Goal: Task Accomplishment & Management: Manage account settings

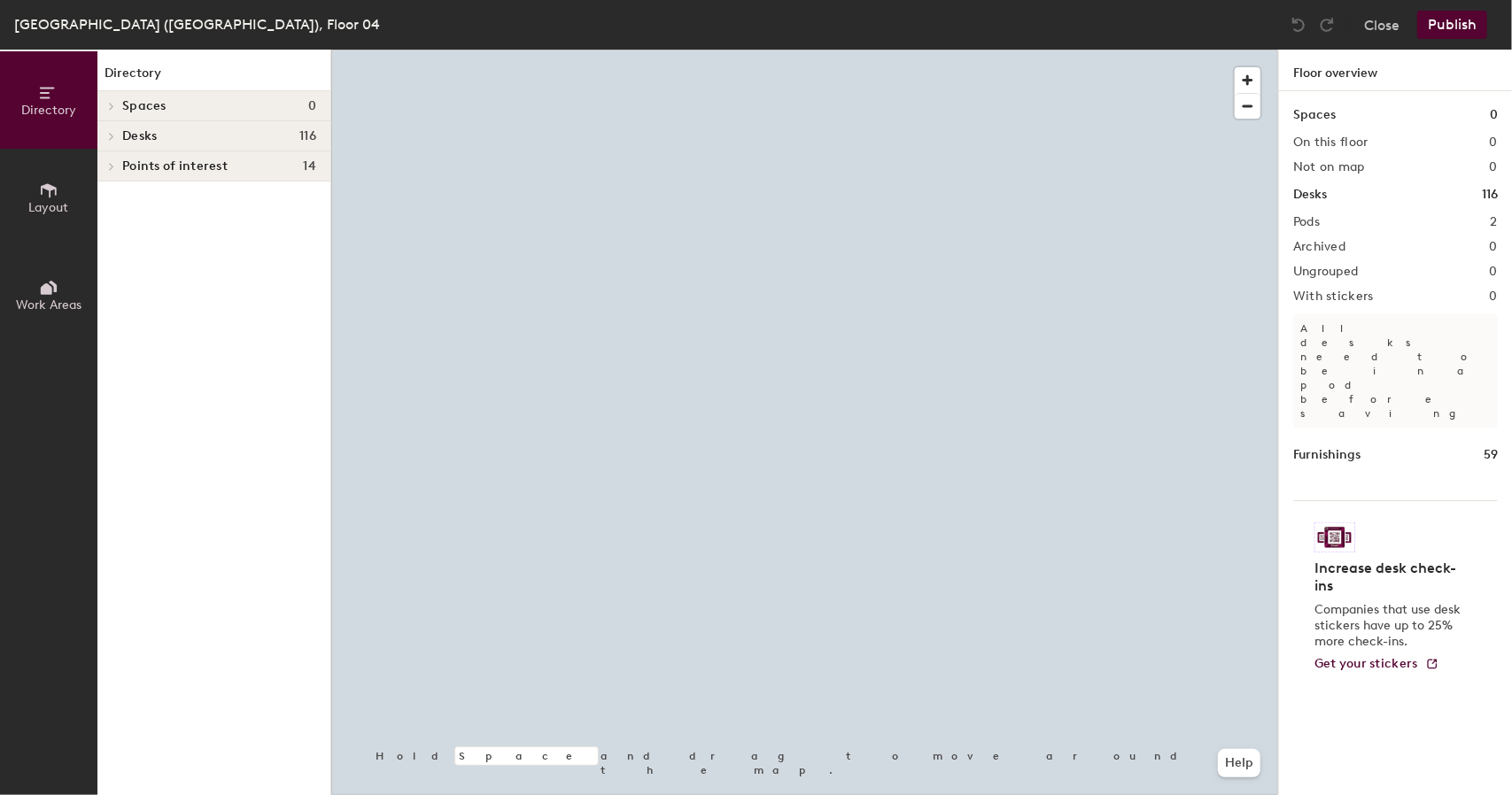
click at [772, 50] on div at bounding box center [804, 50] width 946 height 0
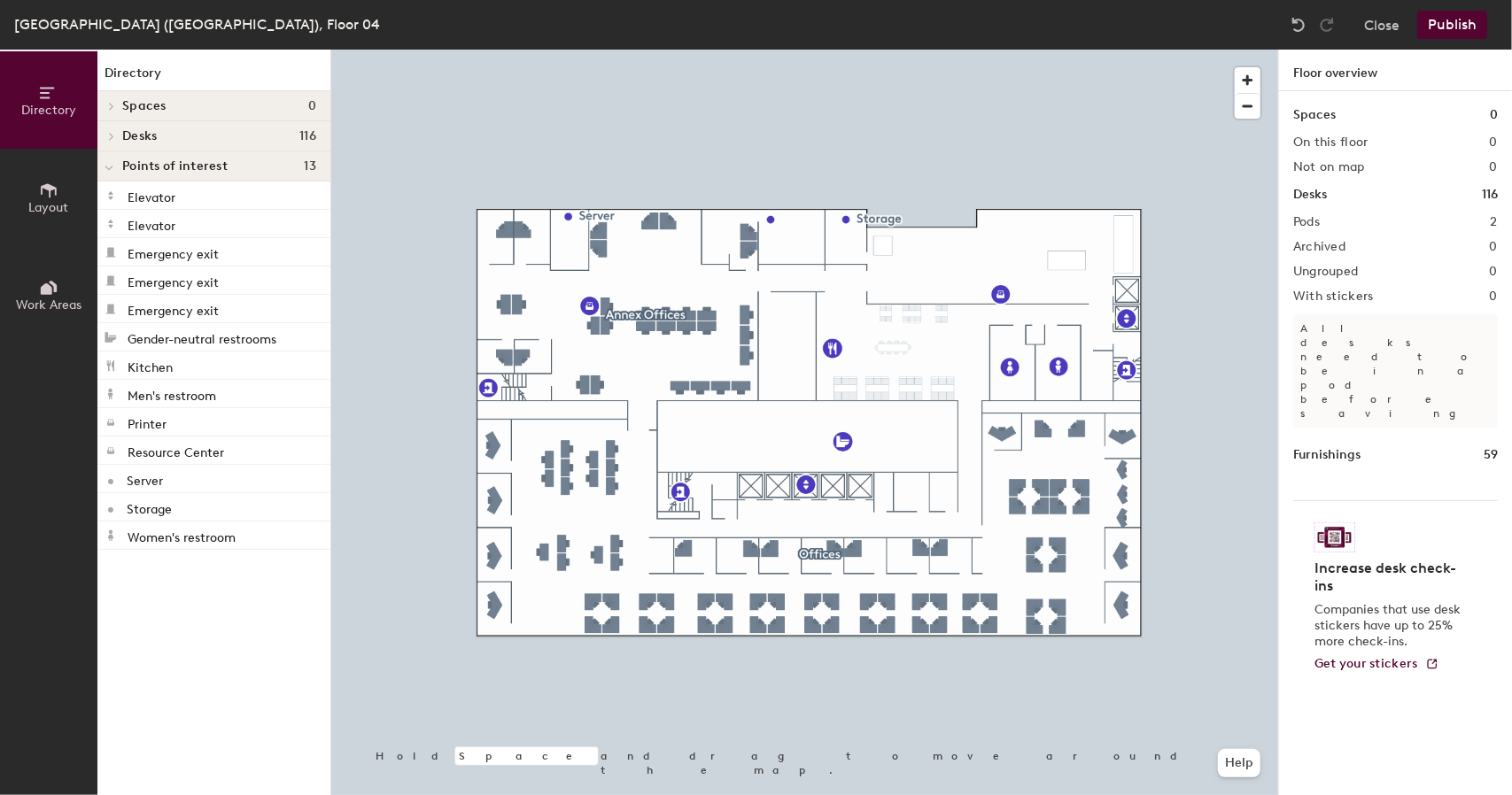
click at [850, 50] on div at bounding box center [804, 50] width 946 height 0
click at [680, 50] on div at bounding box center [804, 50] width 946 height 0
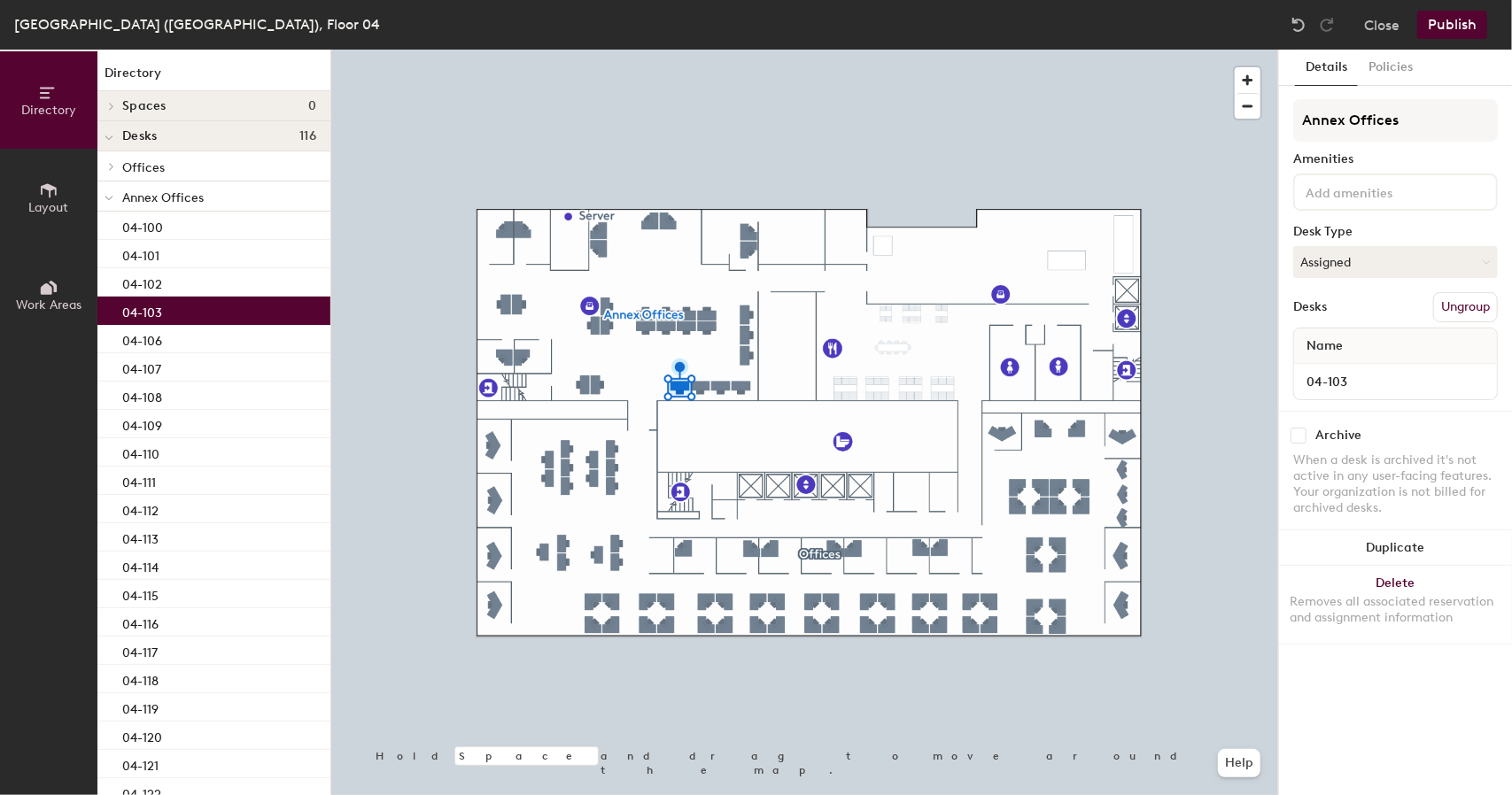
click at [590, 50] on div at bounding box center [804, 50] width 946 height 0
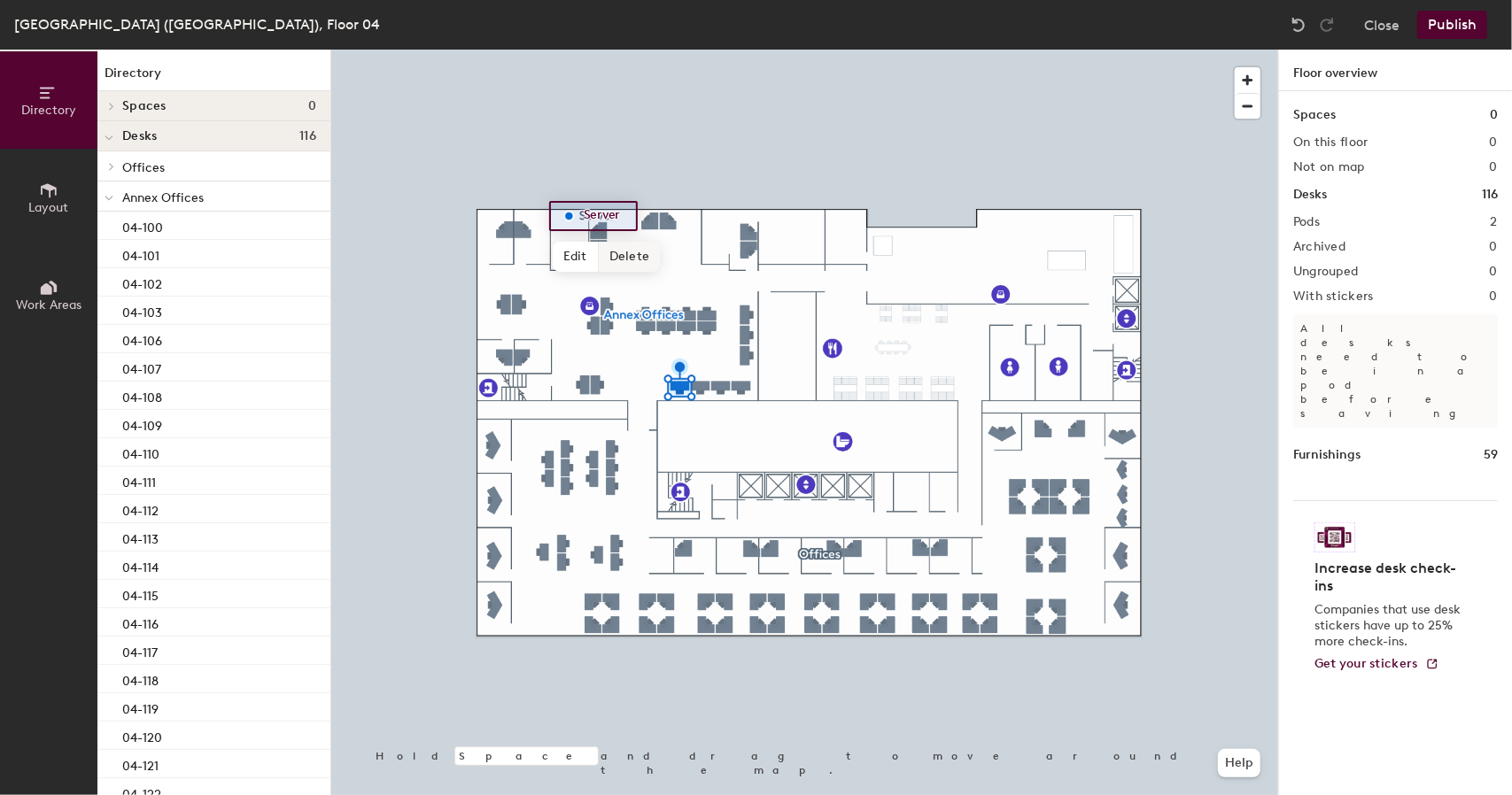
click at [615, 250] on span "Delete" at bounding box center [630, 256] width 62 height 30
click at [1446, 27] on button "Publish" at bounding box center [1452, 24] width 70 height 28
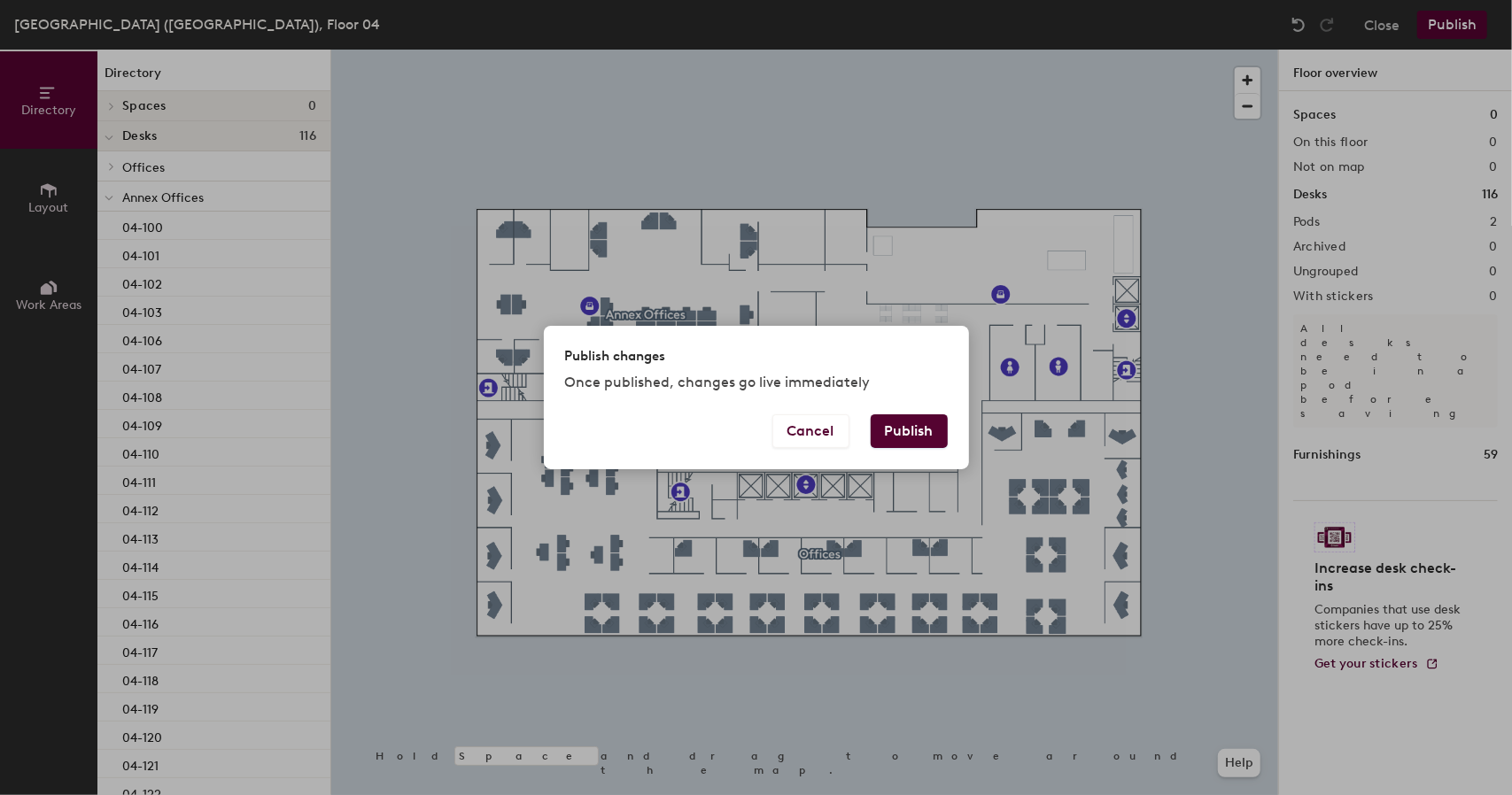
click at [929, 433] on button "Publish" at bounding box center [908, 431] width 77 height 34
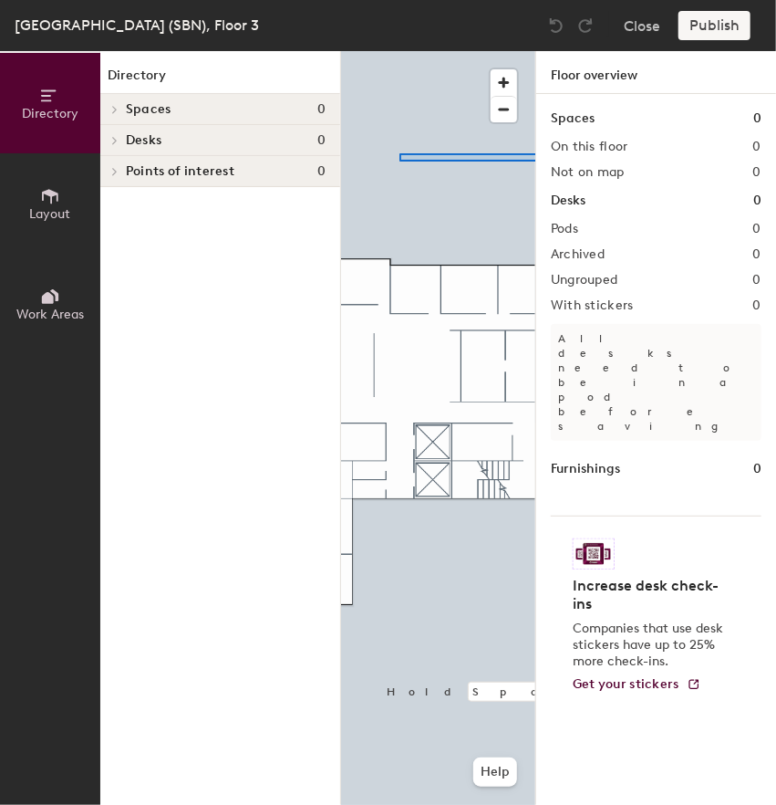
click at [578, 161] on div "Directory Layout Work Areas Directory Spaces 0 Desks 0 Points of interest 0 Hol…" at bounding box center [388, 428] width 776 height 754
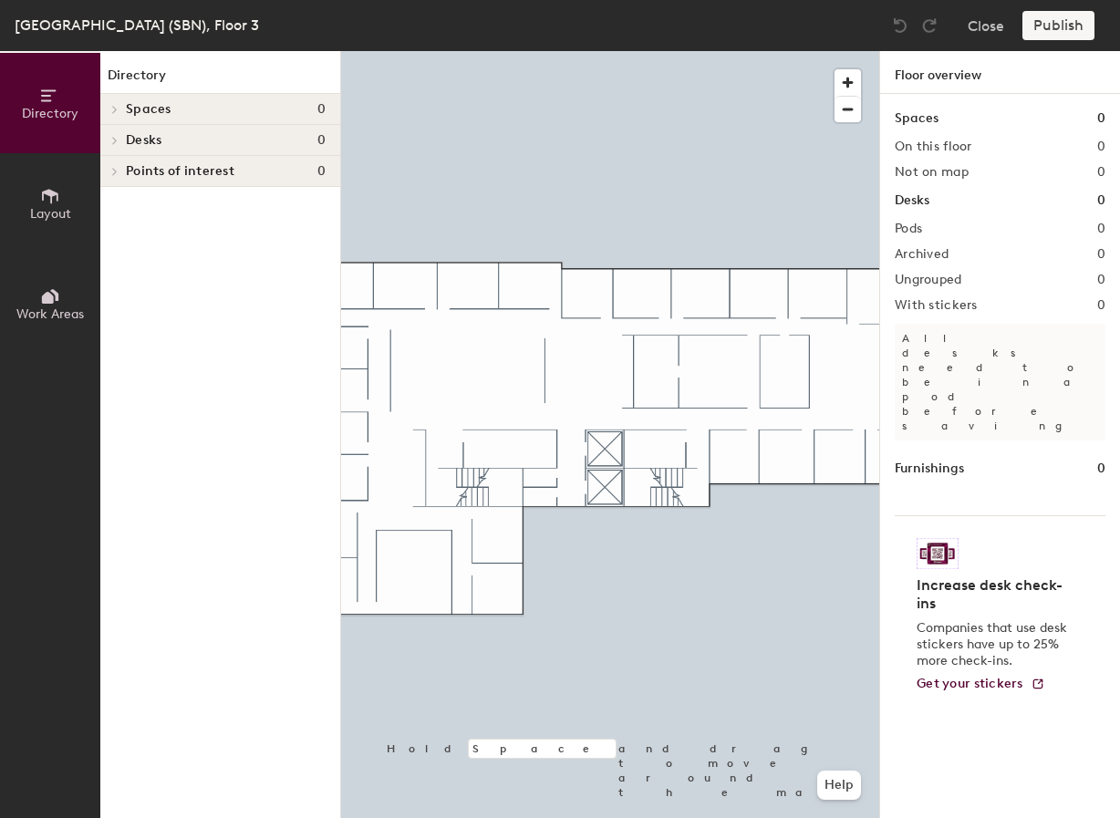
click at [414, 51] on div at bounding box center [610, 51] width 538 height 0
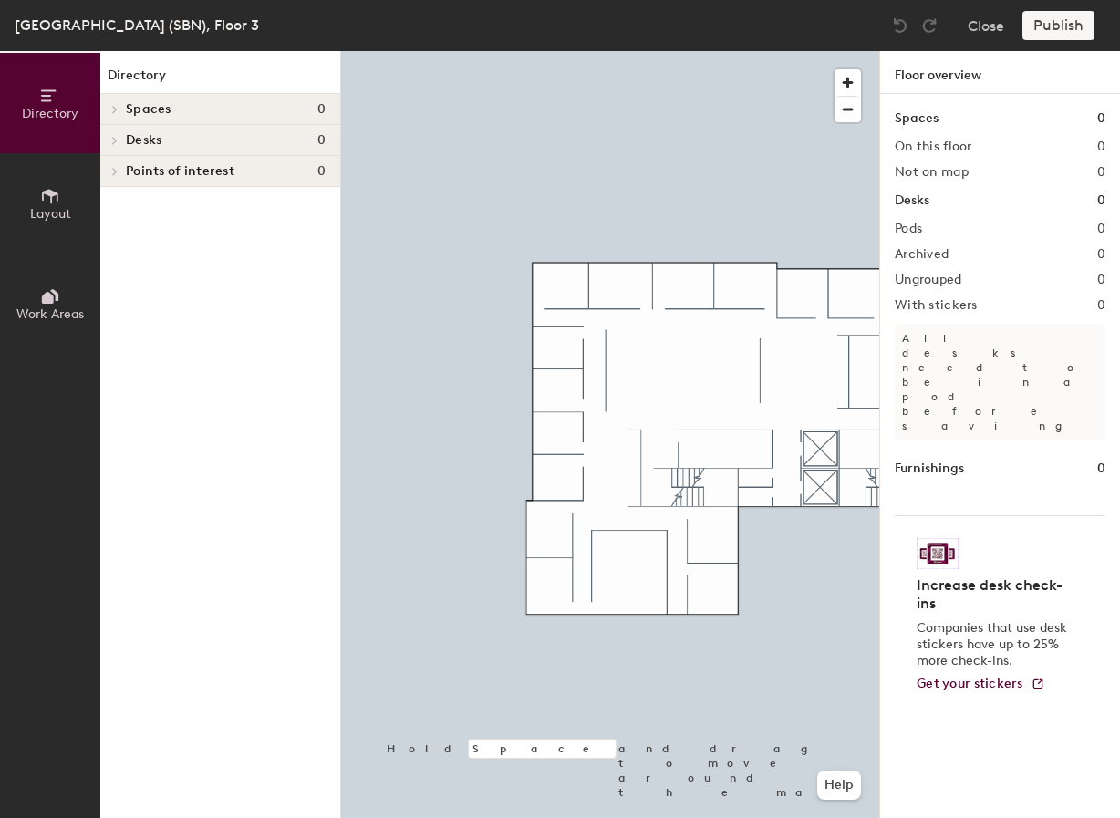
click at [32, 197] on button "Layout" at bounding box center [50, 203] width 100 height 100
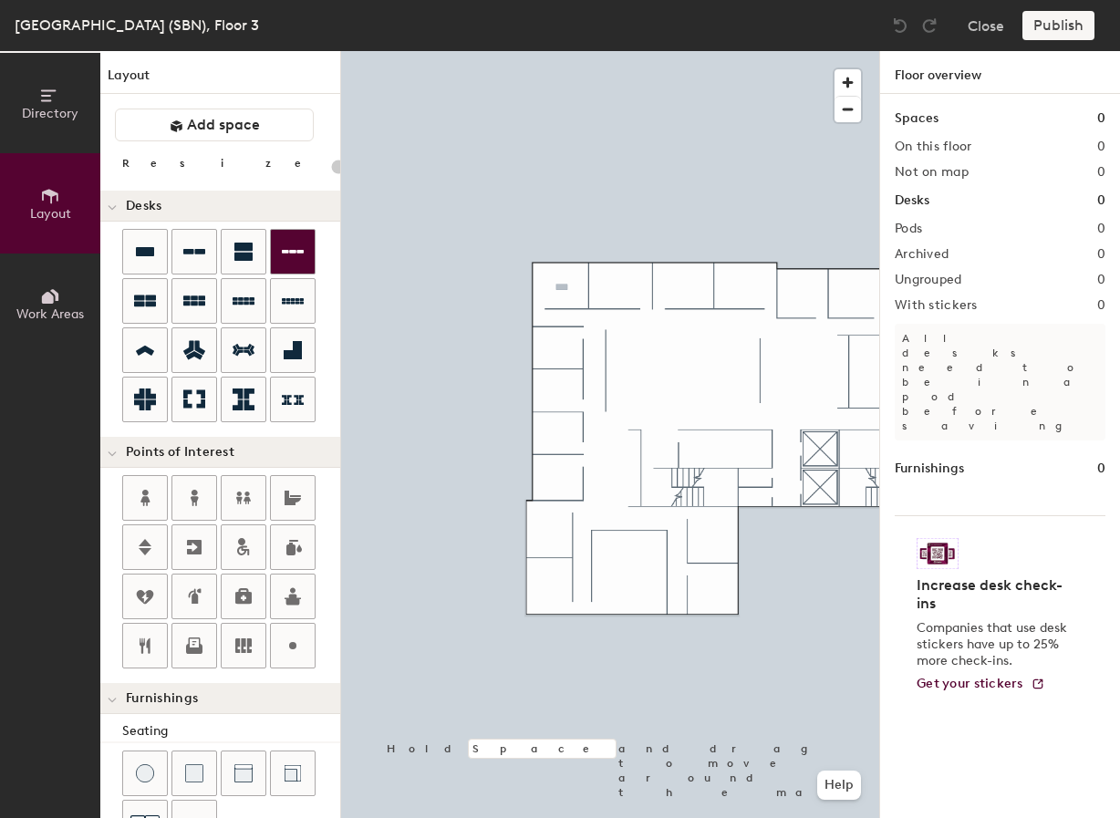
click at [561, 287] on div "Directory Layout Work Areas Layout Add space Resize Desks Points of Interest Fu…" at bounding box center [560, 434] width 1120 height 767
type input "100"
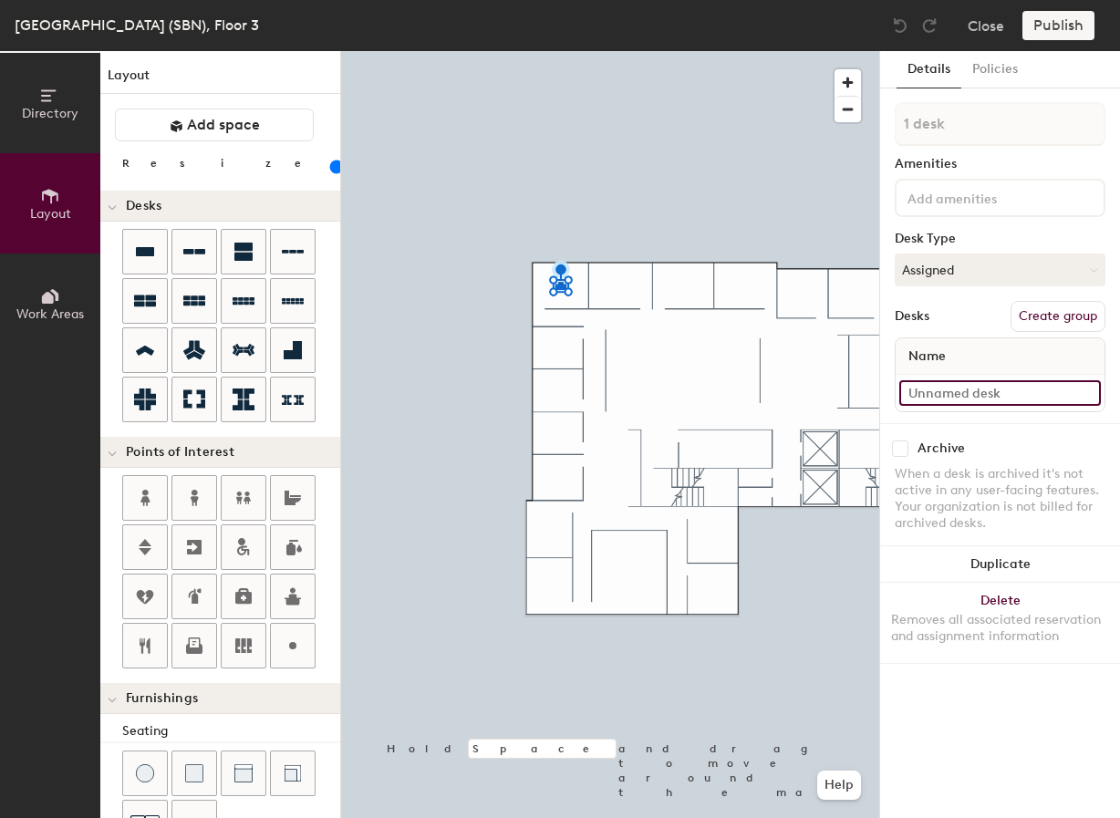
click at [776, 393] on input at bounding box center [1001, 393] width 202 height 26
type input "03-008"
click at [776, 567] on button "Duplicate" at bounding box center [1000, 565] width 240 height 36
click at [671, 51] on div at bounding box center [610, 51] width 538 height 0
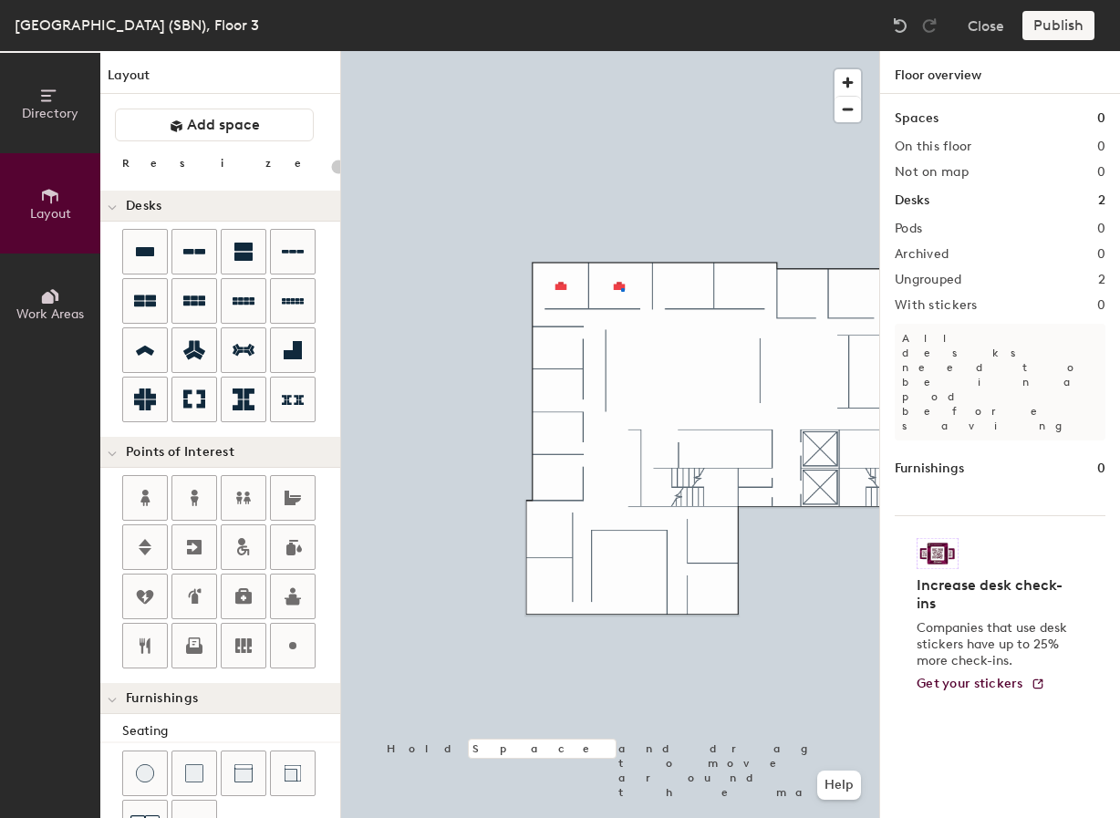
click at [622, 51] on div at bounding box center [610, 51] width 538 height 0
type input "100"
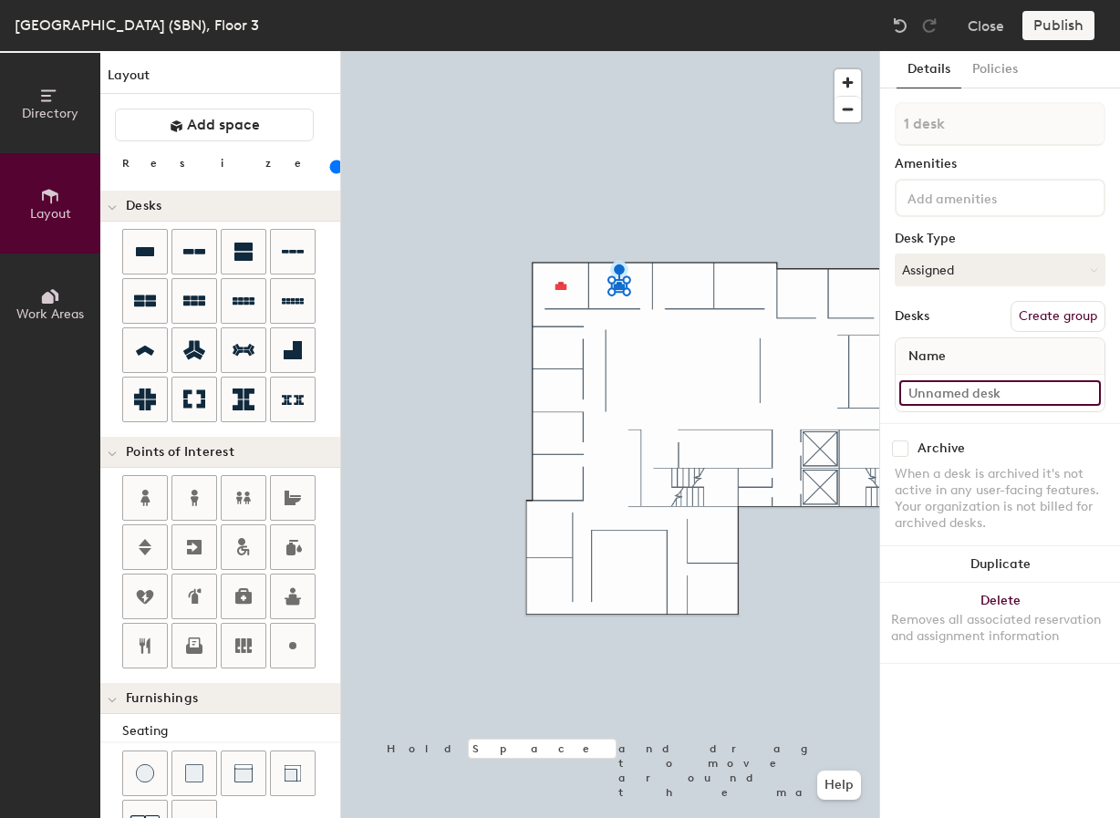
click at [776, 397] on input at bounding box center [1001, 393] width 202 height 26
type input "03-022"
click at [642, 51] on div at bounding box center [610, 51] width 538 height 0
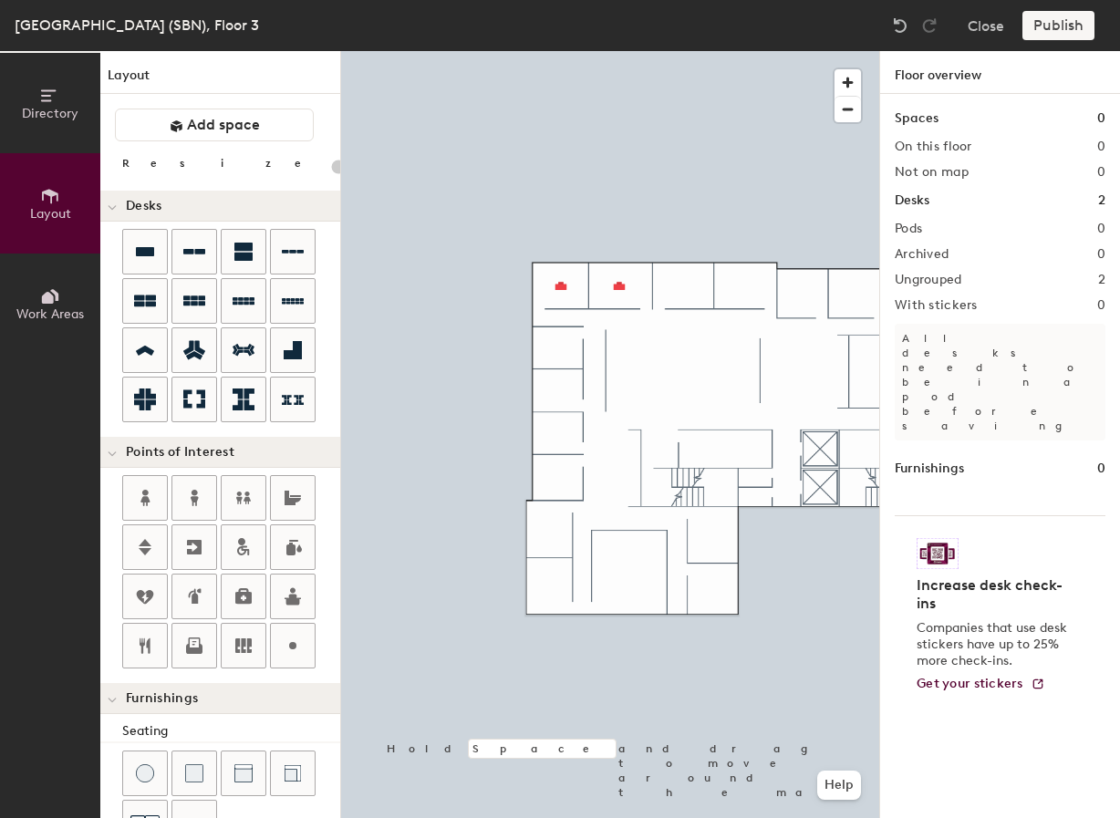
click at [684, 284] on div "Directory Layout Work Areas Layout Add space Resize Desks Points of Interest Fu…" at bounding box center [560, 434] width 1120 height 767
click at [681, 286] on div "Directory Layout Work Areas Layout Add space Resize Desks Points of Interest Fu…" at bounding box center [560, 434] width 1120 height 767
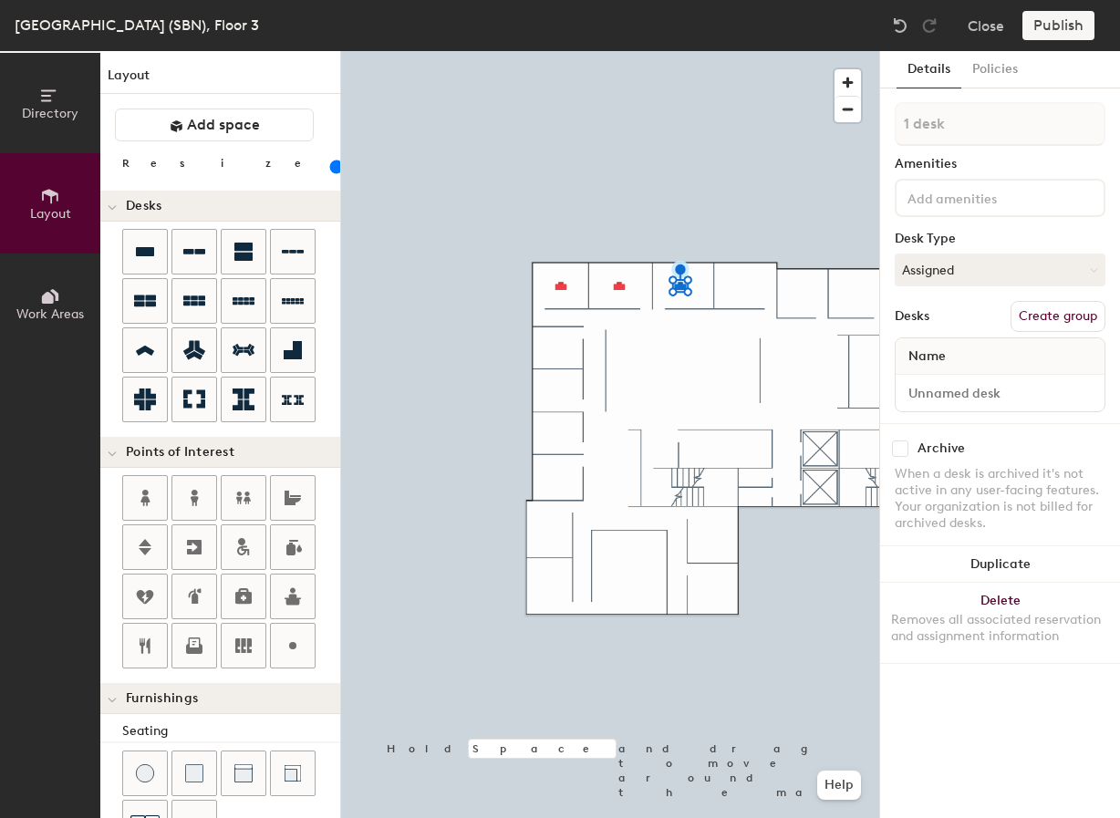
click at [652, 51] on div at bounding box center [610, 51] width 538 height 0
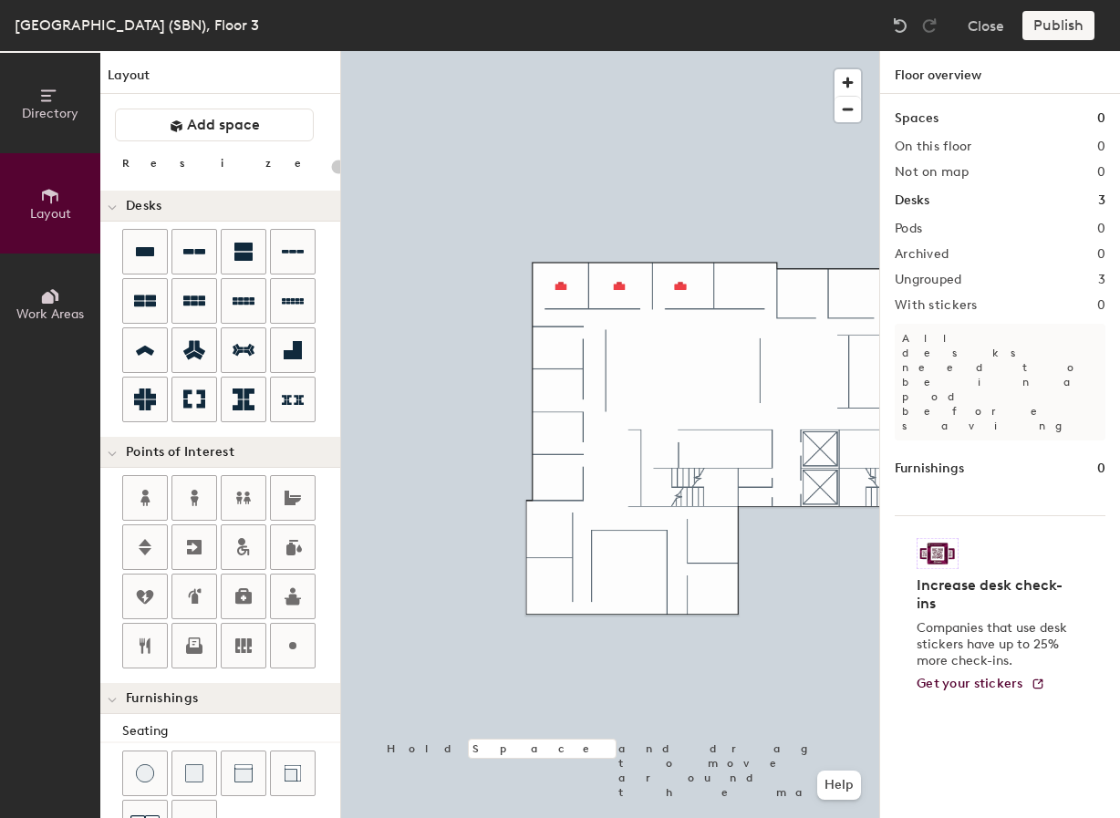
click at [684, 51] on div at bounding box center [610, 51] width 538 height 0
type input "100"
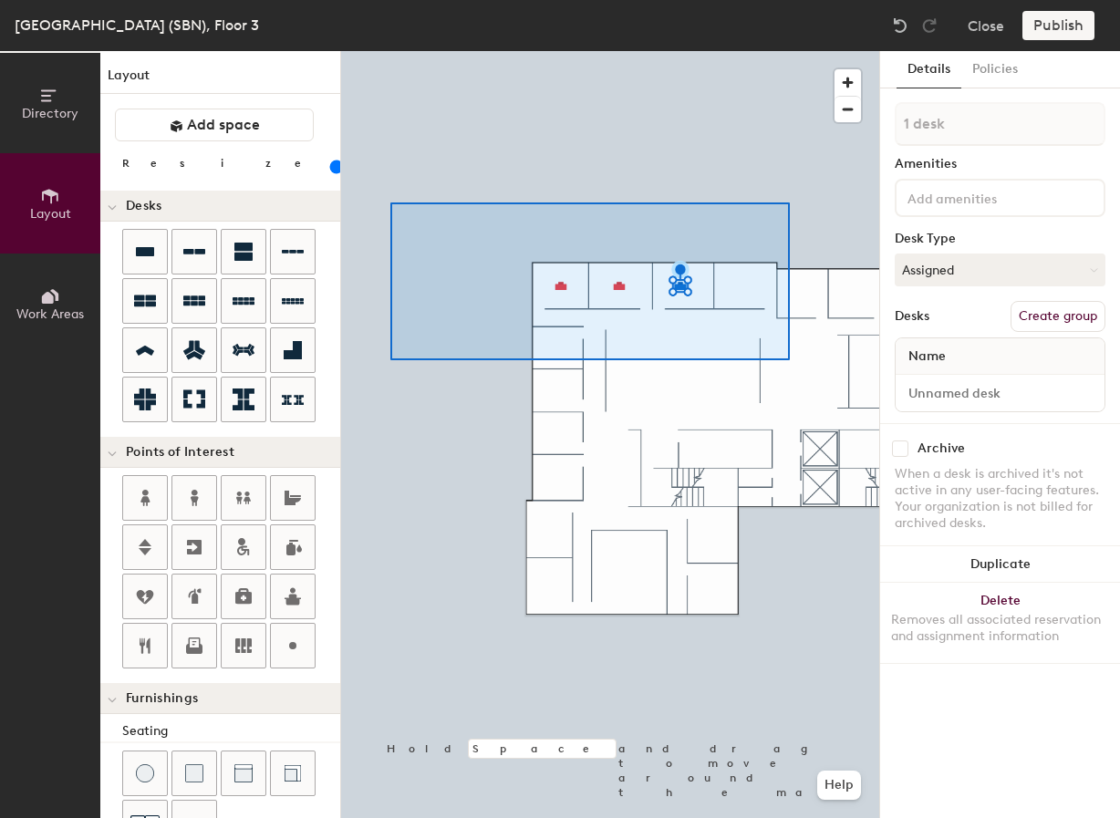
type input "3 desks"
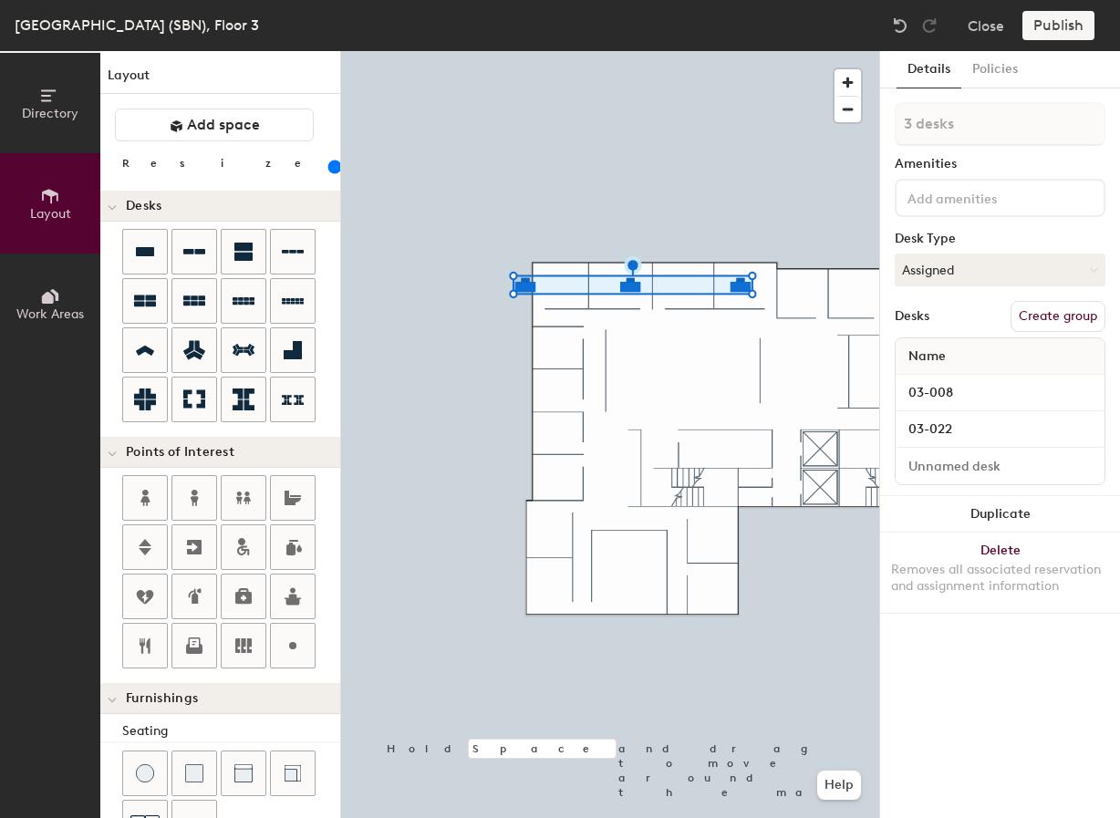
drag, startPoint x: 192, startPoint y: 167, endPoint x: 206, endPoint y: 170, distance: 14.9
click at [331, 170] on input "range" at bounding box center [331, 167] width 0 height 15
click at [331, 168] on input "range" at bounding box center [331, 167] width 0 height 15
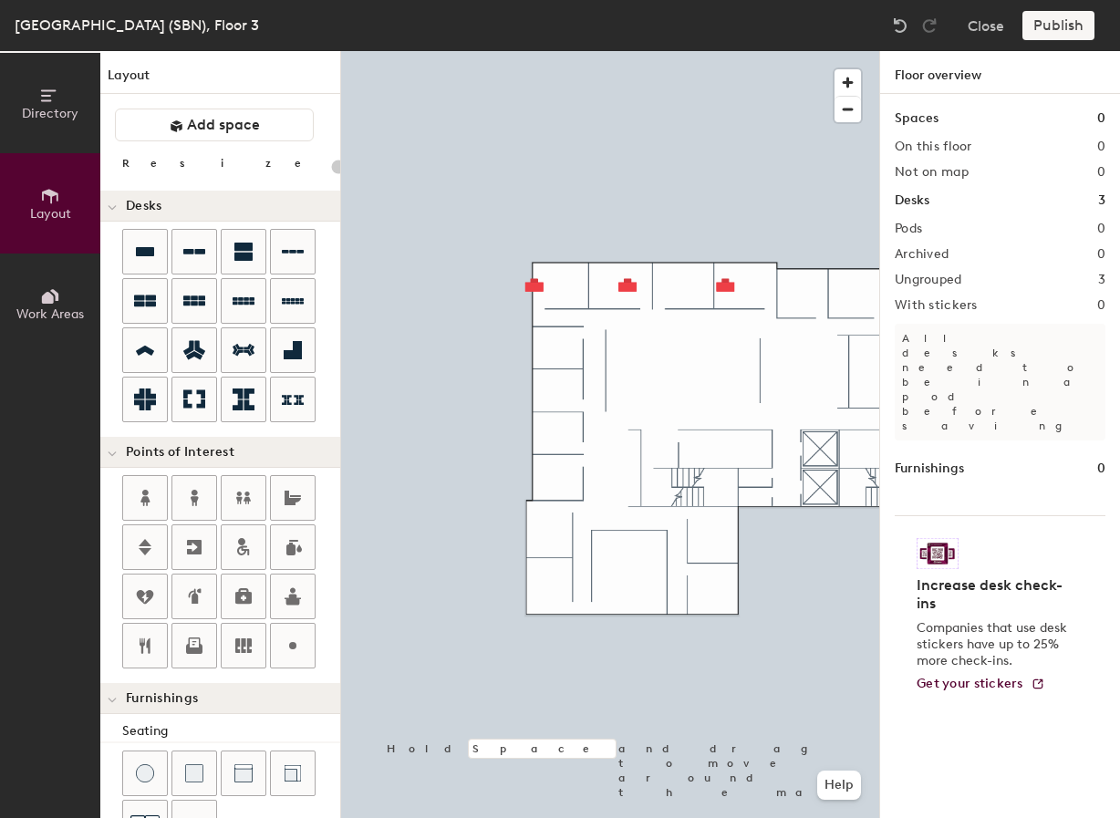
click at [536, 51] on div at bounding box center [610, 51] width 538 height 0
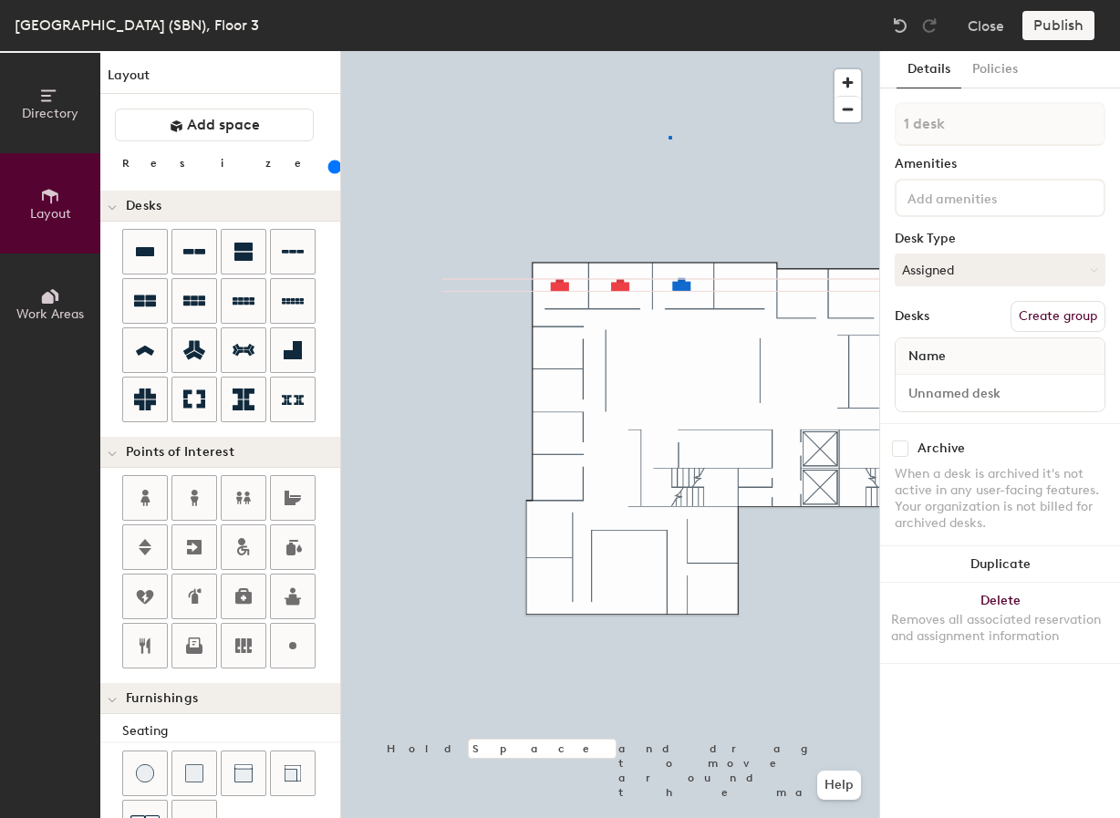
click at [670, 51] on div at bounding box center [610, 51] width 538 height 0
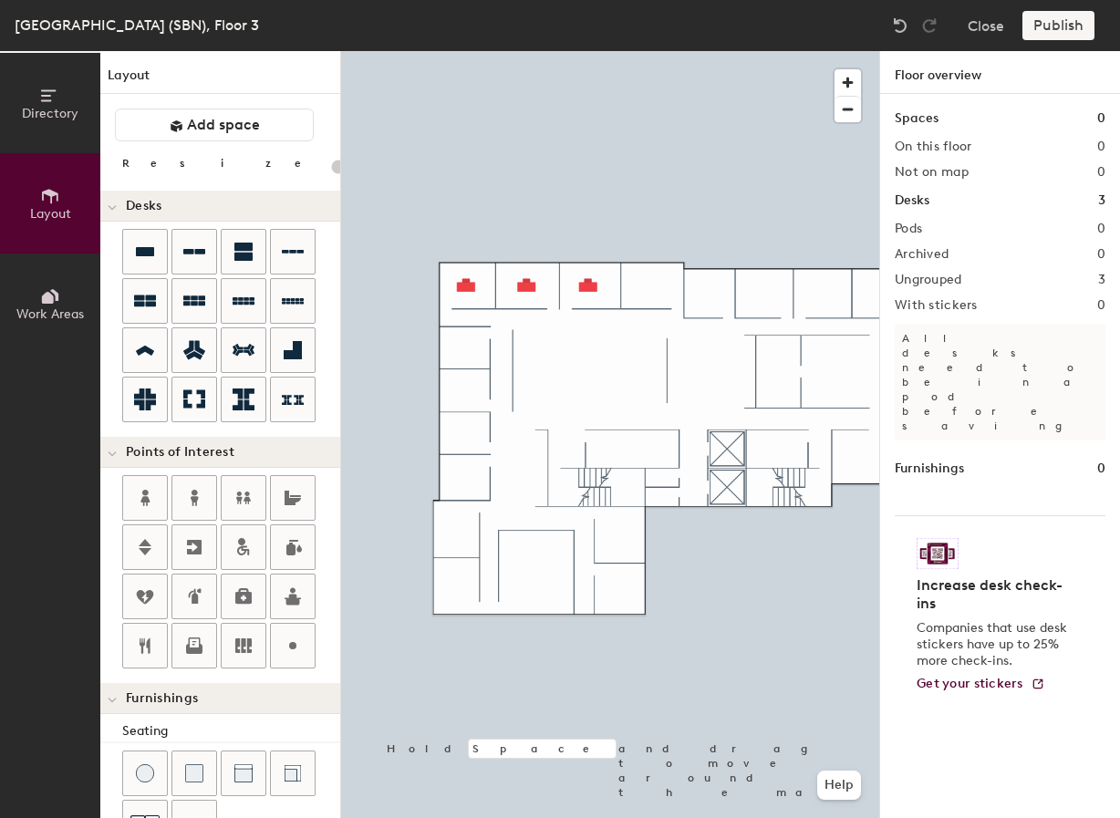
click at [652, 286] on div "Directory Layout Work Areas Layout Add space Resize Desks Points of Interest Fu…" at bounding box center [560, 434] width 1120 height 767
type input "160"
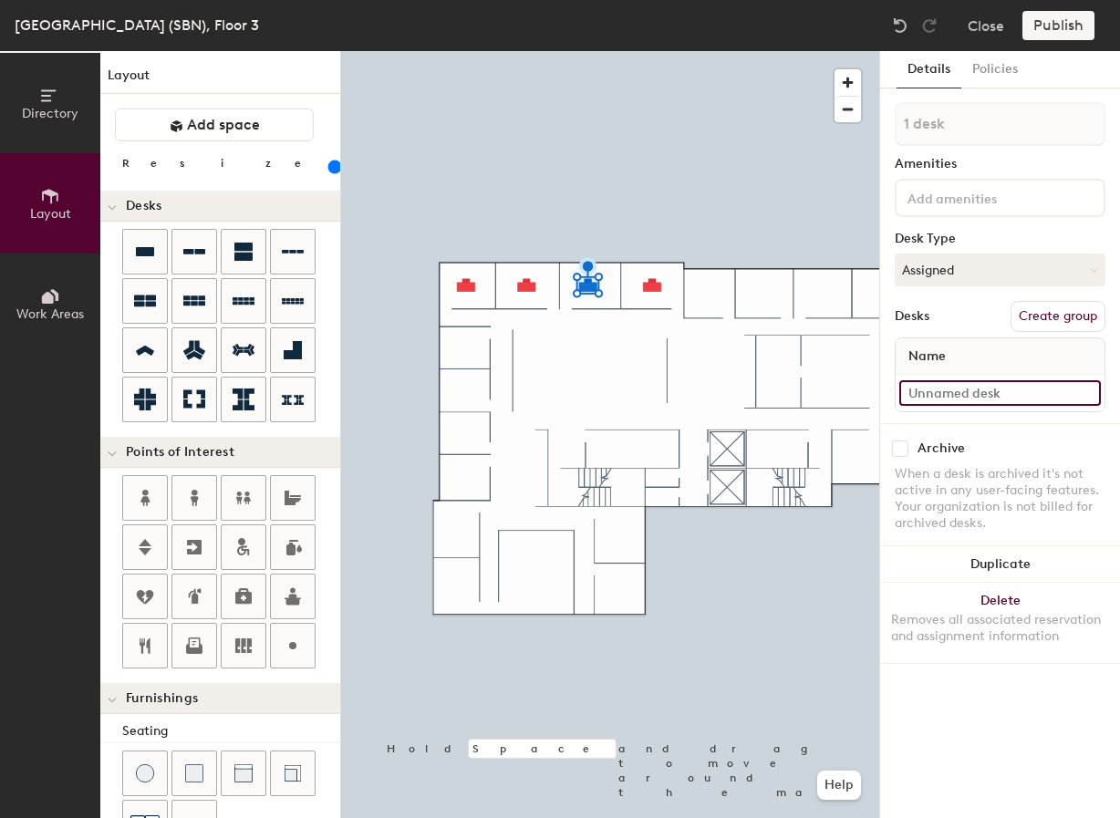
click at [776, 388] on input at bounding box center [1001, 393] width 202 height 26
type input "03-010"
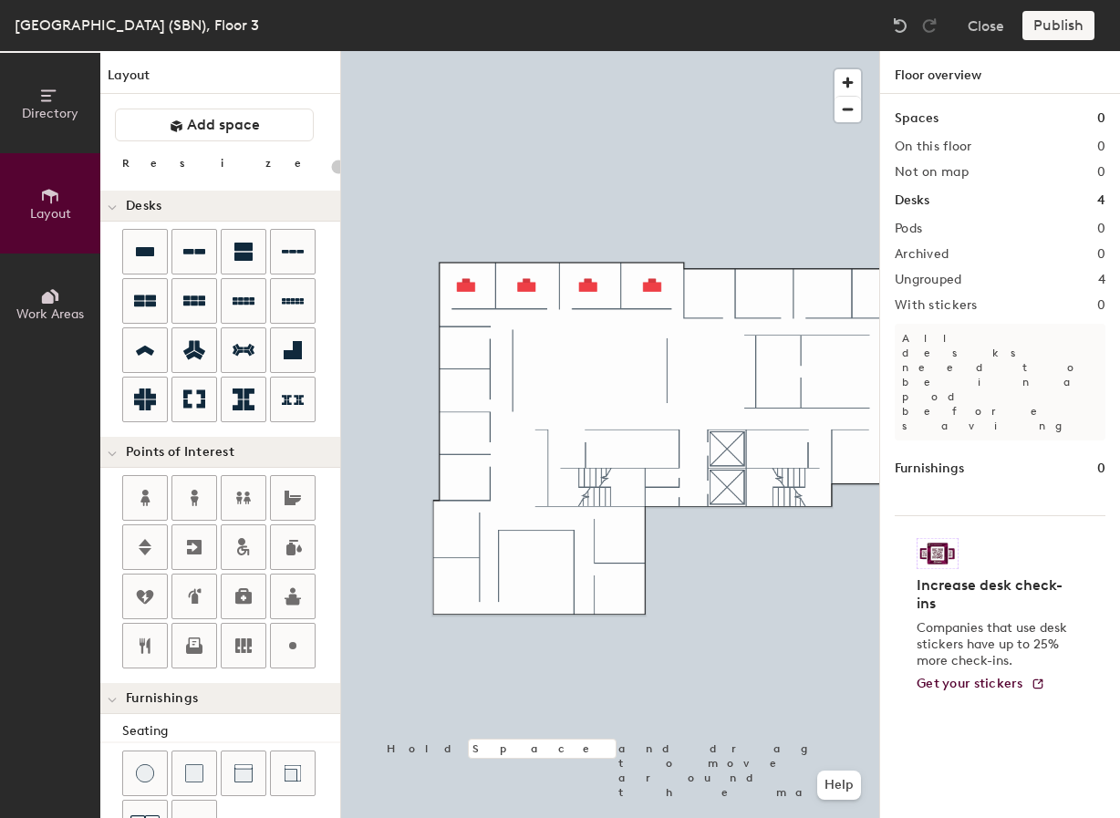
click at [710, 295] on div "Directory Layout Work Areas Layout Add space Resize Desks Points of Interest Fu…" at bounding box center [560, 434] width 1120 height 767
drag, startPoint x: 147, startPoint y: 244, endPoint x: 880, endPoint y: 255, distance: 732.8
click at [706, 51] on div at bounding box center [610, 51] width 538 height 0
type input "160"
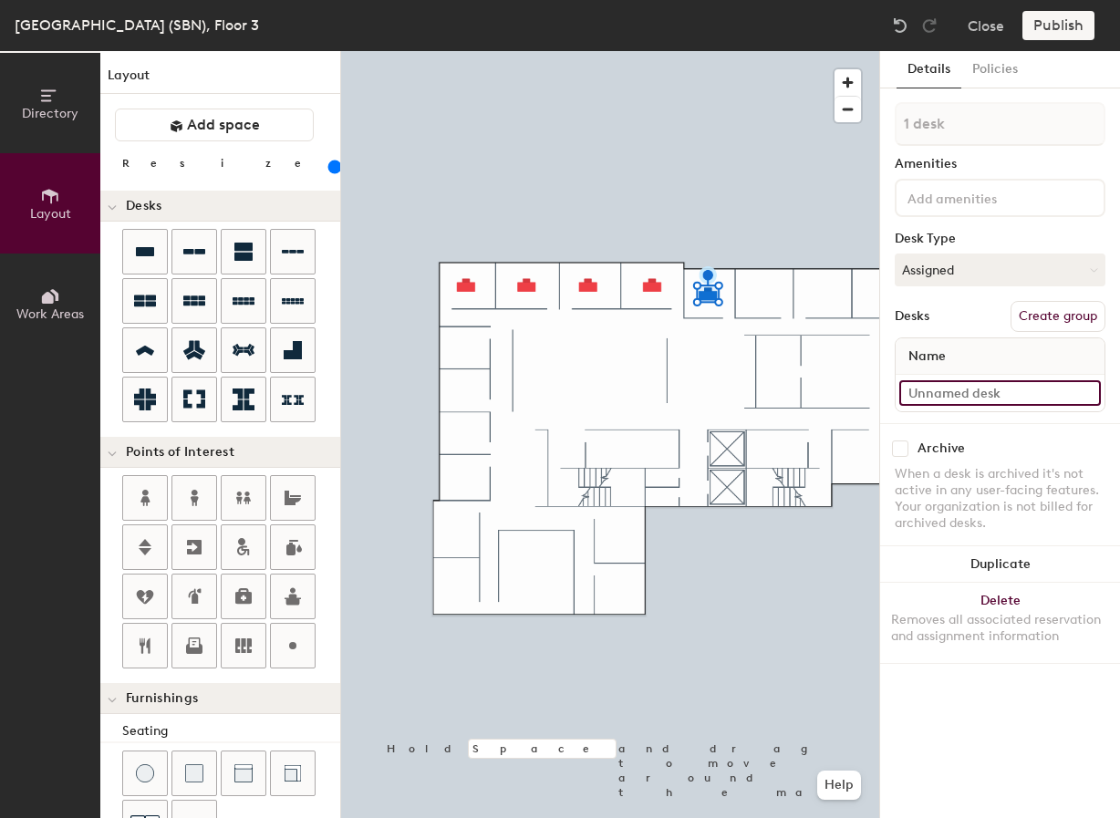
click at [776, 393] on input at bounding box center [1001, 393] width 202 height 26
type input "03-013"
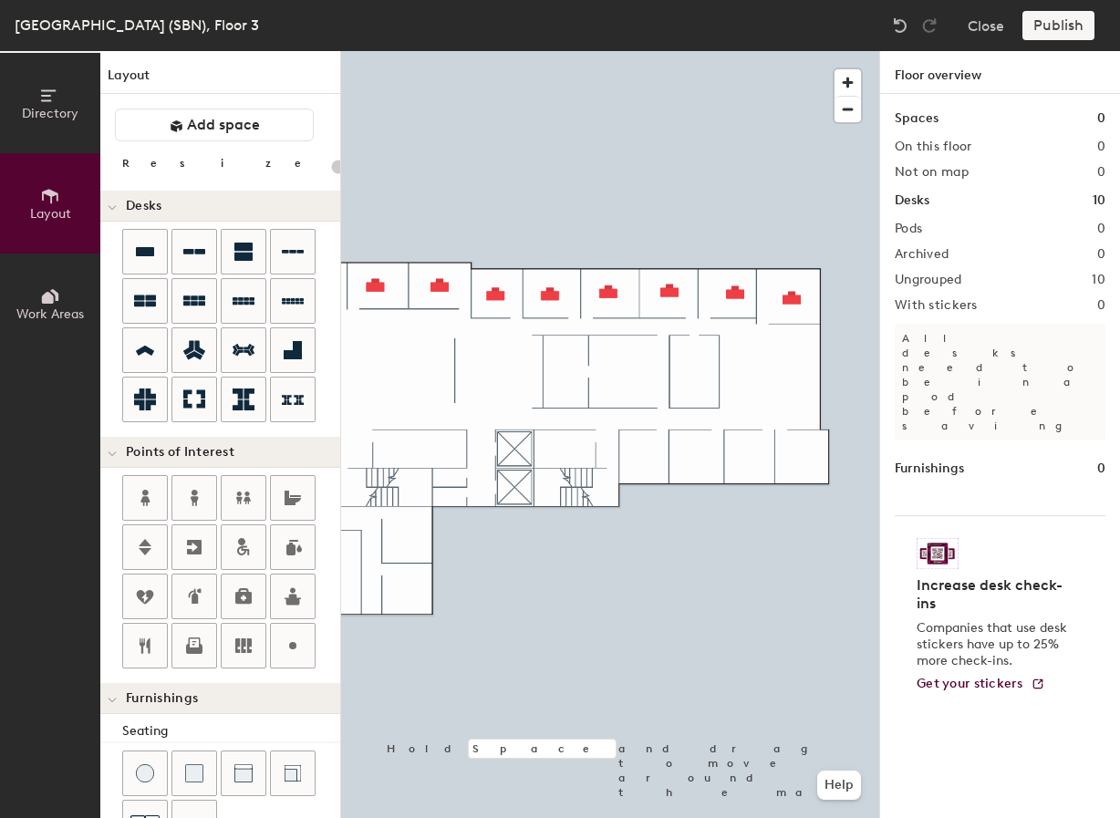
click at [620, 51] on div at bounding box center [610, 51] width 538 height 0
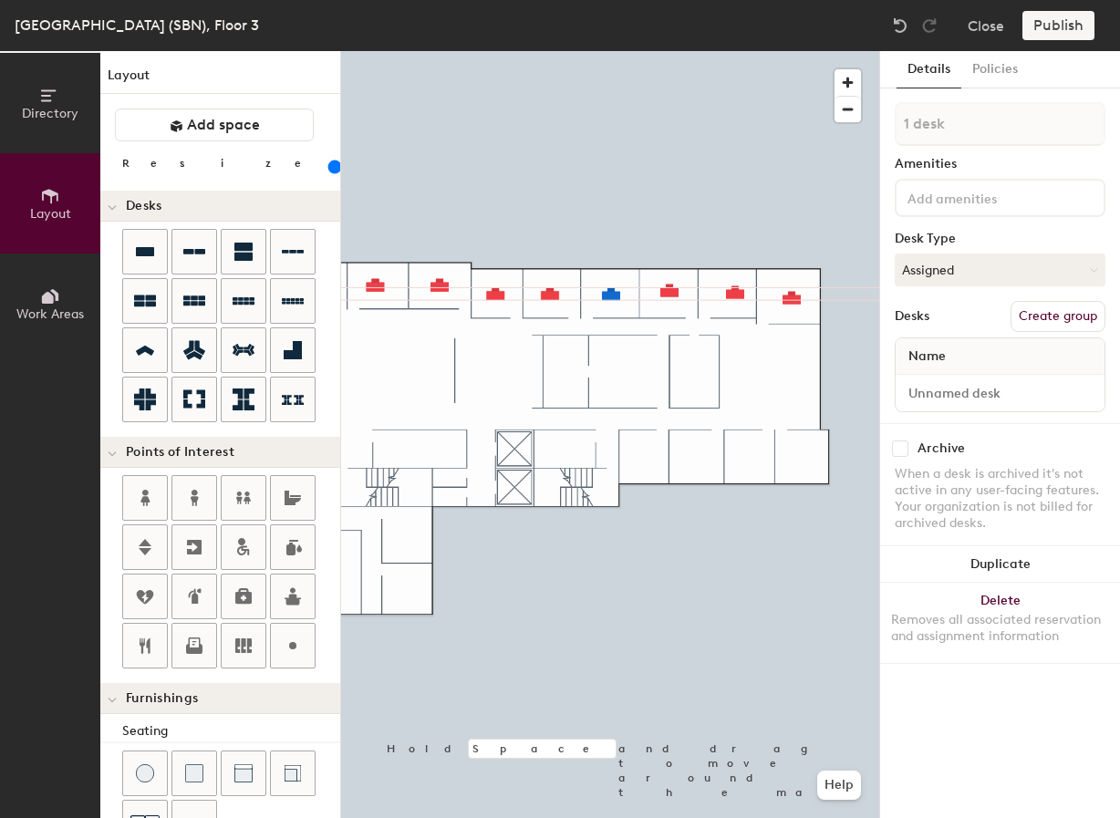
click at [672, 51] on div at bounding box center [610, 51] width 538 height 0
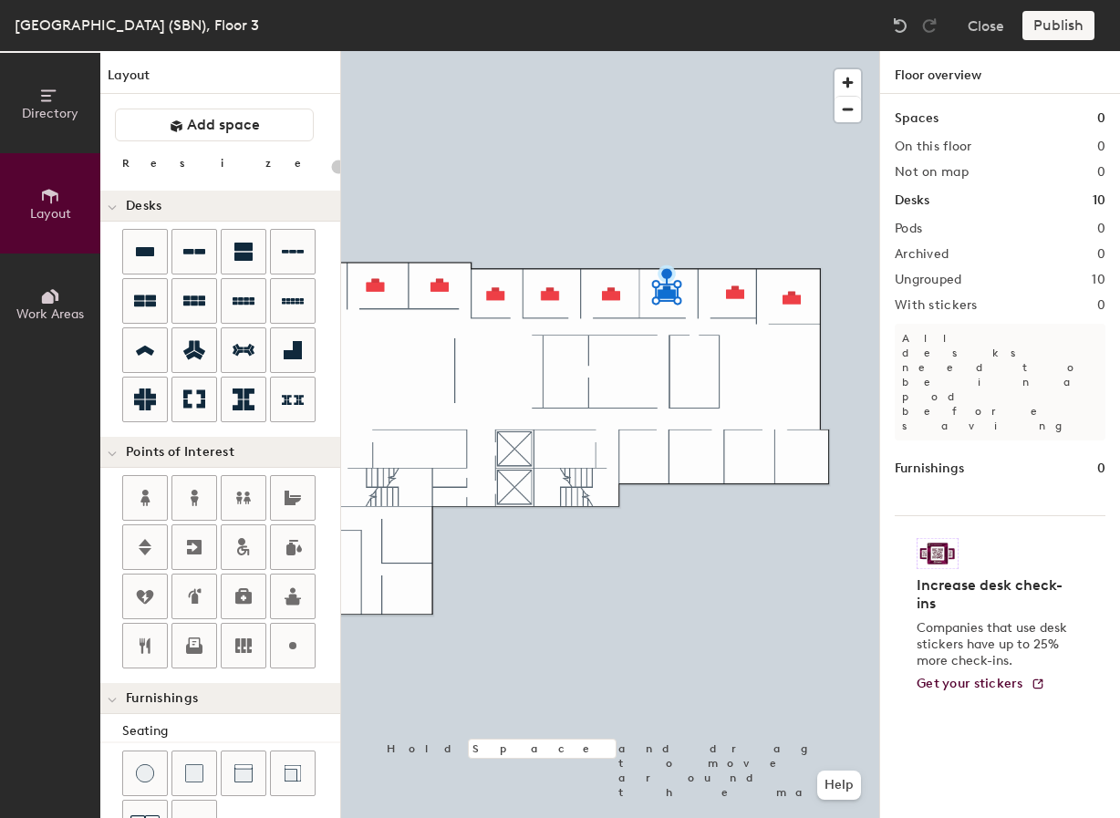
click at [735, 51] on div at bounding box center [610, 51] width 538 height 0
click at [671, 51] on div at bounding box center [610, 51] width 538 height 0
click at [551, 51] on div at bounding box center [610, 51] width 538 height 0
type input "160"
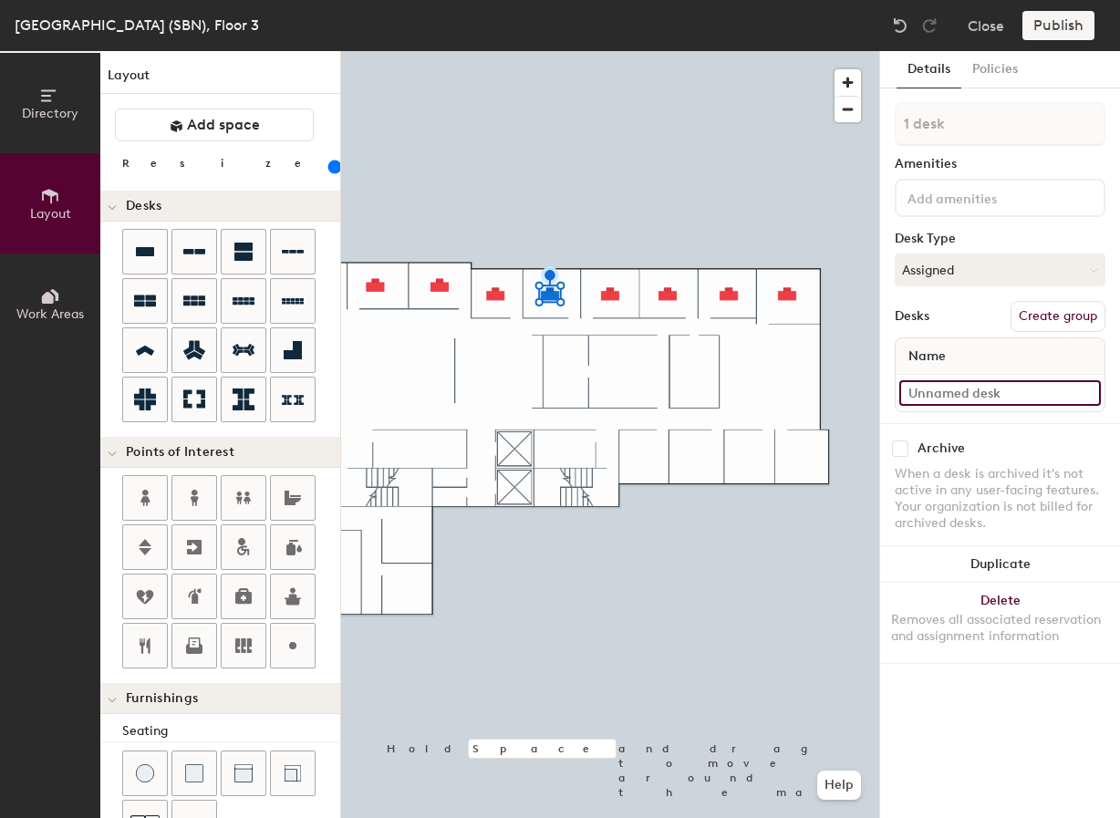
click at [776, 395] on input at bounding box center [1001, 393] width 202 height 26
type input "03-014"
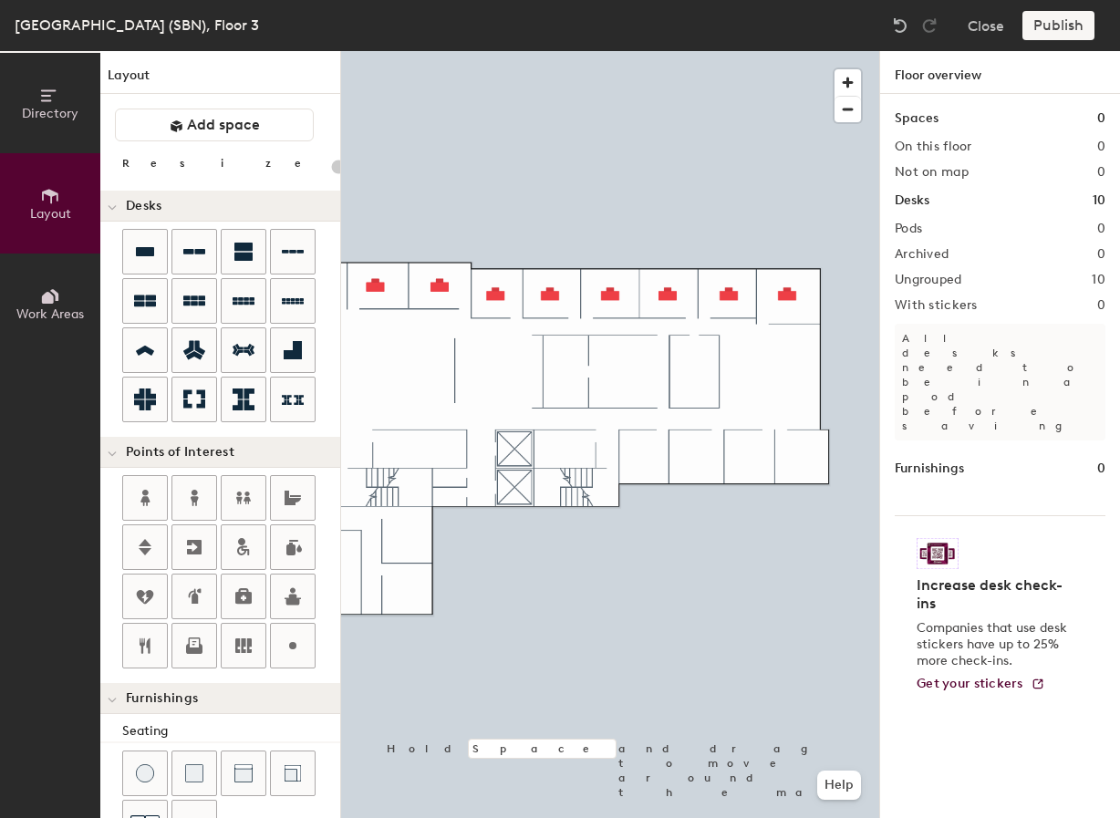
type input "160"
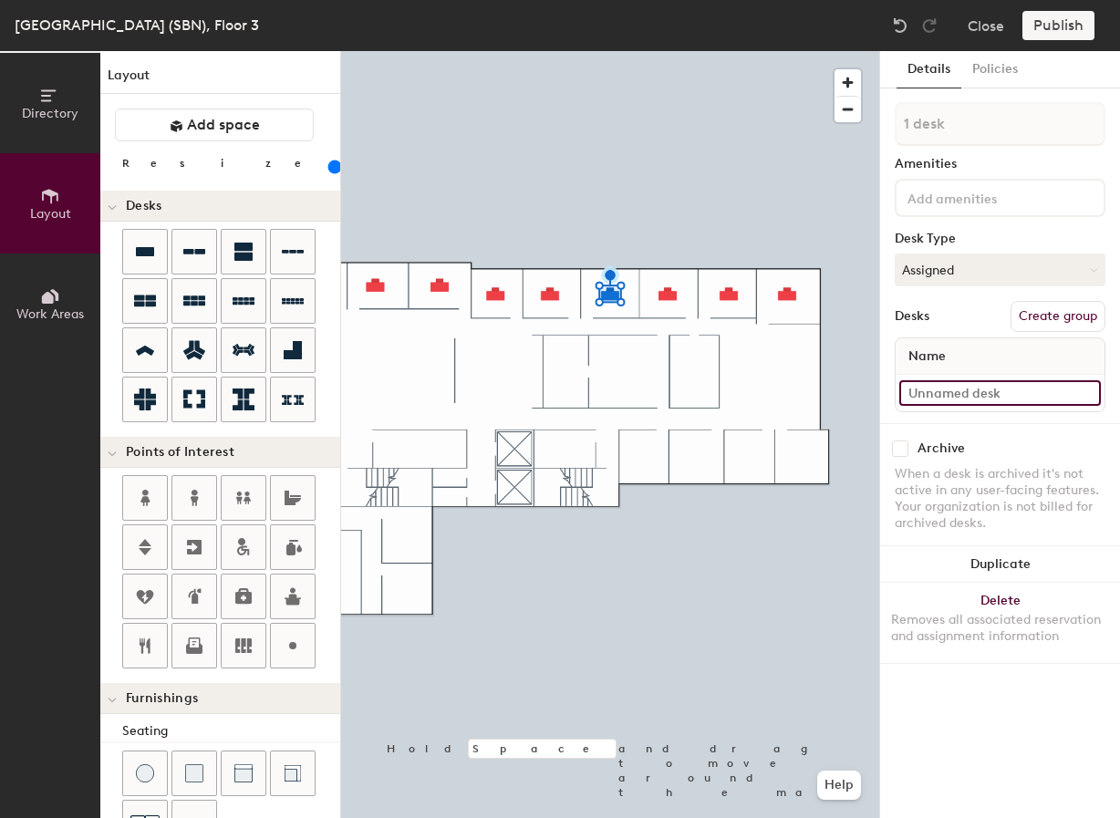
click at [776, 397] on input at bounding box center [1001, 393] width 202 height 26
type input "03-0"
click at [552, 51] on div at bounding box center [610, 51] width 538 height 0
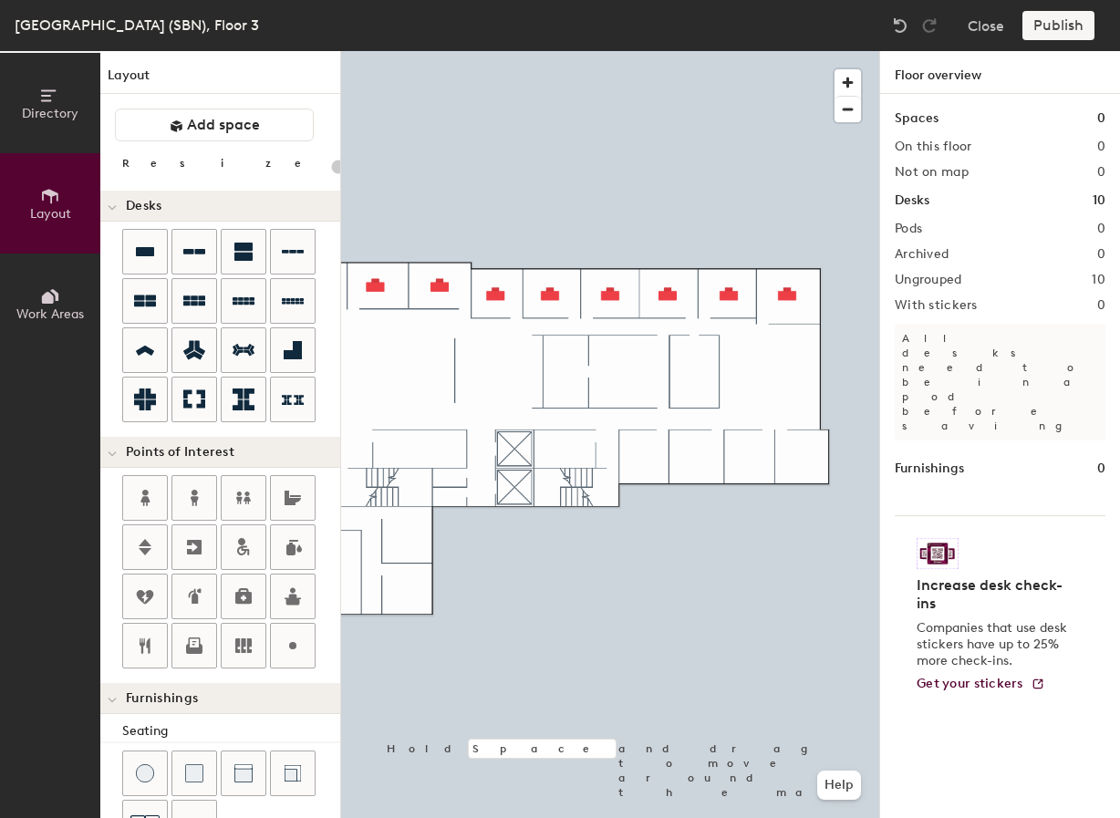
type input "160"
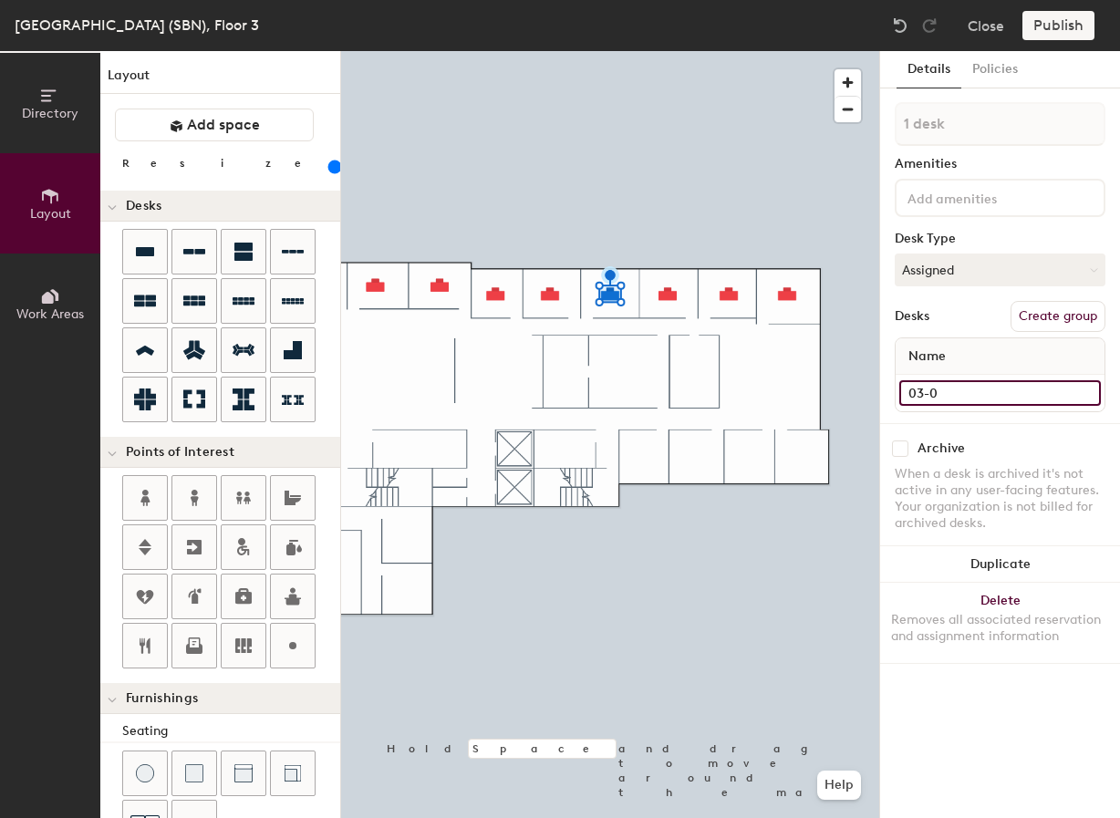
click at [776, 393] on input "03-0" at bounding box center [1001, 393] width 202 height 26
click at [776, 391] on input "03-0" at bounding box center [1001, 393] width 202 height 26
click at [776, 393] on input "03-04" at bounding box center [1001, 393] width 202 height 26
click at [776, 391] on input "03-04" at bounding box center [1001, 393] width 202 height 26
type input "03-015"
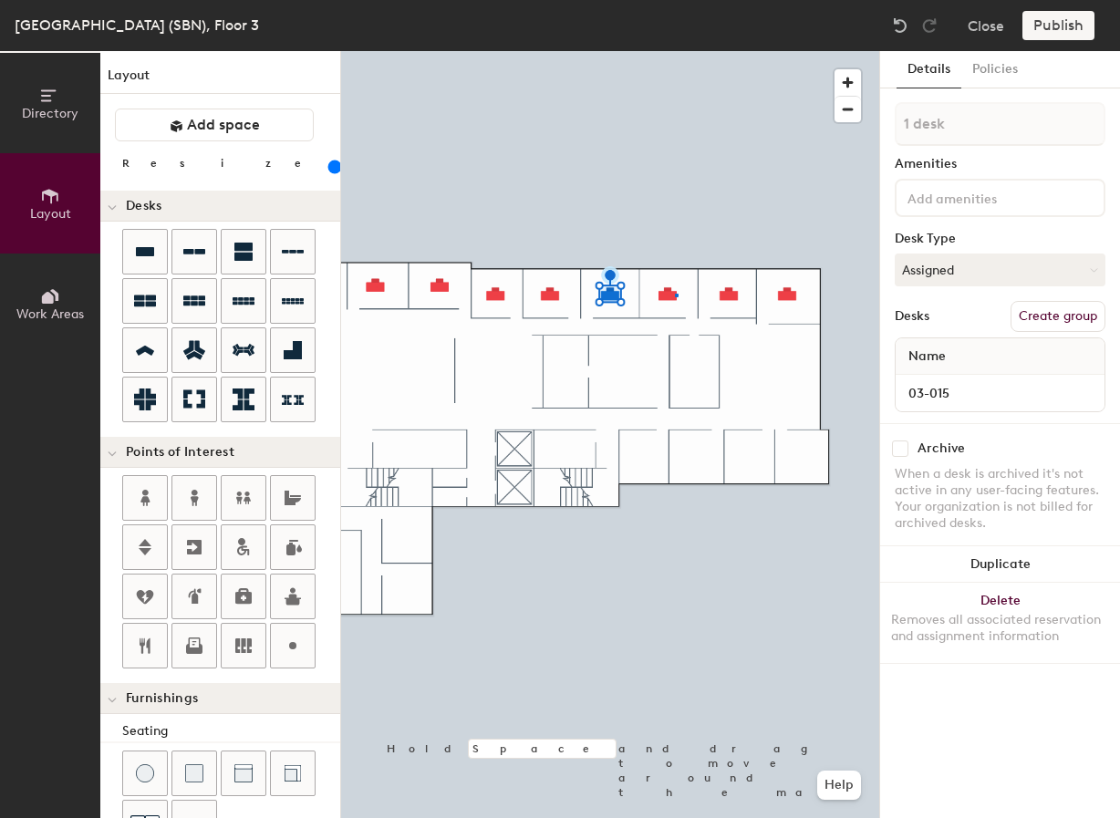
click at [675, 51] on div at bounding box center [610, 51] width 538 height 0
click at [776, 388] on input at bounding box center [1001, 393] width 202 height 26
type input "03-016"
click at [776, 393] on input at bounding box center [1001, 393] width 202 height 26
type input "03-017"
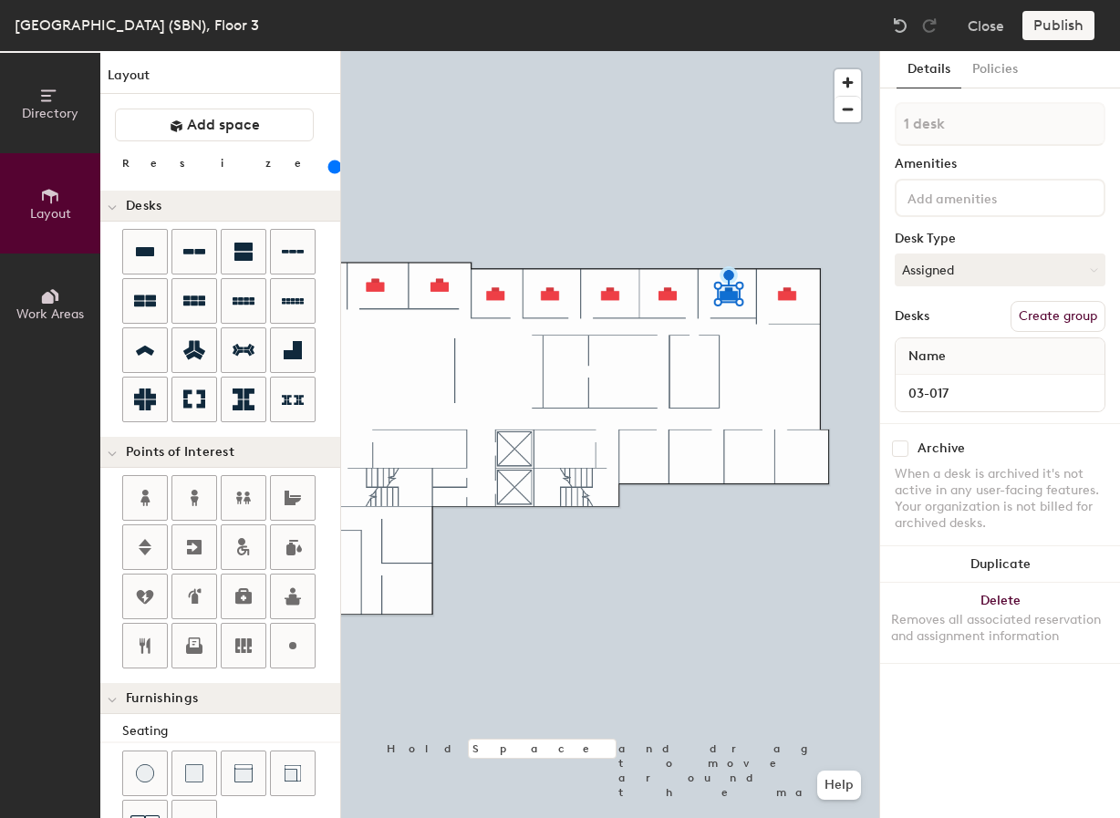
click at [776, 51] on div at bounding box center [610, 51] width 538 height 0
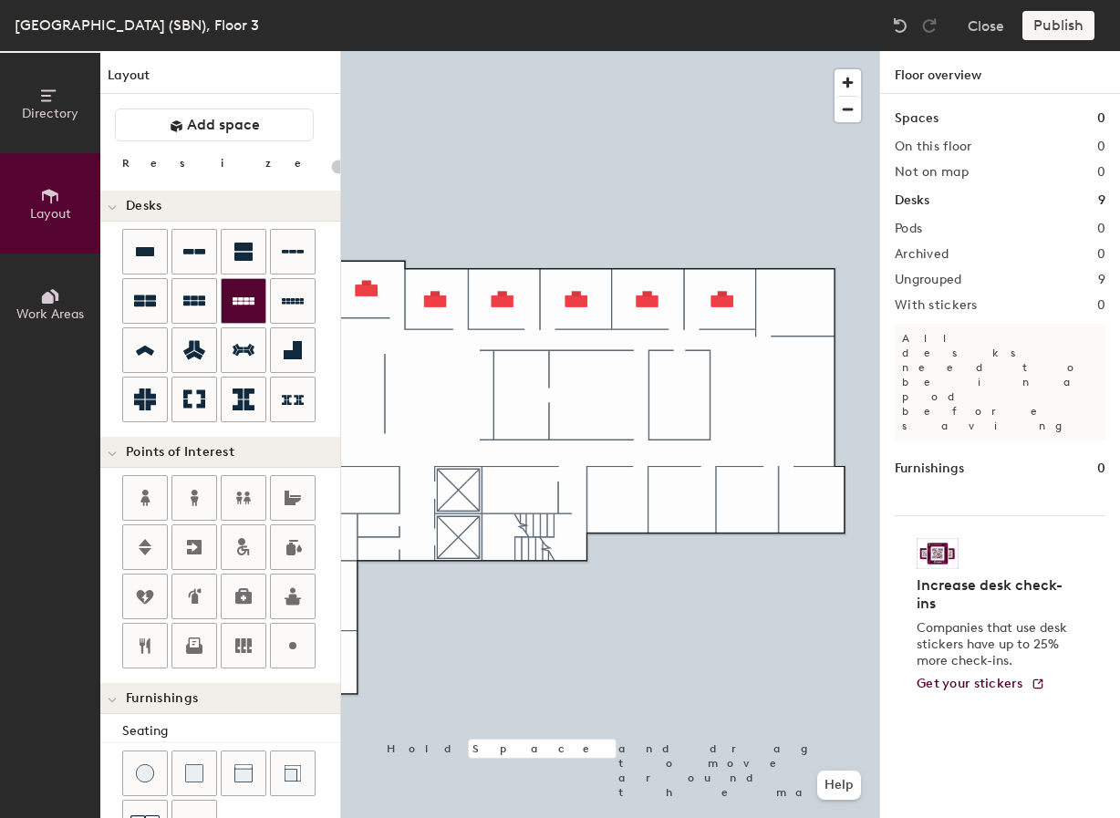
click at [776, 502] on div "Directory Layout Work Areas Layout Add space Resize Desks Points of Interest Fu…" at bounding box center [560, 434] width 1120 height 767
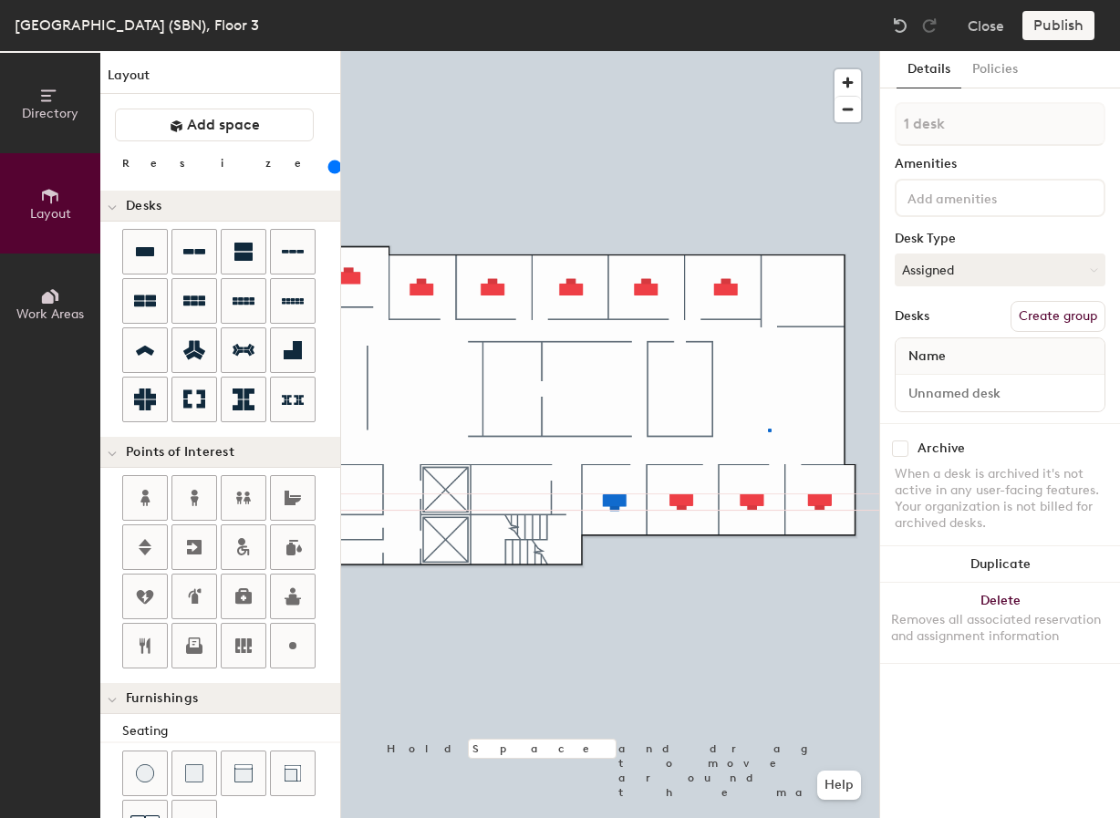
drag, startPoint x: 152, startPoint y: 245, endPoint x: 339, endPoint y: 221, distance: 188.7
click at [768, 51] on div at bounding box center [610, 51] width 538 height 0
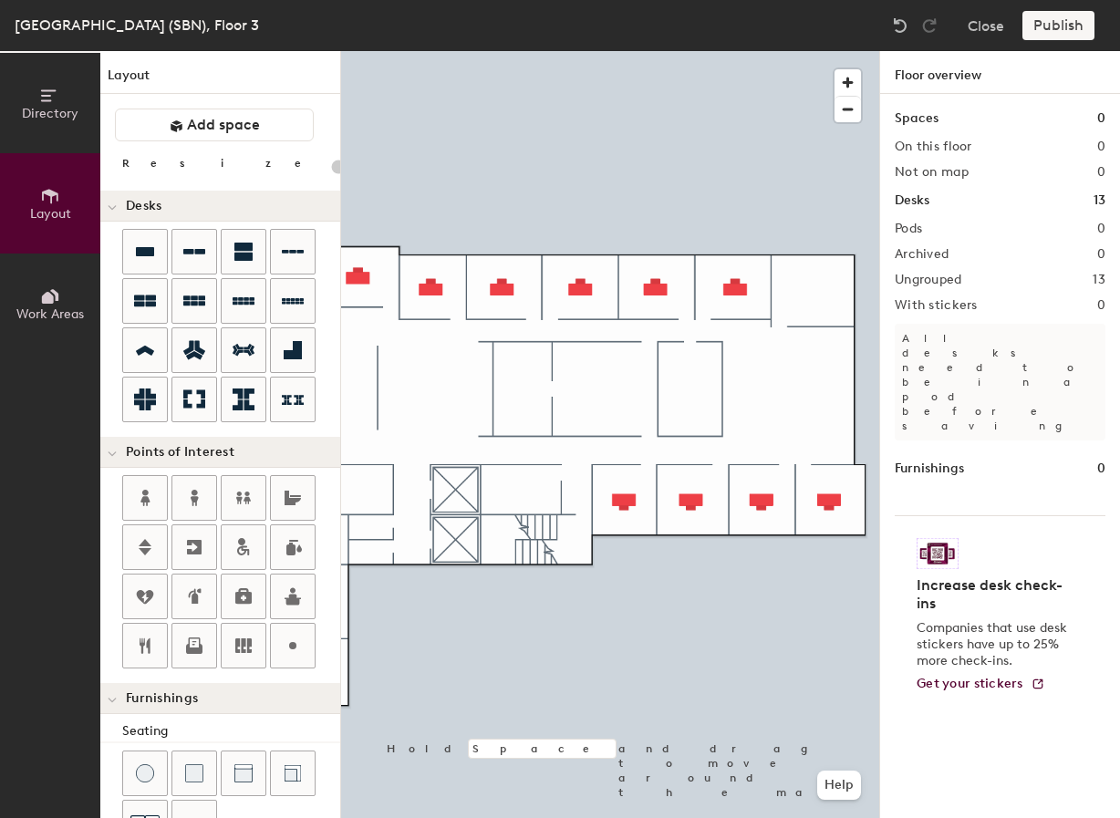
type input "160"
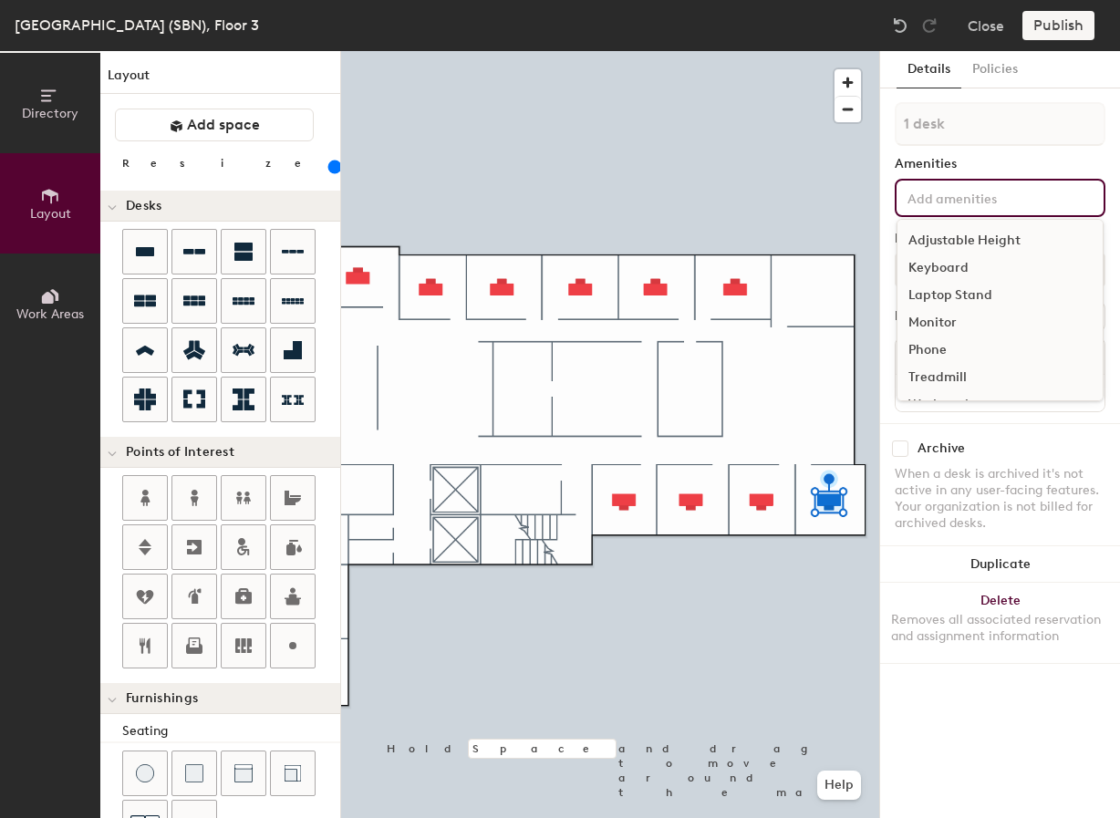
click at [776, 207] on input at bounding box center [986, 197] width 164 height 22
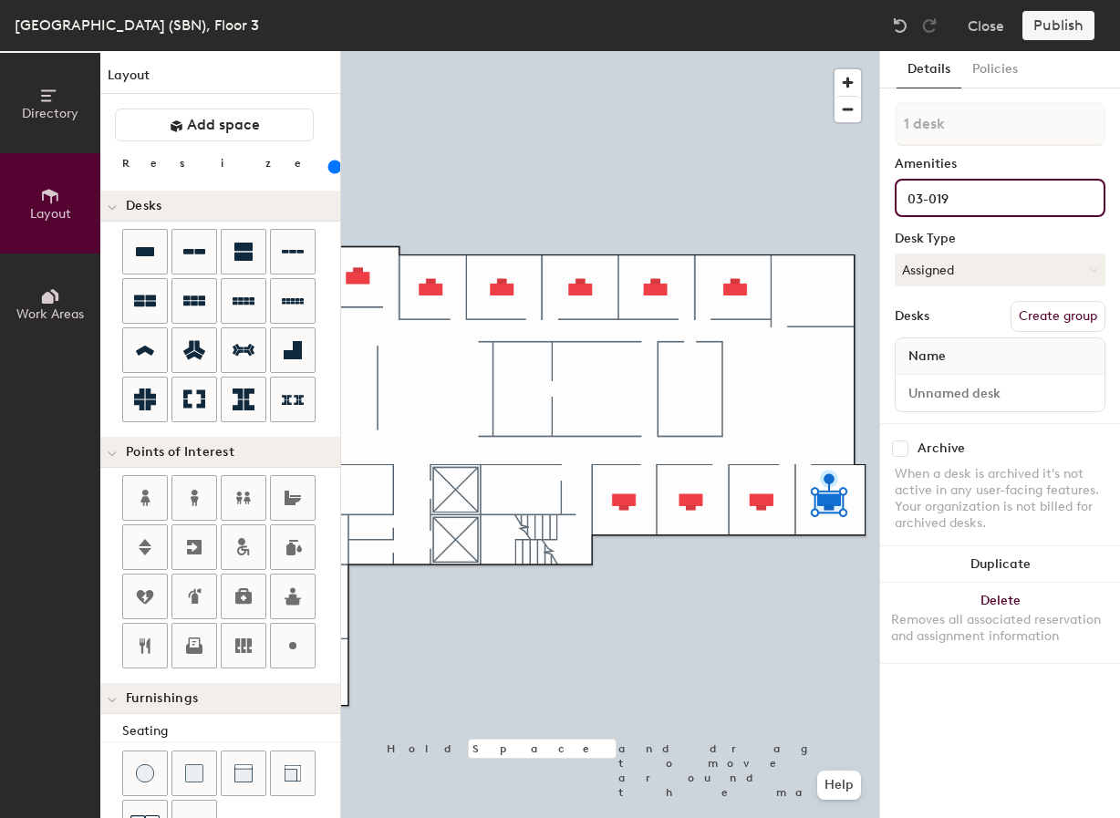
type input "03-019"
click at [776, 51] on div at bounding box center [610, 51] width 538 height 0
click at [776, 192] on div "Directory Layout Work Areas Layout Add space Resize Desks Points of Interest Fu…" at bounding box center [560, 434] width 1120 height 767
type input "160"
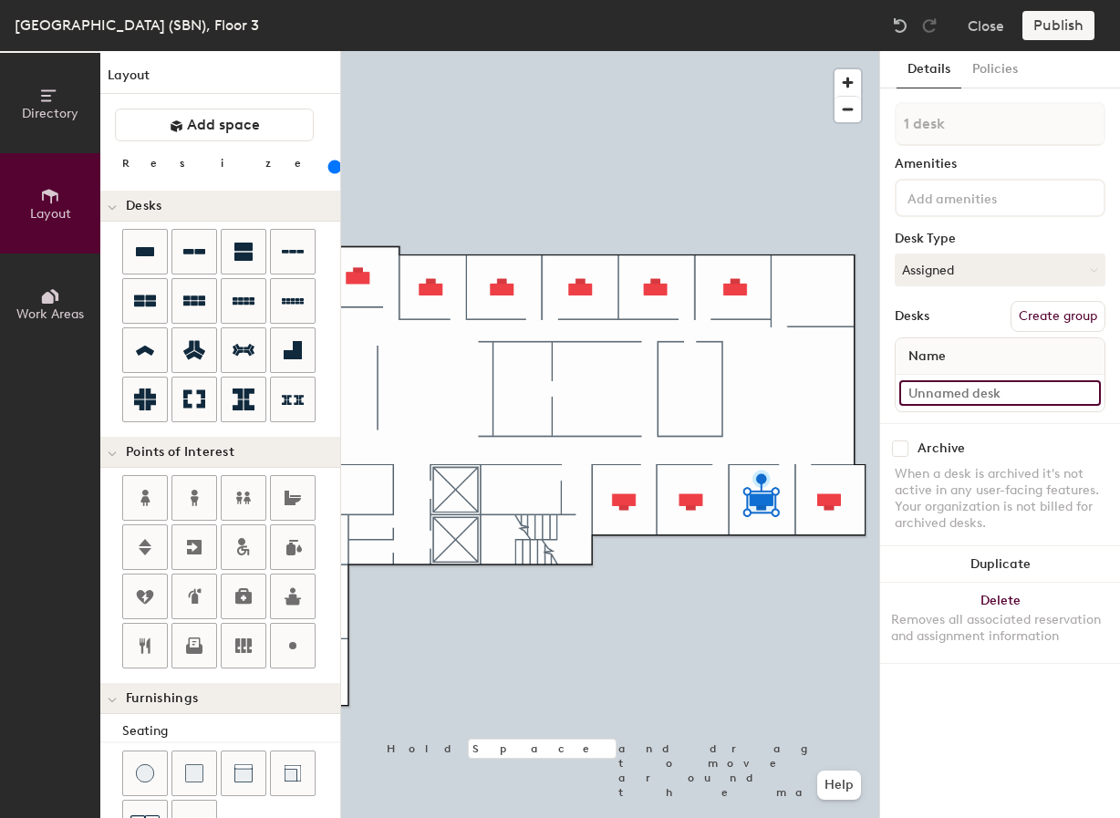
click at [776, 390] on input at bounding box center [1001, 393] width 202 height 26
type input "03-012"
click at [776, 51] on div at bounding box center [610, 51] width 538 height 0
click at [776, 395] on input at bounding box center [1001, 393] width 202 height 26
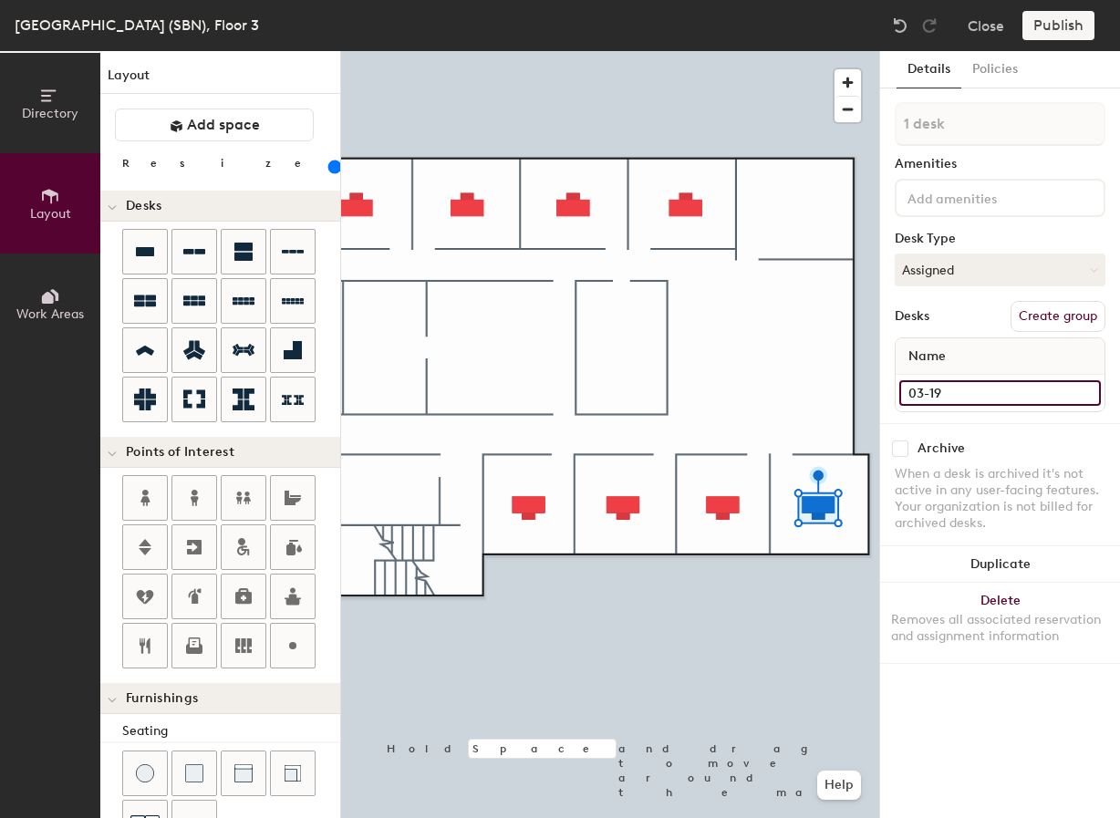
click at [776, 392] on input "03-19" at bounding box center [1001, 393] width 202 height 26
click at [776, 391] on input "03-19" at bounding box center [1001, 393] width 202 height 26
click at [776, 393] on input "03-19" at bounding box center [1001, 393] width 202 height 26
type input "03-019"
click at [776, 390] on input at bounding box center [1001, 393] width 202 height 26
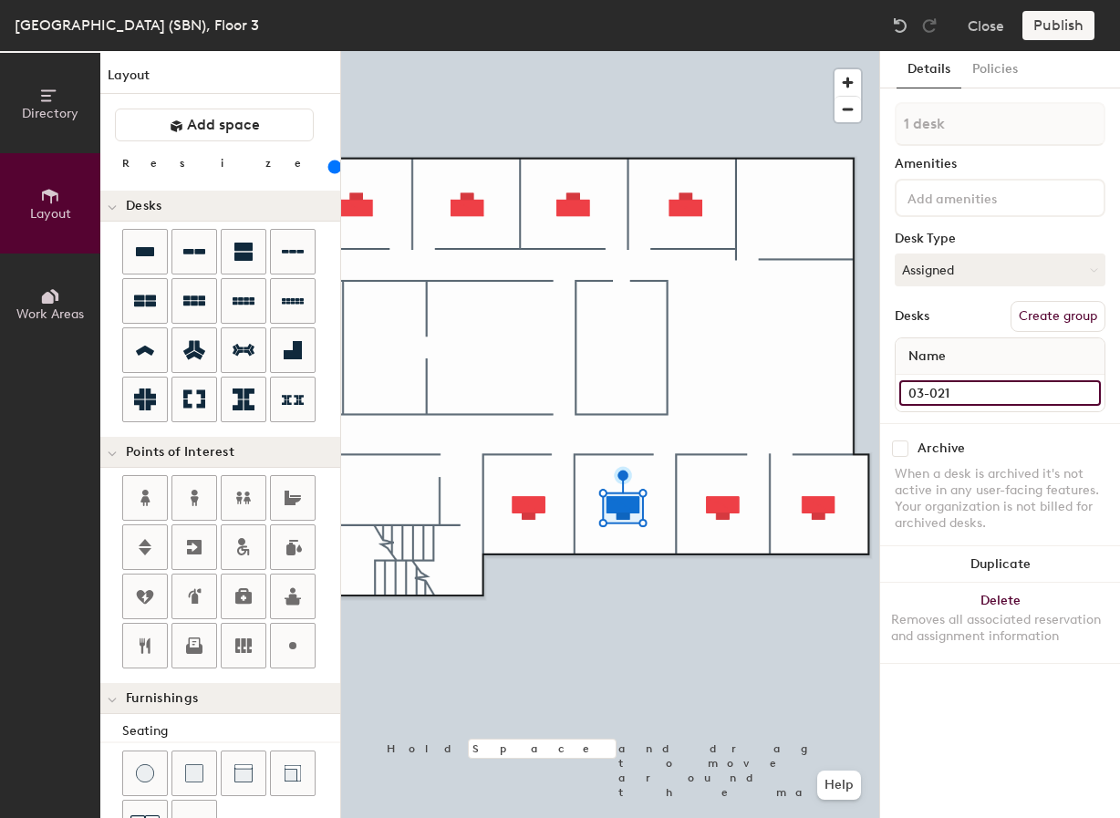
type input "03-021"
click at [776, 384] on input at bounding box center [1001, 393] width 202 height 26
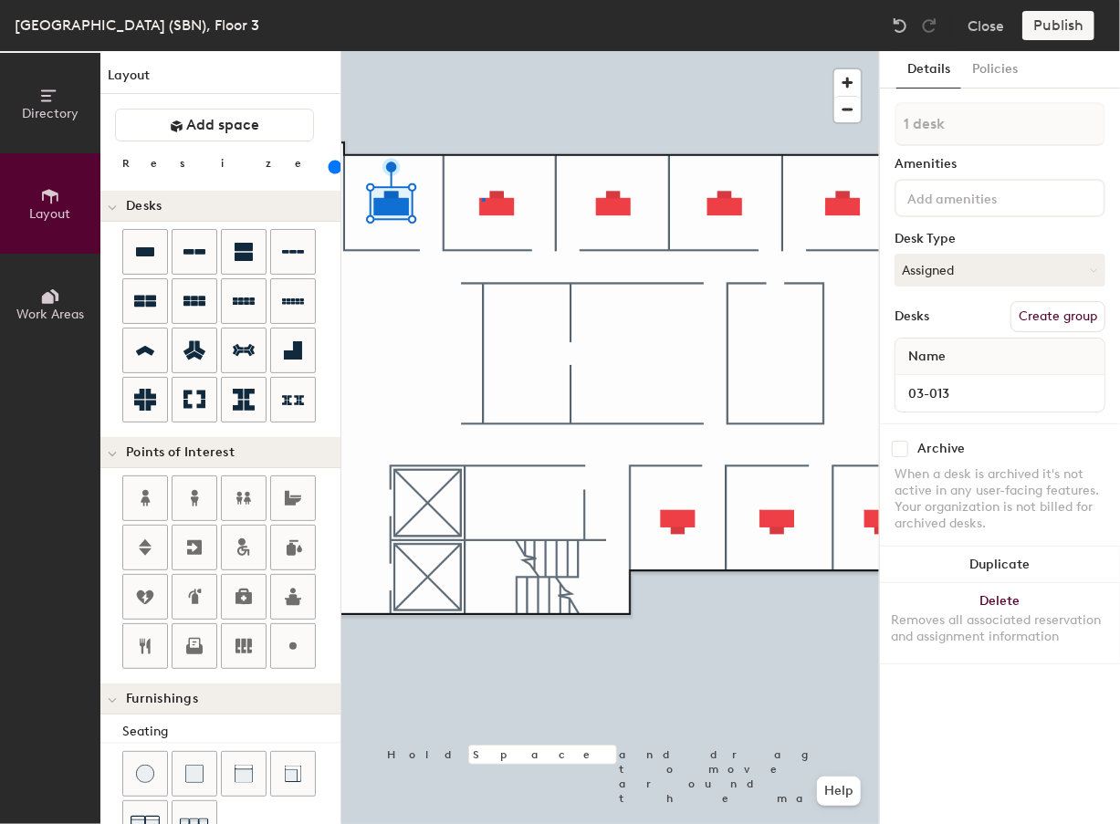
click at [482, 51] on div at bounding box center [609, 51] width 537 height 0
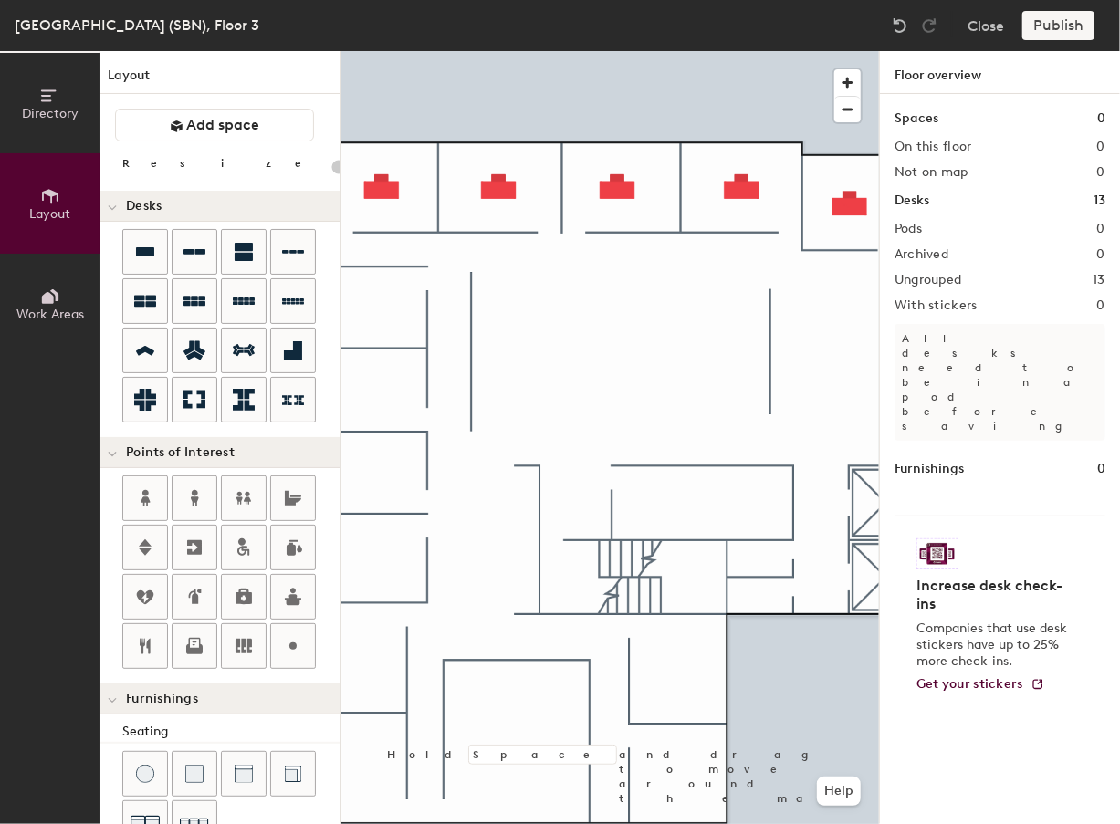
type input "160"
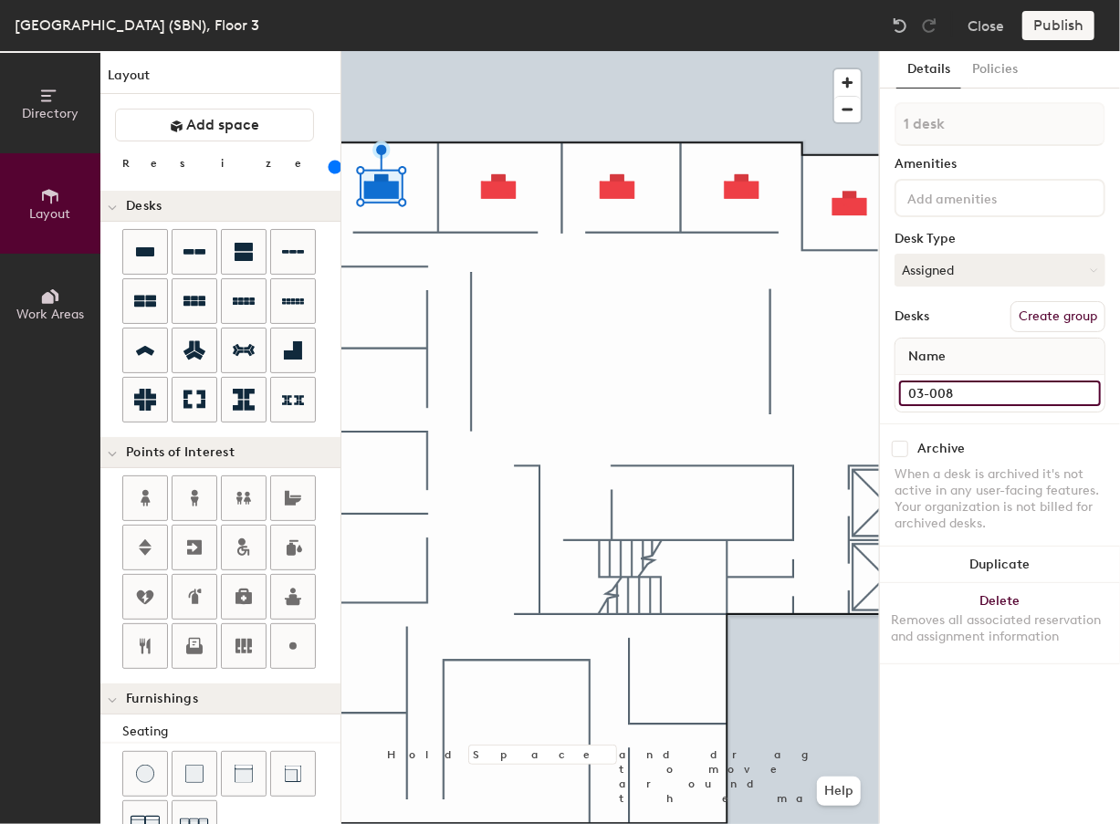
click at [776, 395] on input "03-008" at bounding box center [1000, 393] width 202 height 26
click at [776, 393] on input "03-008" at bounding box center [1000, 393] width 202 height 26
drag, startPoint x: 951, startPoint y: 392, endPoint x: 933, endPoint y: 391, distance: 18.3
click at [776, 391] on input "03-008" at bounding box center [1000, 393] width 202 height 26
type input "0"
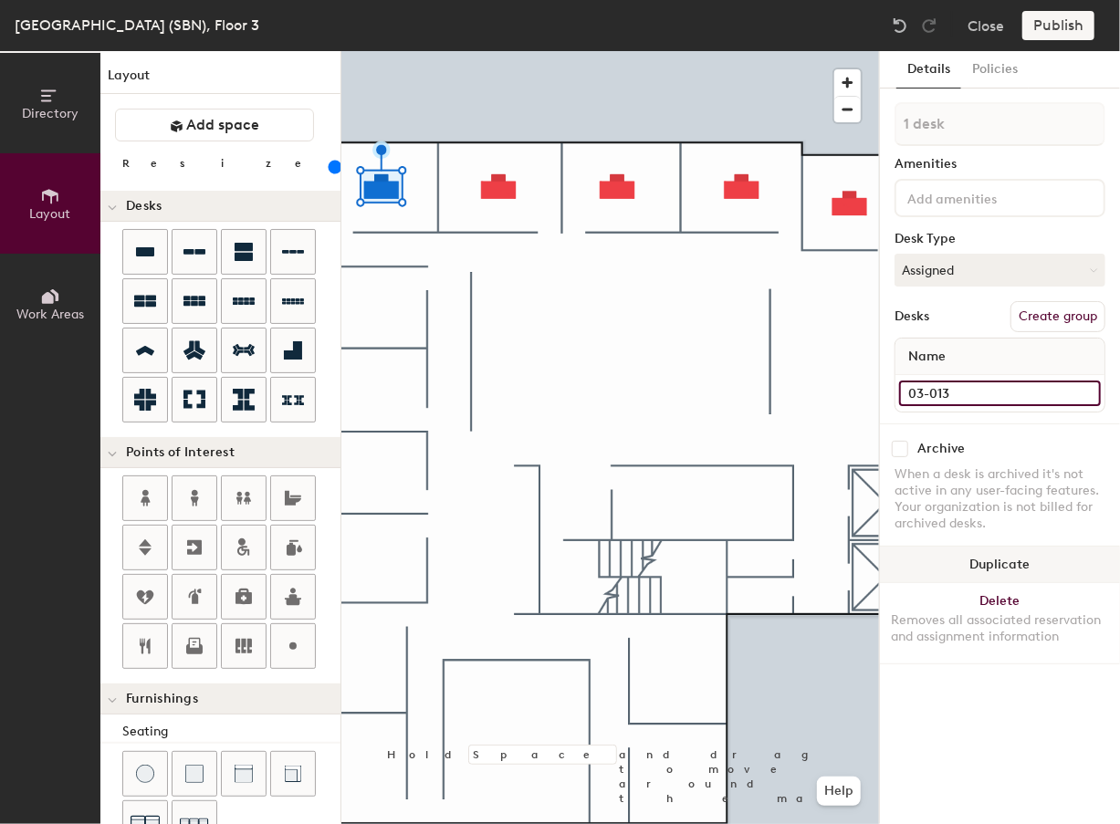
type input "03-013"
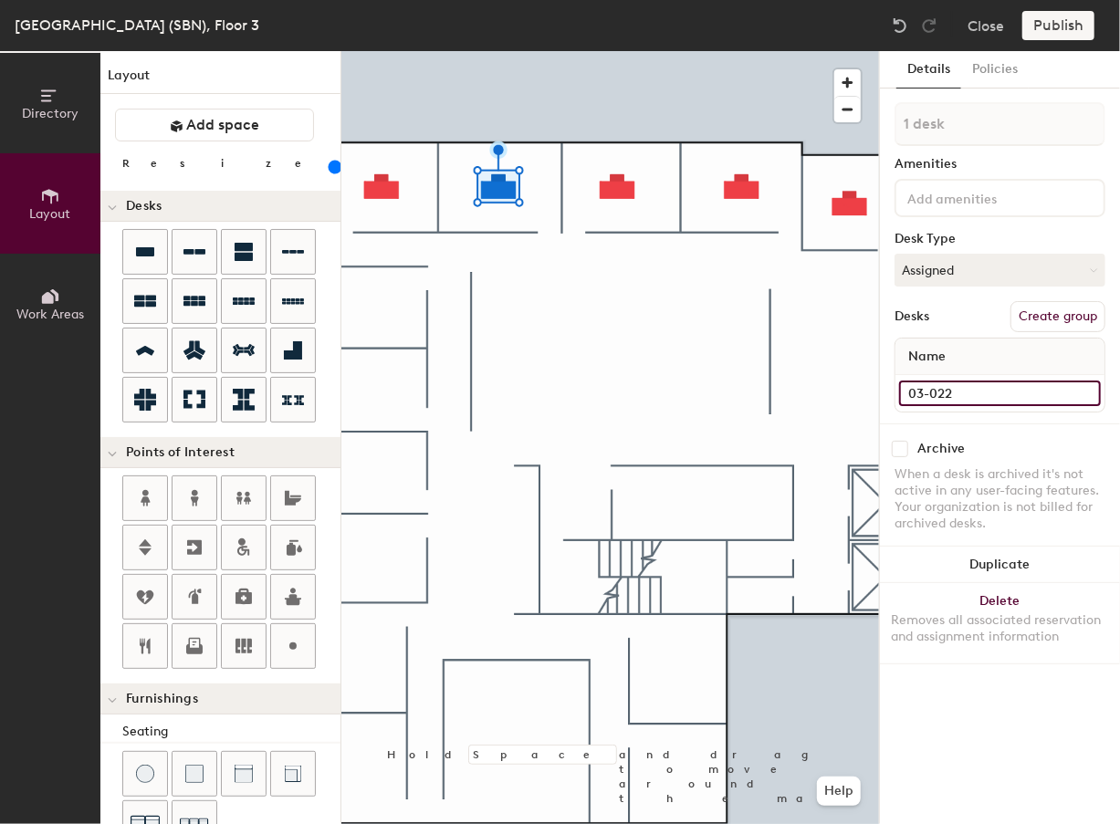
click at [776, 384] on input "03-022" at bounding box center [1000, 393] width 202 height 26
click at [776, 388] on input "03-022" at bounding box center [1000, 393] width 202 height 26
click at [776, 397] on input "03-022" at bounding box center [1000, 393] width 202 height 26
click at [776, 392] on input "03-022" at bounding box center [1000, 393] width 202 height 26
drag, startPoint x: 949, startPoint y: 392, endPoint x: 939, endPoint y: 392, distance: 10.0
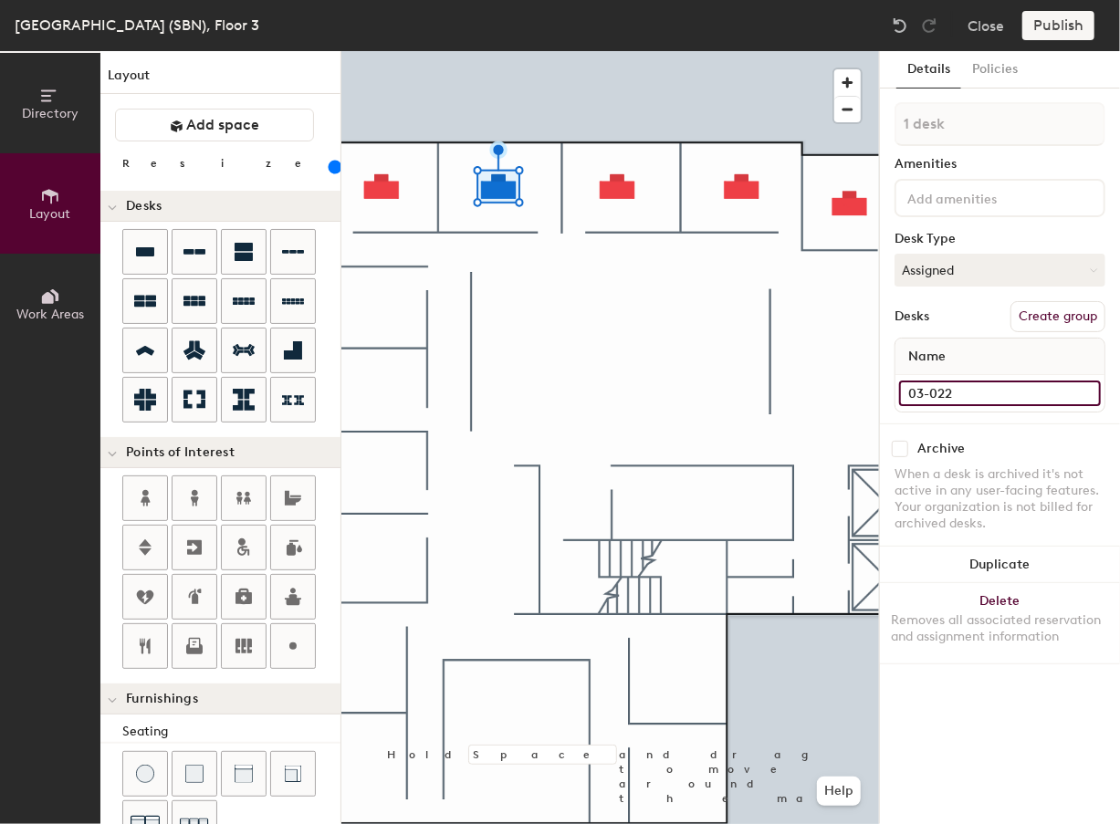
click at [776, 392] on input "03-022" at bounding box center [1000, 393] width 202 height 26
type input "03-012"
click at [776, 390] on input "03-010" at bounding box center [1000, 393] width 202 height 26
type input "03-011"
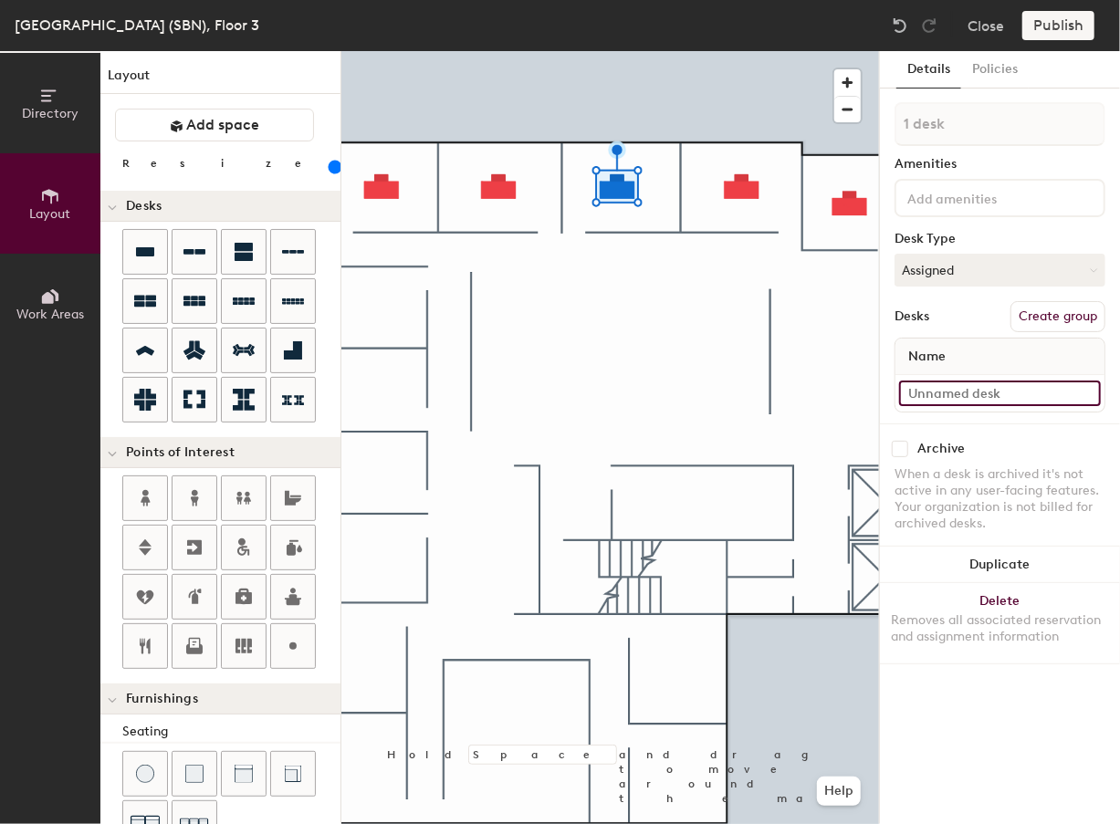
click at [776, 398] on input at bounding box center [1000, 393] width 202 height 26
click at [776, 391] on input "03-010" at bounding box center [1000, 393] width 202 height 26
click at [739, 377] on div "Directory Layout Work Areas Layout Add space Resize Desks Points of Interest Fu…" at bounding box center [560, 437] width 1120 height 773
type input "3"
click at [407, 51] on div at bounding box center [609, 51] width 537 height 0
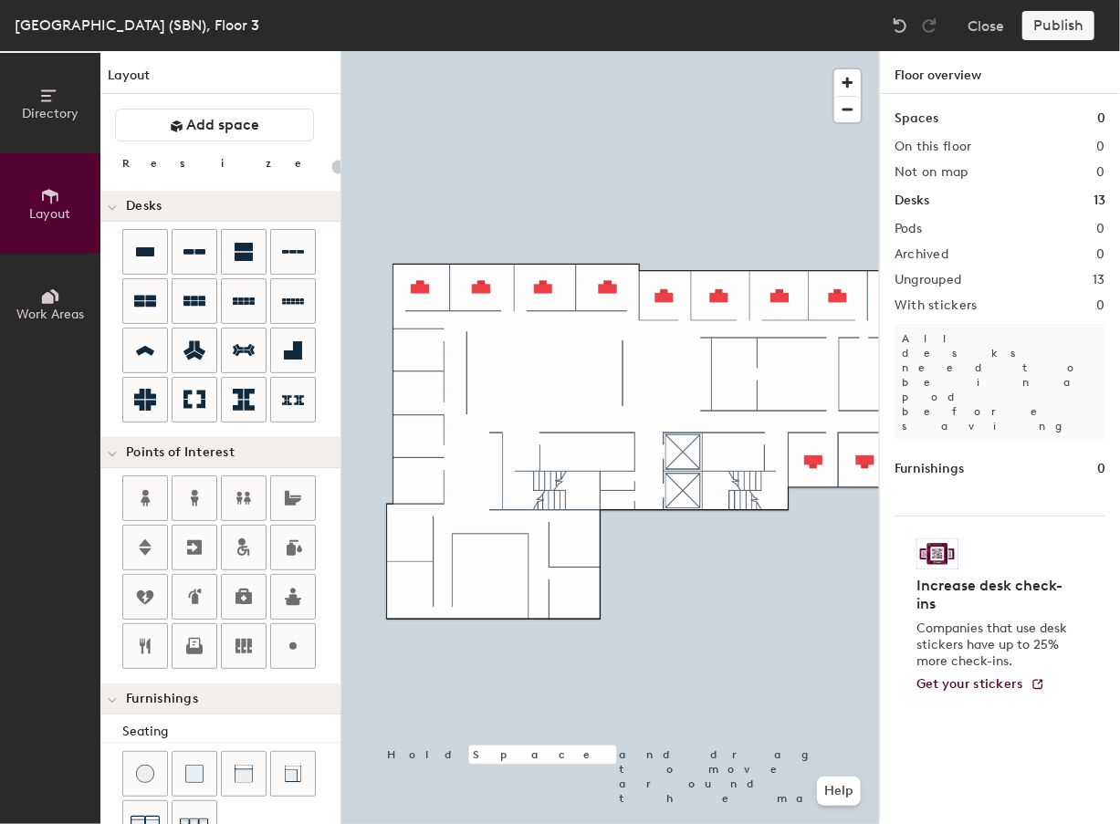
click at [575, 540] on div "Directory Layout Work Areas Layout Add space Resize Desks Points of Interest Fu…" at bounding box center [560, 437] width 1120 height 773
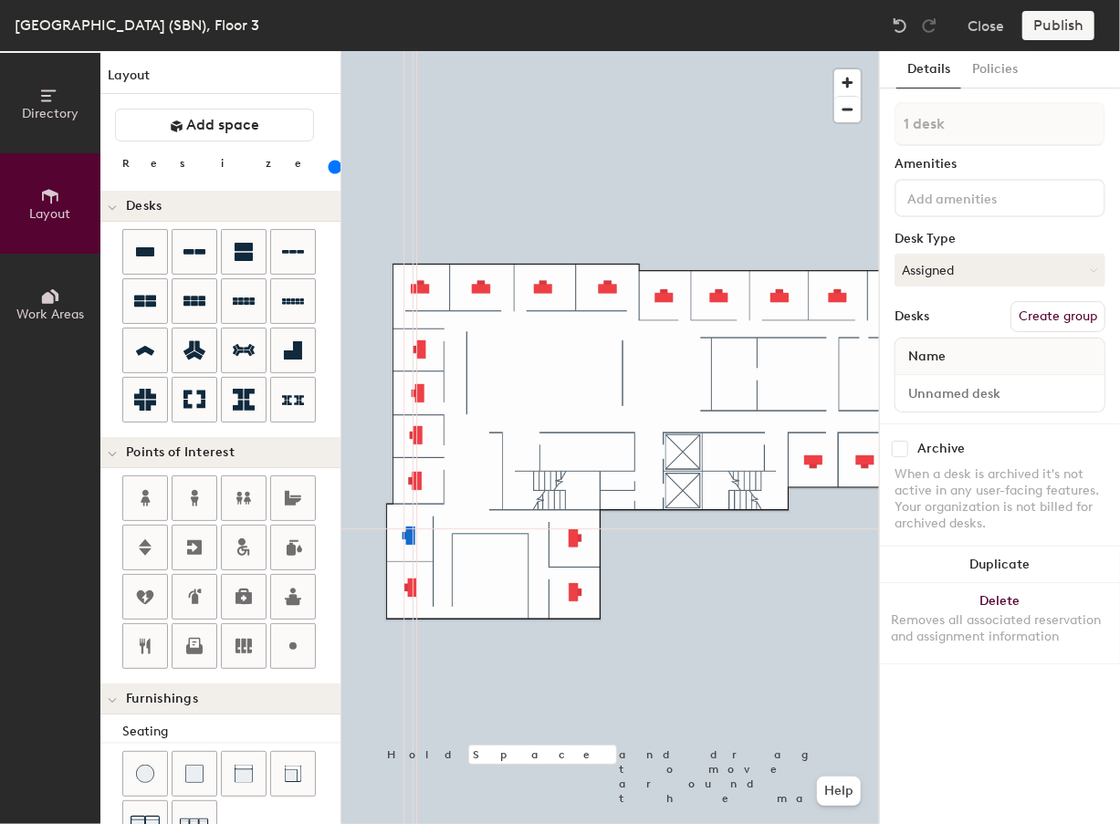
click at [411, 51] on div at bounding box center [609, 51] width 537 height 0
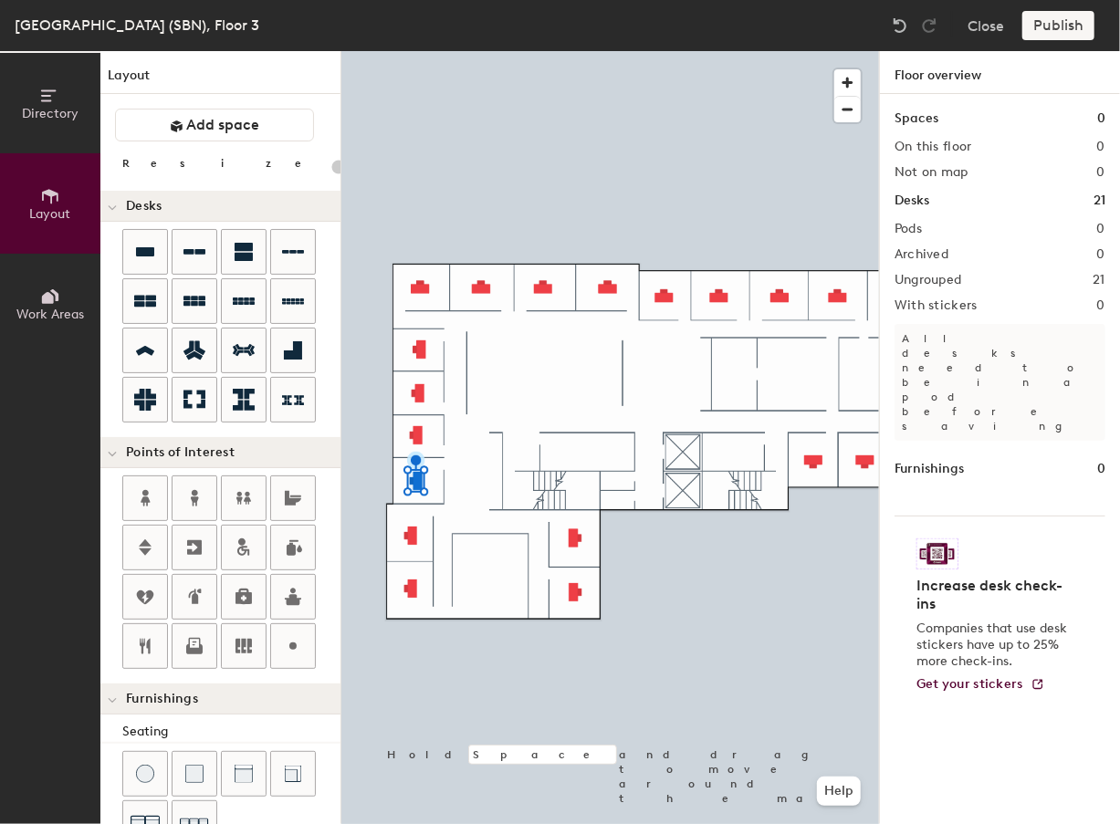
click at [420, 51] on div at bounding box center [609, 51] width 537 height 0
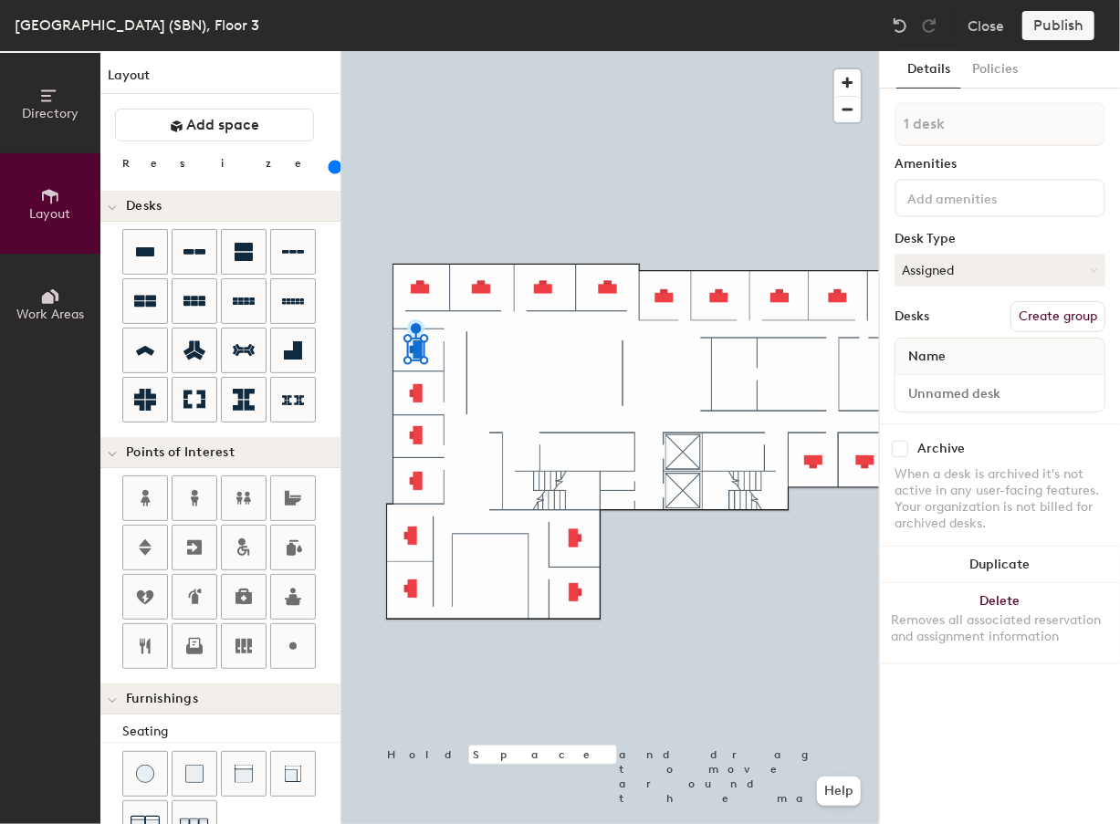
click at [486, 51] on div at bounding box center [609, 51] width 537 height 0
click at [574, 51] on div at bounding box center [609, 51] width 537 height 0
click at [505, 51] on div at bounding box center [609, 51] width 537 height 0
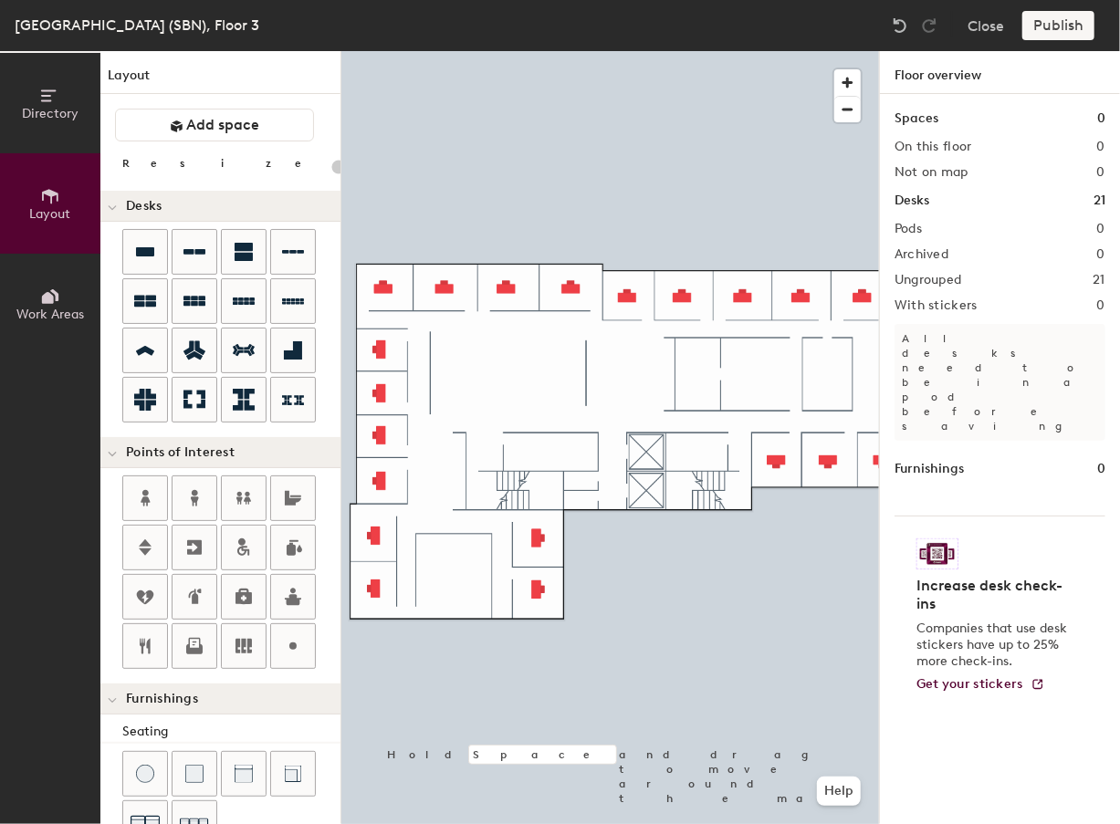
type input "160"
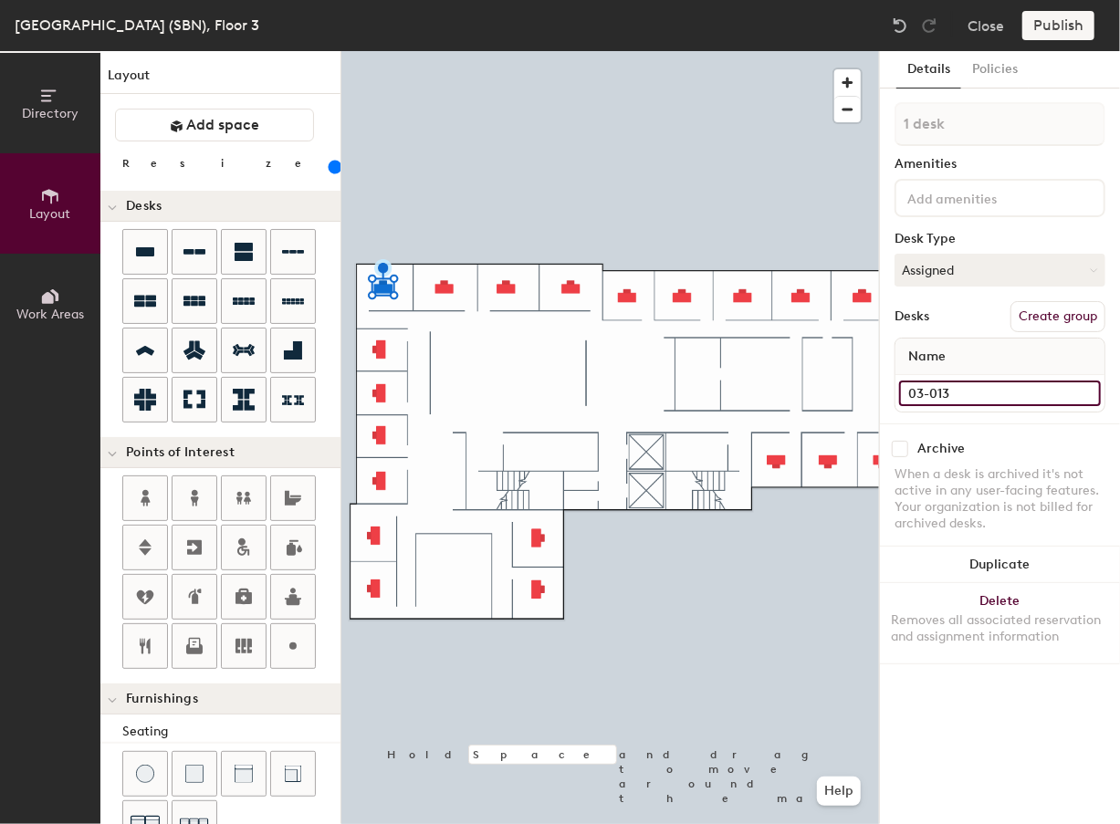
click at [776, 390] on input "03-013" at bounding box center [1000, 393] width 202 height 26
click at [776, 387] on input "03-013" at bounding box center [1000, 393] width 202 height 26
click at [776, 391] on input "03-013" at bounding box center [1000, 393] width 202 height 26
click at [736, 398] on div "Directory Layout Work Areas Layout Add space Resize Desks Points of Interest Fu…" at bounding box center [560, 437] width 1120 height 773
type input "03-014"
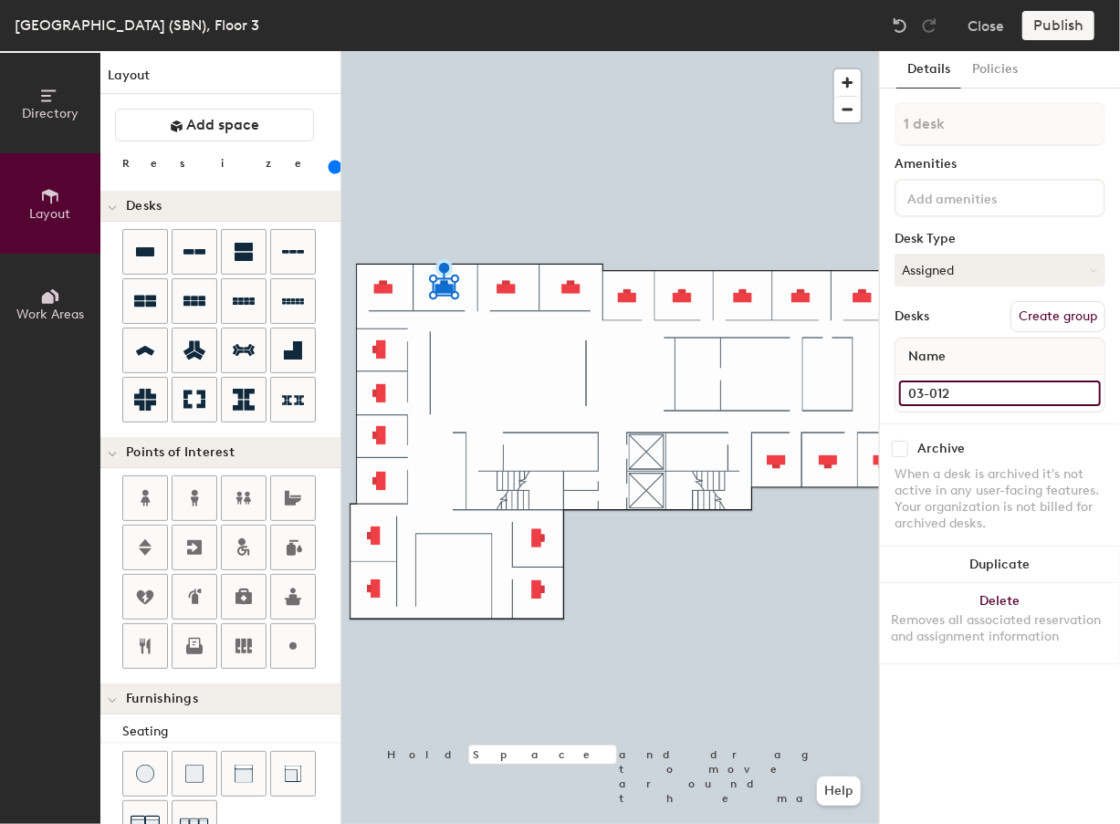
click at [776, 389] on input "03-012" at bounding box center [1000, 393] width 202 height 26
type input "03-015"
click at [513, 51] on div at bounding box center [609, 51] width 537 height 0
click at [776, 396] on input "03-011" at bounding box center [1000, 393] width 202 height 26
click at [776, 391] on input "03-011" at bounding box center [1000, 393] width 202 height 26
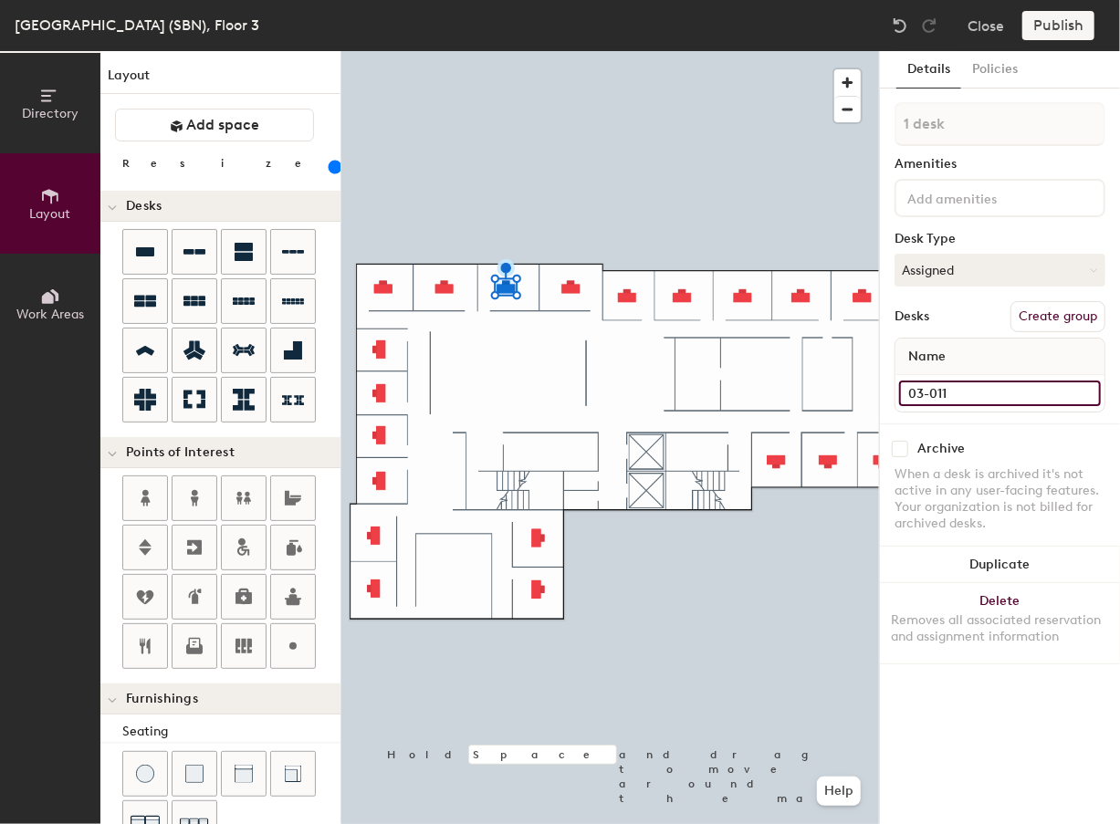
drag, startPoint x: 956, startPoint y: 392, endPoint x: 967, endPoint y: 393, distance: 11.0
click at [776, 393] on input "03-011" at bounding box center [1000, 393] width 202 height 26
click at [776, 396] on input "03-011" at bounding box center [1000, 393] width 202 height 26
type input "03-016"
click at [655, 51] on div at bounding box center [609, 51] width 537 height 0
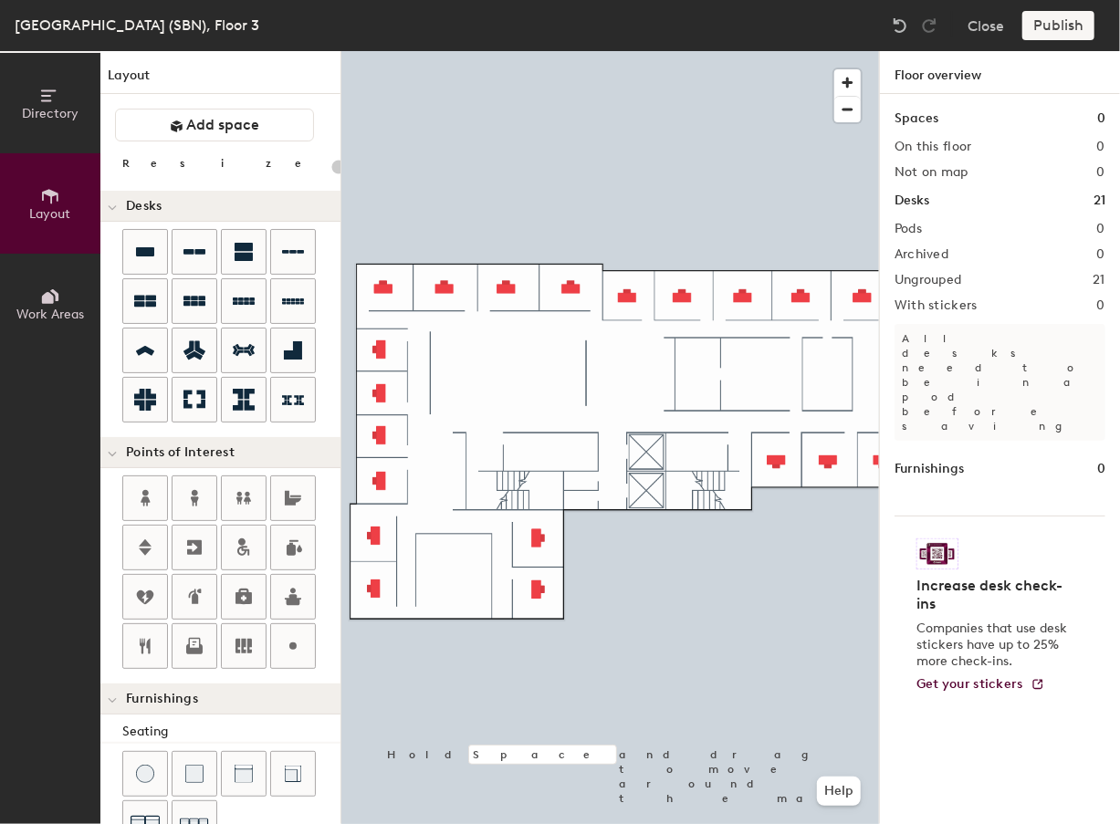
click at [566, 51] on div at bounding box center [609, 51] width 537 height 0
type input "160"
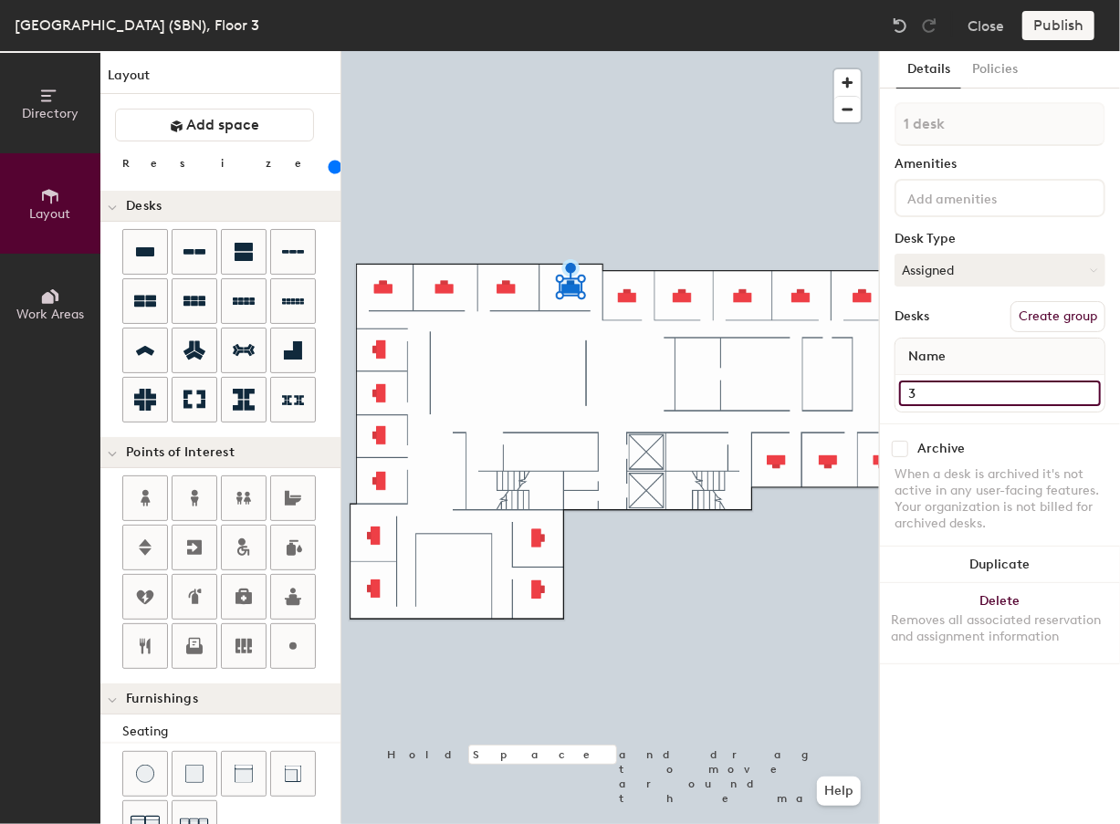
click at [776, 391] on input "3" at bounding box center [1000, 393] width 202 height 26
type input "03-018"
click at [632, 51] on div at bounding box center [609, 51] width 537 height 0
click at [776, 390] on input "03-013" at bounding box center [1000, 393] width 202 height 26
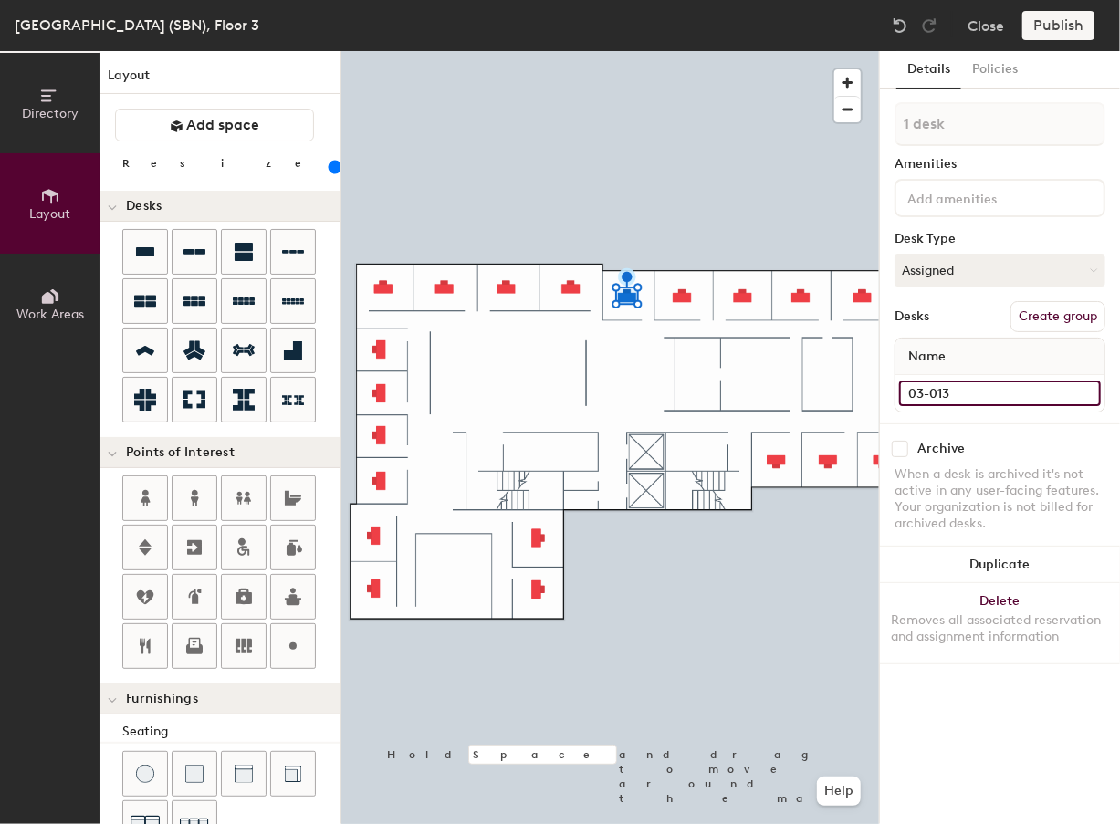
drag, startPoint x: 943, startPoint y: 391, endPoint x: 969, endPoint y: 399, distance: 26.6
click at [776, 399] on input "03-013" at bounding box center [1000, 393] width 202 height 26
click at [776, 384] on input "03-013" at bounding box center [1000, 393] width 202 height 26
click at [776, 391] on input "03-013" at bounding box center [1000, 393] width 202 height 26
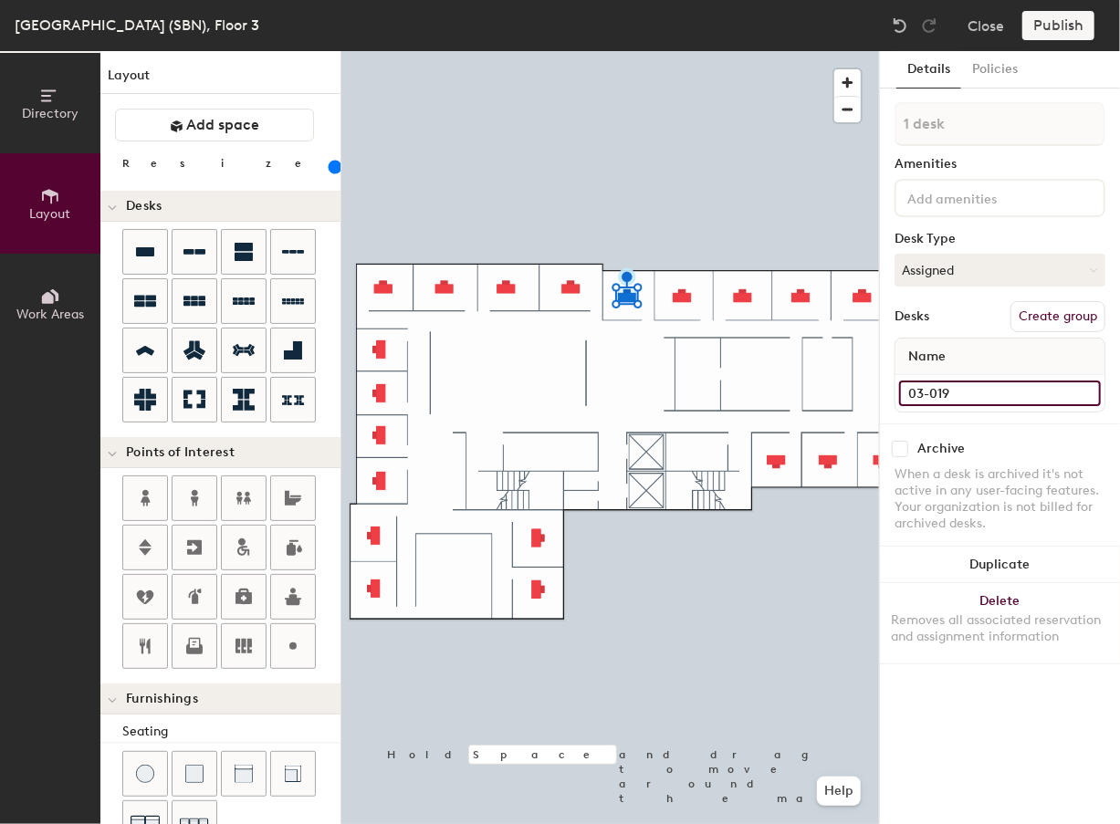
type input "03-019"
click at [776, 389] on input "03-014" at bounding box center [1000, 393] width 202 height 26
click at [776, 391] on input "03-014" at bounding box center [1000, 393] width 202 height 26
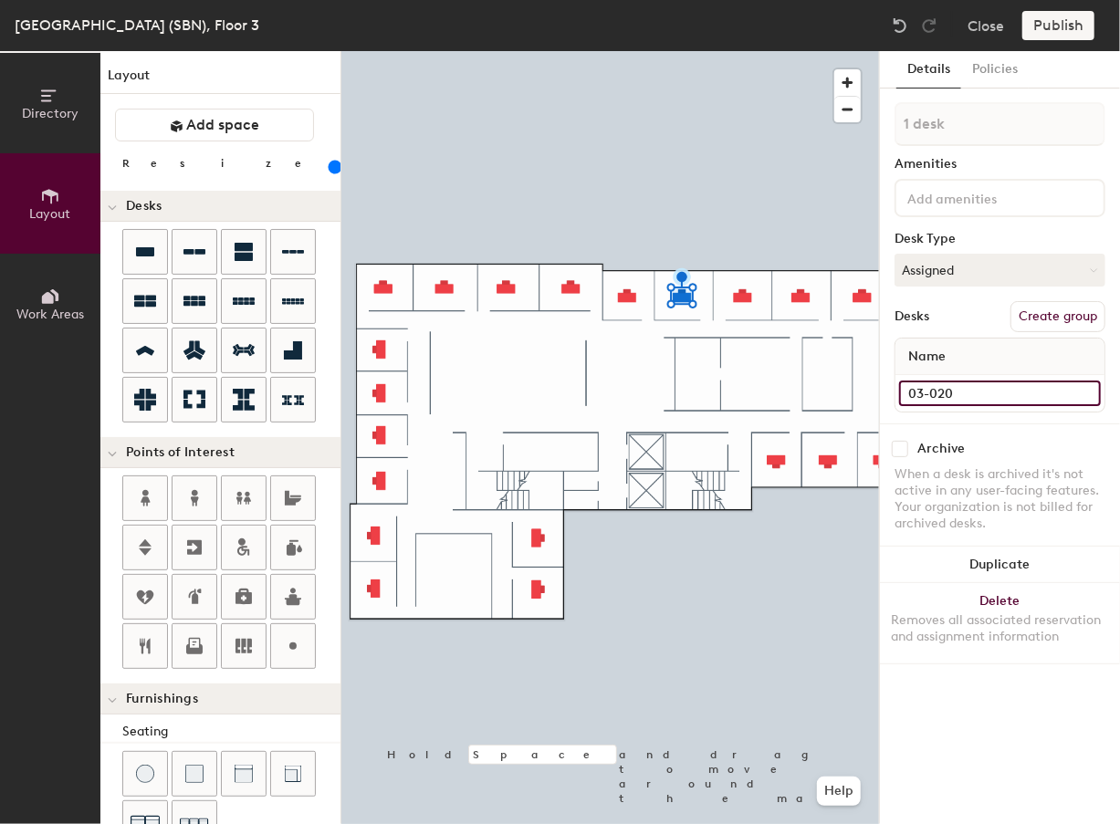
type input "03-020"
click at [776, 390] on input "03-015" at bounding box center [1000, 393] width 202 height 26
click at [776, 391] on input "03-015" at bounding box center [1000, 393] width 202 height 26
click at [776, 394] on input "03-015" at bounding box center [1000, 393] width 202 height 26
click at [776, 389] on input "03-015" at bounding box center [1000, 393] width 202 height 26
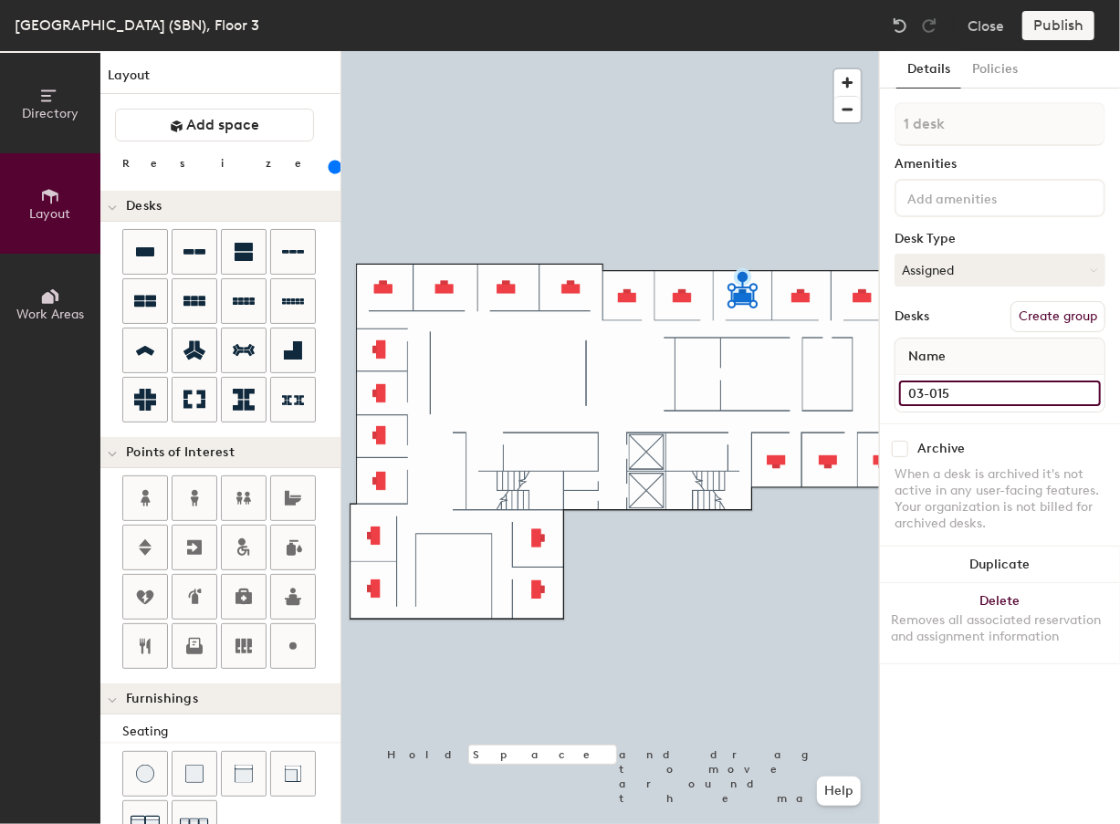
drag, startPoint x: 936, startPoint y: 391, endPoint x: 949, endPoint y: 393, distance: 13.1
click at [776, 393] on input "03-015" at bounding box center [1000, 393] width 202 height 26
type input "03-021"
click at [776, 393] on input "03-016" at bounding box center [1000, 393] width 202 height 26
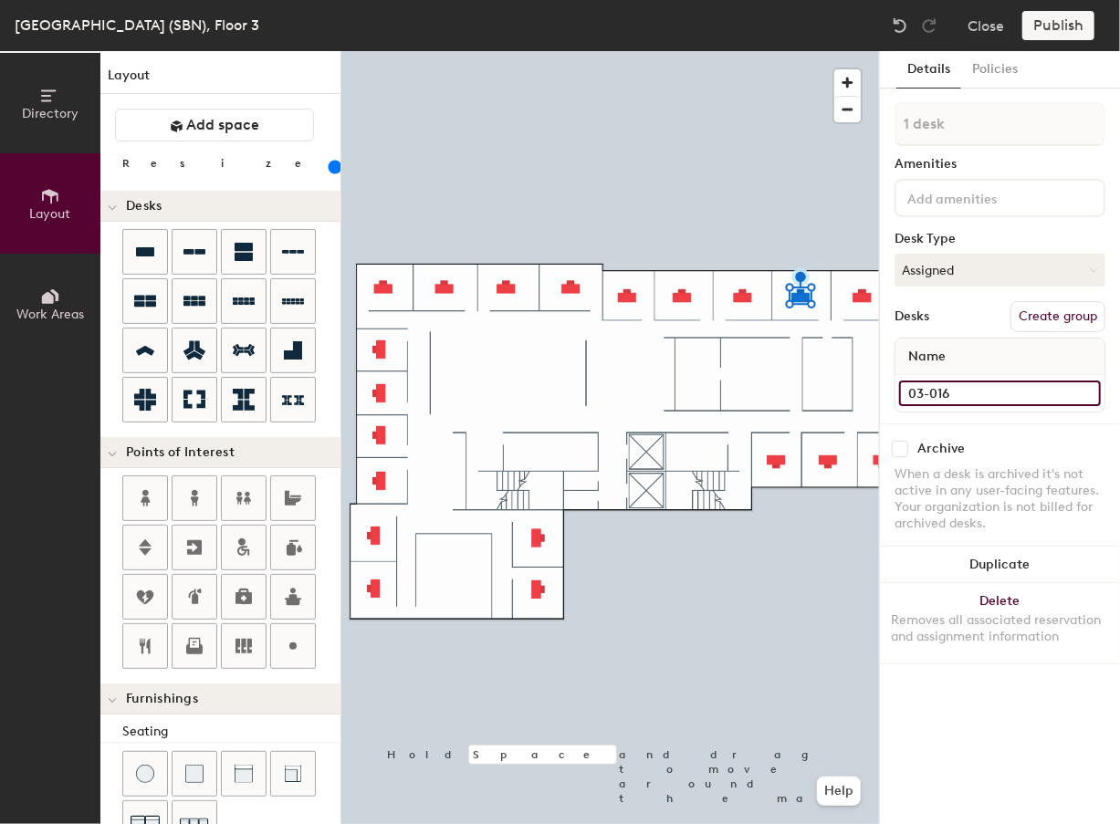
click at [776, 391] on input "03-016" at bounding box center [1000, 393] width 202 height 26
type input "03-022"
click at [776, 398] on input "03-017" at bounding box center [1000, 393] width 202 height 26
click at [776, 394] on input "03-017" at bounding box center [1000, 393] width 202 height 26
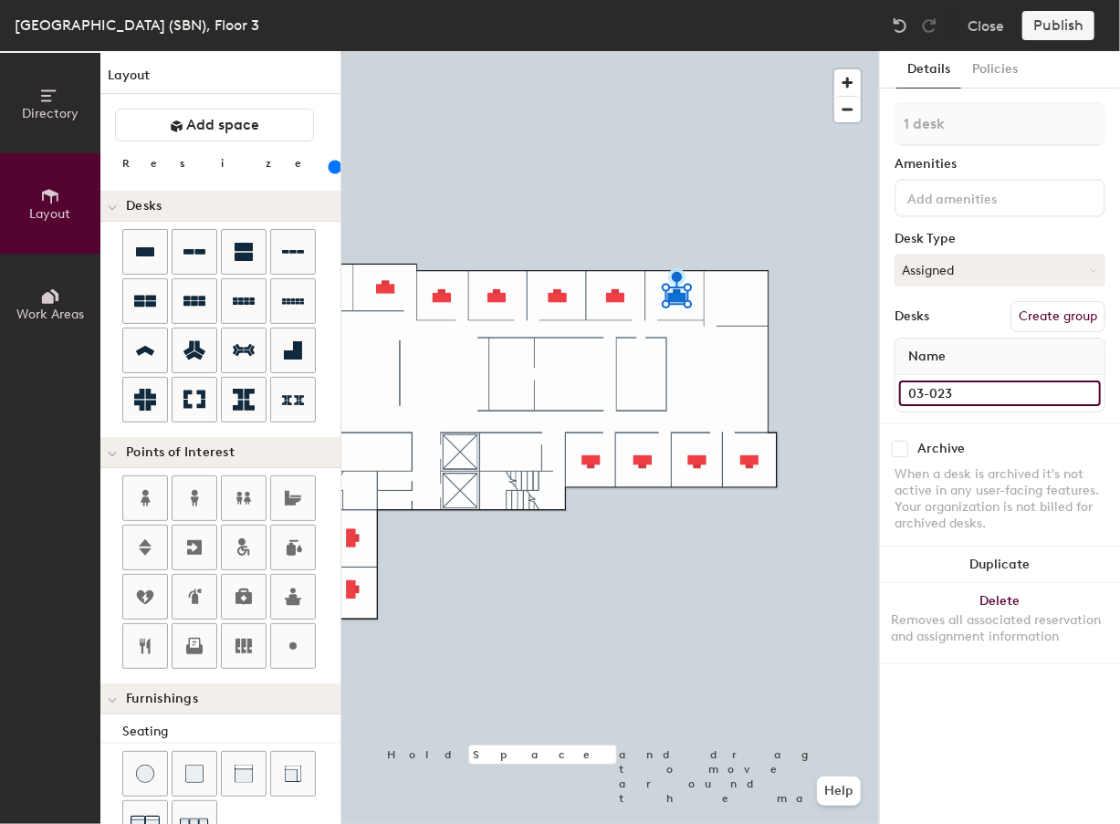
type input "03-023"
click at [613, 51] on div at bounding box center [609, 51] width 537 height 0
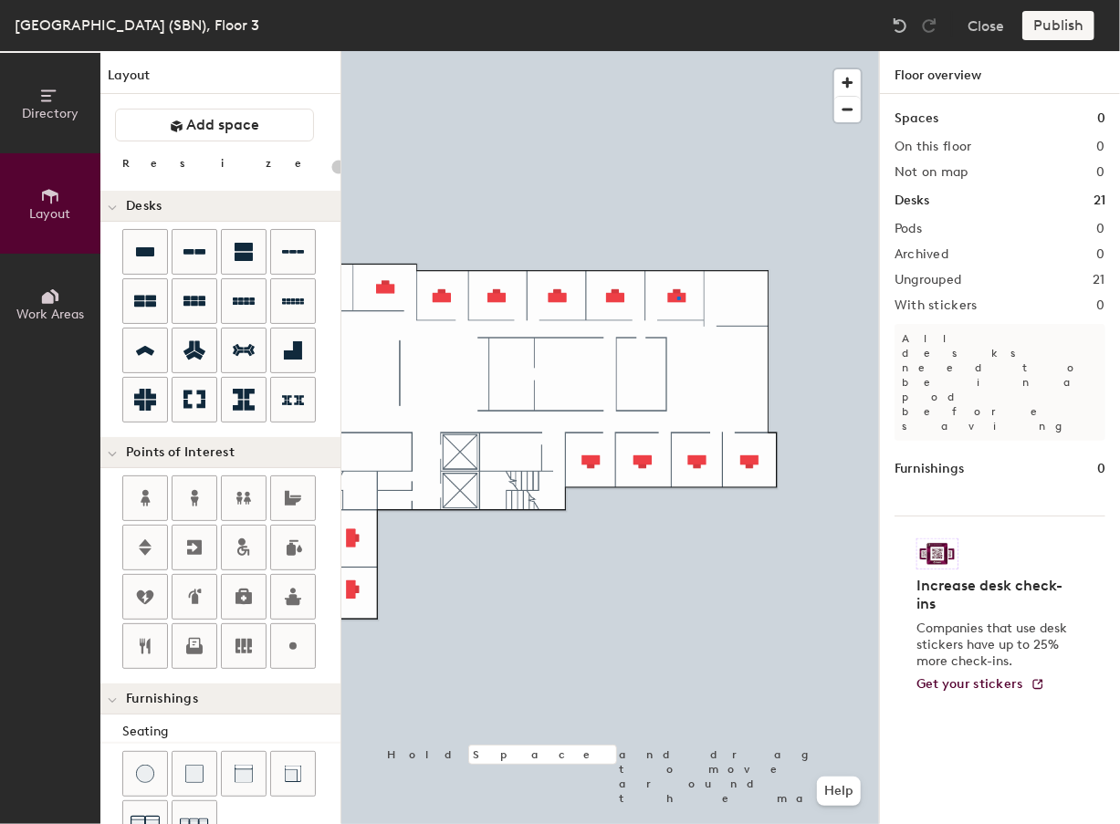
click at [678, 51] on div at bounding box center [609, 51] width 537 height 0
type input "160"
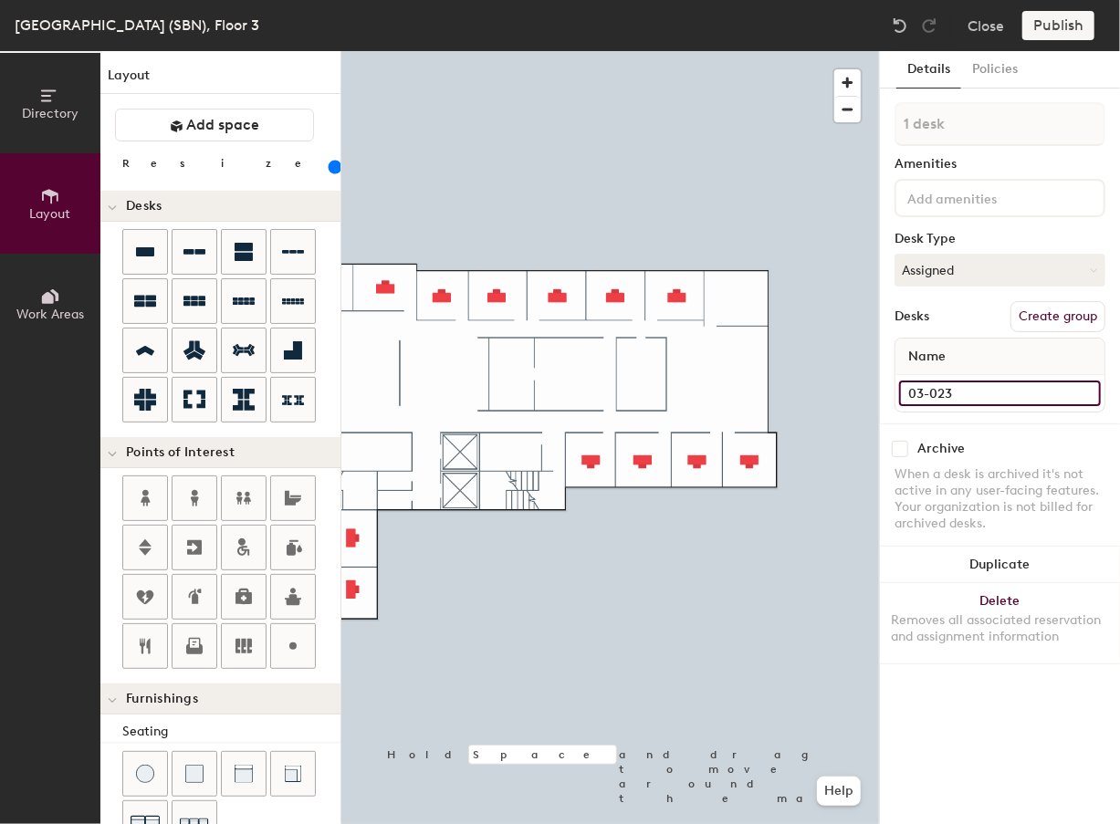
click at [776, 391] on input "03-023" at bounding box center [1000, 393] width 202 height 26
click at [776, 389] on input "03-023" at bounding box center [1000, 393] width 202 height 26
type input "03-022"
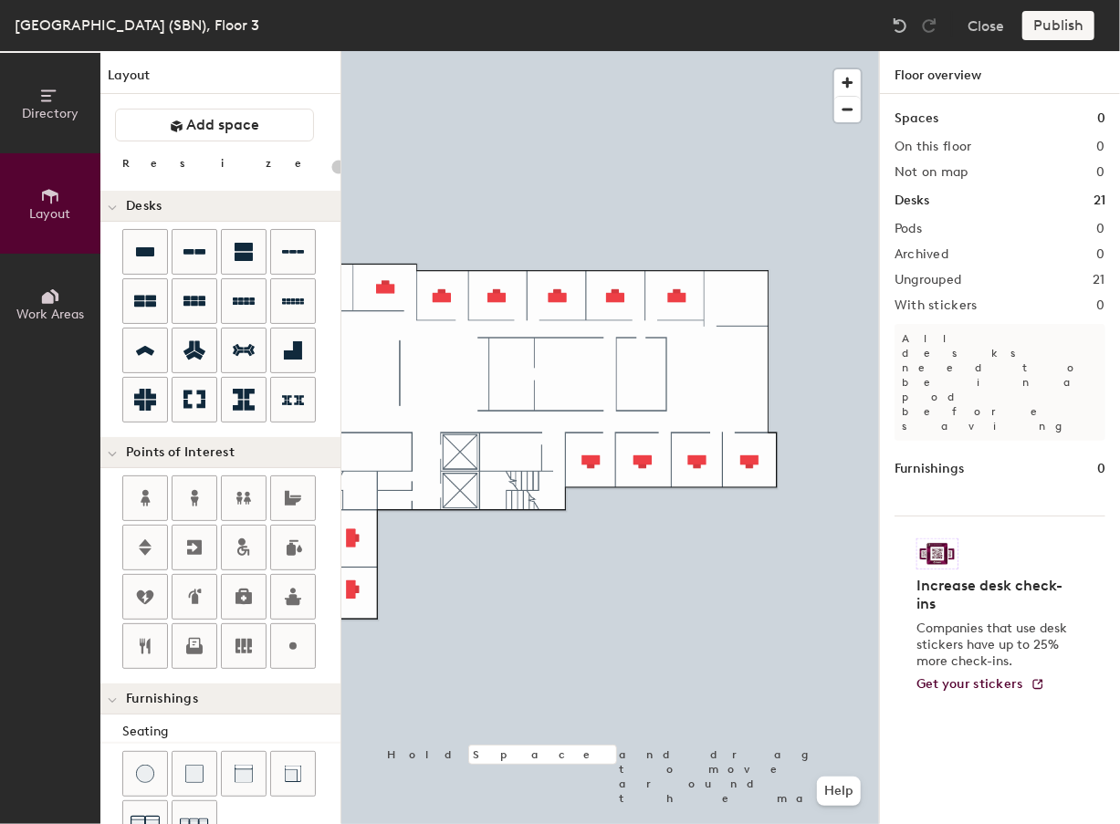
type input "160"
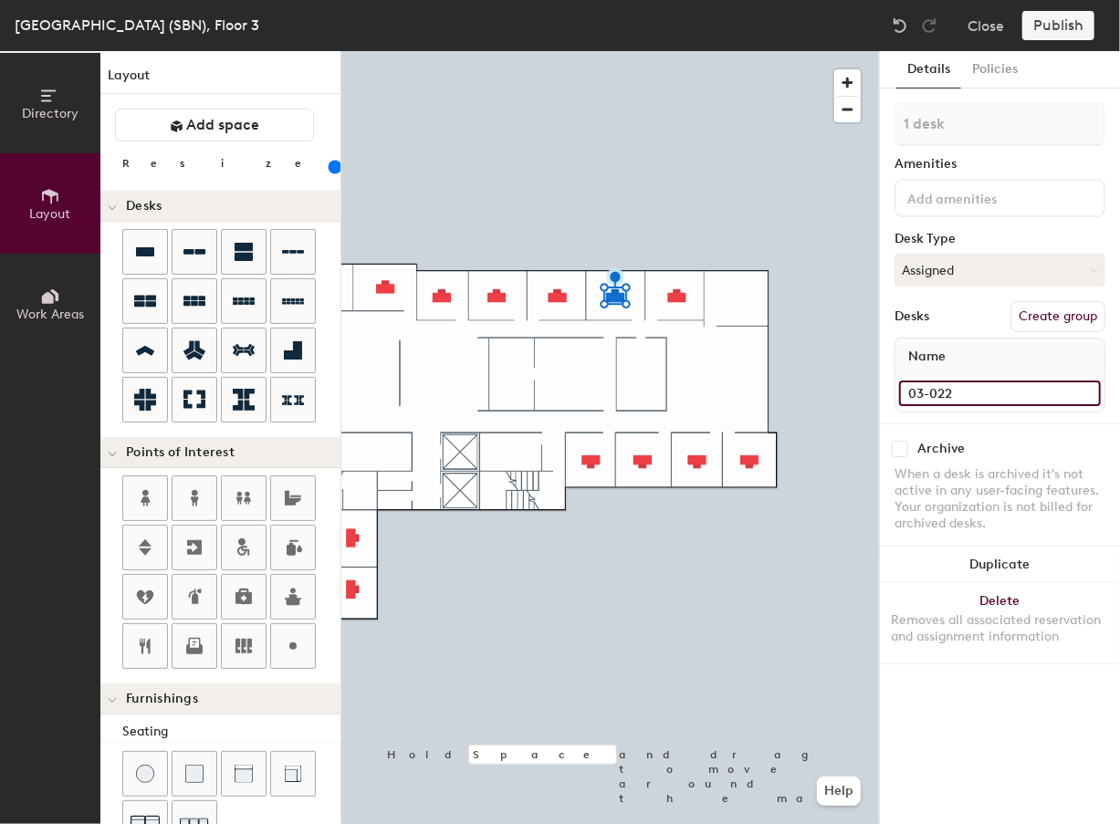
click at [776, 395] on input "03-022" at bounding box center [1000, 393] width 202 height 26
click at [776, 393] on input "03-022" at bounding box center [1000, 393] width 202 height 26
type input "03-021"
click at [776, 388] on input "03-021" at bounding box center [1000, 393] width 202 height 26
click at [776, 390] on input "03-021" at bounding box center [1000, 393] width 202 height 26
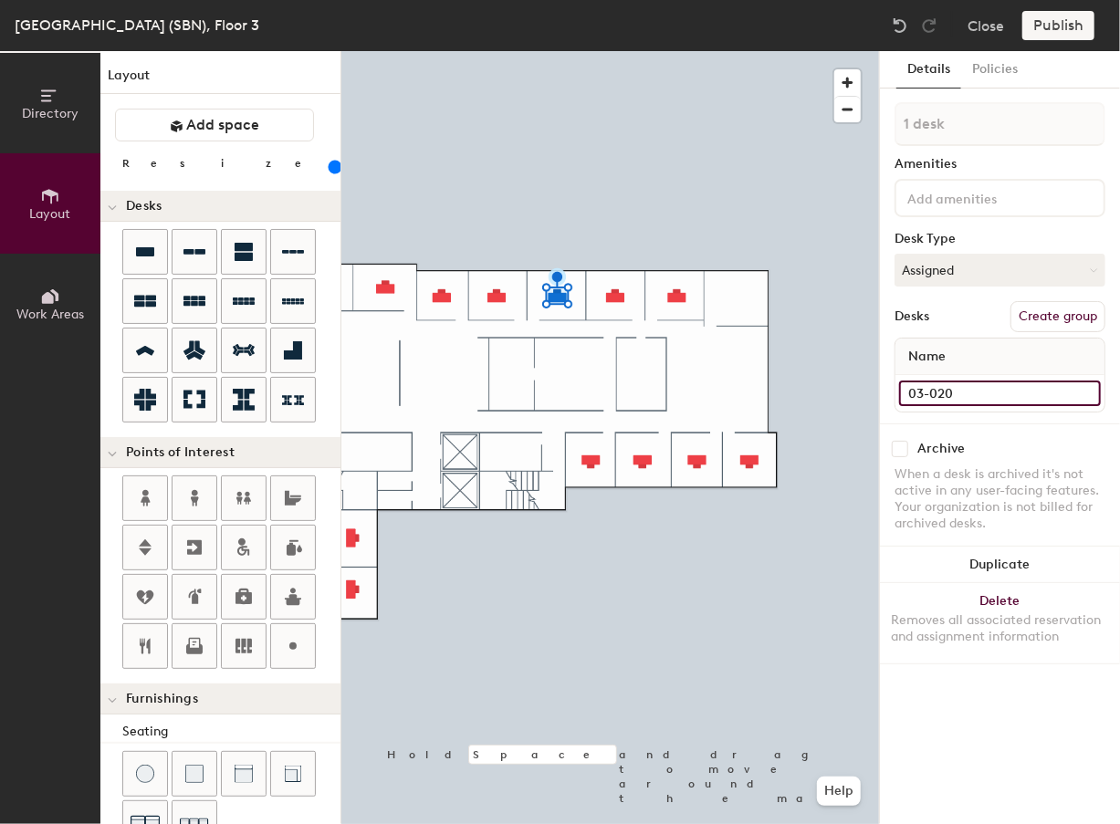
type input "03-020"
click at [776, 390] on input "03-020" at bounding box center [1000, 393] width 202 height 26
click at [776, 388] on input "03-020" at bounding box center [1000, 393] width 202 height 26
click at [776, 391] on input "03-020" at bounding box center [1000, 393] width 202 height 26
click at [776, 392] on input "03-020" at bounding box center [1000, 393] width 202 height 26
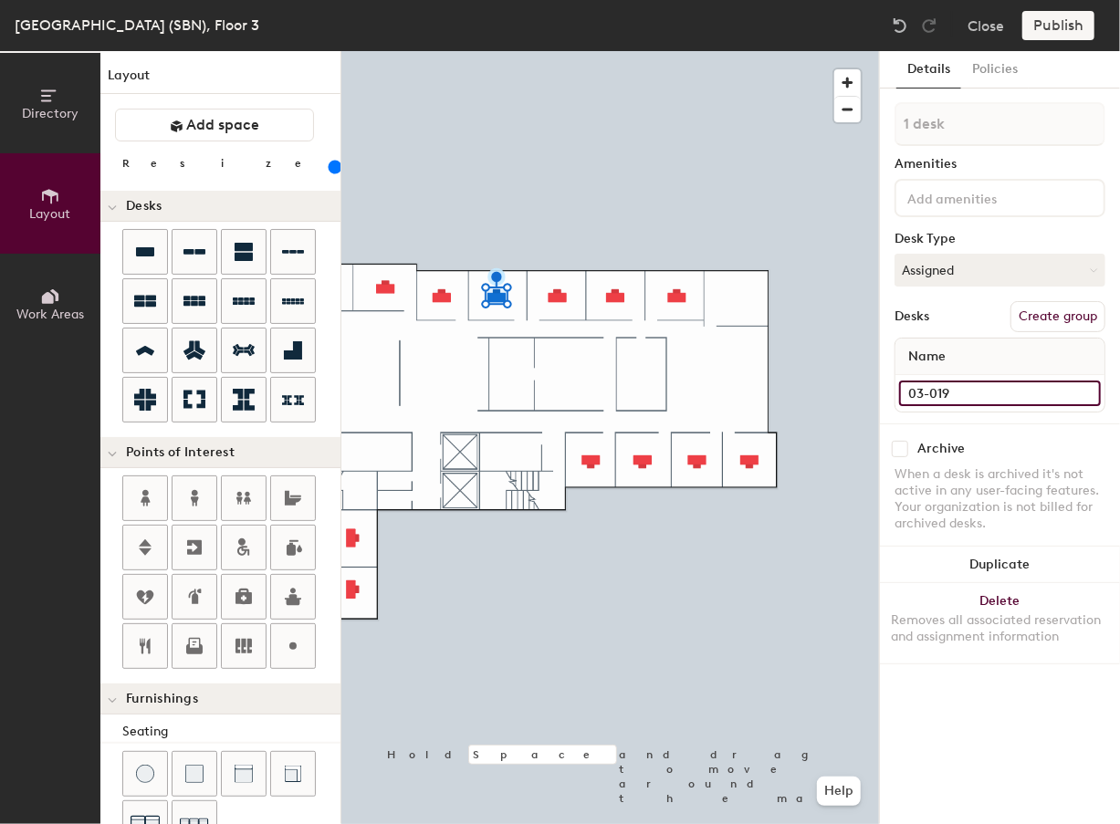
type input "03-019"
click at [776, 377] on div "03-019" at bounding box center [999, 393] width 209 height 36
click at [776, 393] on input "03-019" at bounding box center [1000, 393] width 202 height 26
click at [776, 391] on input "03-019" at bounding box center [1000, 393] width 202 height 26
type input "03-018"
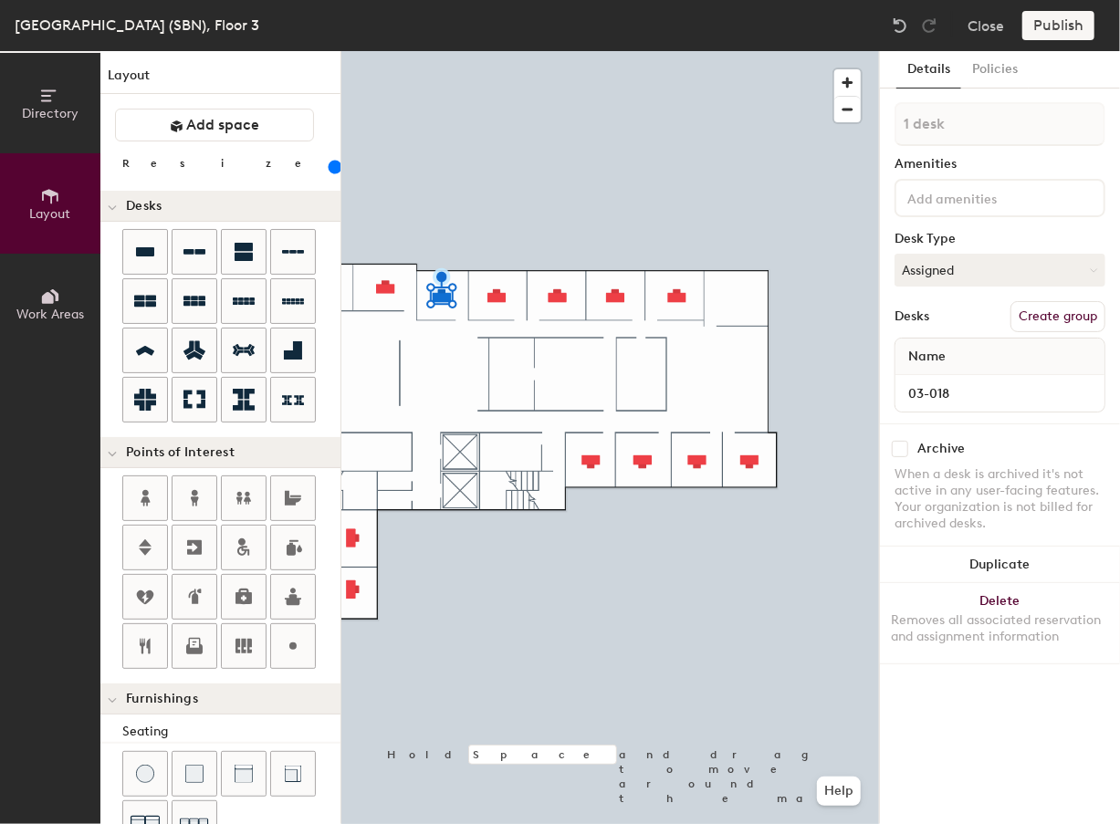
click at [392, 51] on div at bounding box center [609, 51] width 537 height 0
click at [776, 393] on input "03-018" at bounding box center [1000, 393] width 202 height 26
click at [776, 390] on input "03-018" at bounding box center [1000, 393] width 202 height 26
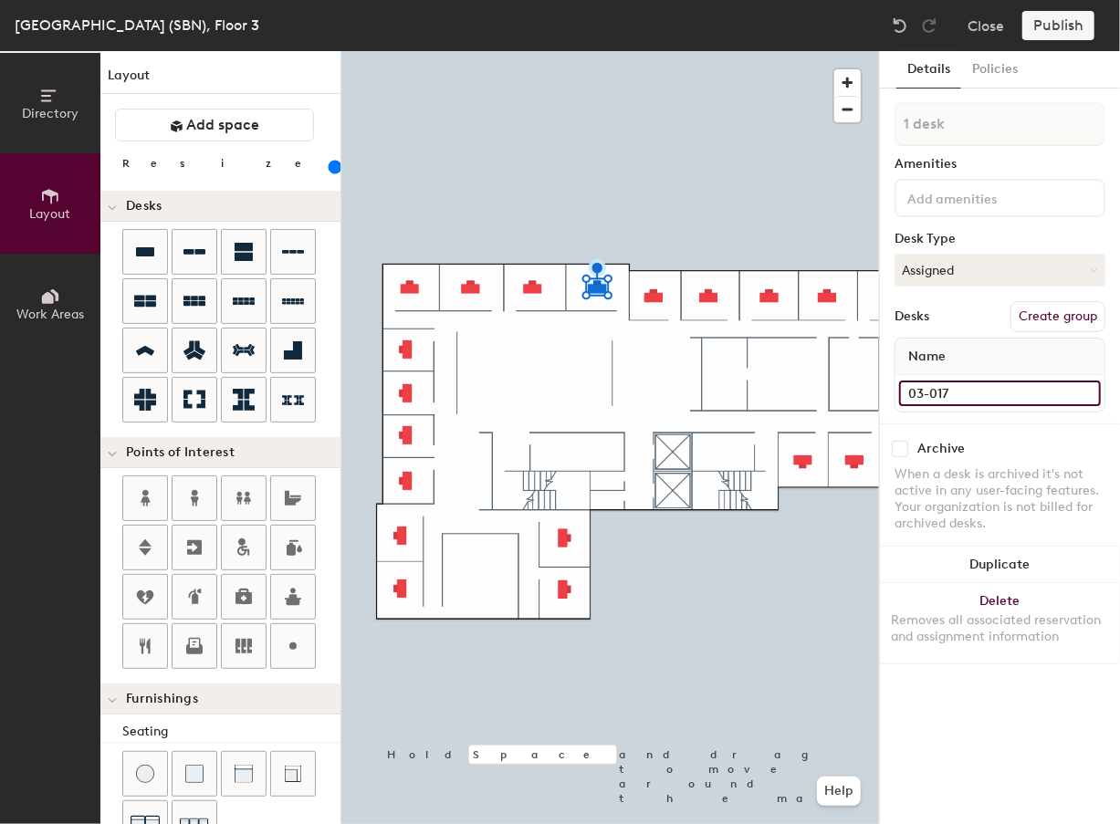
type input "03-017"
click at [776, 387] on input at bounding box center [1000, 393] width 202 height 26
type input "03-013"
click at [776, 390] on input at bounding box center [1000, 393] width 202 height 26
type input "03-012"
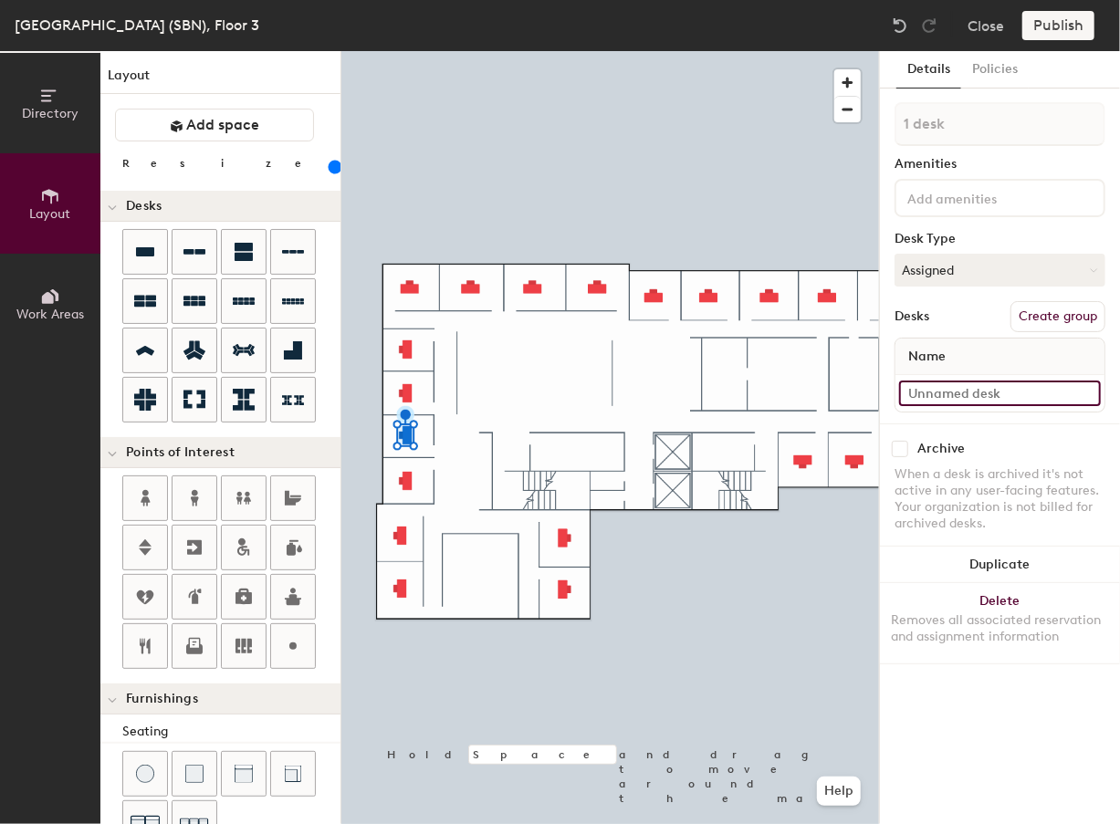
click at [776, 391] on input at bounding box center [1000, 393] width 202 height 26
type input "03-011"
click at [776, 386] on input at bounding box center [1000, 393] width 202 height 26
type input "03-010"
click at [776, 402] on input at bounding box center [1000, 393] width 202 height 26
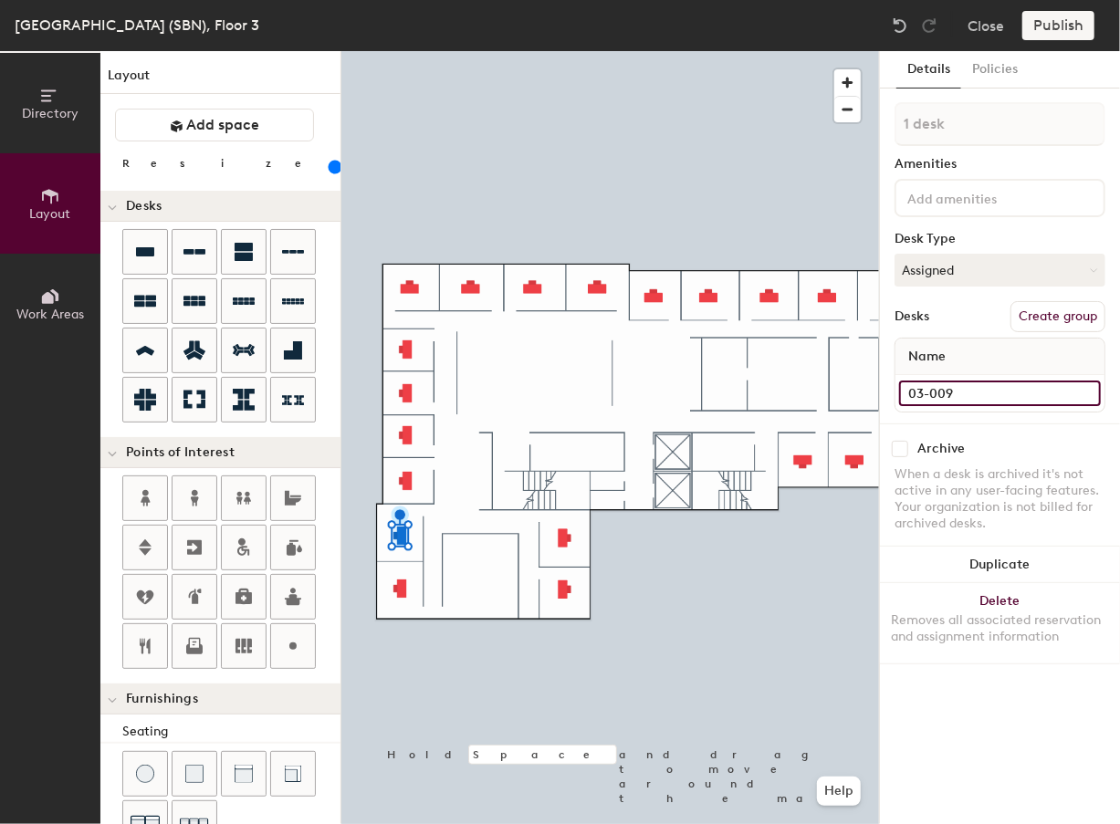
type input "03-009"
click at [776, 385] on input at bounding box center [1000, 393] width 202 height 26
type input "03-008"
drag, startPoint x: 1036, startPoint y: 763, endPoint x: 1018, endPoint y: 711, distance: 54.8
click at [776, 762] on div "Details Policies 1 desk Amenities Desk Type Assigned Desks Create group Name Ar…" at bounding box center [1000, 437] width 240 height 773
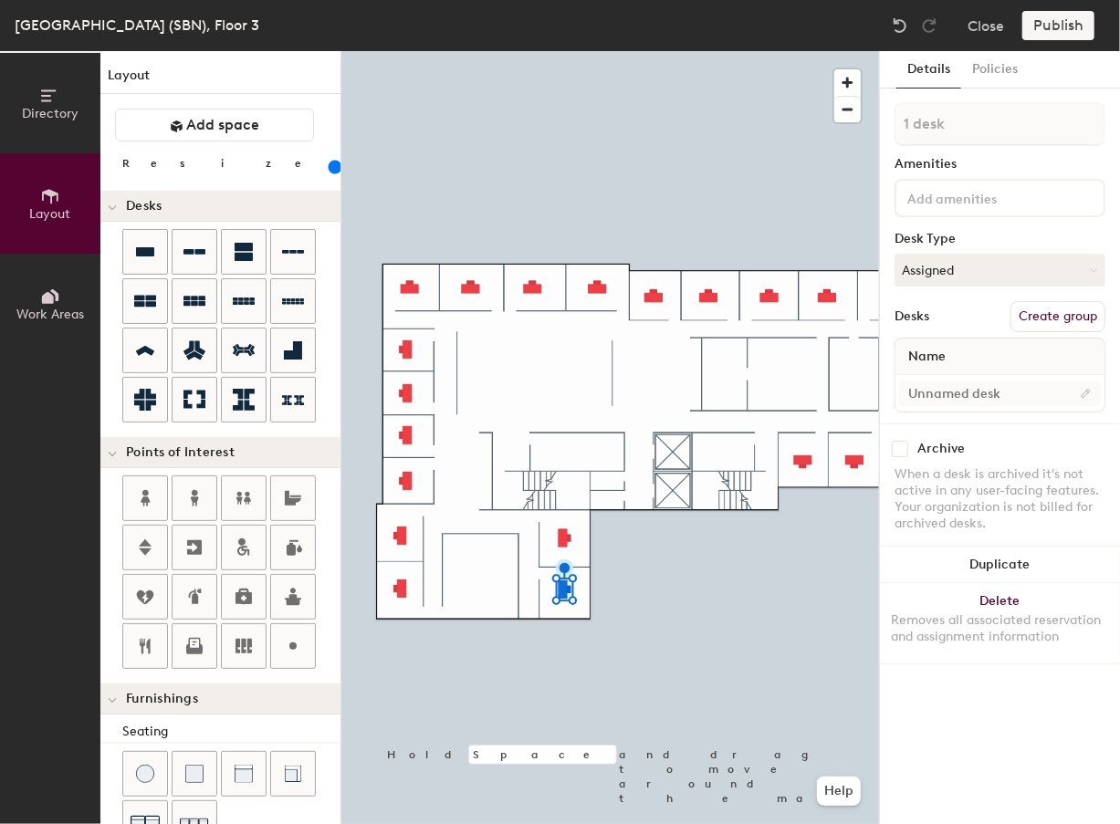
click at [776, 406] on div at bounding box center [999, 393] width 209 height 36
click at [776, 398] on input at bounding box center [1000, 393] width 202 height 26
type input "03-007"
click at [776, 733] on div "Details Policies 1 desk Amenities Desk Type Assigned Desks Create group Name 03…" at bounding box center [1000, 437] width 240 height 773
click at [776, 389] on input at bounding box center [1000, 393] width 202 height 26
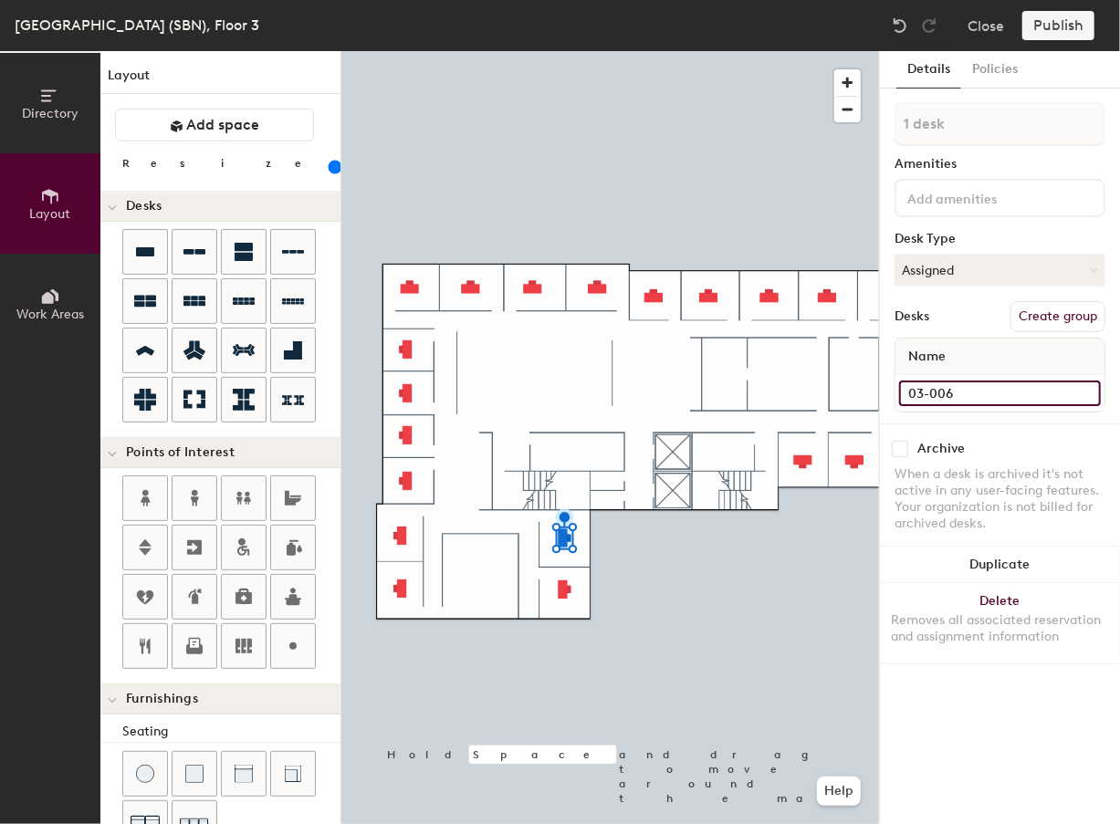
type input "03-006"
click at [776, 395] on input at bounding box center [1000, 393] width 202 height 26
type input "03-027"
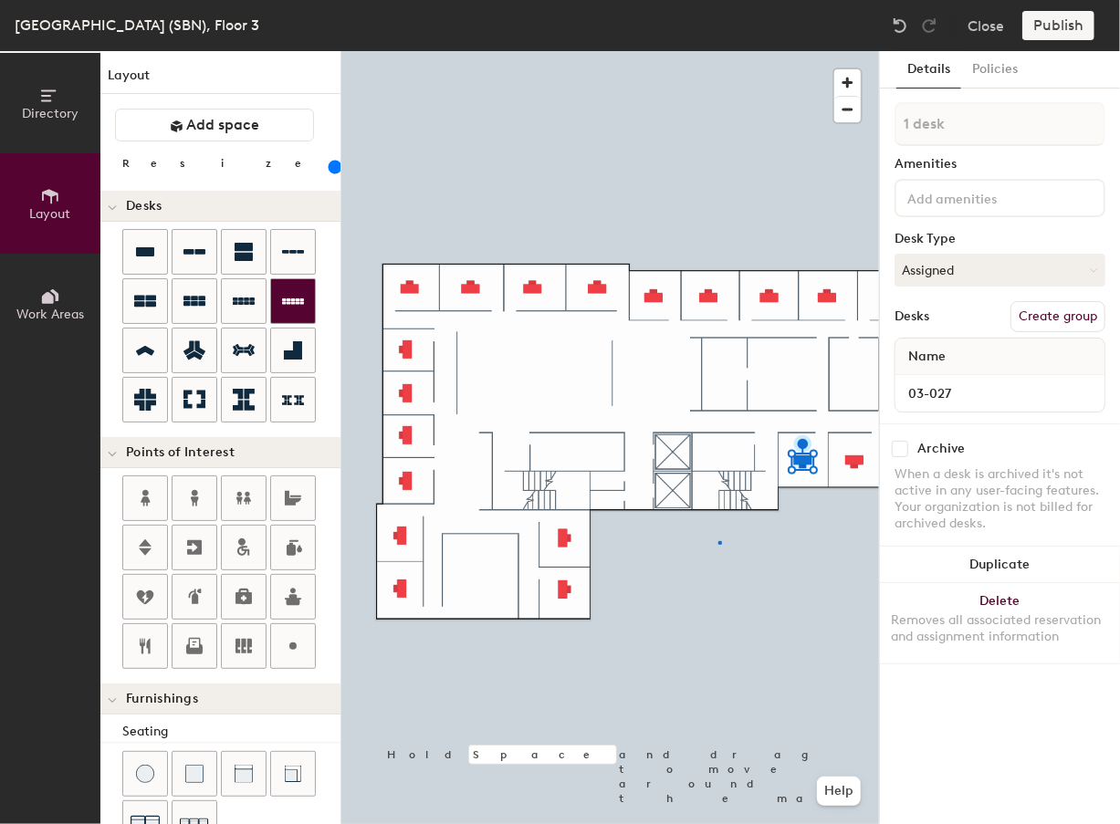
click at [719, 51] on div at bounding box center [609, 51] width 537 height 0
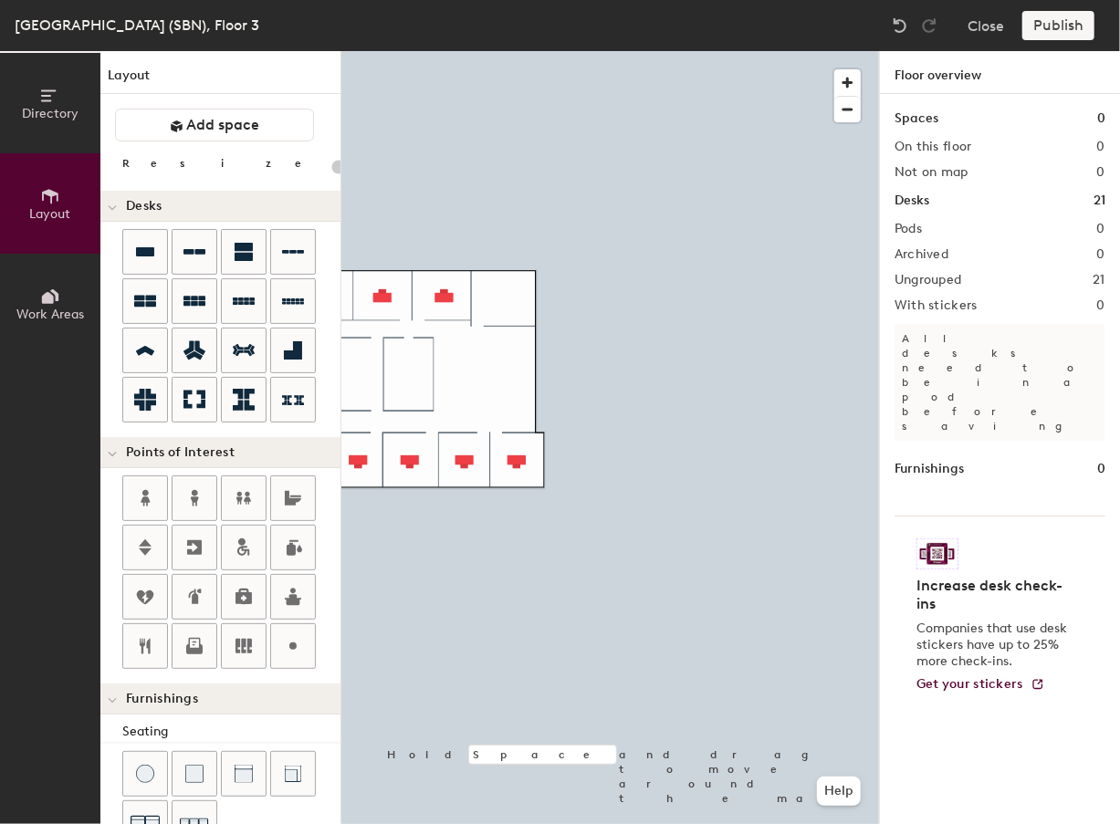
type input "160"
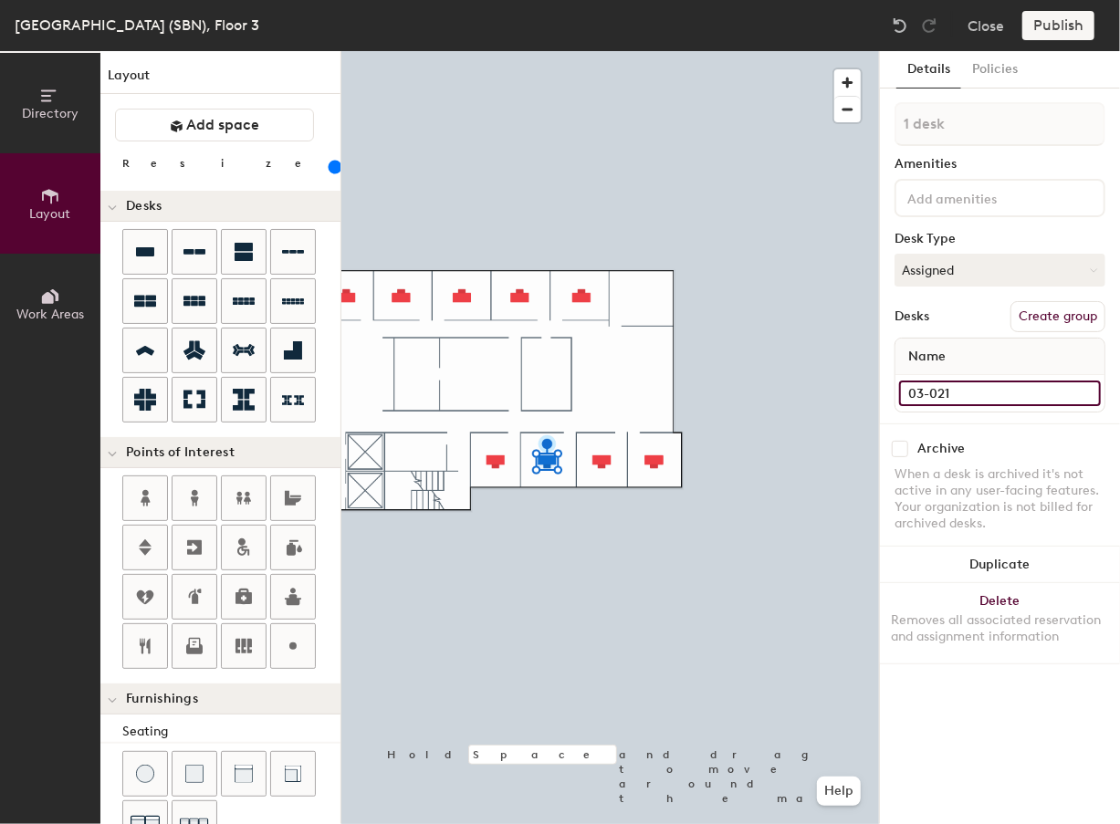
click at [776, 400] on input "03-021" at bounding box center [1000, 393] width 202 height 26
click at [776, 393] on input "03-021" at bounding box center [1000, 393] width 202 height 26
click at [776, 392] on input "03-021" at bounding box center [1000, 393] width 202 height 26
type input "03-026"
click at [776, 385] on input "03-012" at bounding box center [1000, 393] width 202 height 26
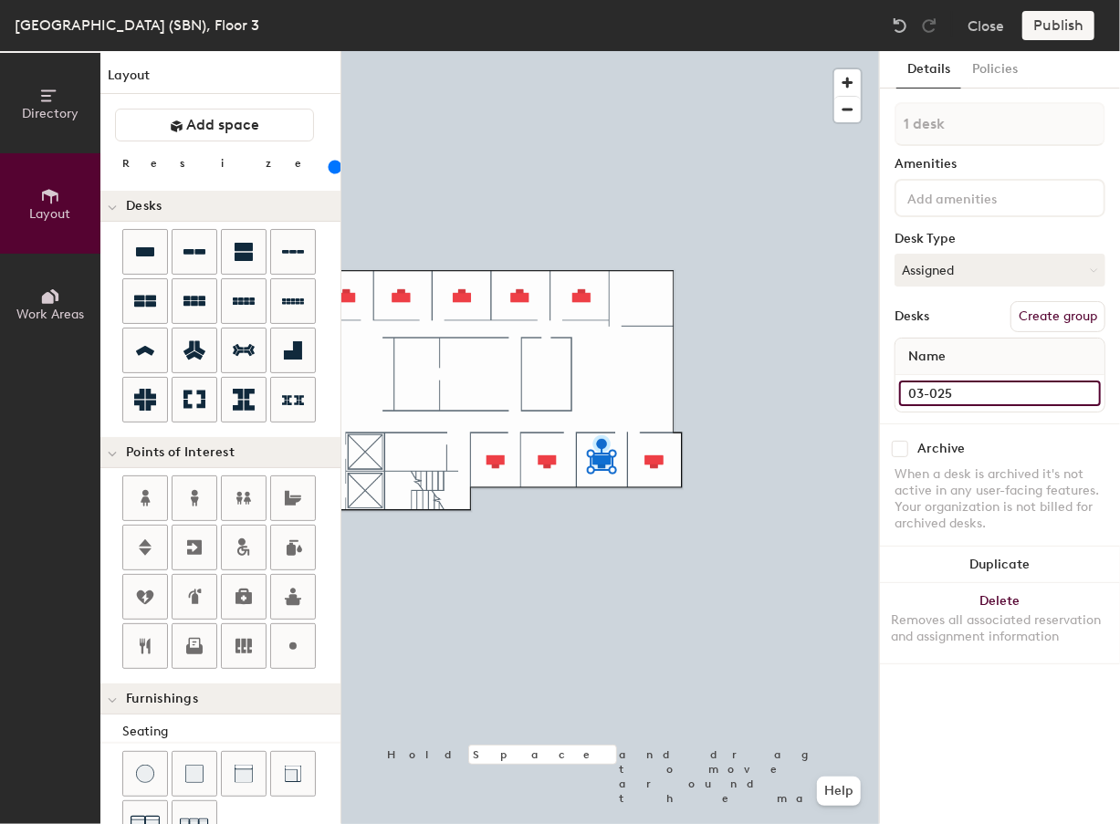
type input "03-025"
click at [776, 395] on input "03-019" at bounding box center [1000, 393] width 202 height 26
click at [776, 378] on div "03-0" at bounding box center [999, 393] width 209 height 36
click at [776, 387] on input "03-0" at bounding box center [1000, 393] width 202 height 26
type input "03-024"
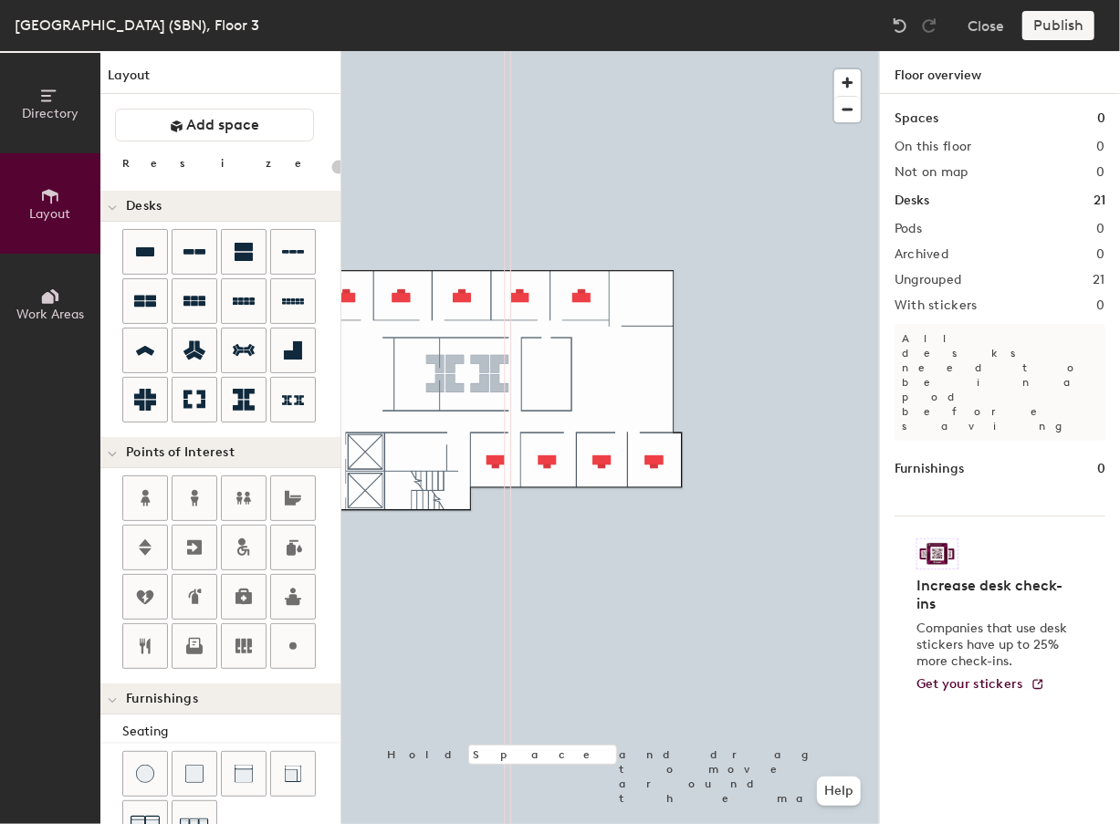
click at [468, 373] on div "Directory Layout Work Areas Layout Add space Resize Desks Points of Interest Fu…" at bounding box center [560, 437] width 1120 height 773
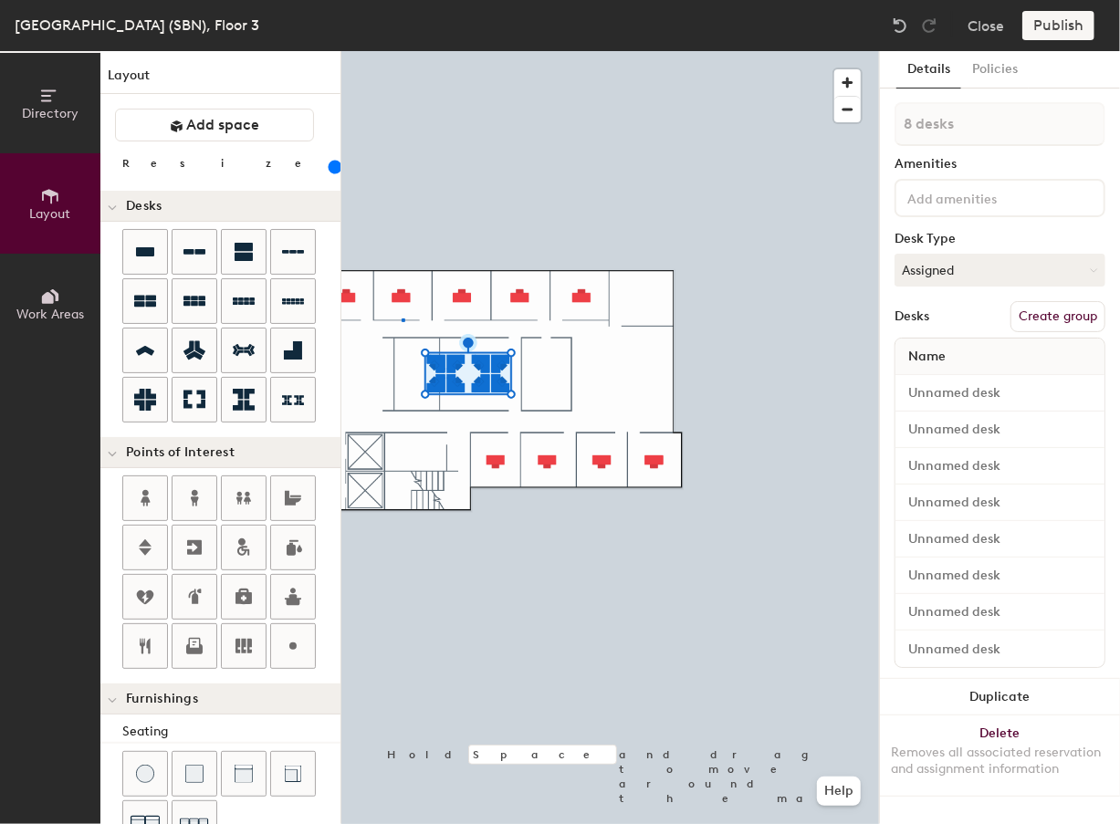
drag, startPoint x: 290, startPoint y: 393, endPoint x: 326, endPoint y: 393, distance: 35.6
click at [401, 51] on div at bounding box center [609, 51] width 537 height 0
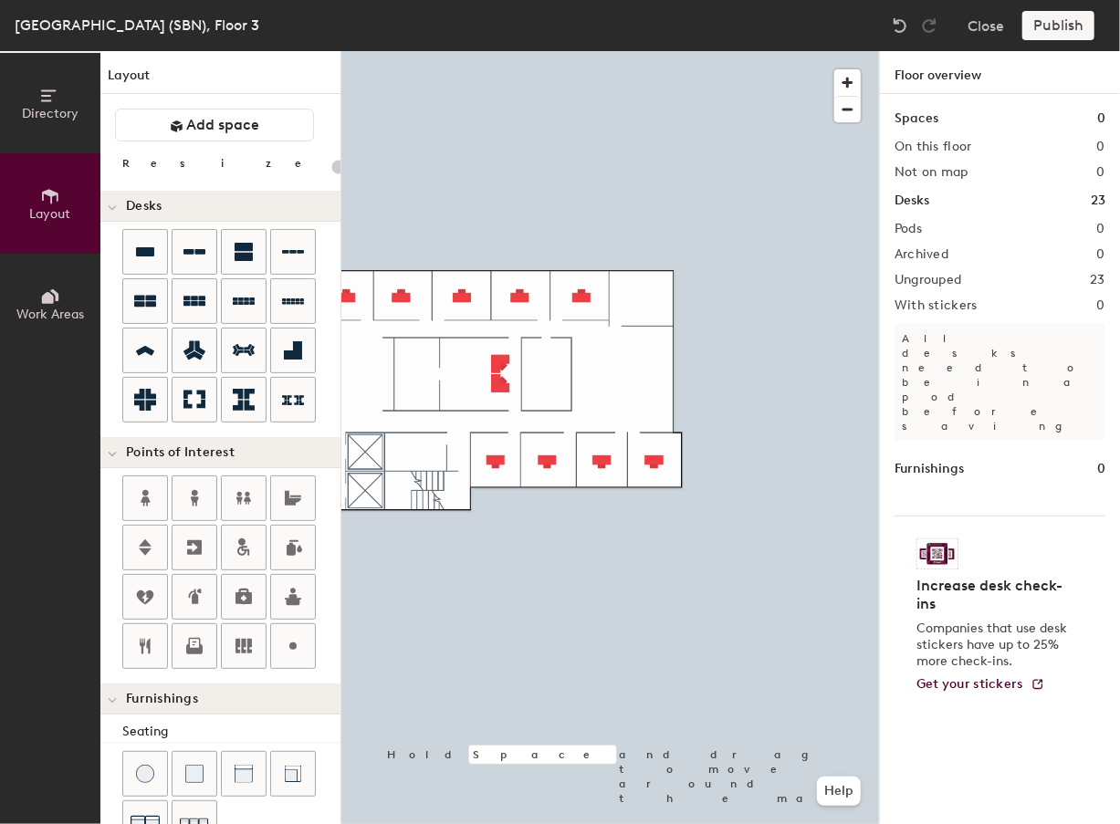
type input "160"
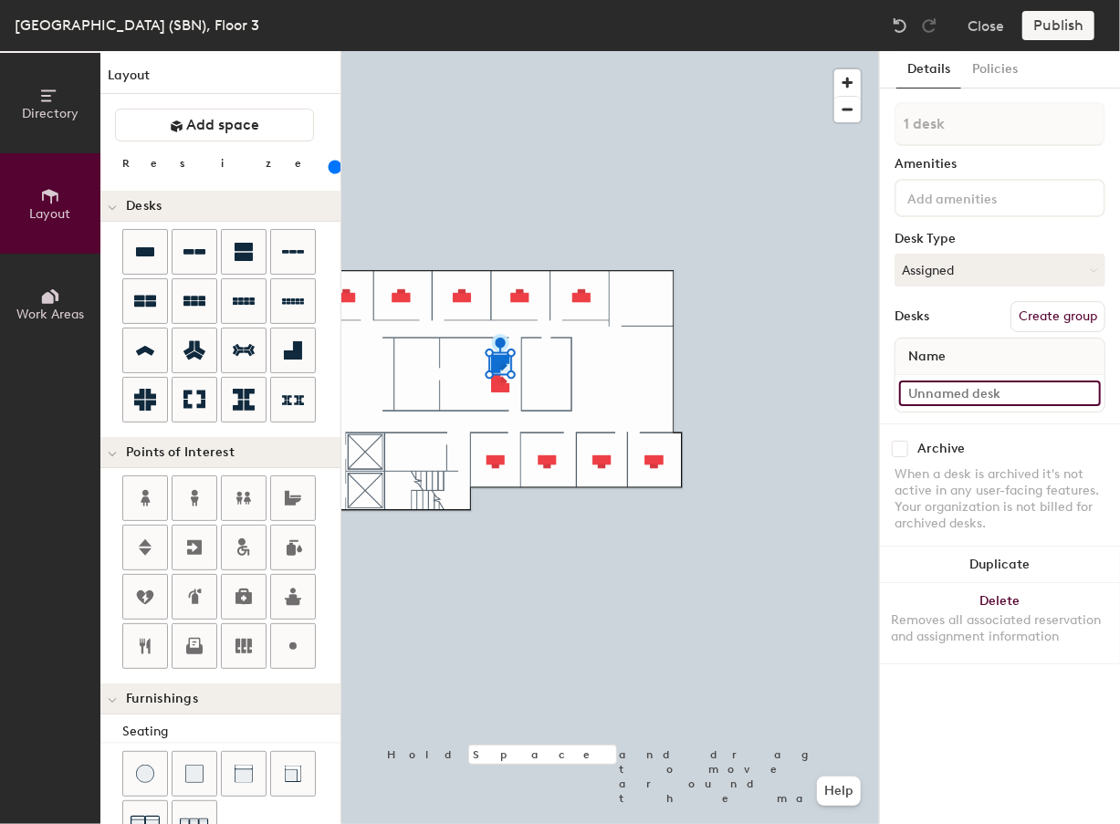
click at [776, 391] on input at bounding box center [1000, 393] width 202 height 26
drag, startPoint x: 1020, startPoint y: 368, endPoint x: 1024, endPoint y: 392, distance: 24.9
click at [776, 373] on div "Name 03-0" at bounding box center [999, 375] width 211 height 75
click at [776, 395] on input "03-0" at bounding box center [1000, 393] width 202 height 26
type input "03-030.1"
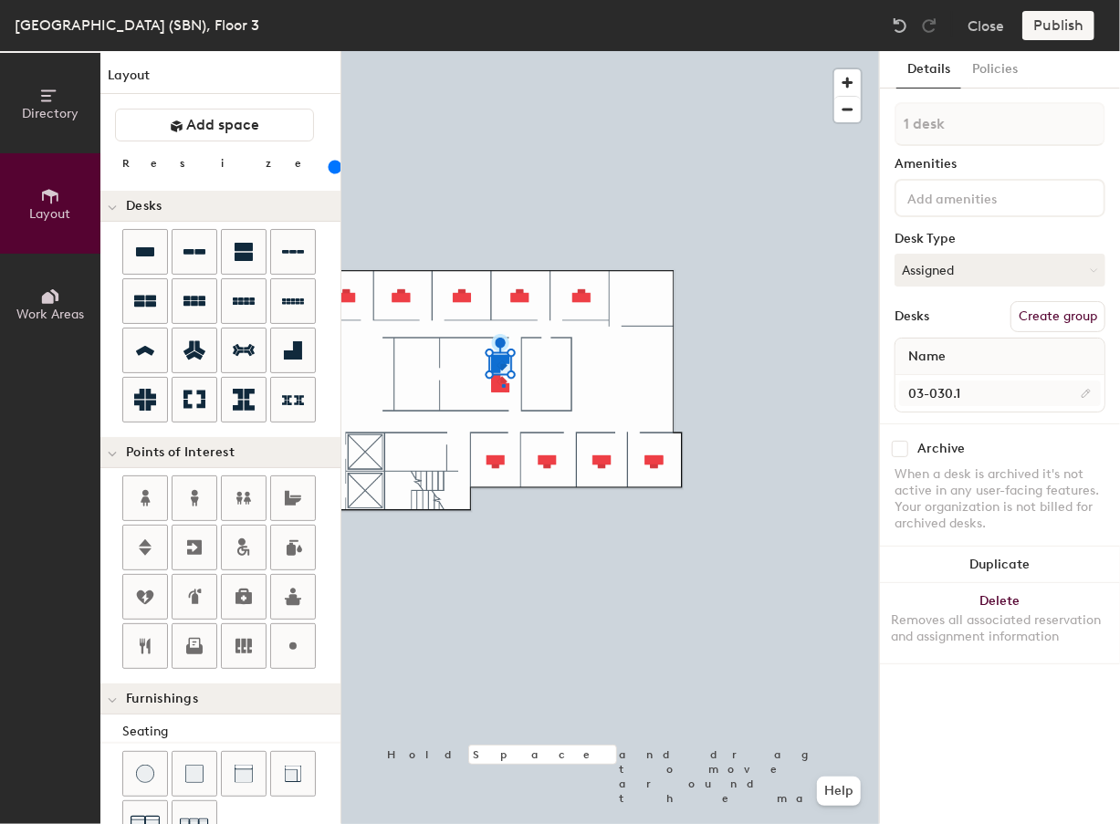
click at [502, 51] on div at bounding box center [609, 51] width 537 height 0
click at [776, 395] on input at bounding box center [1000, 393] width 202 height 26
type input "03-030.2"
click at [514, 51] on div at bounding box center [609, 51] width 537 height 0
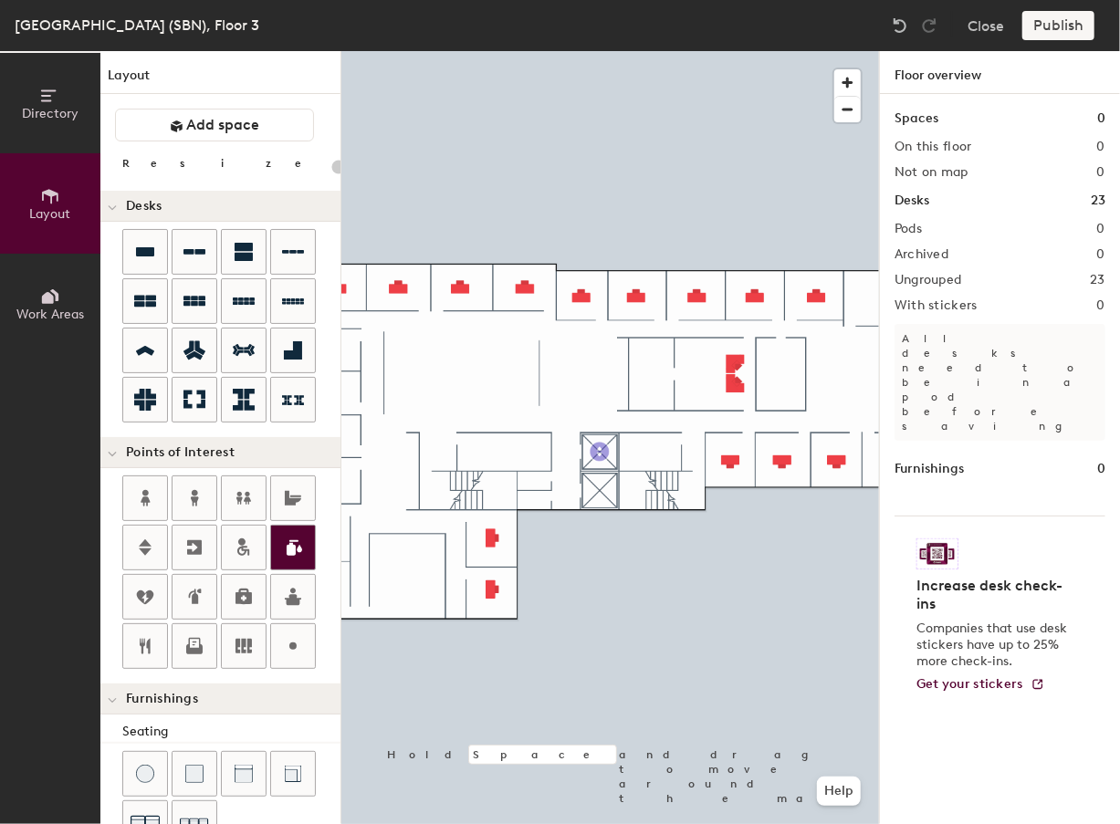
click at [599, 452] on div "Directory Layout Work Areas Layout Add space Resize Desks Points of Interest Fu…" at bounding box center [560, 437] width 1120 height 773
click at [495, 51] on div at bounding box center [609, 51] width 537 height 0
click at [650, 452] on div "Directory Layout Work Areas Layout Add space Resize Desks Points of Interest Fu…" at bounding box center [560, 437] width 1120 height 773
click at [503, 451] on div "Directory Layout Work Areas Layout Add space Resize Desks Points of Interest Fu…" at bounding box center [560, 437] width 1120 height 773
drag, startPoint x: 141, startPoint y: 488, endPoint x: 423, endPoint y: 368, distance: 306.6
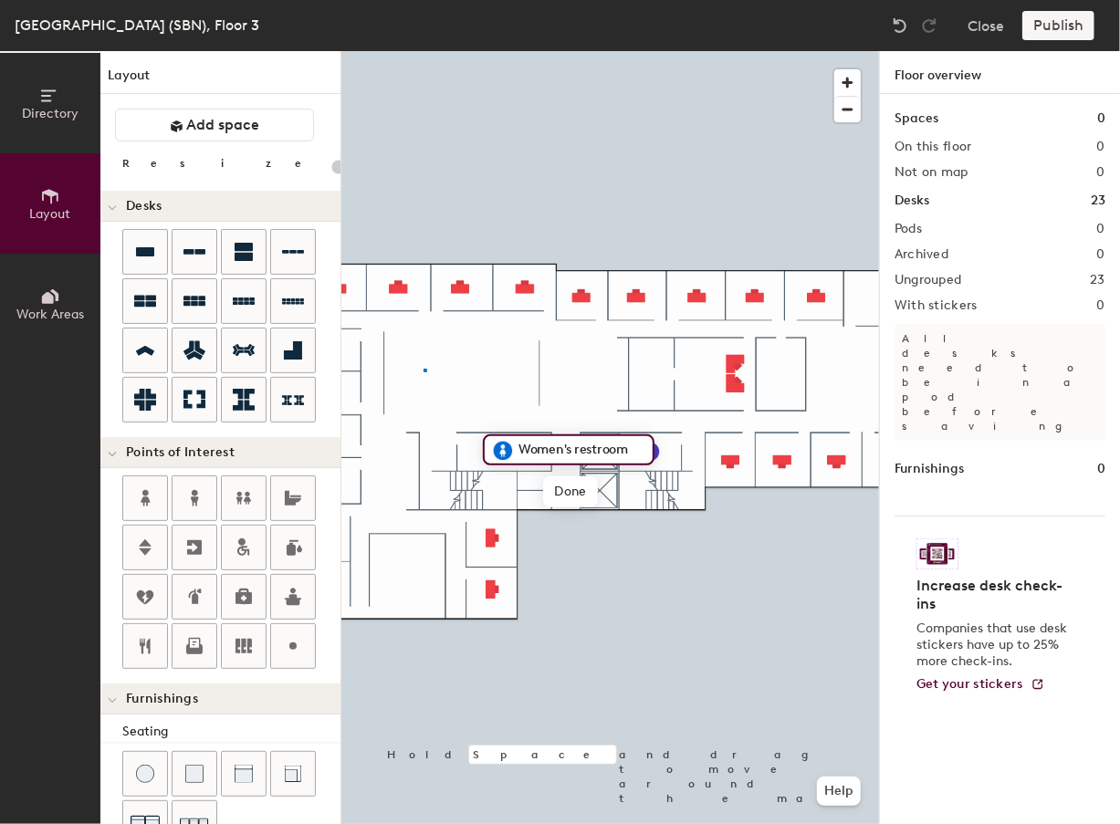
click at [423, 51] on div at bounding box center [609, 51] width 537 height 0
click at [469, 491] on div "Directory Layout Work Areas Layout Add space Resize Desks Points of Interest Fu…" at bounding box center [560, 437] width 1120 height 773
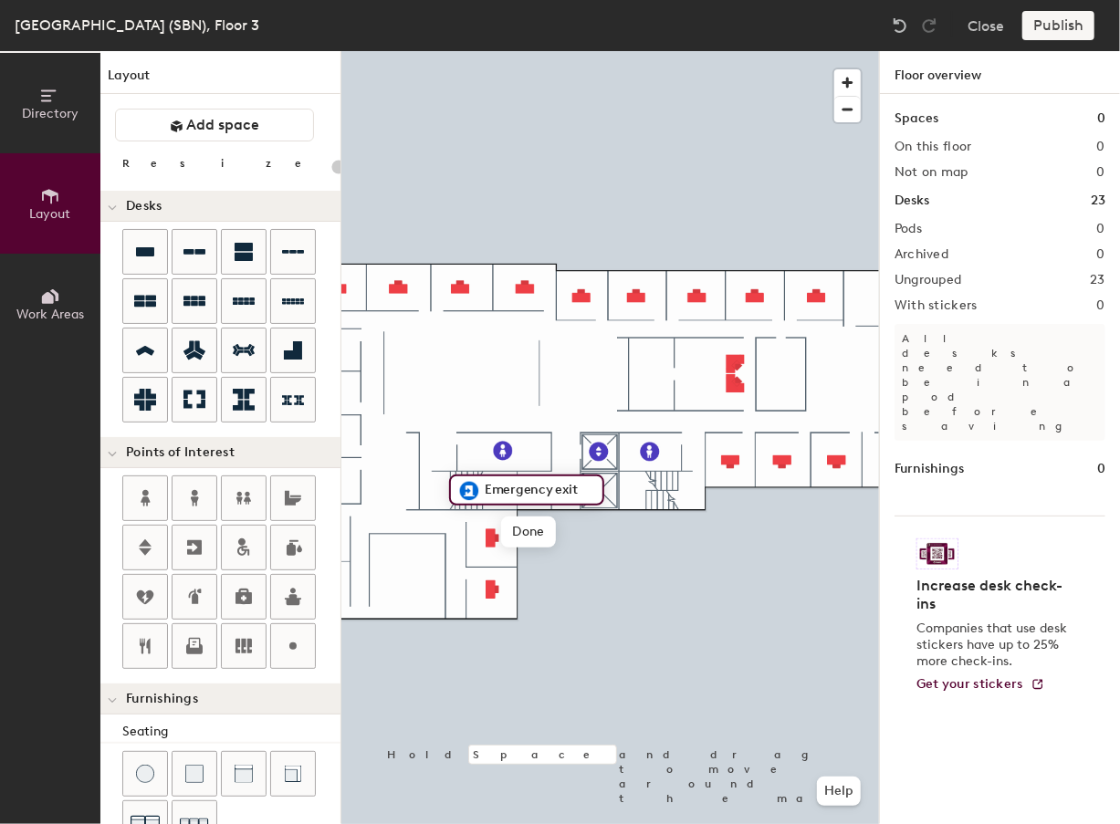
click at [662, 490] on div "Directory Layout Work Areas Layout Add space Resize Desks Points of Interest Fu…" at bounding box center [560, 437] width 1120 height 773
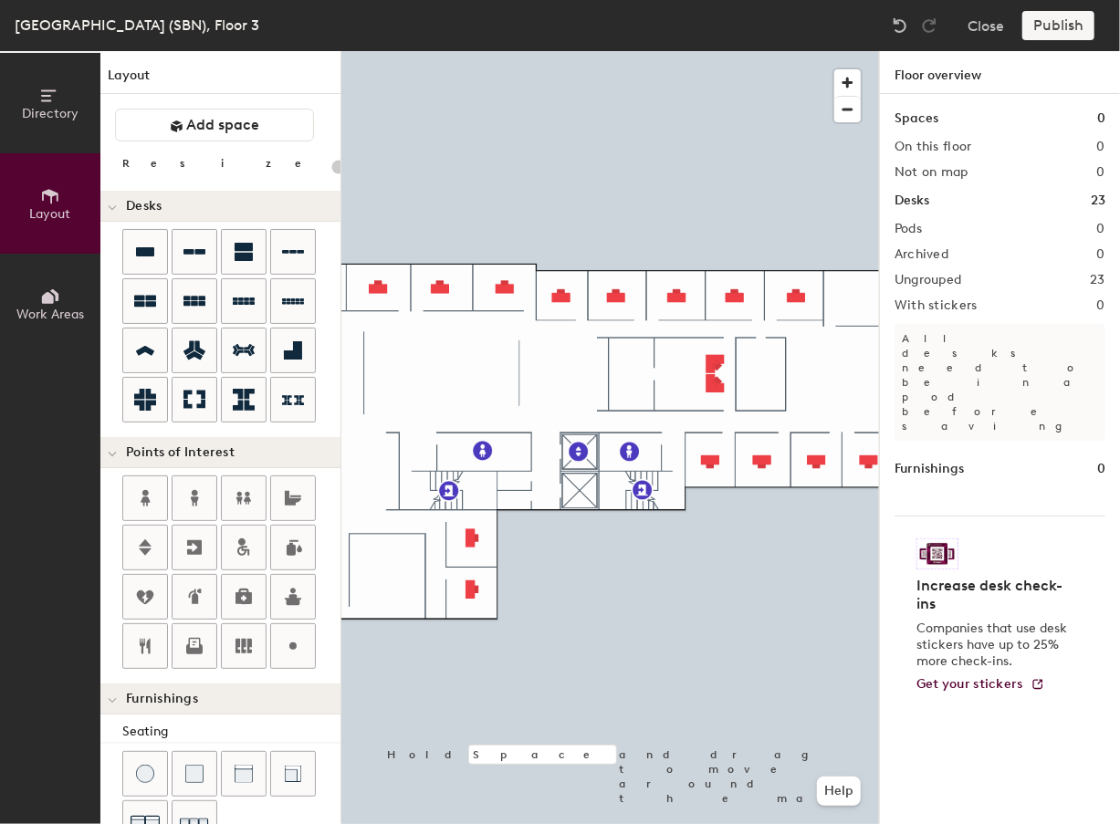
click at [587, 373] on div "Directory Layout Work Areas Layout Add space Resize Desks Points of Interest Fu…" at bounding box center [560, 437] width 1120 height 773
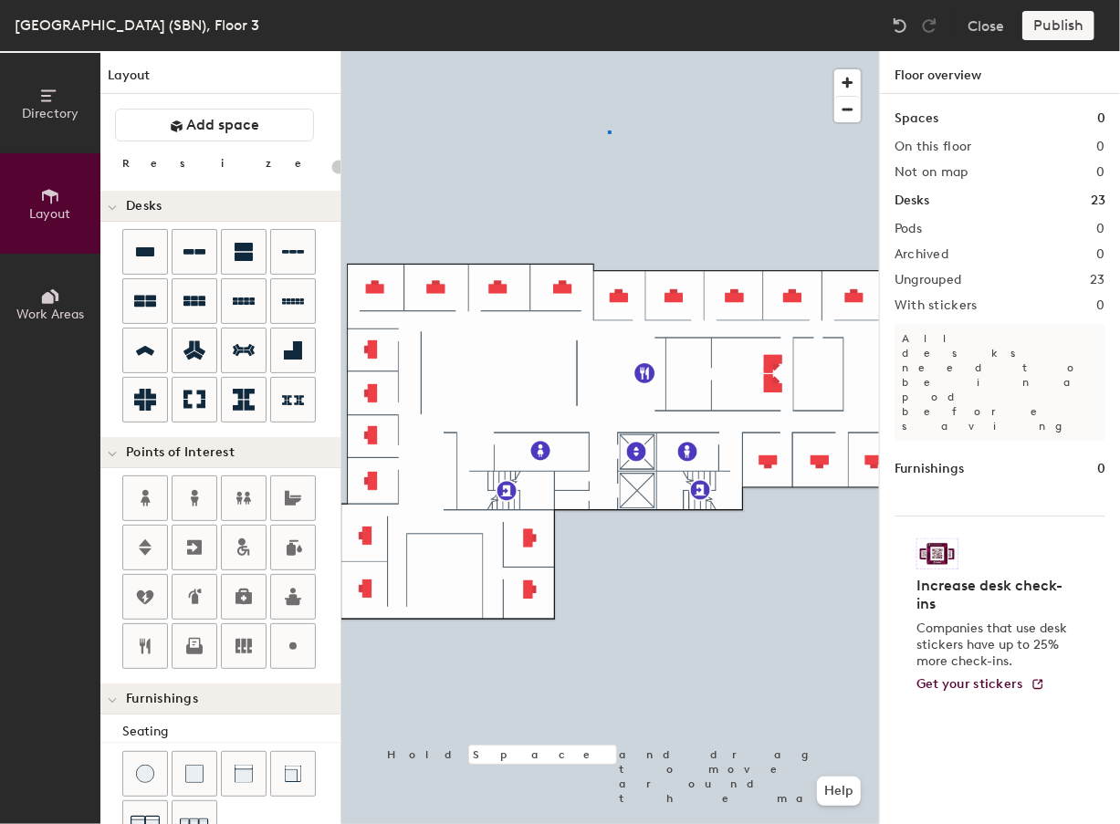
drag, startPoint x: 146, startPoint y: 643, endPoint x: 609, endPoint y: 130, distance: 690.6
click at [609, 51] on div at bounding box center [609, 51] width 537 height 0
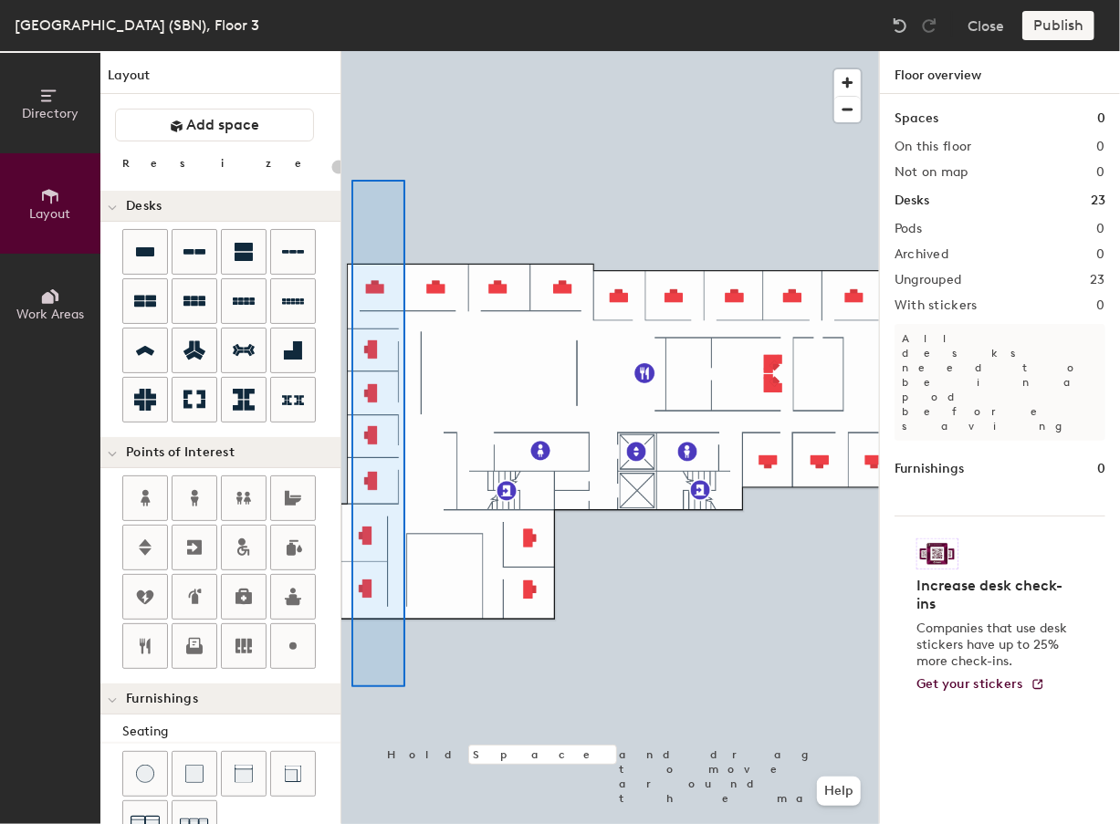
click at [351, 51] on div at bounding box center [609, 51] width 537 height 0
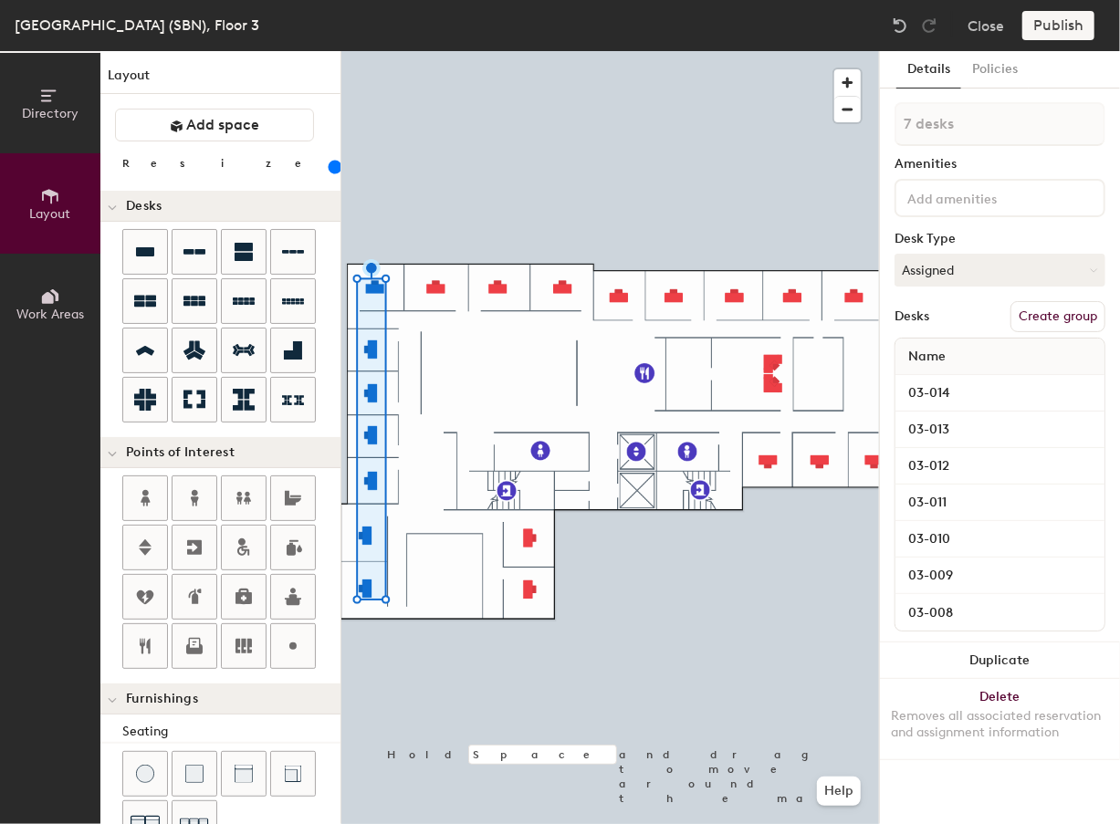
click at [396, 51] on div at bounding box center [609, 51] width 537 height 0
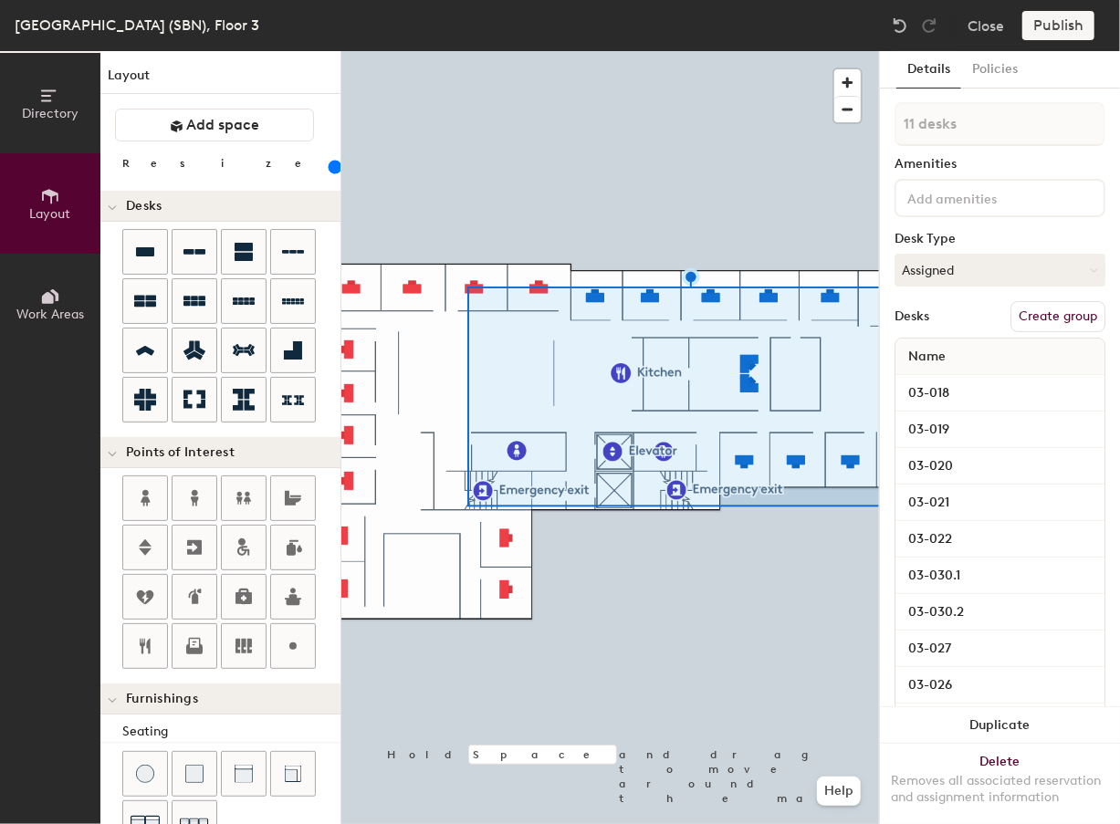
click at [706, 51] on div at bounding box center [609, 51] width 537 height 0
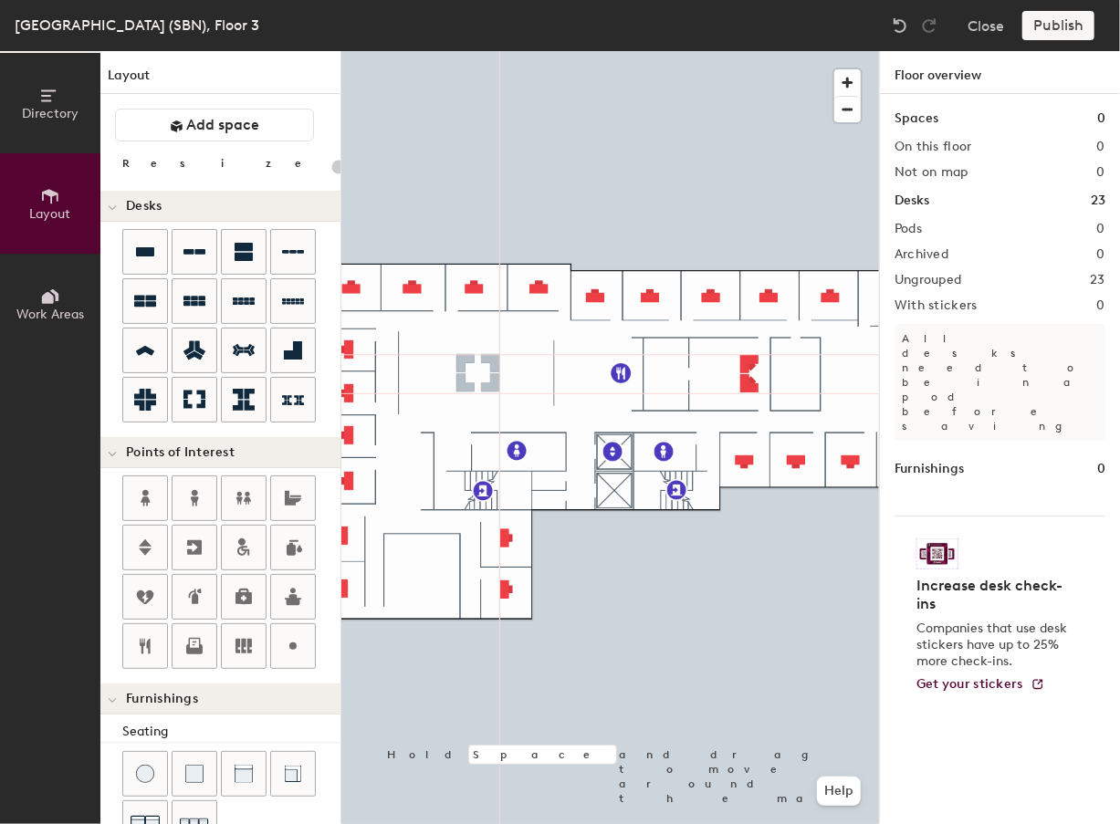
click at [476, 374] on div "Directory Layout Work Areas Layout Add space Resize Desks Points of Interest Fu…" at bounding box center [560, 437] width 1120 height 773
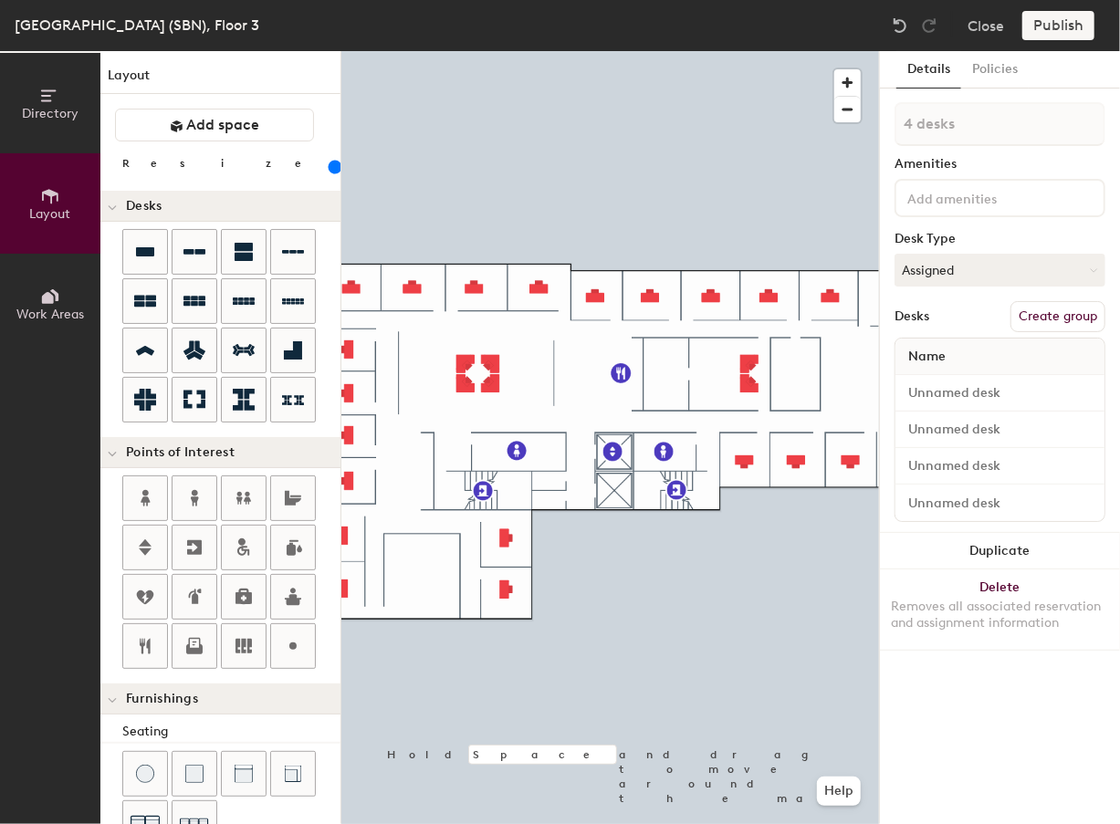
type input "20"
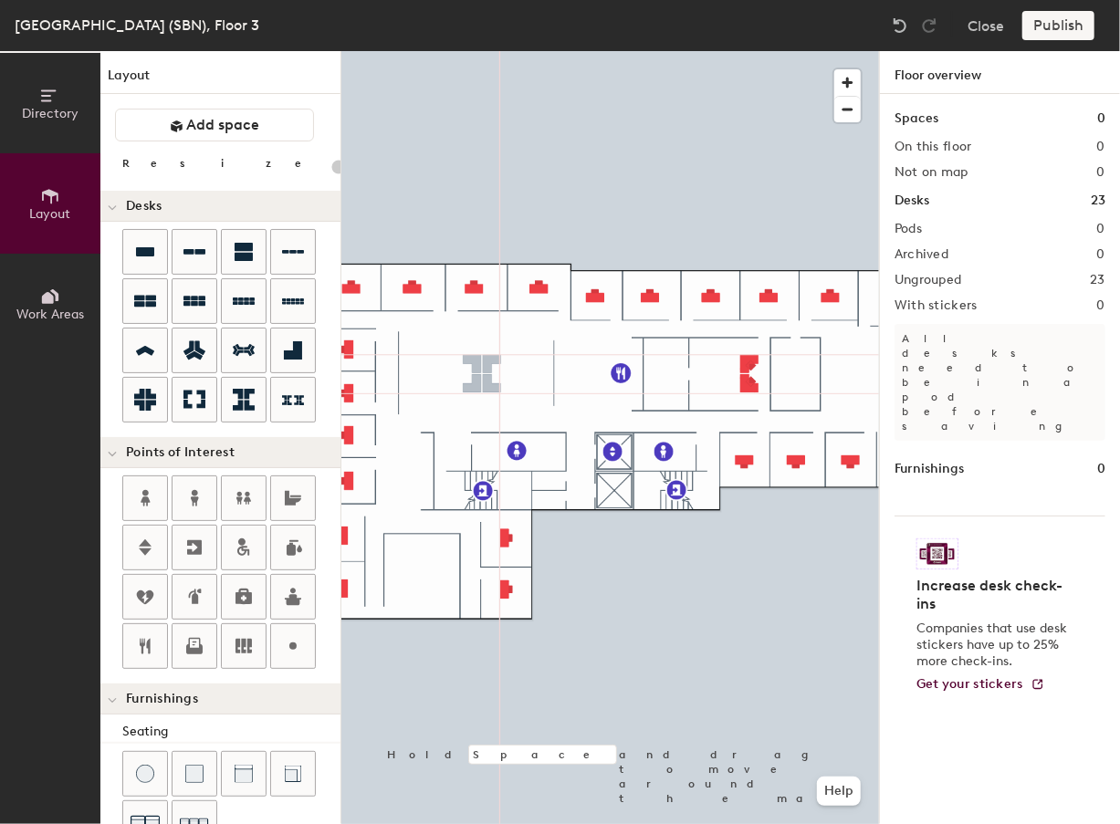
click at [482, 373] on div "Directory Layout Work Areas Layout Add space Resize Desks Points of Interest Fu…" at bounding box center [560, 437] width 1120 height 773
click at [475, 373] on div "Directory Layout Work Areas Layout Add space Resize Desks Points of Interest Fu…" at bounding box center [560, 437] width 1120 height 773
type input "160"
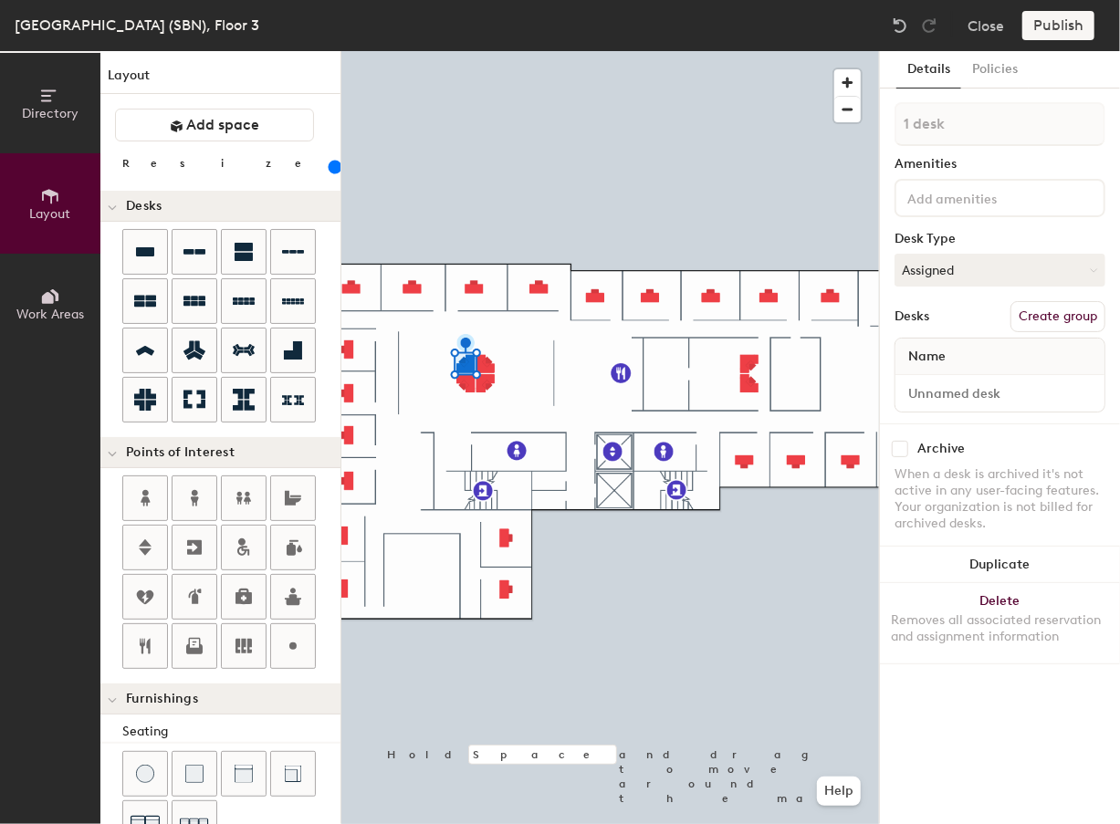
click at [917, 406] on div at bounding box center [999, 393] width 209 height 36
click at [917, 397] on input at bounding box center [1000, 393] width 202 height 26
type input "03-000.1"
click at [1026, 386] on input at bounding box center [1000, 393] width 202 height 26
type input "03-000.2"
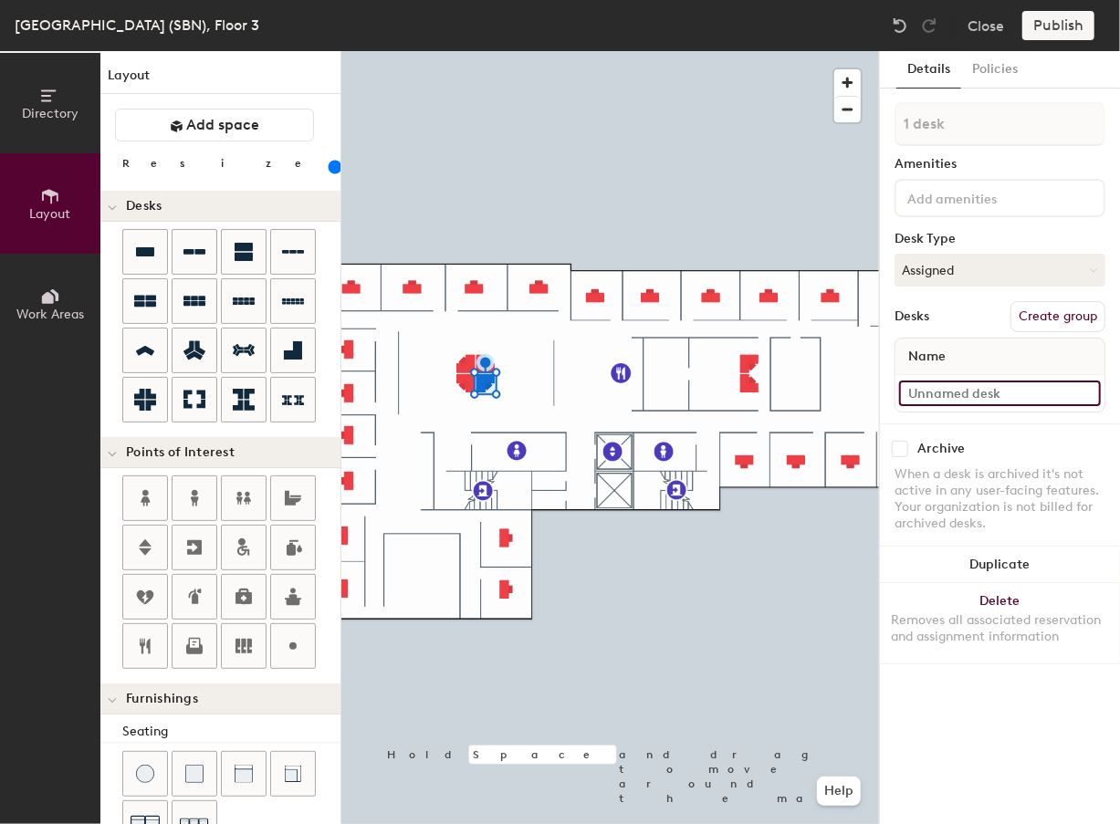
click at [926, 392] on input at bounding box center [1000, 393] width 202 height 26
type input "03.000.3"
click at [974, 394] on input at bounding box center [1000, 393] width 202 height 26
type input "03-000.4"
click at [703, 51] on div at bounding box center [609, 51] width 537 height 0
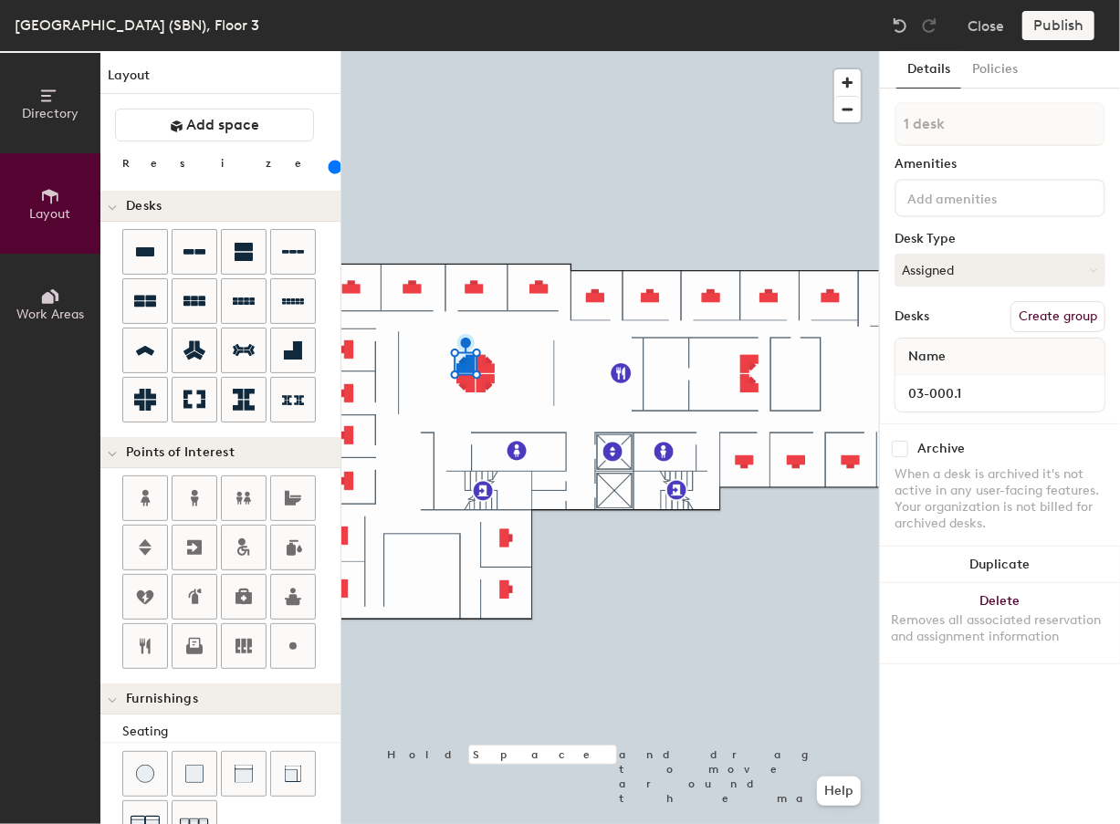
click at [571, 51] on div at bounding box center [609, 51] width 537 height 0
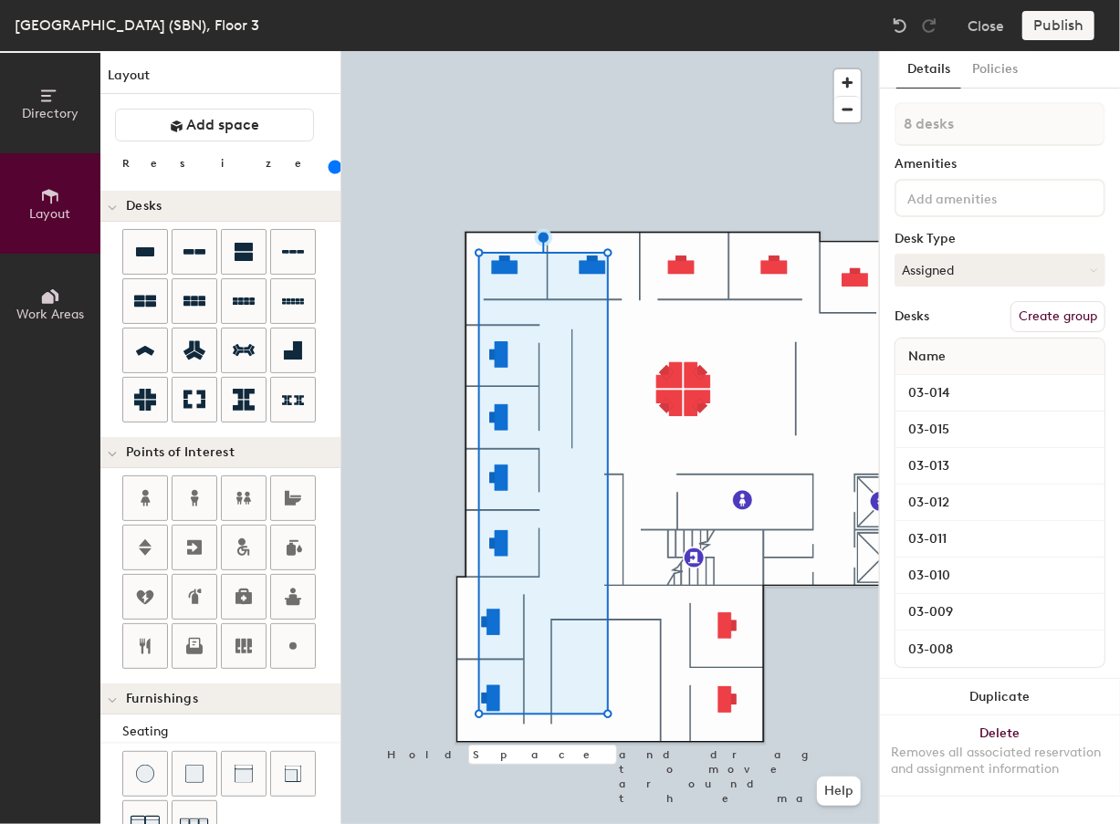
click at [919, 372] on div "Directory Layout Work Areas Layout Add space Resize Desks Points of Interest Fu…" at bounding box center [560, 437] width 1120 height 773
click at [509, 51] on div at bounding box center [609, 51] width 537 height 0
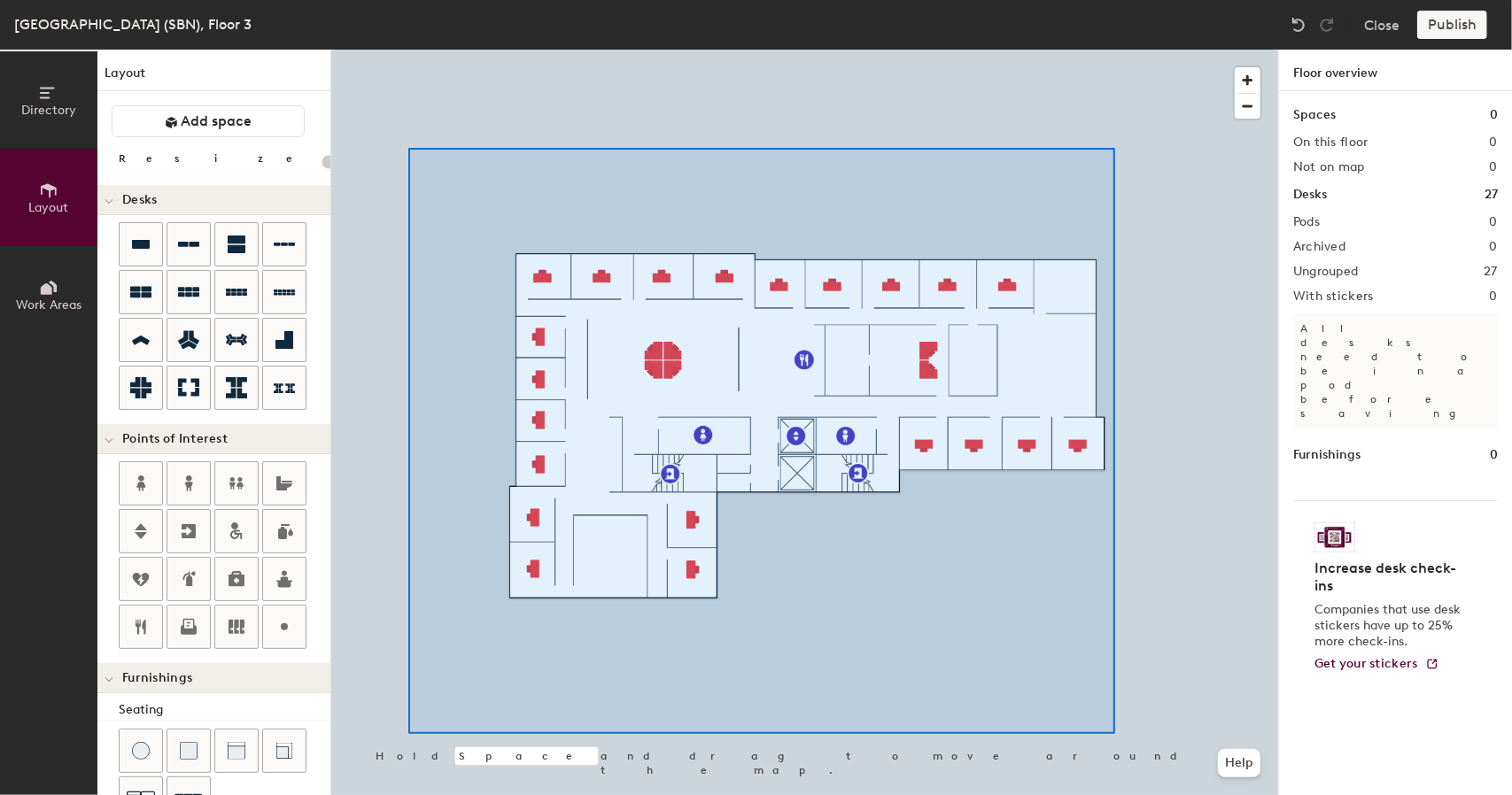
type input "160"
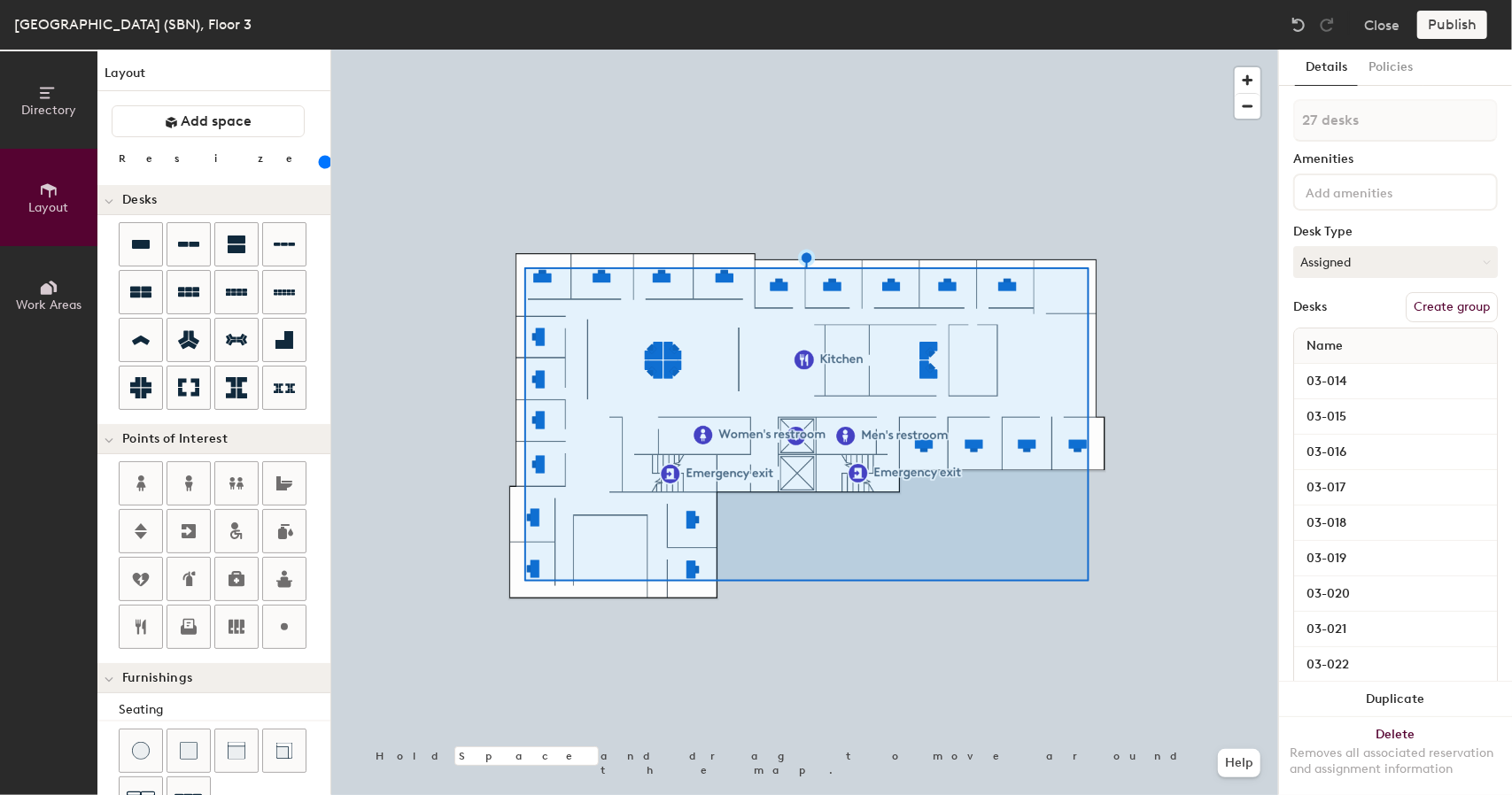
click at [1086, 310] on button "Create group" at bounding box center [1451, 307] width 92 height 30
click at [1036, 131] on div "Directory Layout Work Areas Layout Add space Resize Desks Points of Interest Fu…" at bounding box center [756, 422] width 1512 height 745
type input "Offices"
click at [1086, 50] on div at bounding box center [804, 50] width 946 height 0
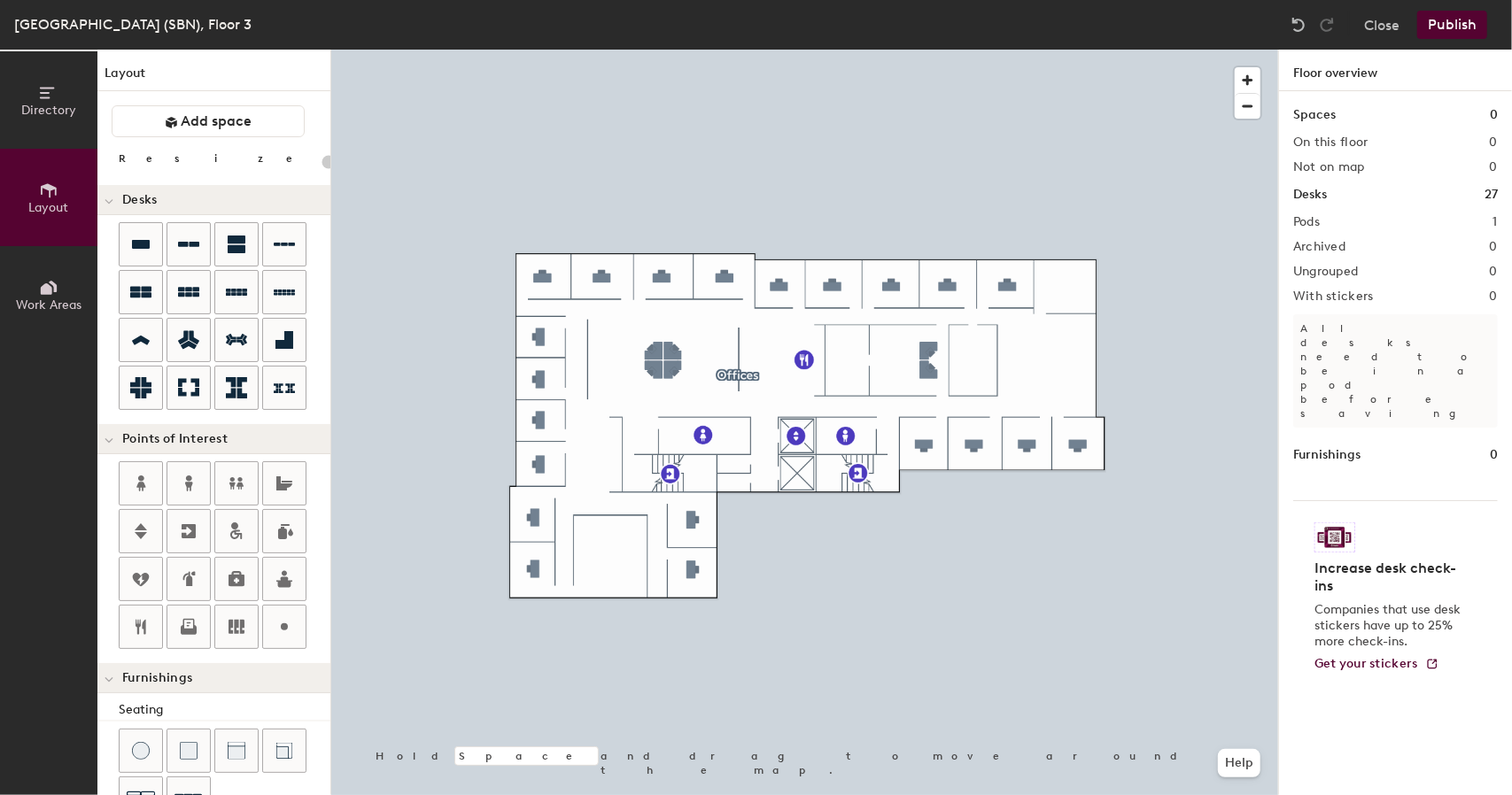
click at [1086, 24] on button "Publish" at bounding box center [1452, 24] width 70 height 28
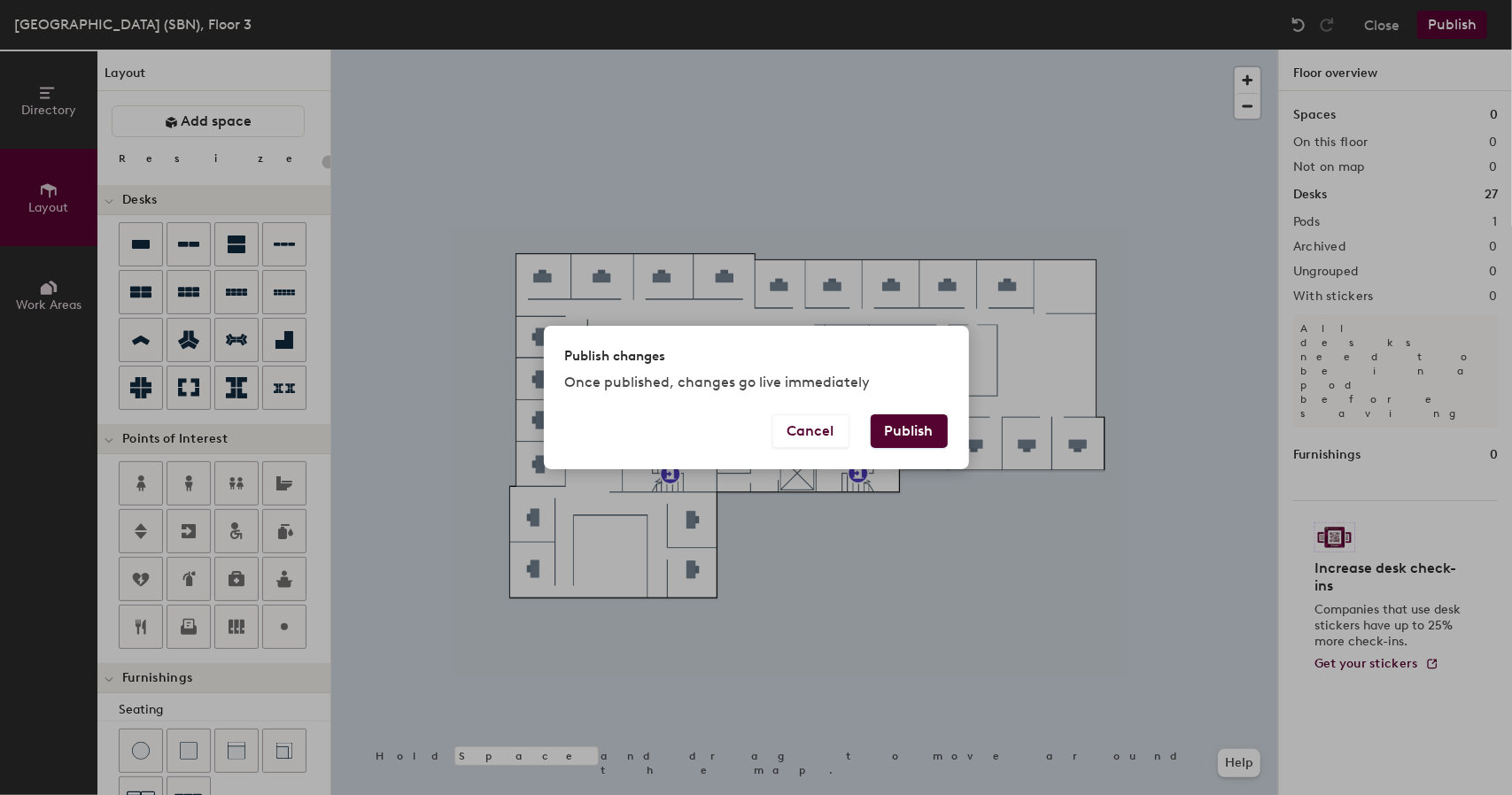
click at [913, 440] on button "Publish" at bounding box center [908, 431] width 77 height 34
type input "20"
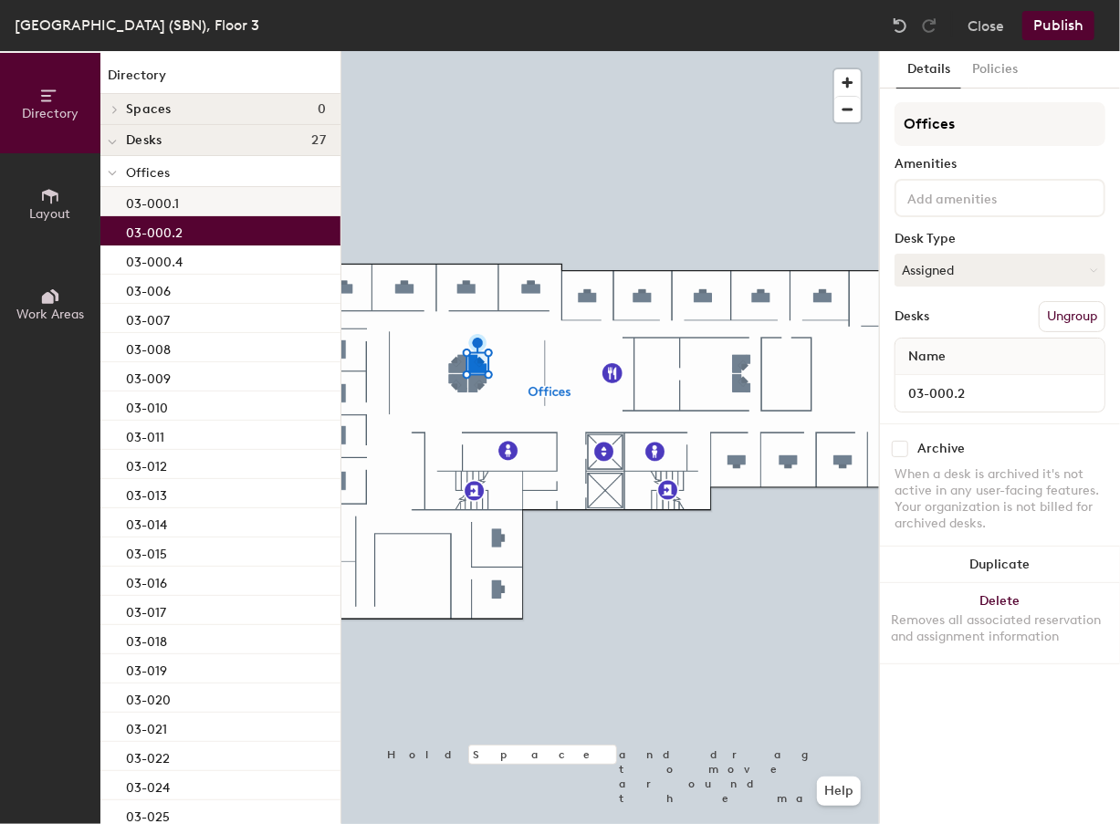
click at [182, 205] on div "03-000.1" at bounding box center [220, 201] width 240 height 29
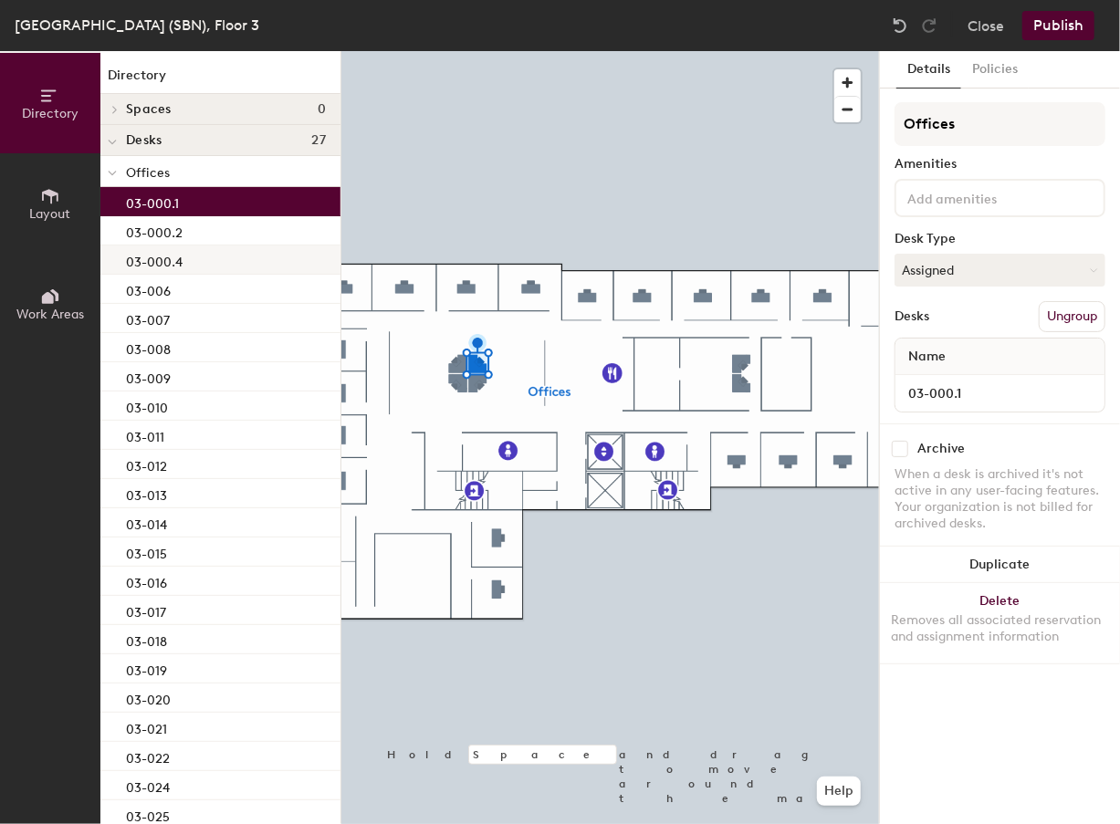
click at [178, 260] on p "03-000.4" at bounding box center [154, 259] width 57 height 21
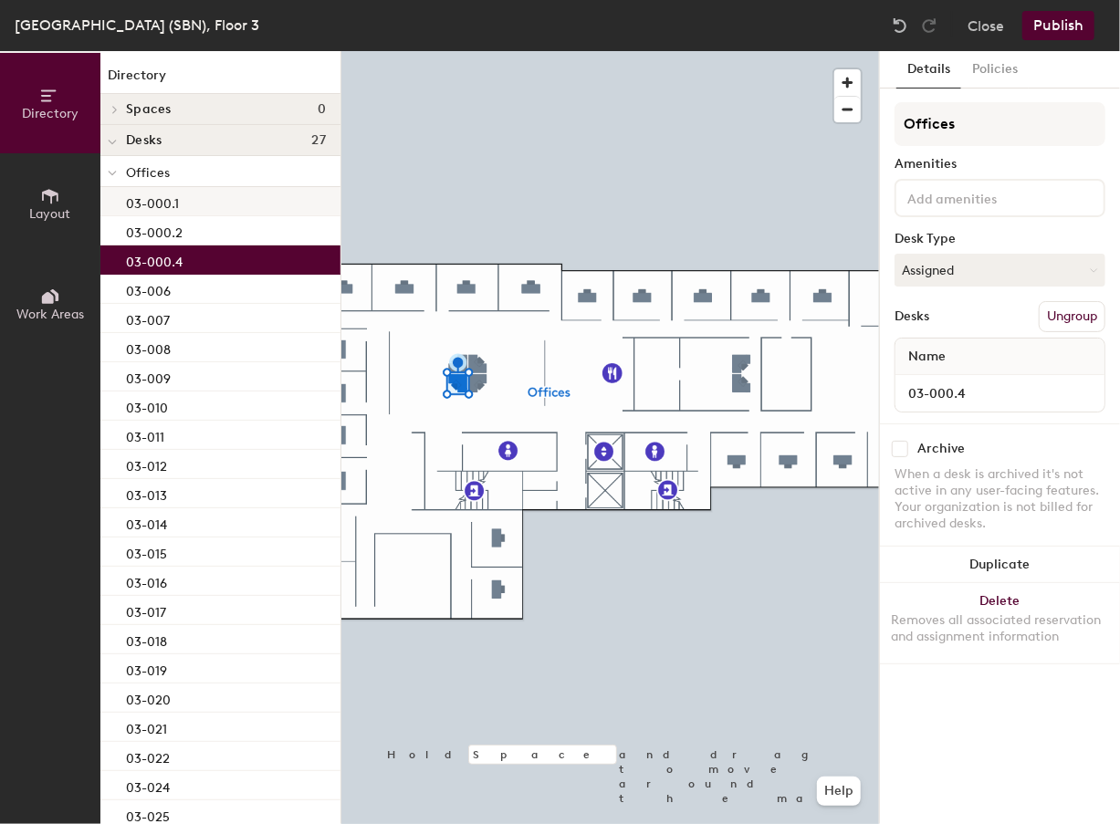
click at [166, 192] on p "03-000.1" at bounding box center [152, 201] width 53 height 21
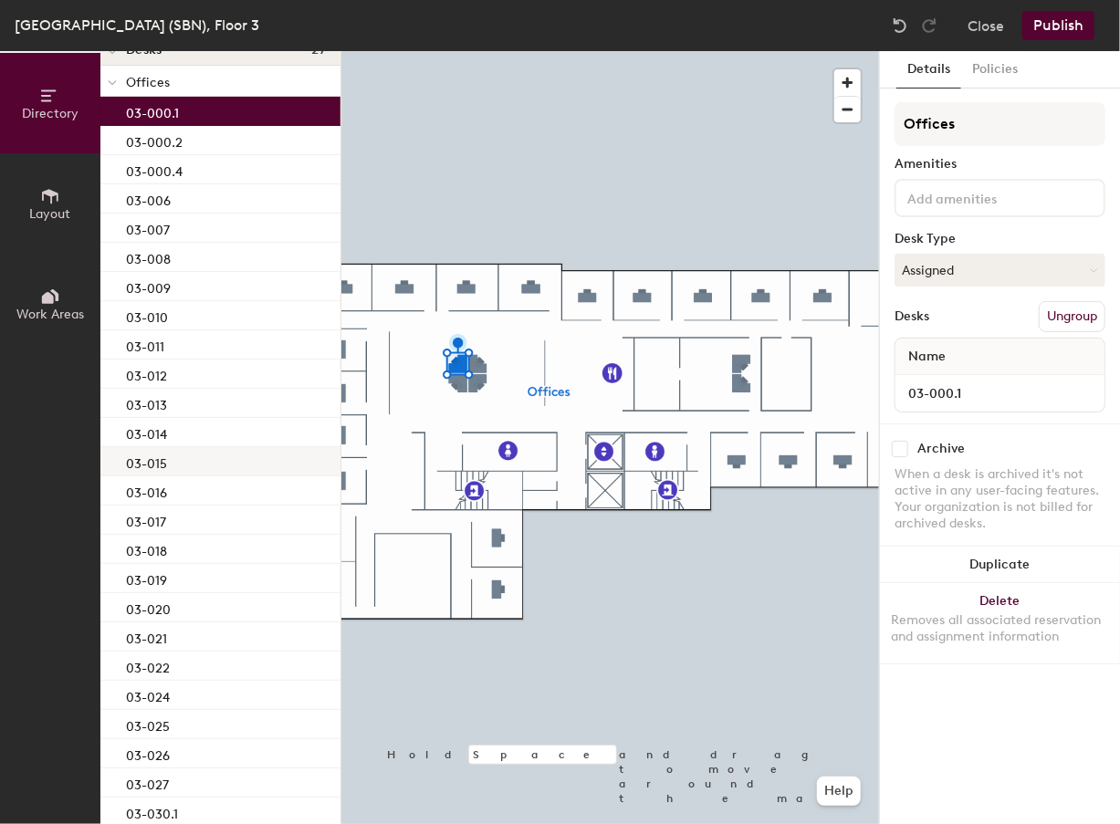
scroll to position [196, 0]
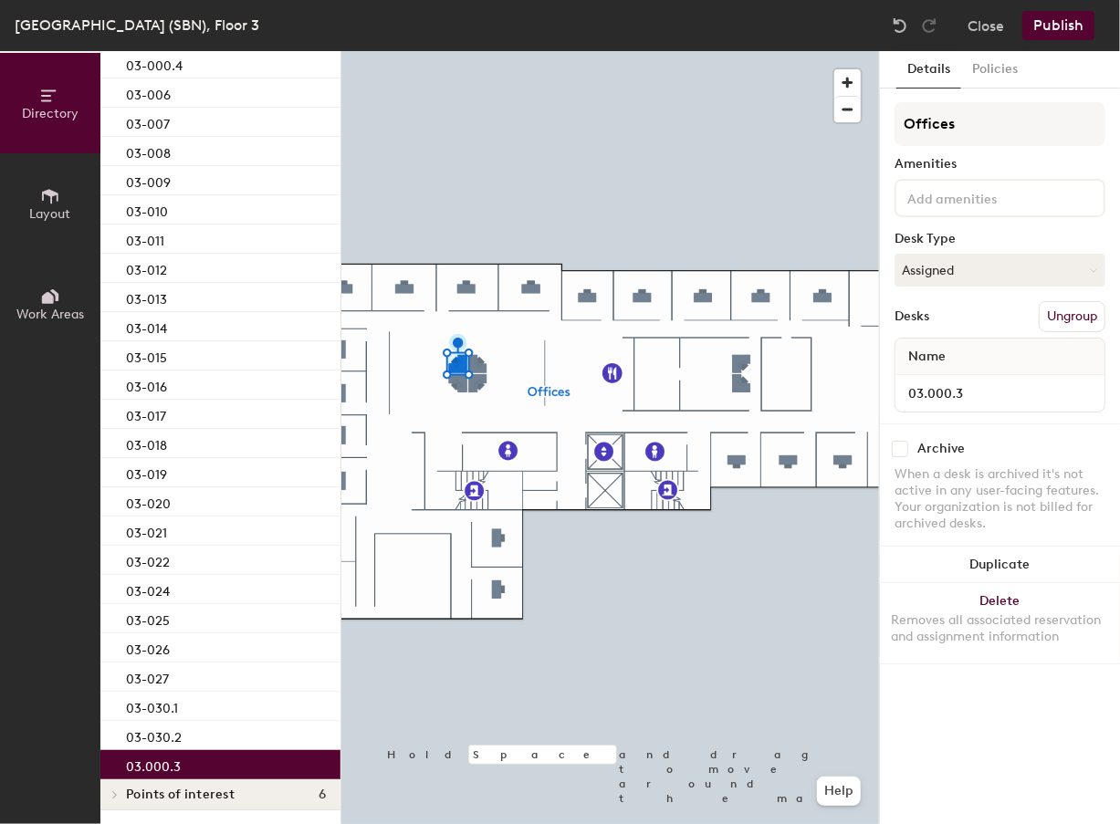
click at [159, 766] on p "03.000.3" at bounding box center [153, 764] width 55 height 21
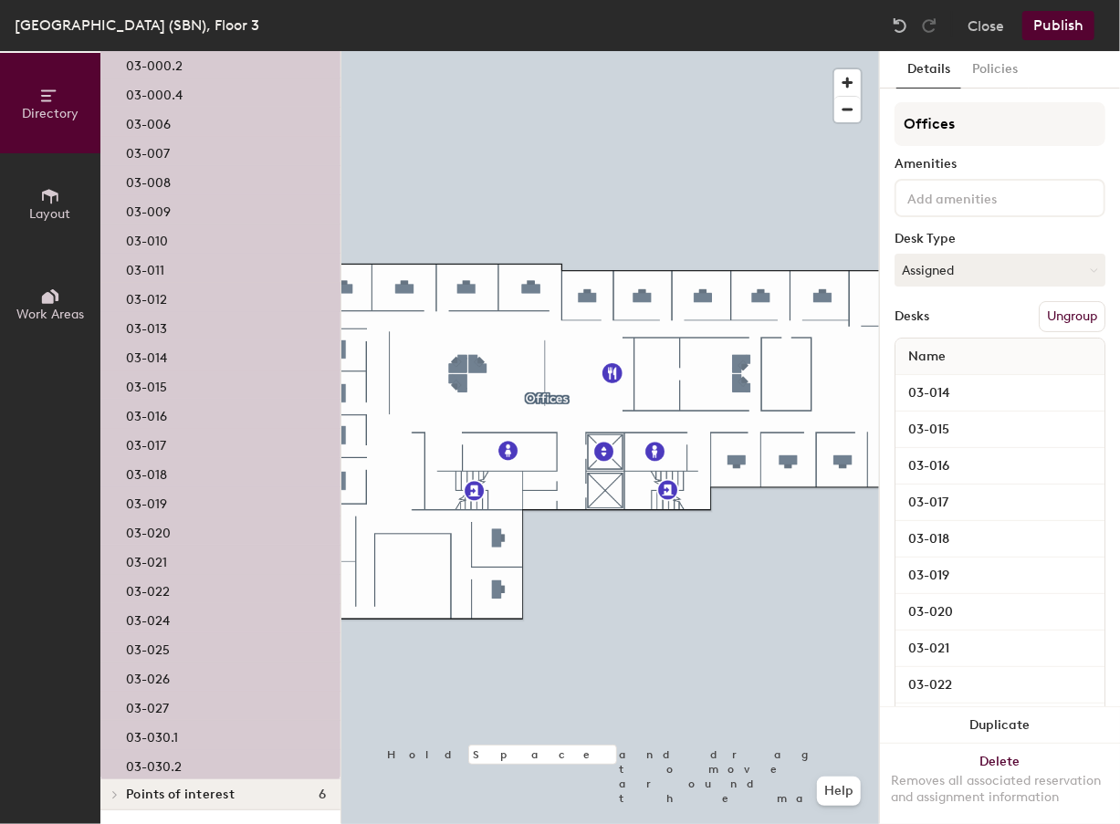
scroll to position [0, 0]
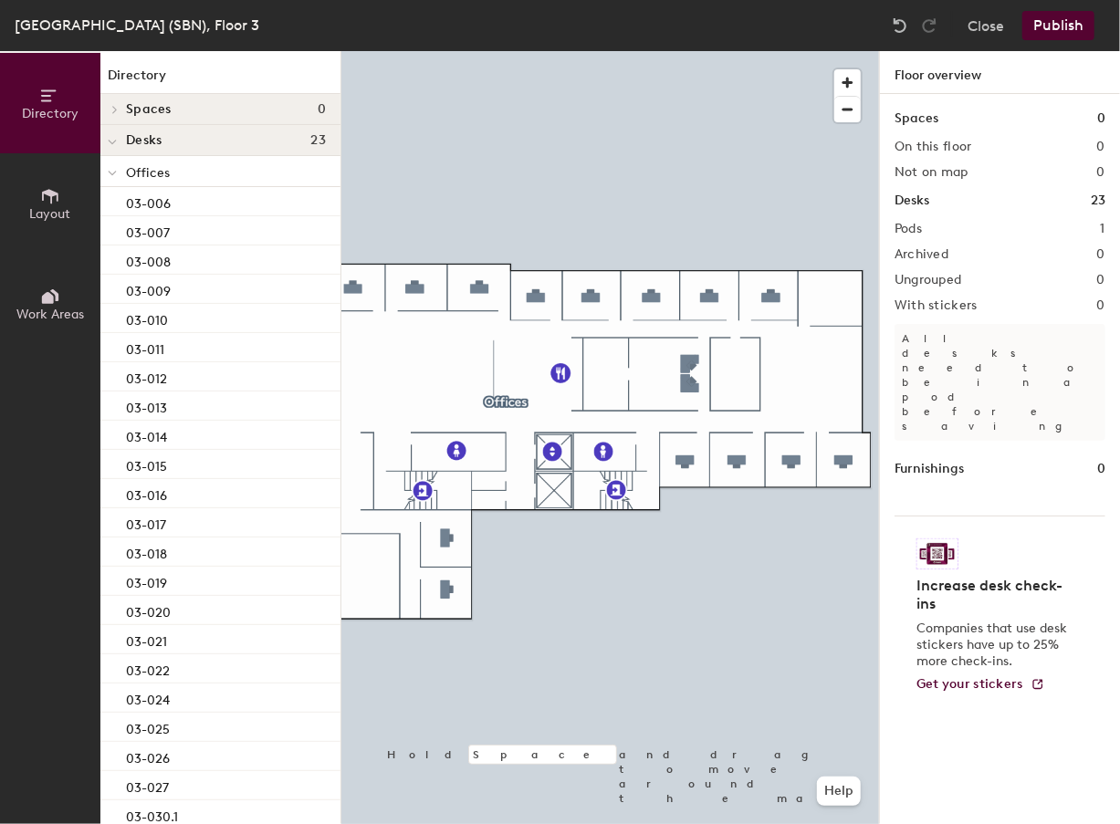
click at [69, 217] on span "Layout" at bounding box center [50, 214] width 41 height 16
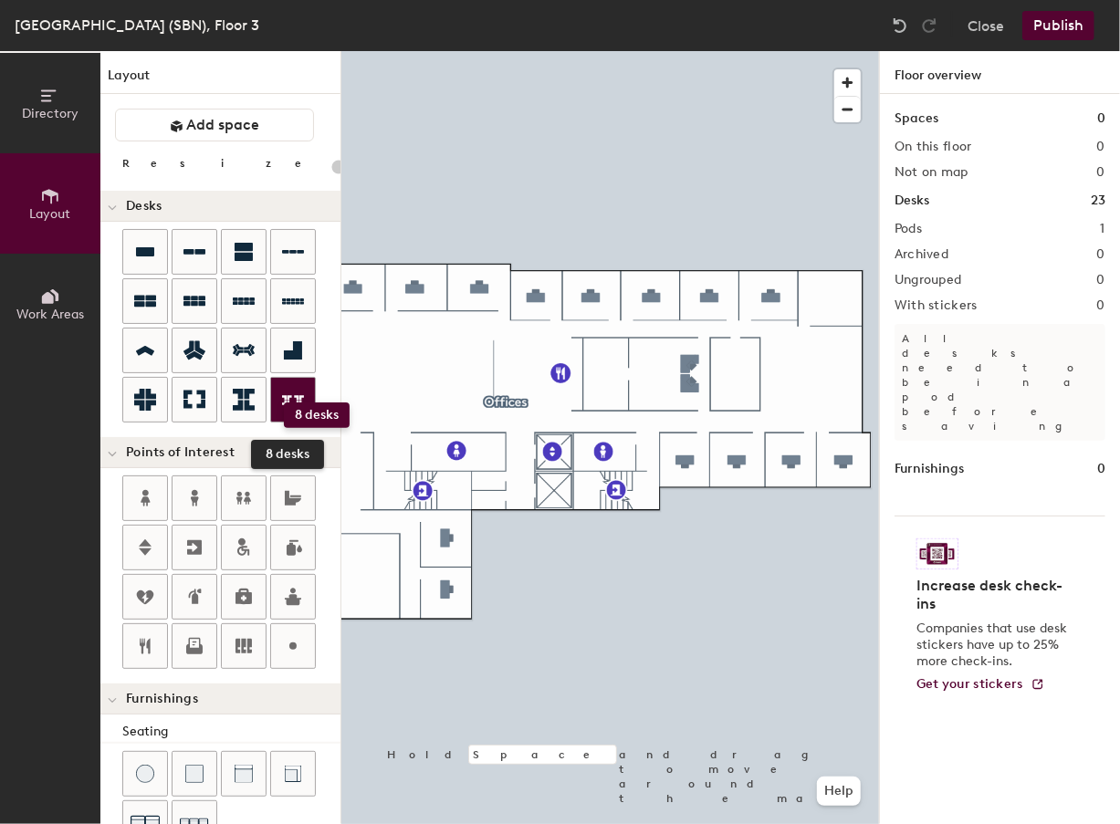
click at [284, 402] on icon at bounding box center [293, 400] width 22 height 22
drag, startPoint x: 193, startPoint y: 303, endPoint x: 291, endPoint y: 404, distance: 140.7
click at [291, 404] on div "8 desks" at bounding box center [231, 327] width 218 height 197
click at [417, 371] on div "Directory Layout Work Areas Layout Add space Resize Desks Points of Interest Fu…" at bounding box center [560, 437] width 1120 height 773
type input "160"
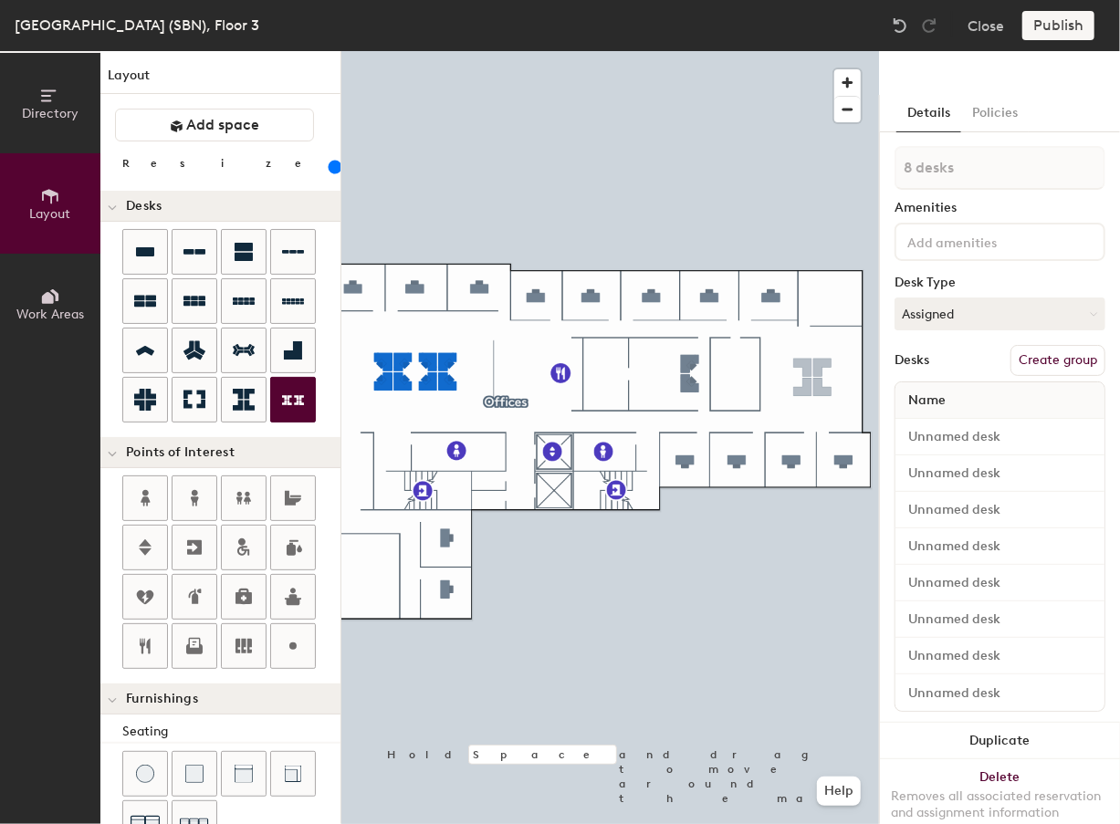
click at [812, 376] on div "Directory Layout Work Areas Layout Add space Resize Desks Points of Interest Fu…" at bounding box center [560, 437] width 1120 height 773
type input "4 desks"
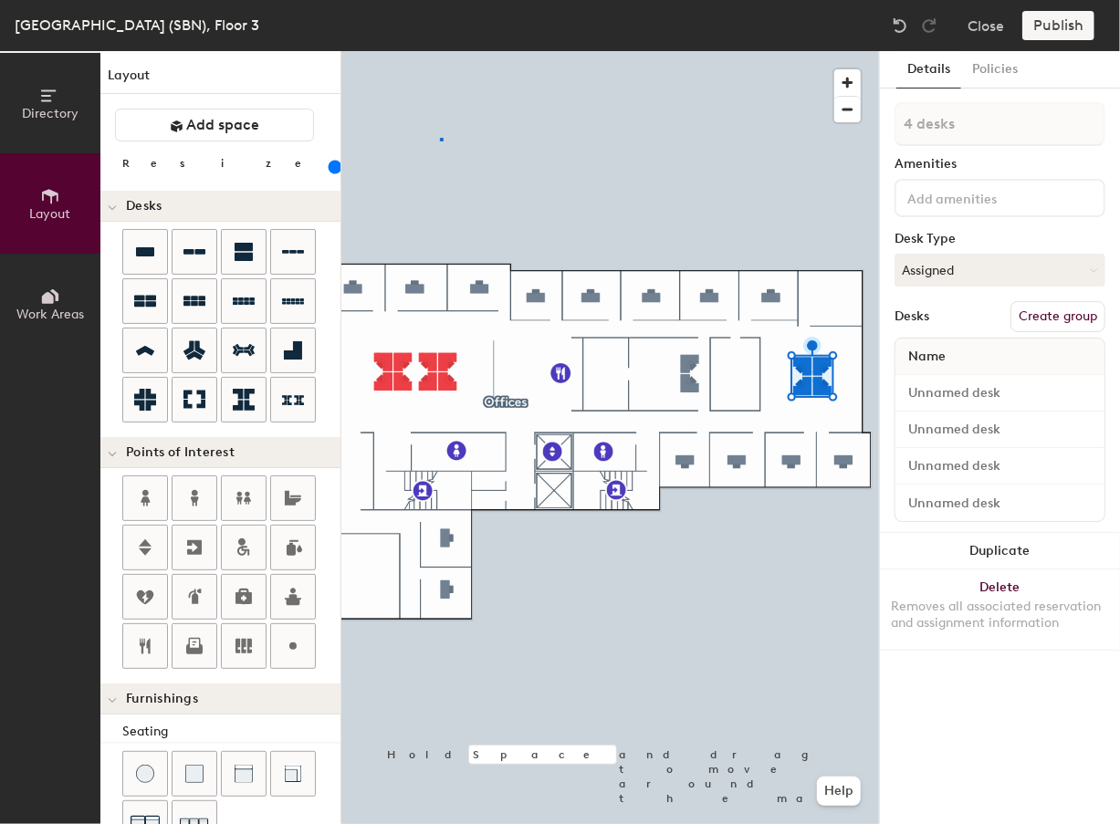
drag, startPoint x: 227, startPoint y: 395, endPoint x: 336, endPoint y: 395, distance: 108.6
click at [442, 51] on div at bounding box center [609, 51] width 537 height 0
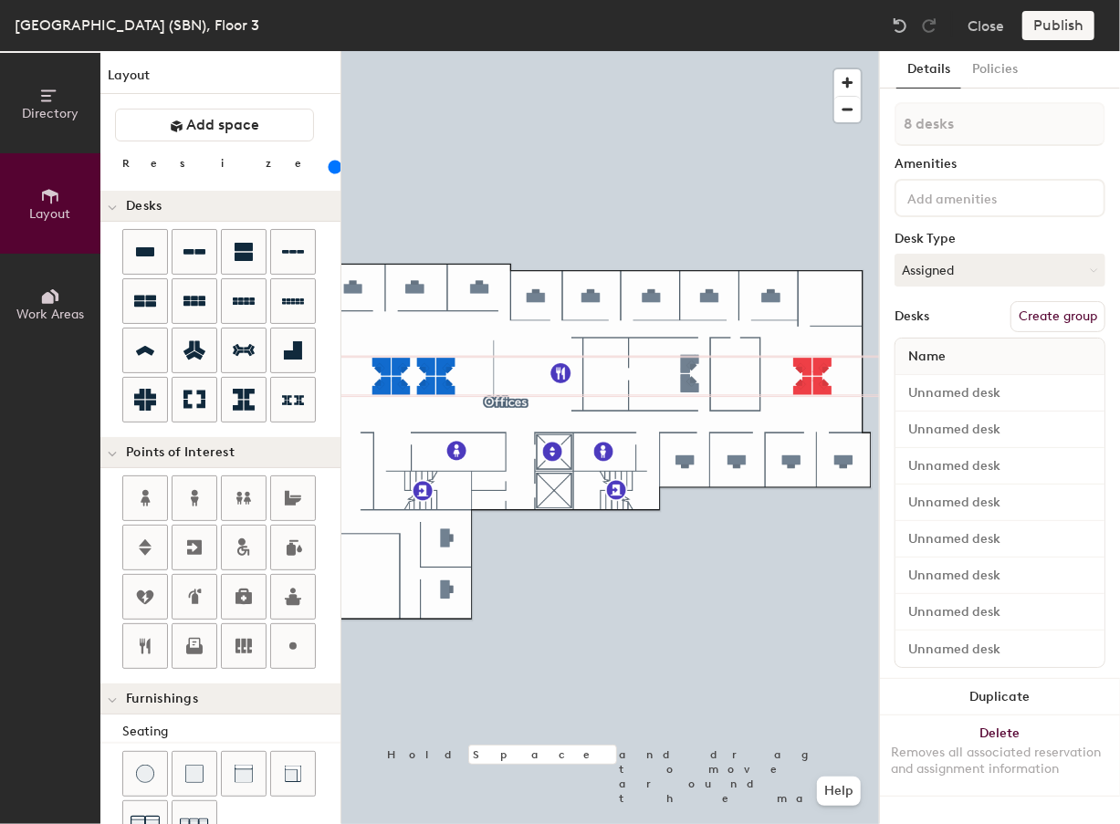
click at [391, 51] on div at bounding box center [609, 51] width 537 height 0
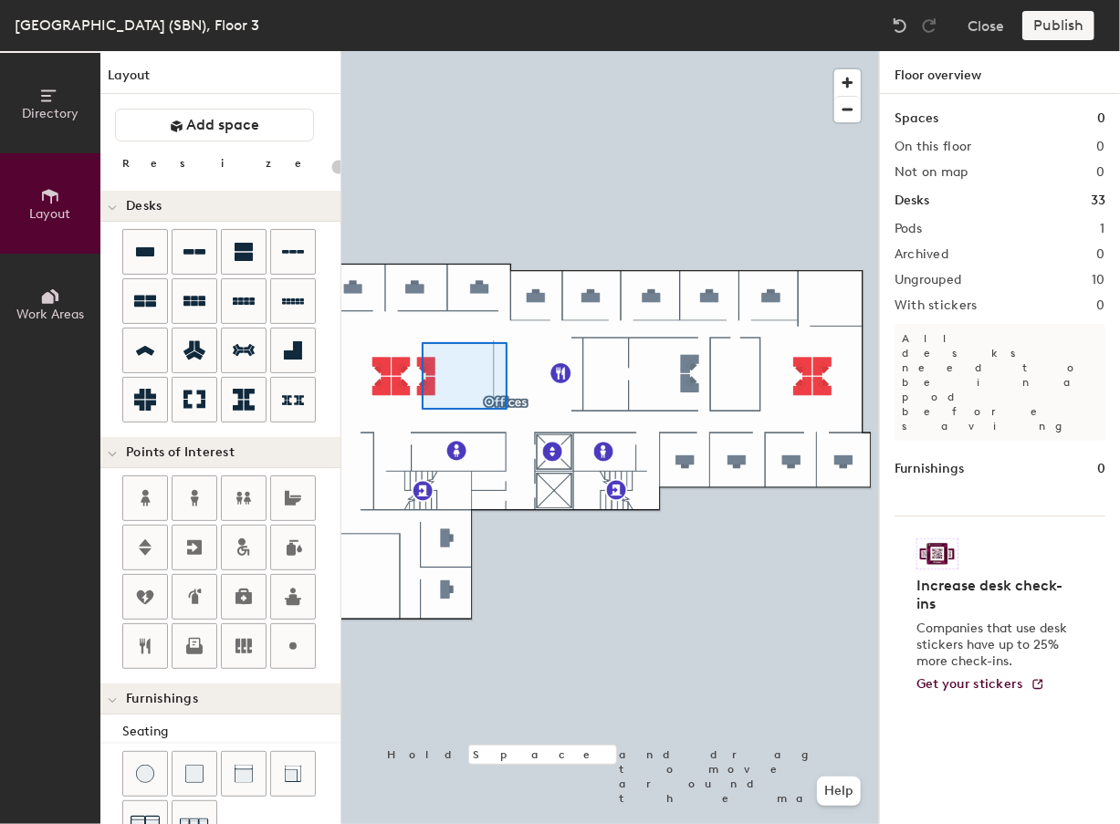
click at [409, 51] on div at bounding box center [609, 51] width 537 height 0
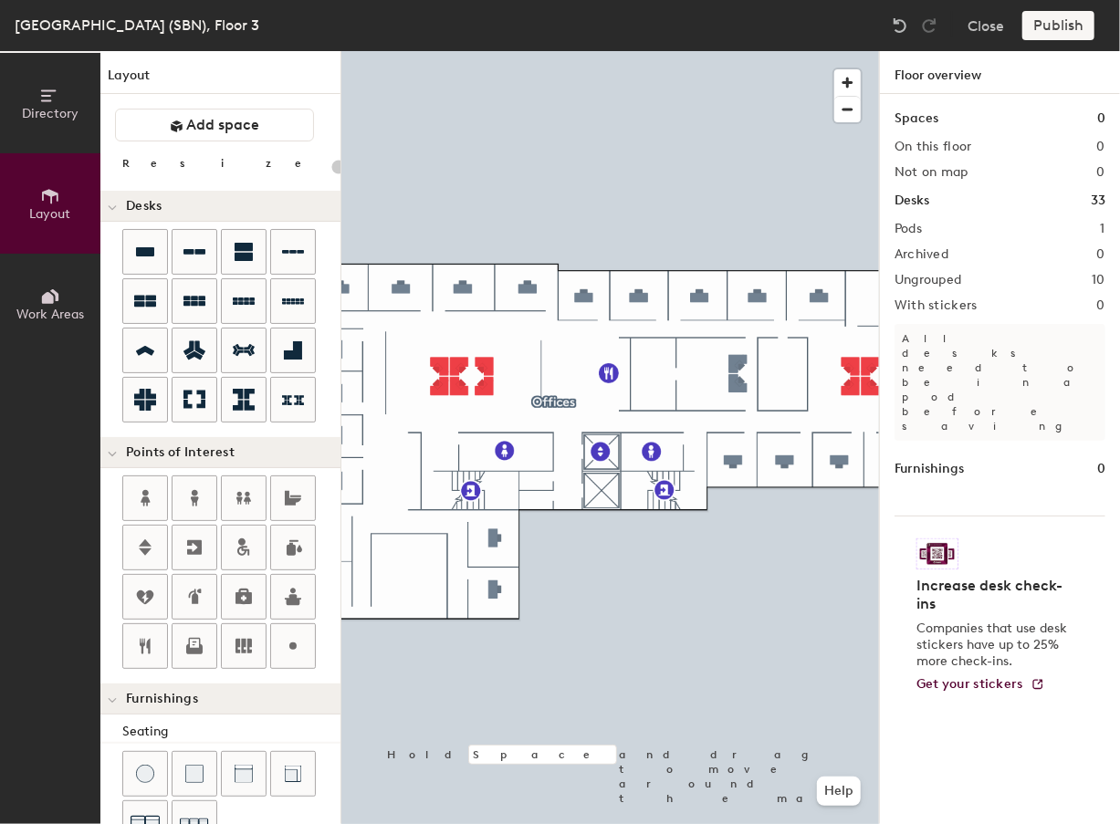
type input "160"
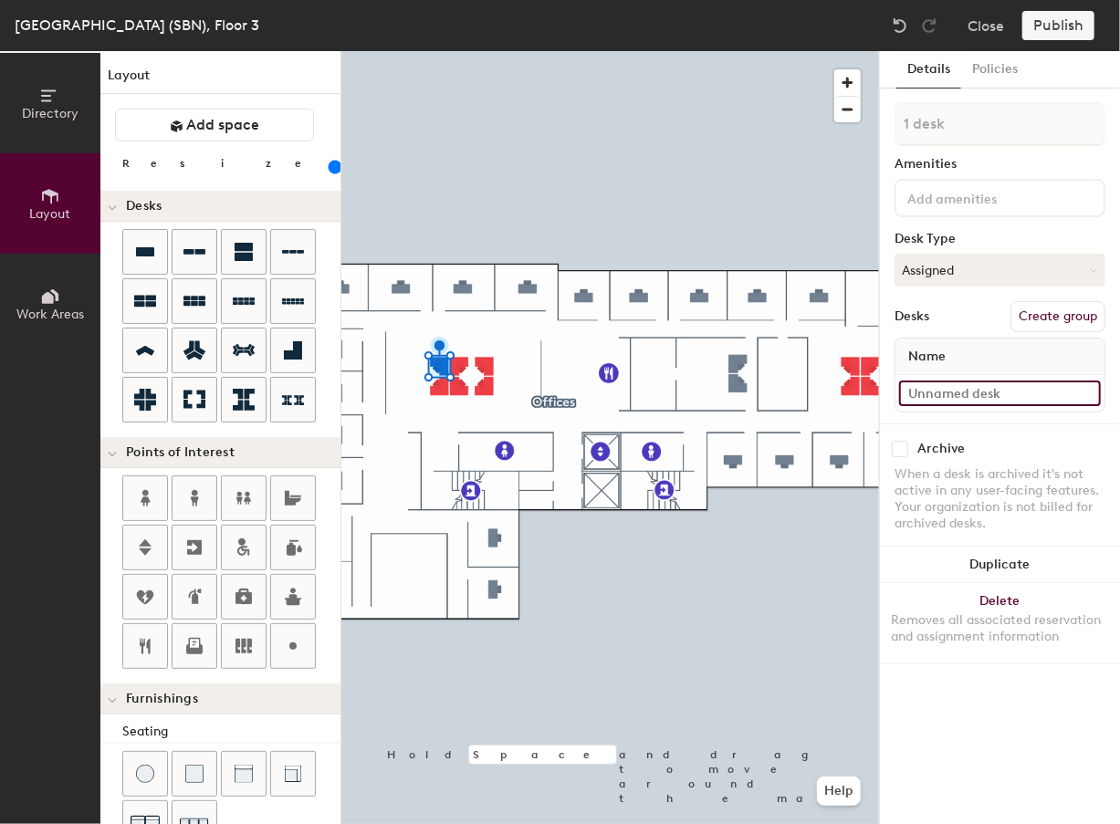
click at [949, 393] on input at bounding box center [1000, 393] width 202 height 26
type input "03-000.1"
click at [931, 395] on input at bounding box center [1000, 393] width 202 height 26
type input "03-000.2"
click at [459, 51] on div at bounding box center [609, 51] width 537 height 0
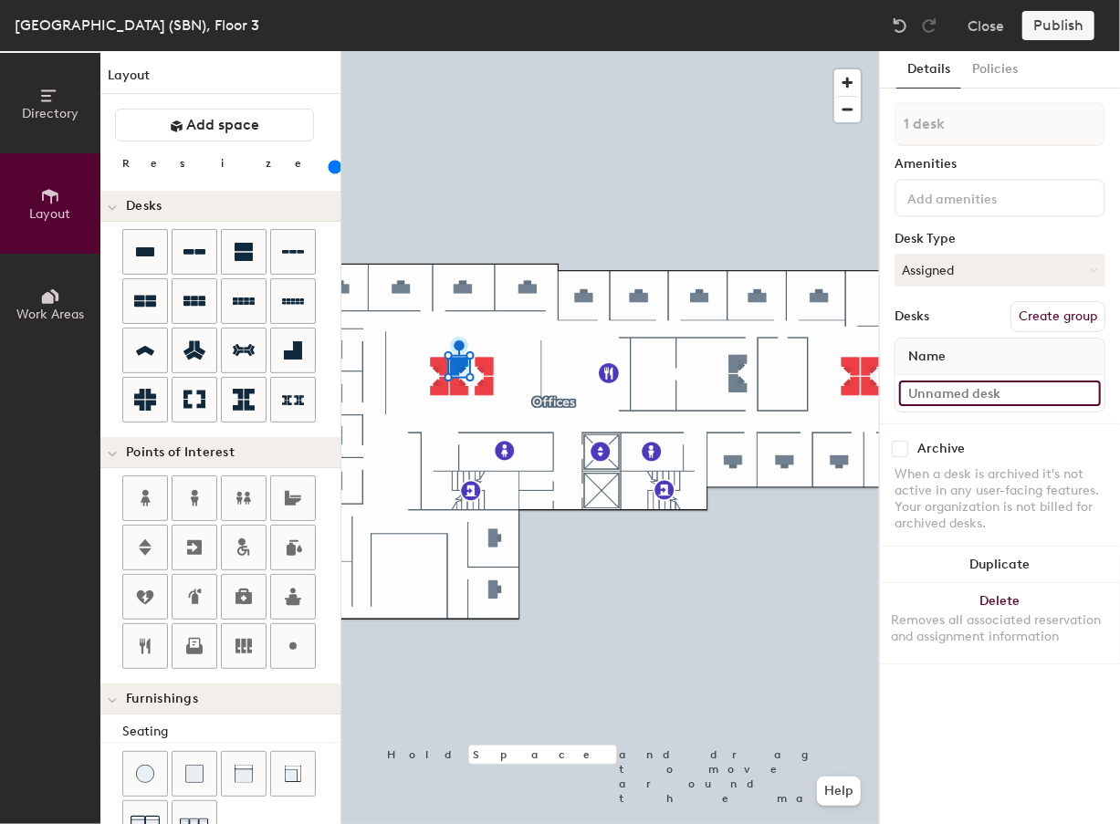
click at [943, 391] on input at bounding box center [1000, 393] width 202 height 26
type input "03-000.3"
click at [1010, 395] on input at bounding box center [1000, 393] width 202 height 26
type input "03-000.4"
click at [927, 391] on input at bounding box center [1000, 393] width 202 height 26
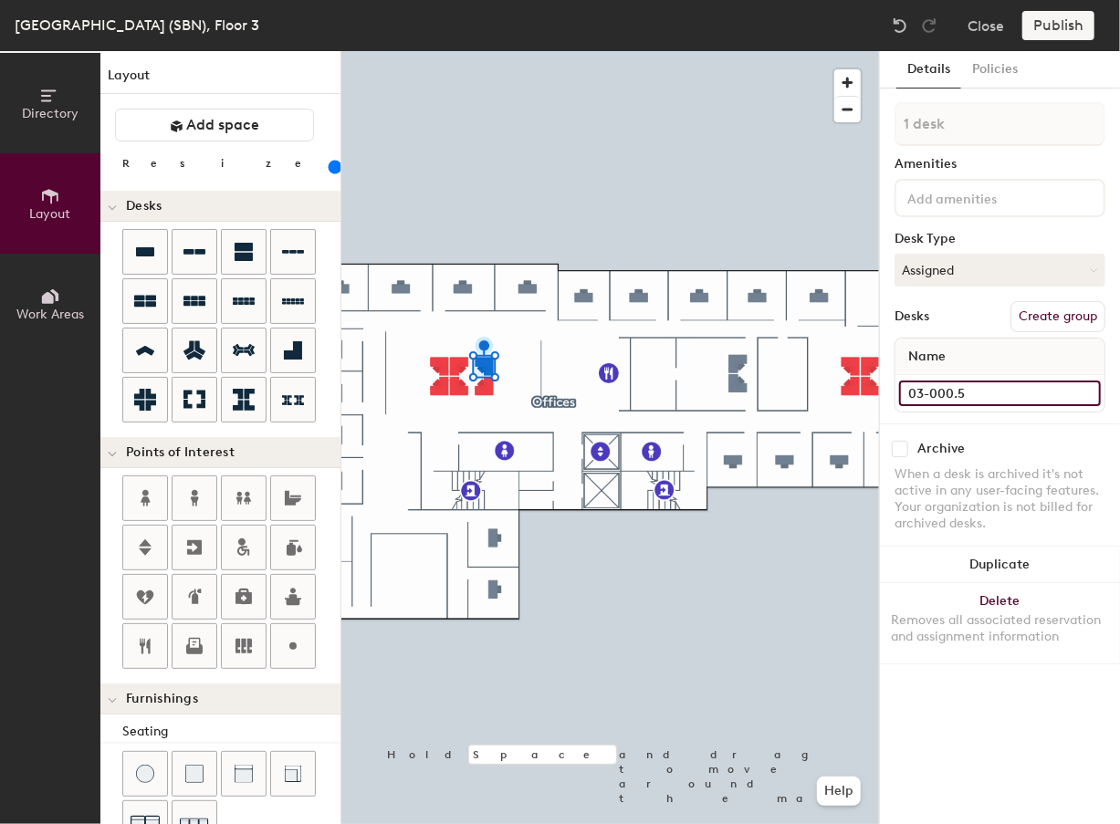
type input "03-000.5"
click at [982, 391] on input at bounding box center [1000, 393] width 202 height 26
type input "03-000.6"
click at [799, 51] on div at bounding box center [609, 51] width 537 height 0
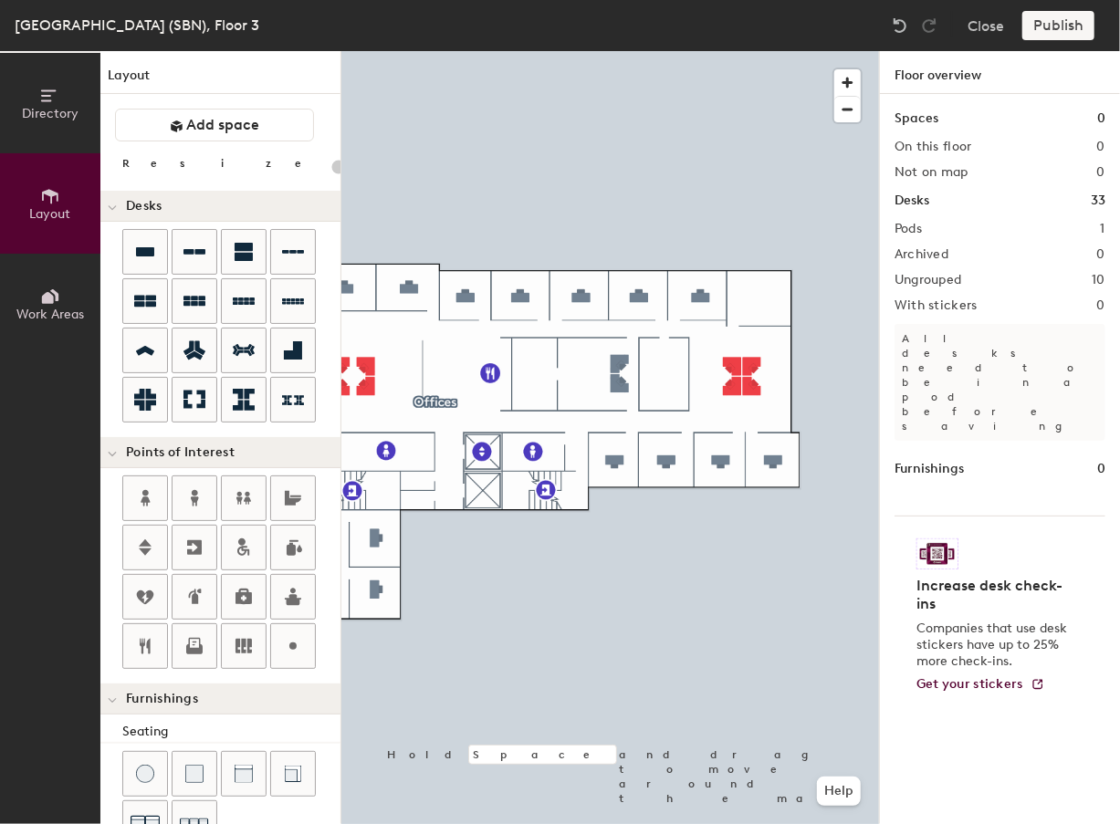
click at [710, 51] on div at bounding box center [609, 51] width 537 height 0
click at [735, 51] on div at bounding box center [609, 51] width 537 height 0
click at [659, 51] on div at bounding box center [609, 51] width 537 height 0
type input "160"
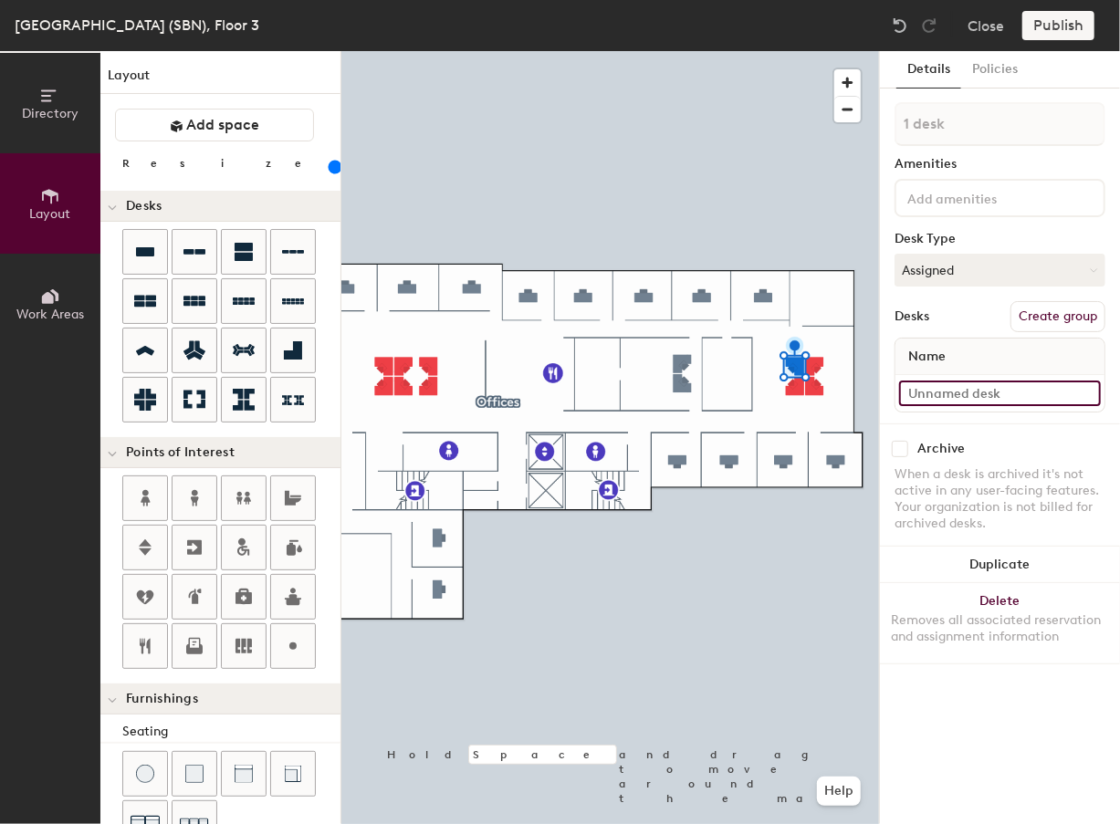
click at [946, 391] on input at bounding box center [1000, 393] width 202 height 26
type input "03-005.1"
click at [927, 395] on input at bounding box center [1000, 393] width 202 height 26
type input "03-005.2"
click at [749, 51] on div at bounding box center [609, 51] width 537 height 0
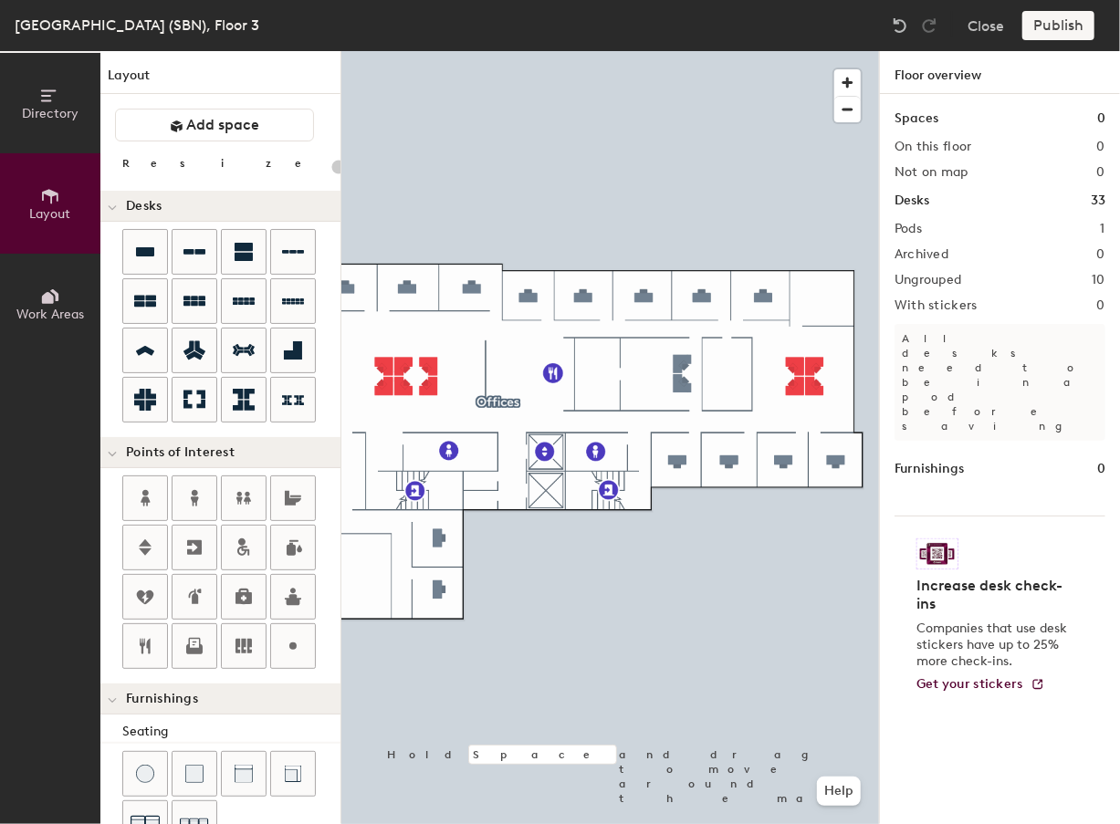
type input "160"
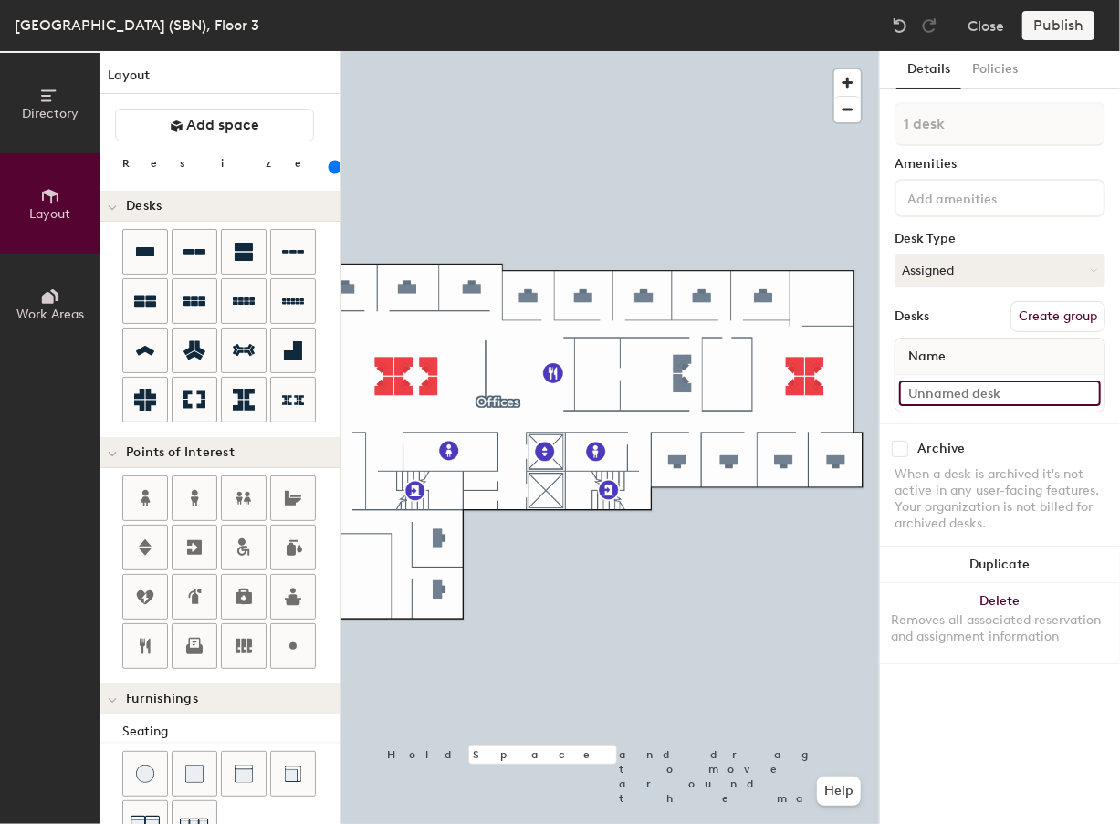
click at [948, 393] on input at bounding box center [1000, 393] width 202 height 26
type input "03-005.3"
click at [761, 51] on div at bounding box center [609, 51] width 537 height 0
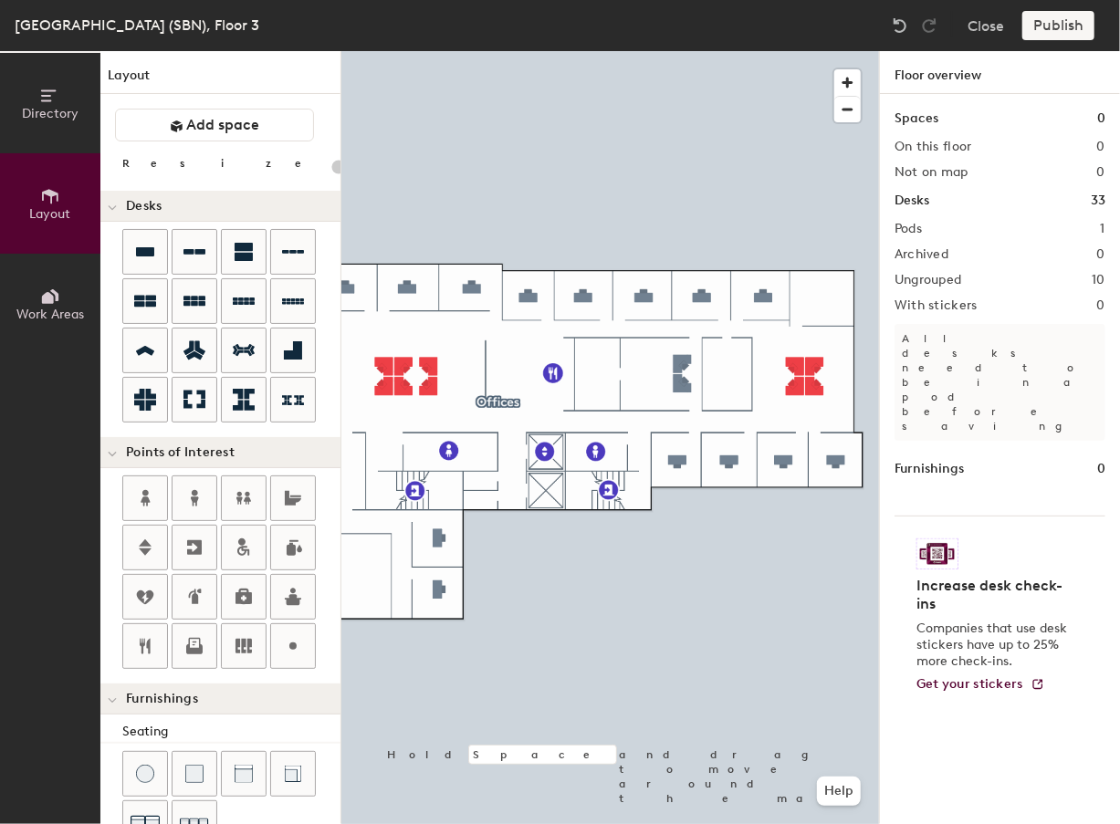
type input "160"
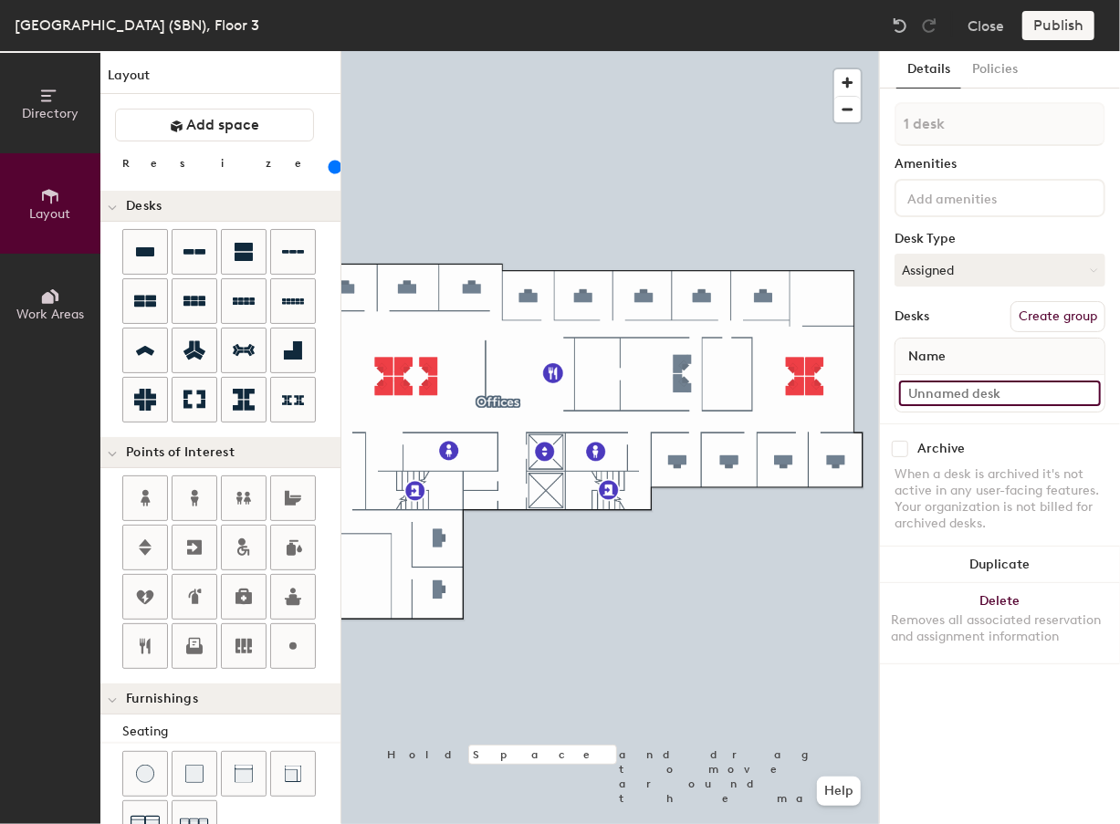
click at [988, 392] on input at bounding box center [1000, 393] width 202 height 26
type input "03-005.4"
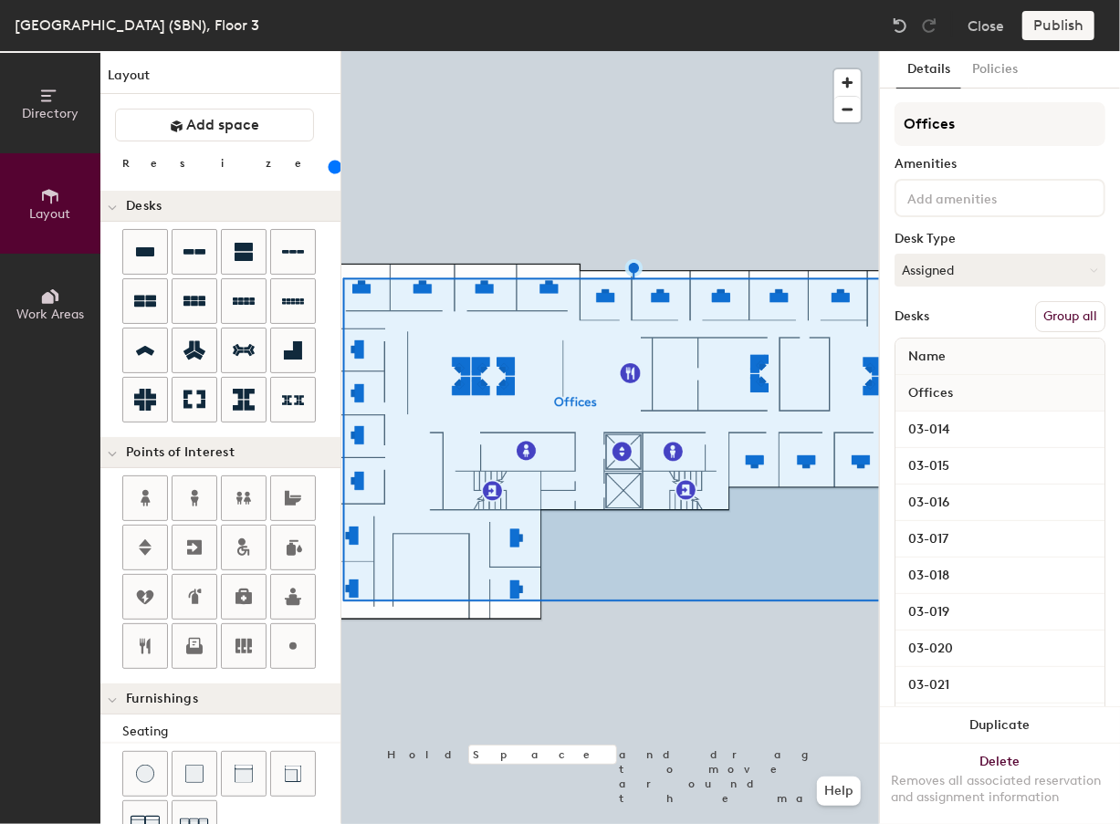
click at [1058, 317] on button "Group all" at bounding box center [1070, 316] width 70 height 31
click at [668, 51] on div at bounding box center [609, 51] width 537 height 0
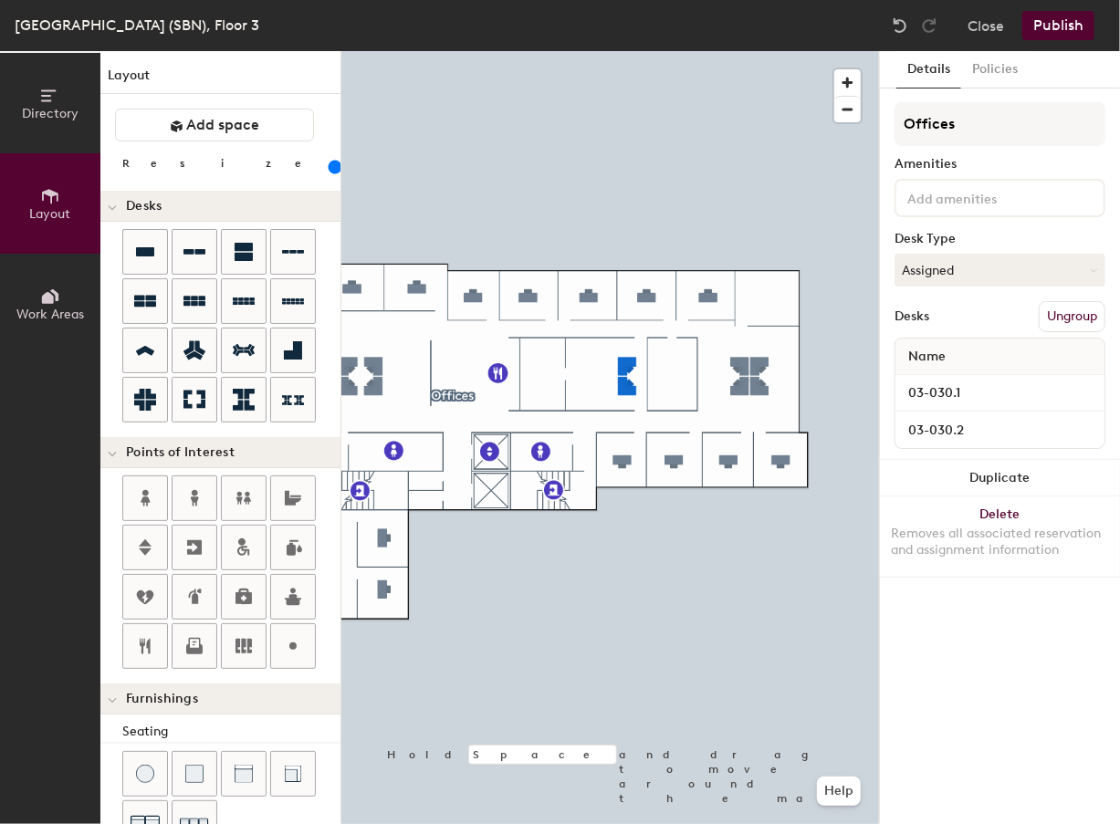
click at [591, 51] on div at bounding box center [609, 51] width 537 height 0
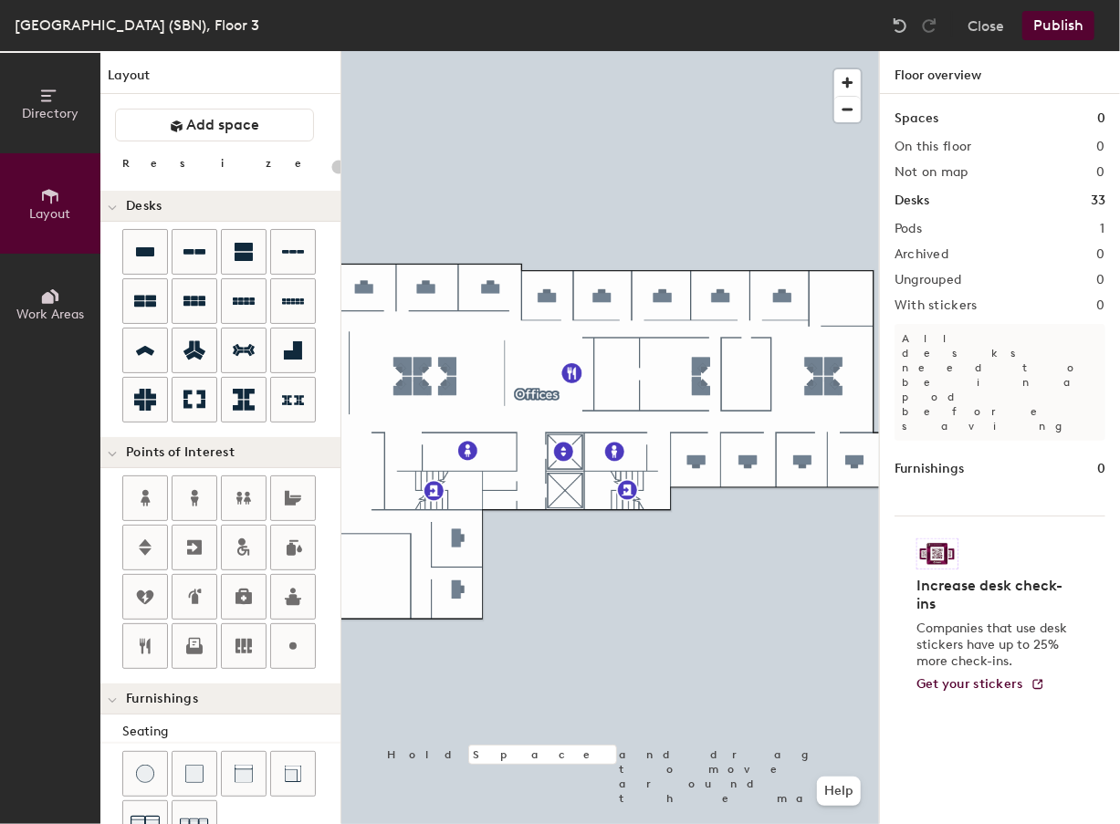
click at [1031, 22] on button "Publish" at bounding box center [1058, 25] width 72 height 29
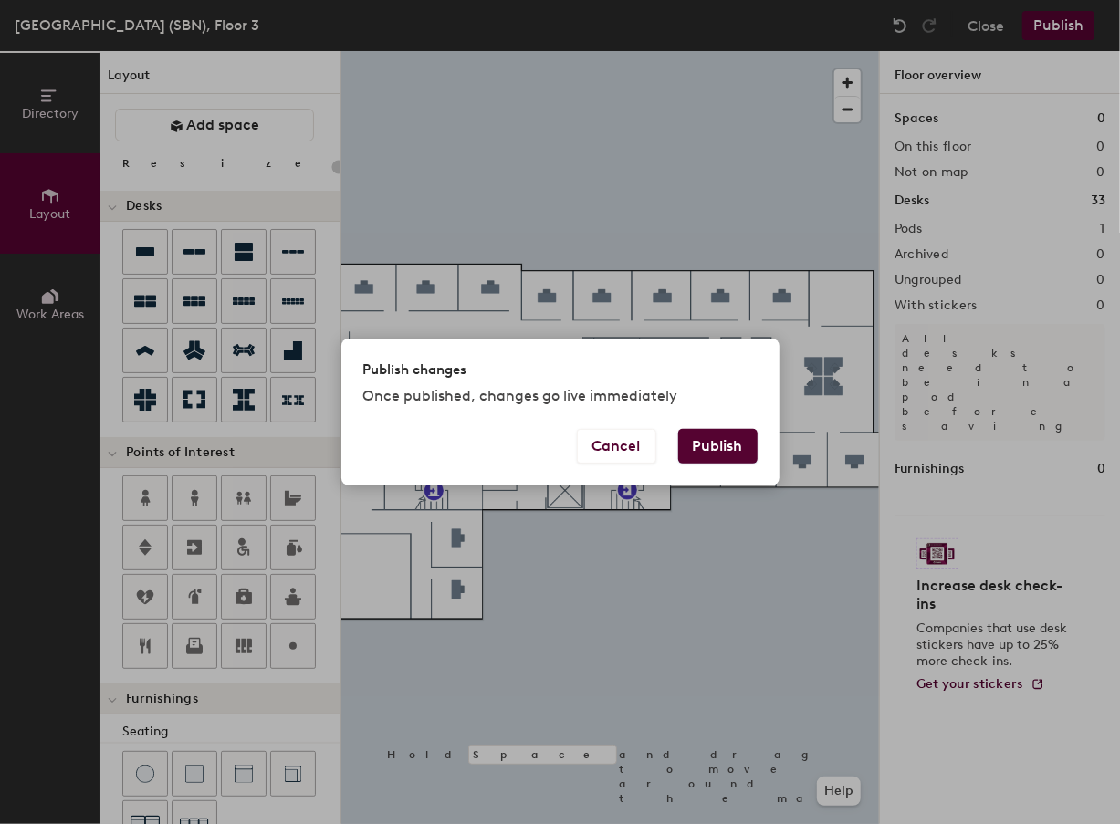
click at [720, 437] on button "Publish" at bounding box center [717, 446] width 79 height 35
type input "20"
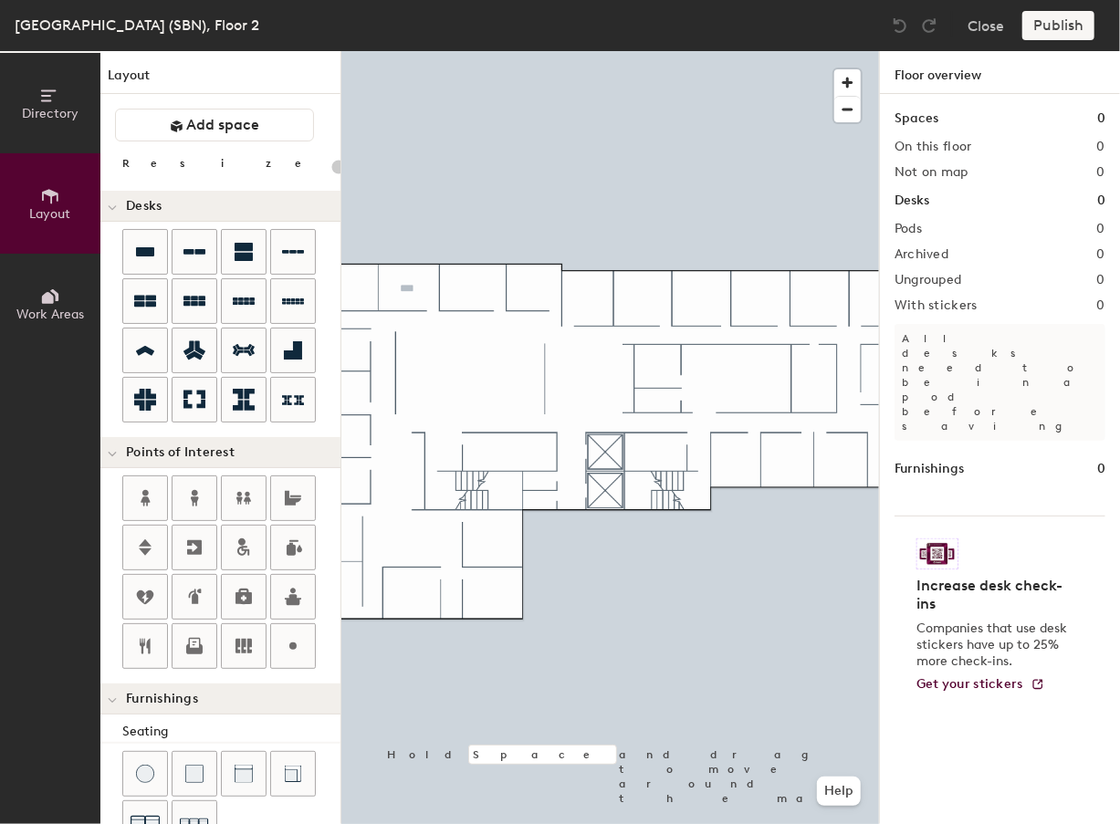
click at [406, 289] on div "Directory Layout Work Areas Layout Add space Resize Desks Points of Interest Fu…" at bounding box center [560, 437] width 1120 height 773
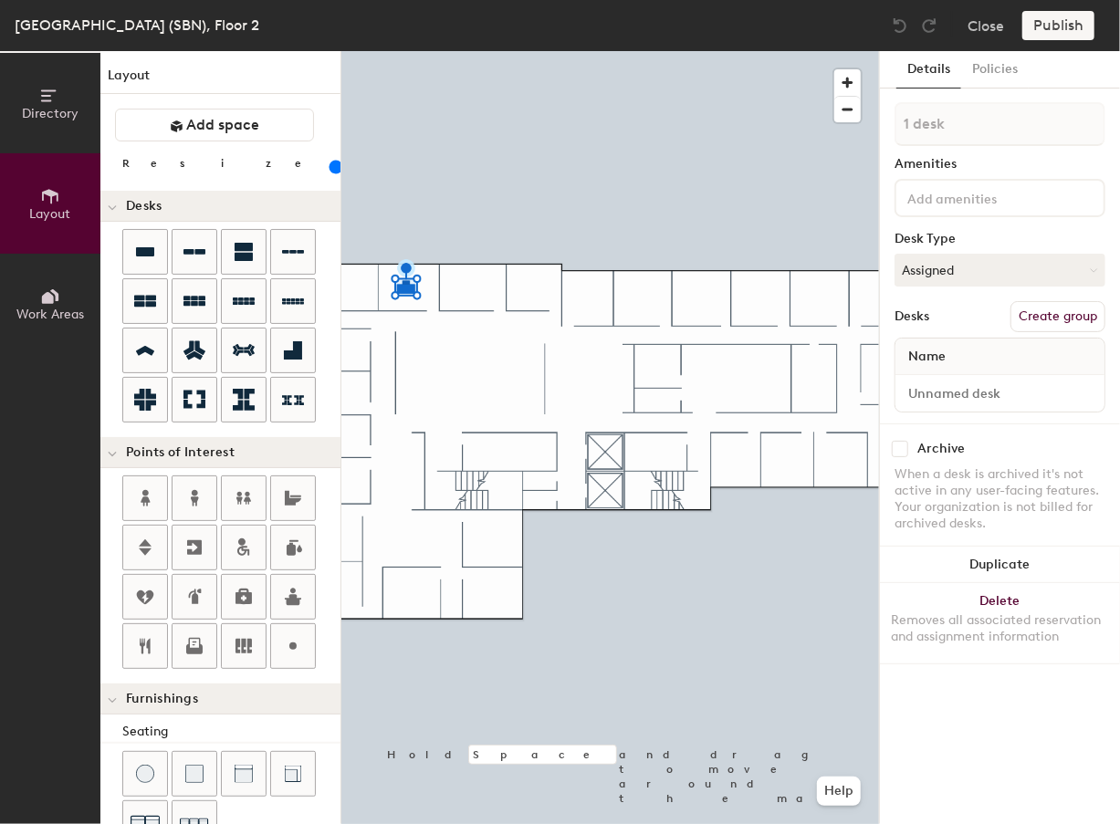
drag, startPoint x: 186, startPoint y: 164, endPoint x: 199, endPoint y: 169, distance: 13.6
click at [331, 169] on input "range" at bounding box center [331, 167] width 0 height 15
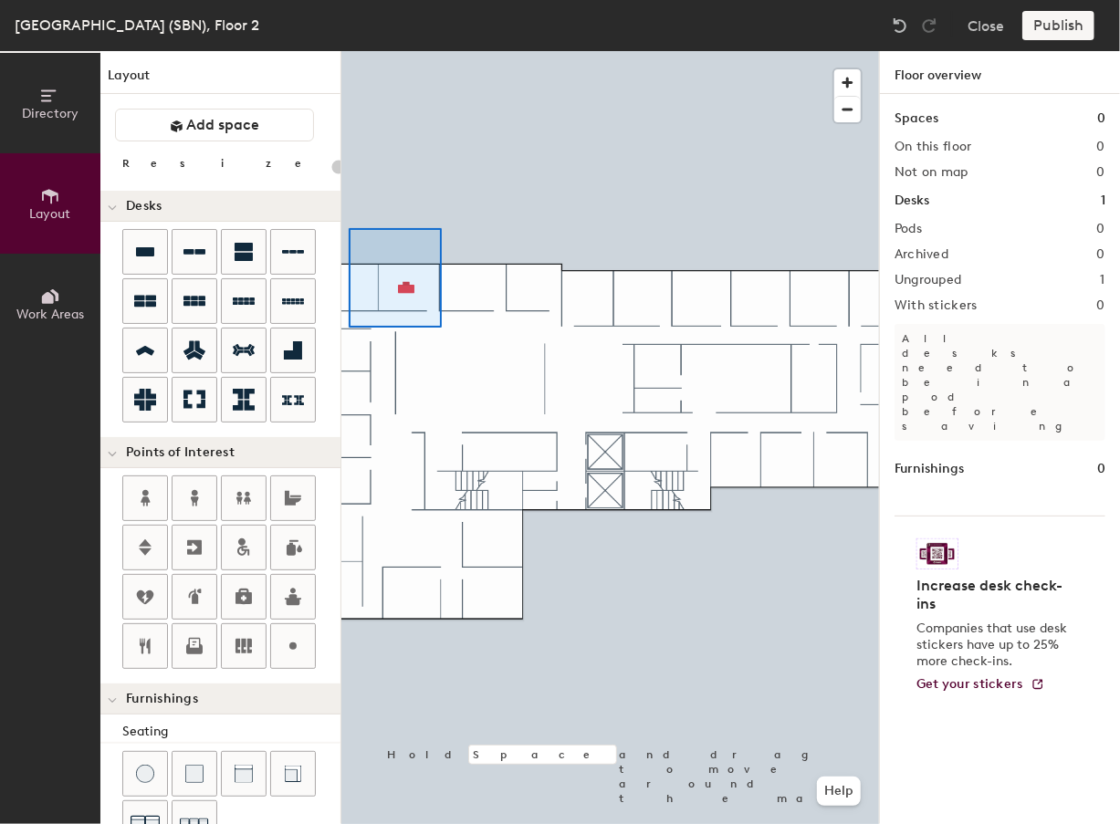
type input "140"
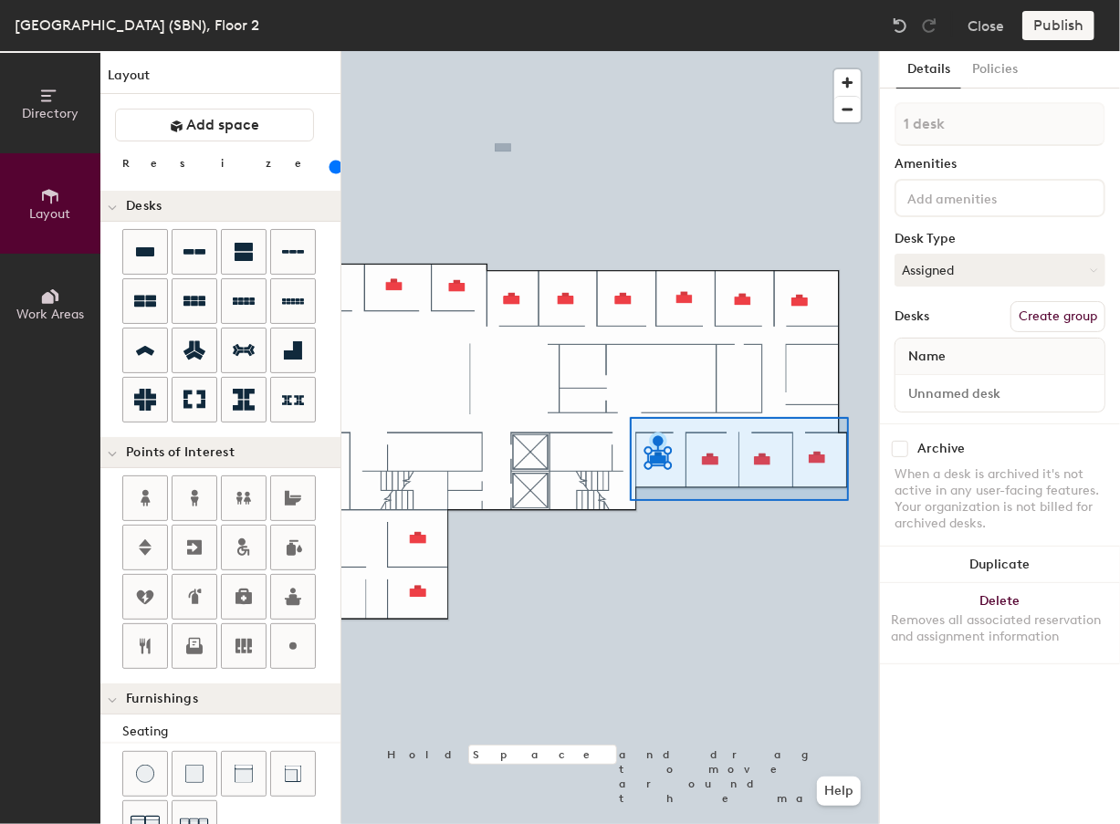
type input "4 desks"
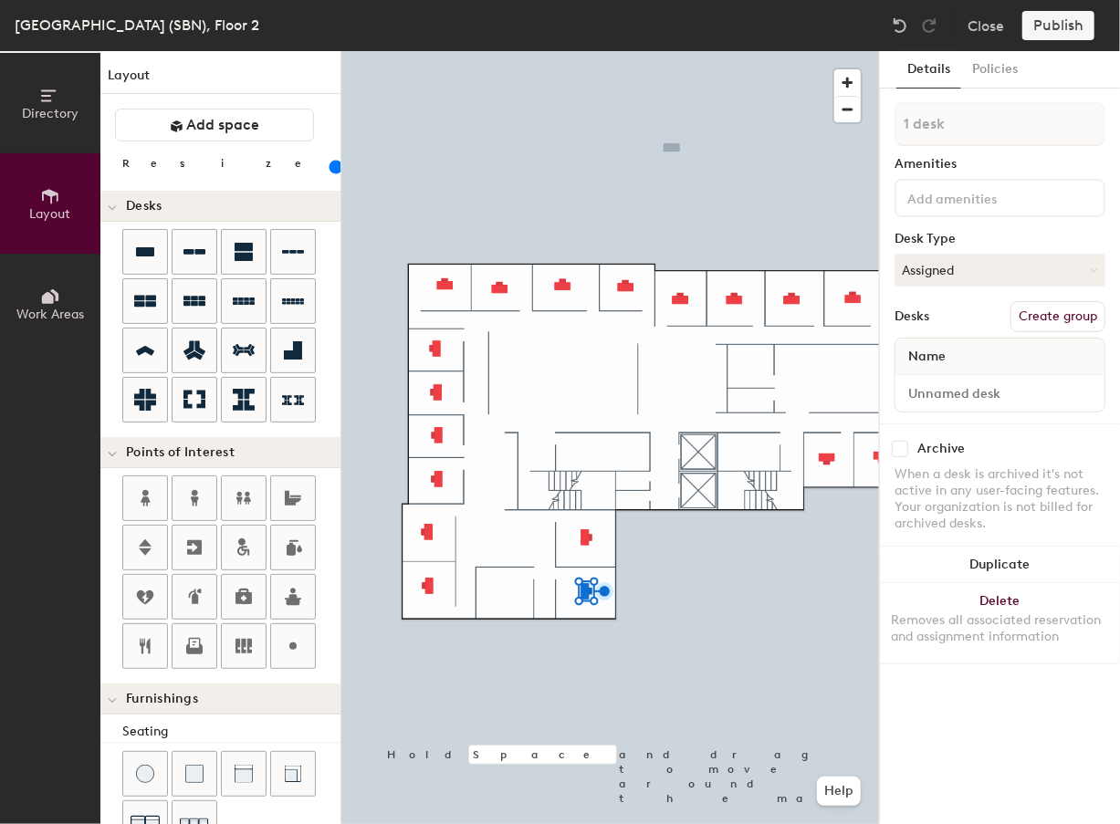
click at [525, 51] on div at bounding box center [609, 51] width 537 height 0
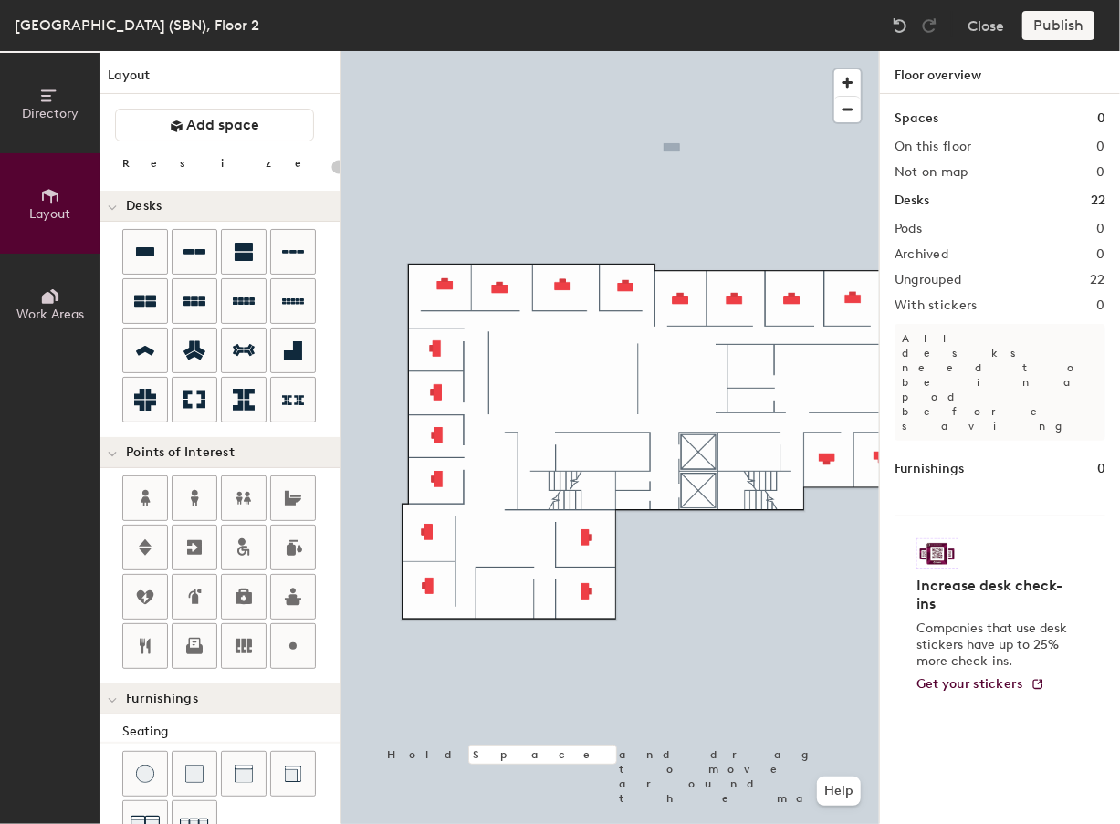
click at [436, 51] on div at bounding box center [609, 51] width 537 height 0
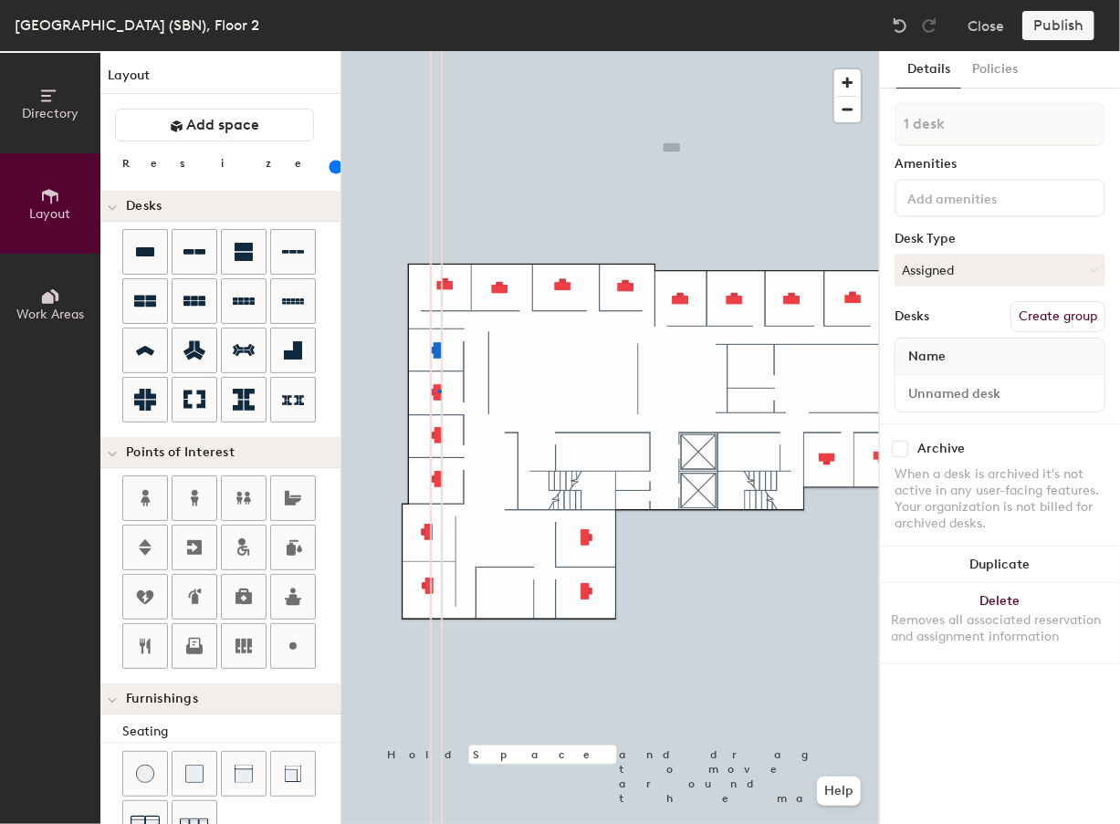
click at [438, 51] on div at bounding box center [609, 51] width 537 height 0
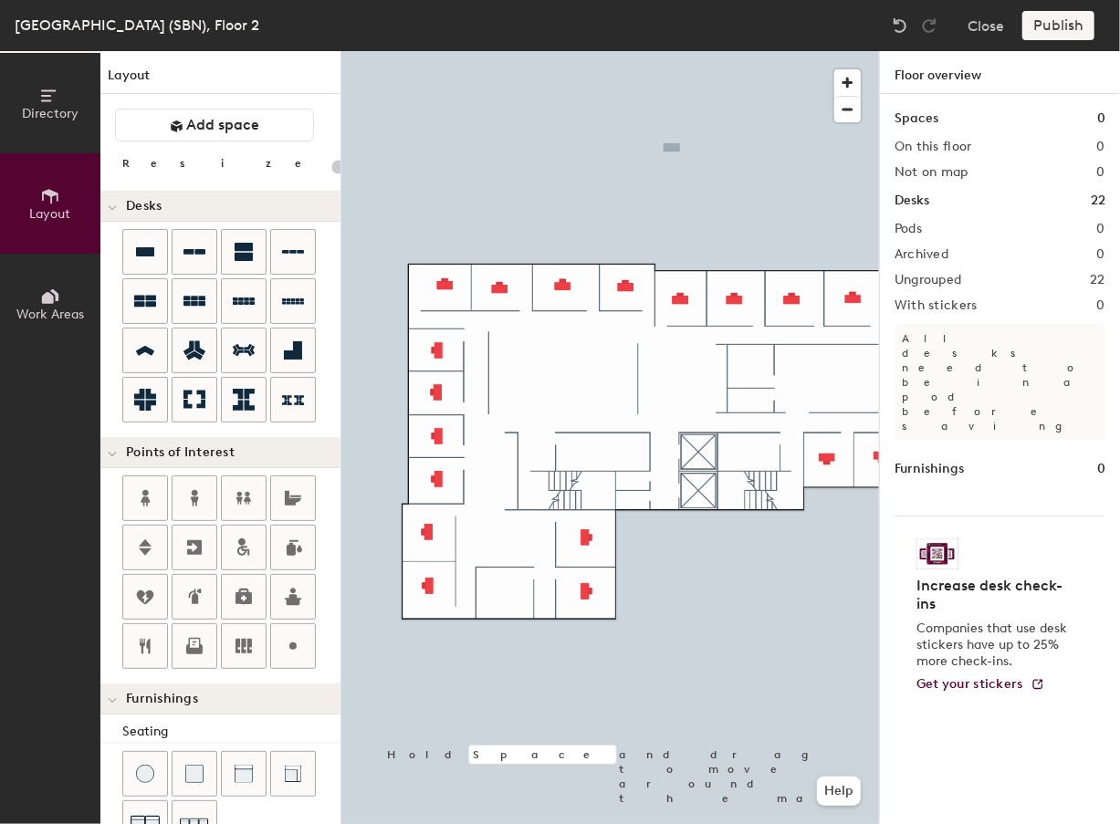
click at [436, 51] on div at bounding box center [609, 51] width 537 height 0
click at [558, 51] on div at bounding box center [609, 51] width 537 height 0
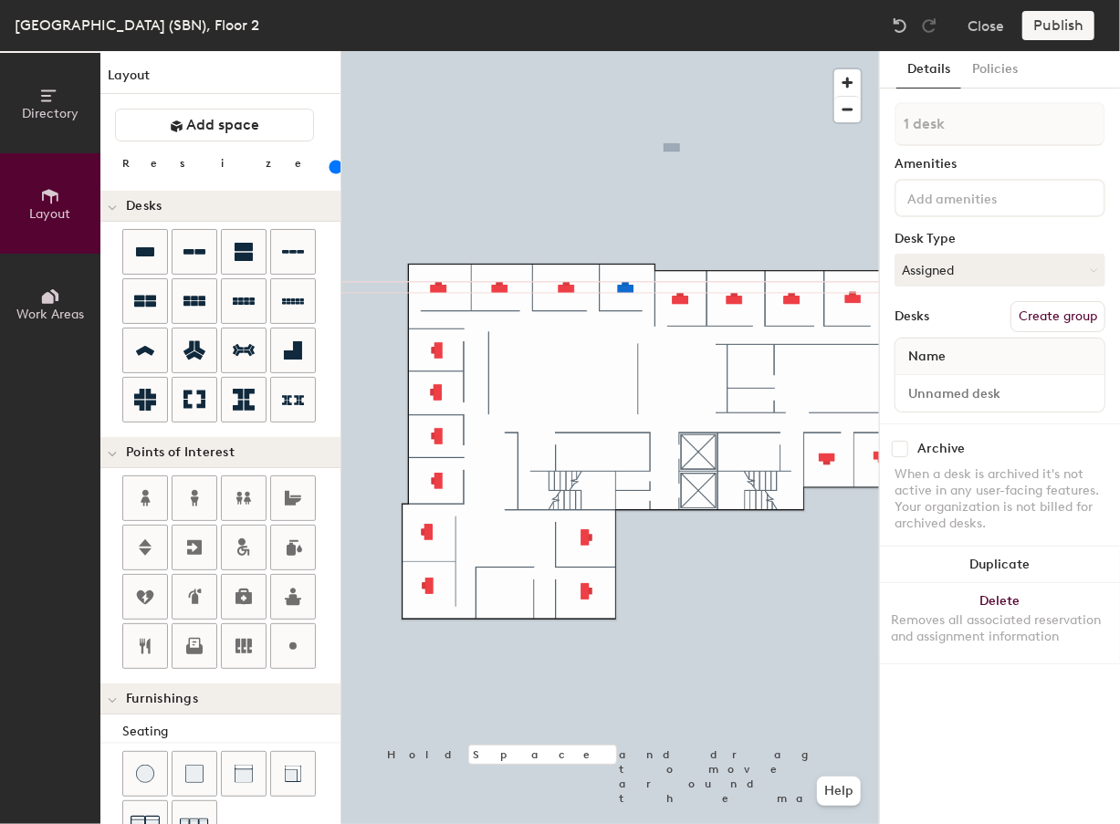
click at [589, 51] on div at bounding box center [609, 51] width 537 height 0
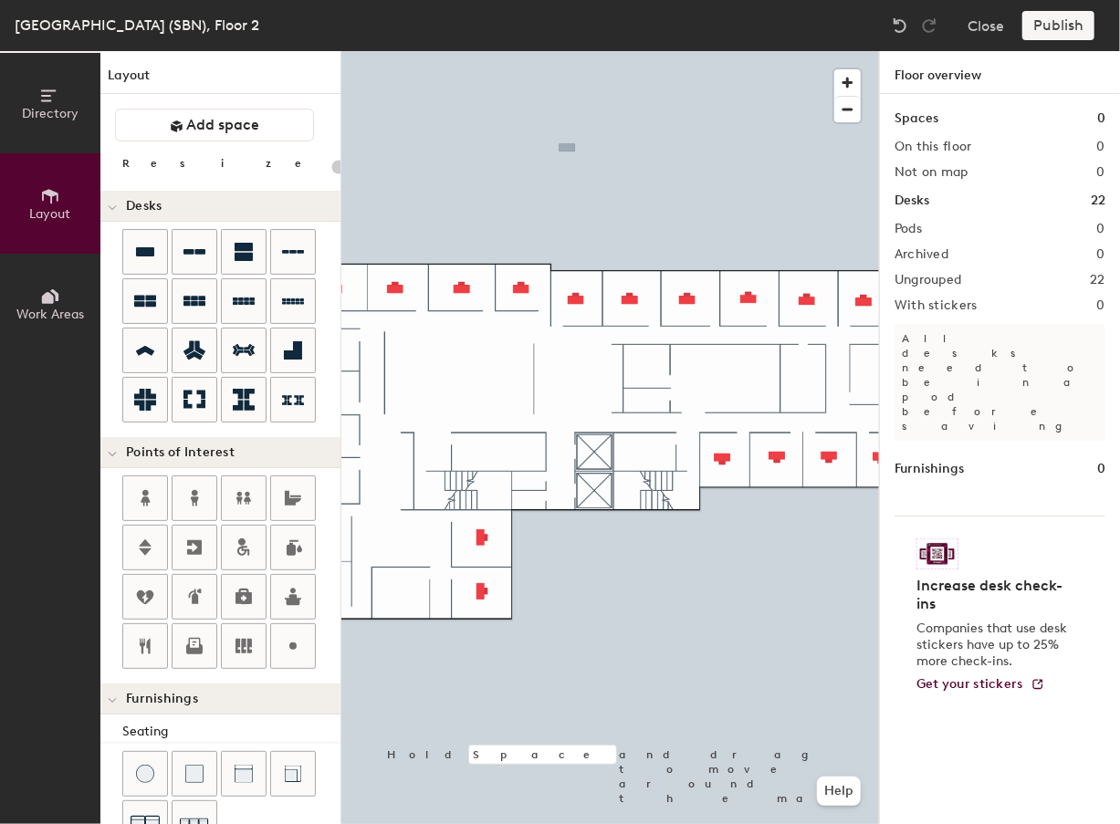
click at [484, 51] on div at bounding box center [609, 51] width 537 height 0
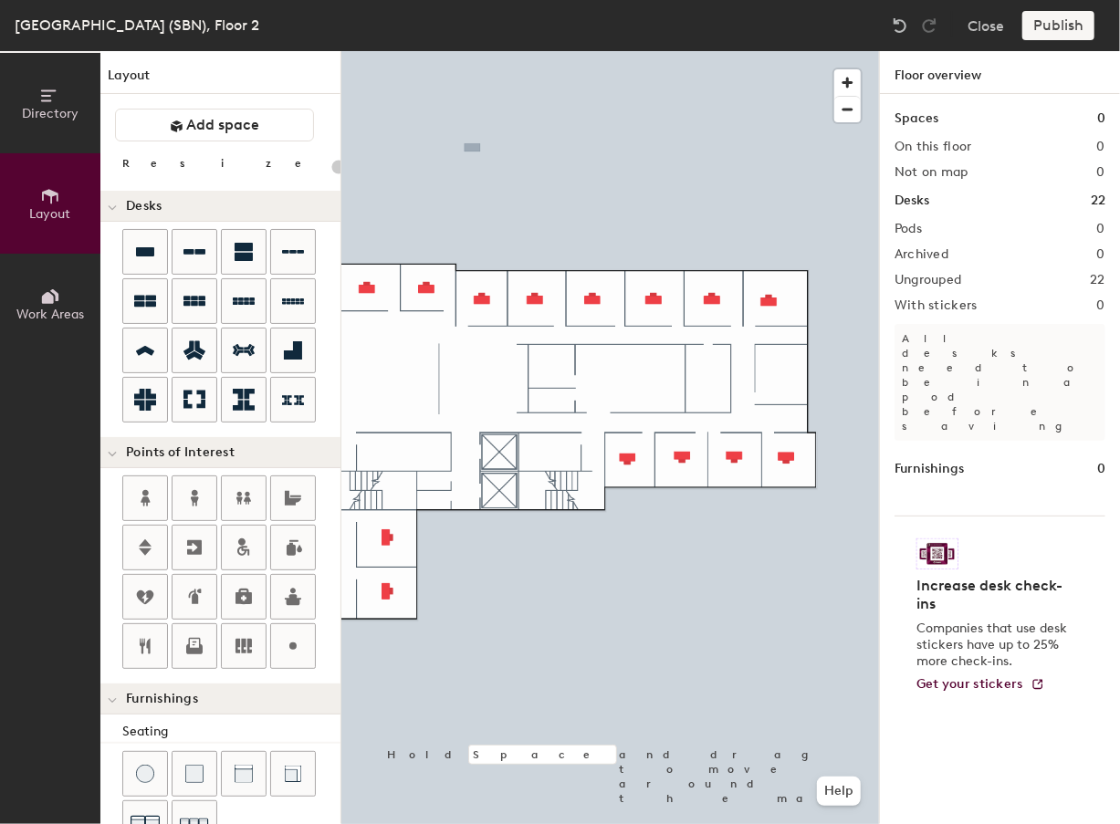
click at [765, 51] on div at bounding box center [609, 51] width 537 height 0
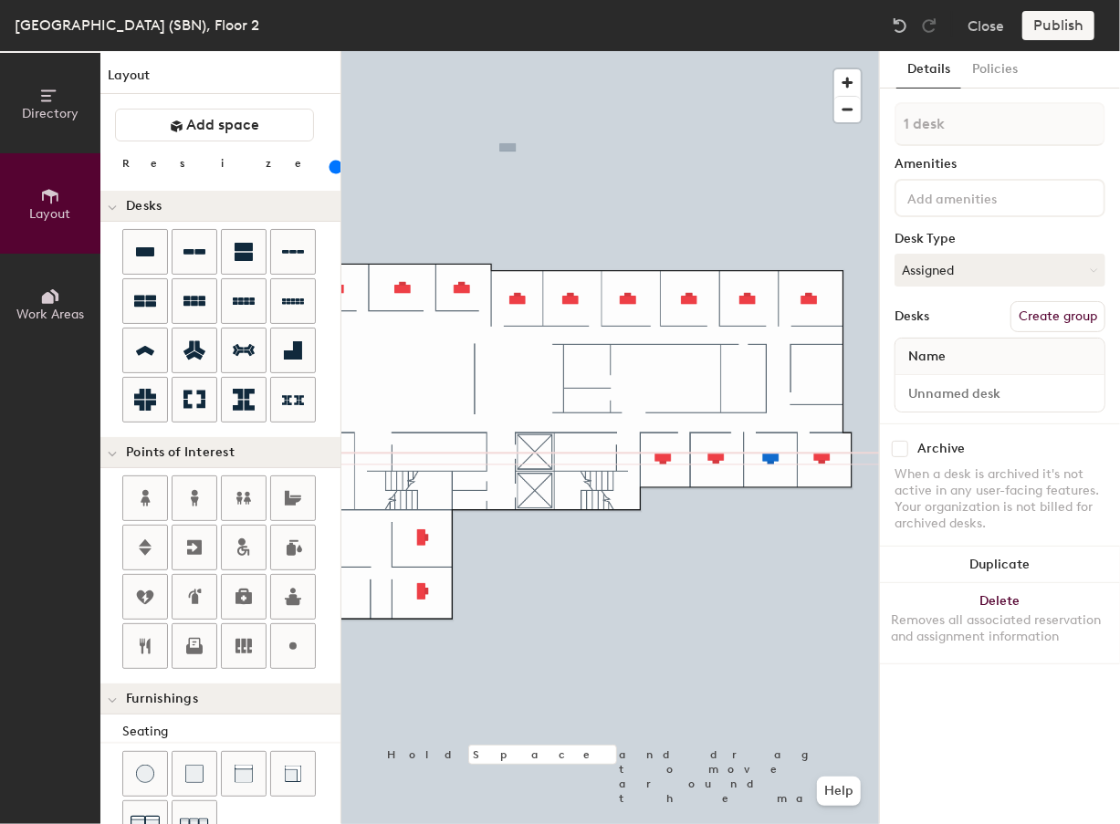
click at [820, 51] on div at bounding box center [609, 51] width 537 height 0
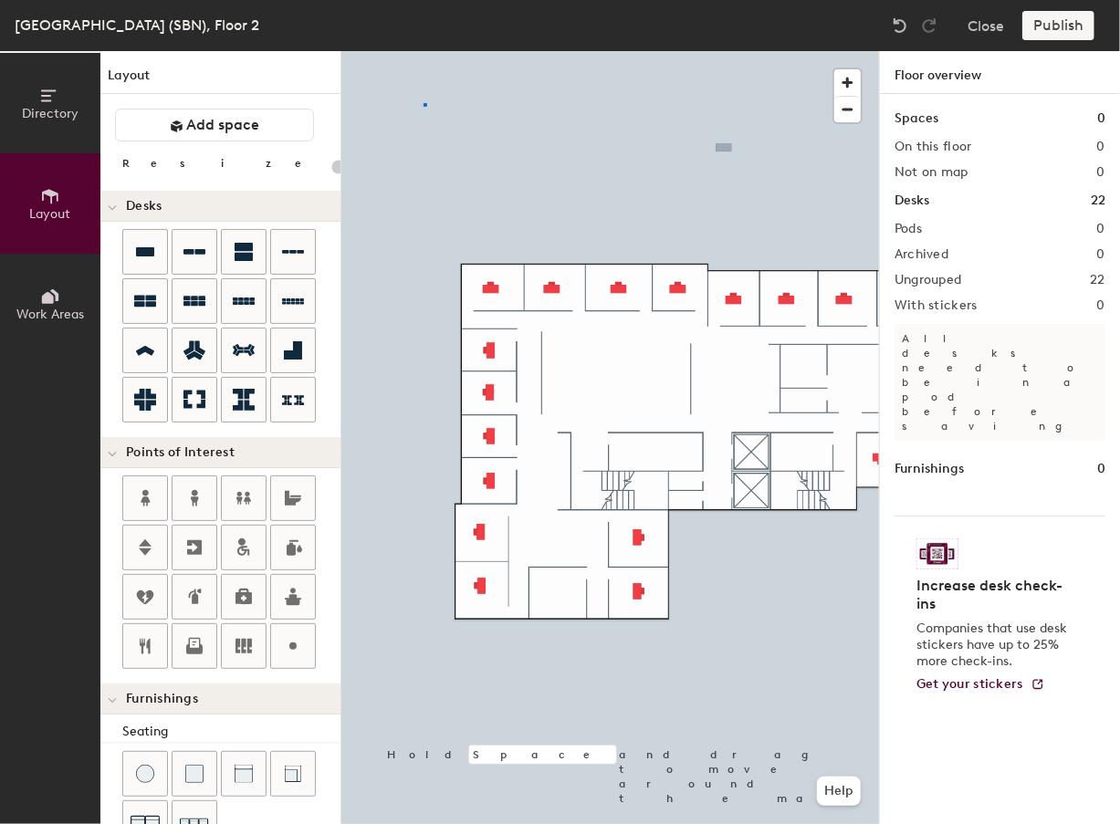
click at [423, 51] on div at bounding box center [609, 51] width 537 height 0
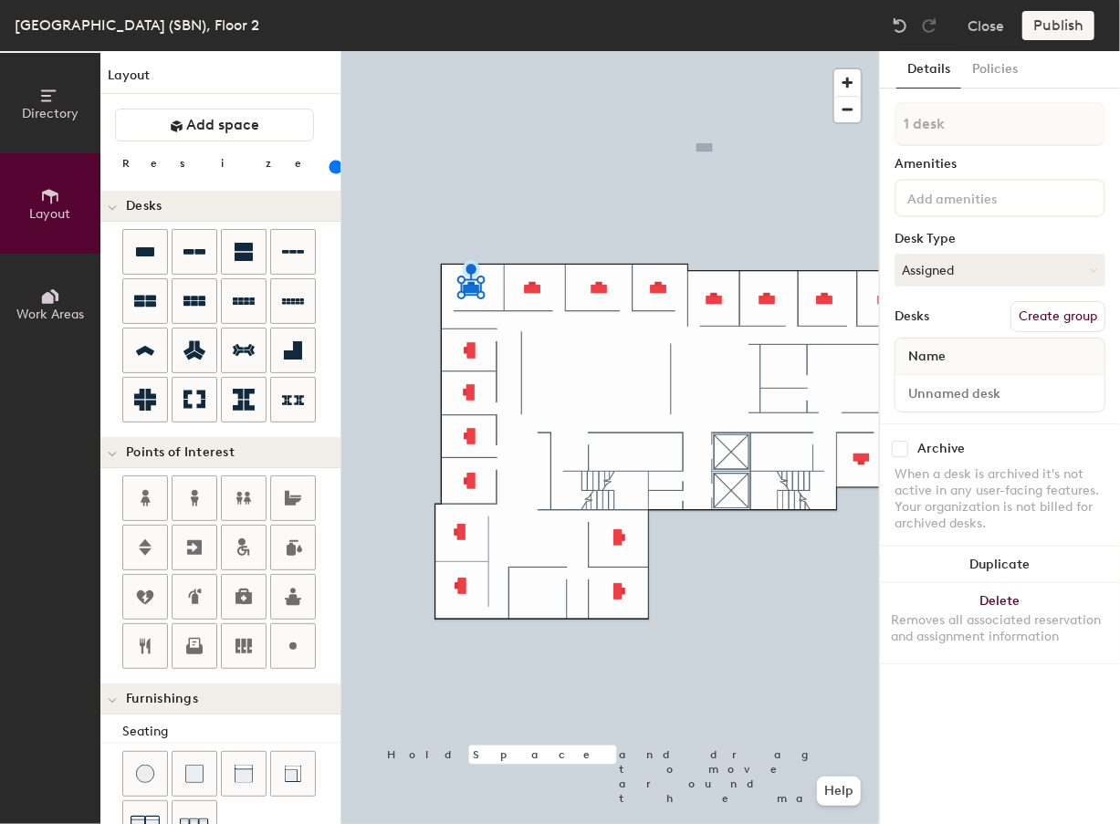
click at [587, 51] on div "[GEOGRAPHIC_DATA] (SBN), Floor 2 Close Publish Directory Layout Work Areas Layo…" at bounding box center [560, 412] width 1120 height 824
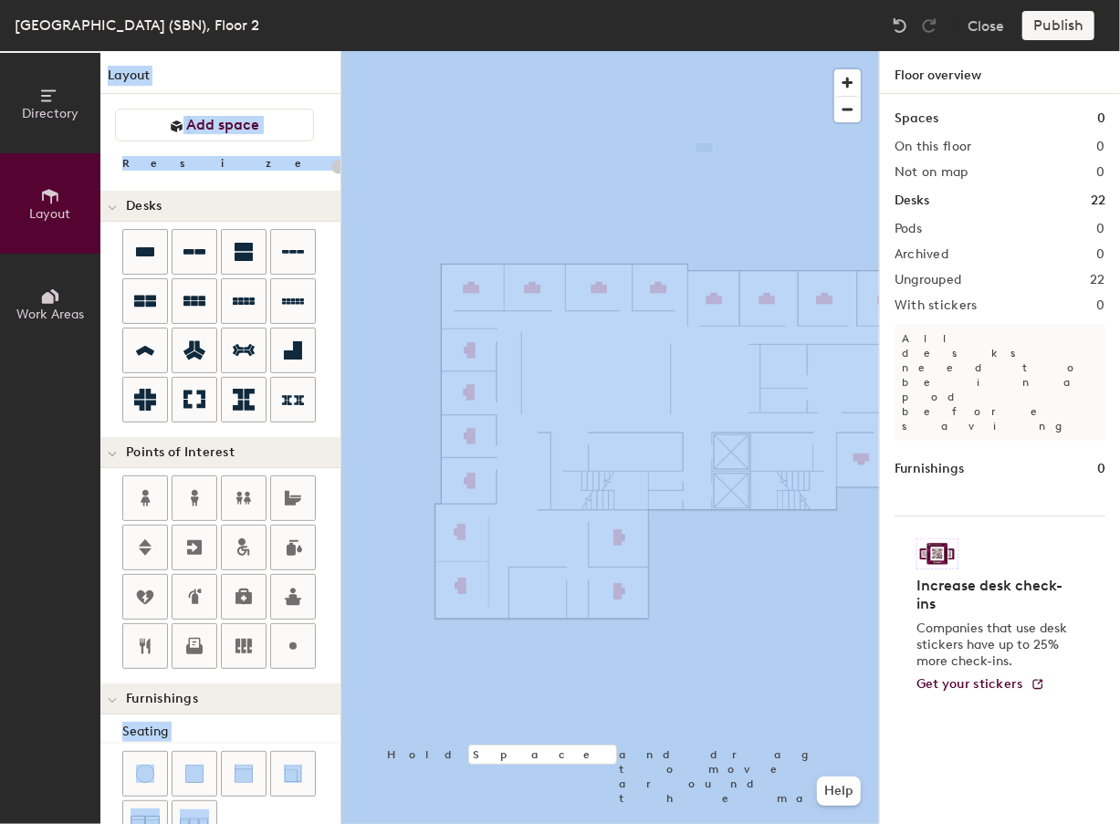
click at [703, 51] on div at bounding box center [609, 51] width 537 height 0
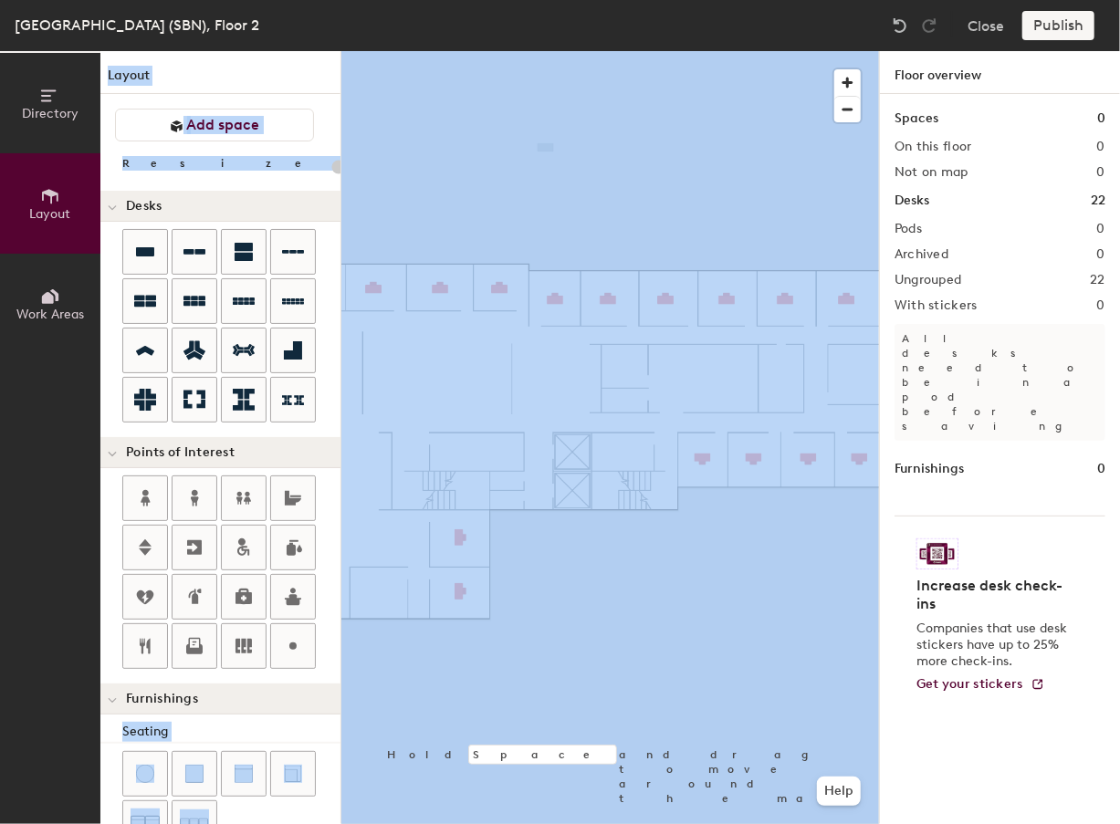
click at [412, 51] on div at bounding box center [609, 51] width 537 height 0
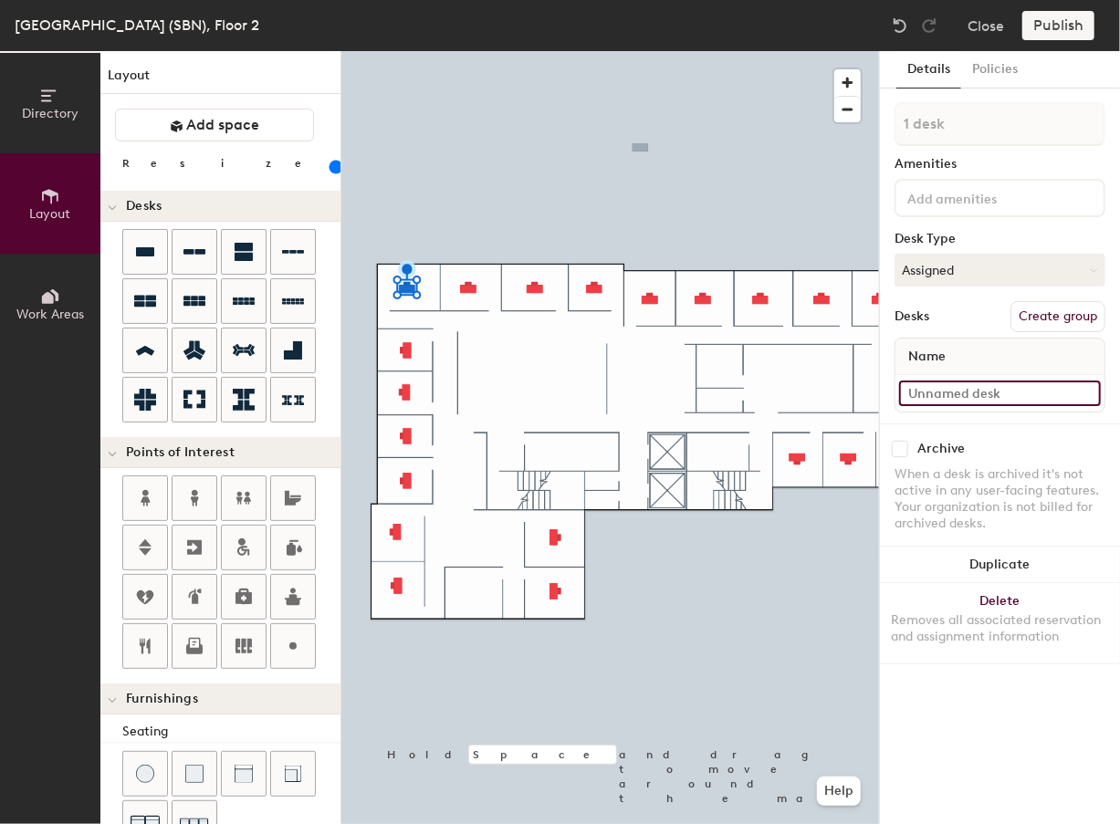
click at [929, 382] on input at bounding box center [1000, 393] width 202 height 26
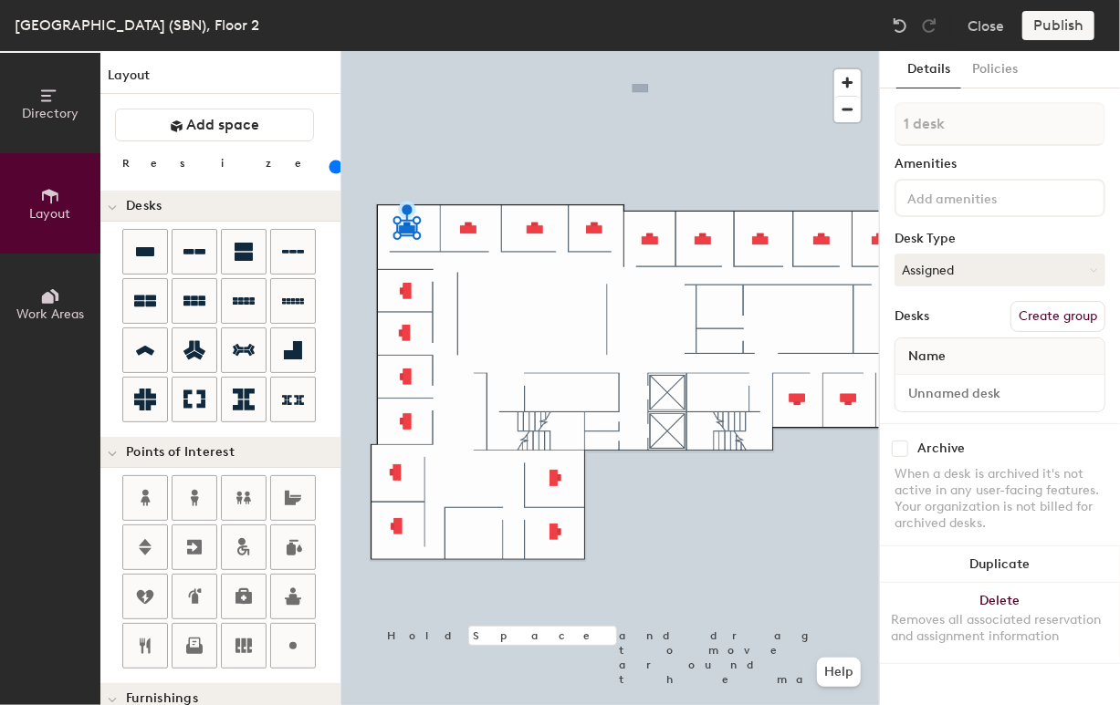
click at [499, 51] on div at bounding box center [609, 51] width 537 height 0
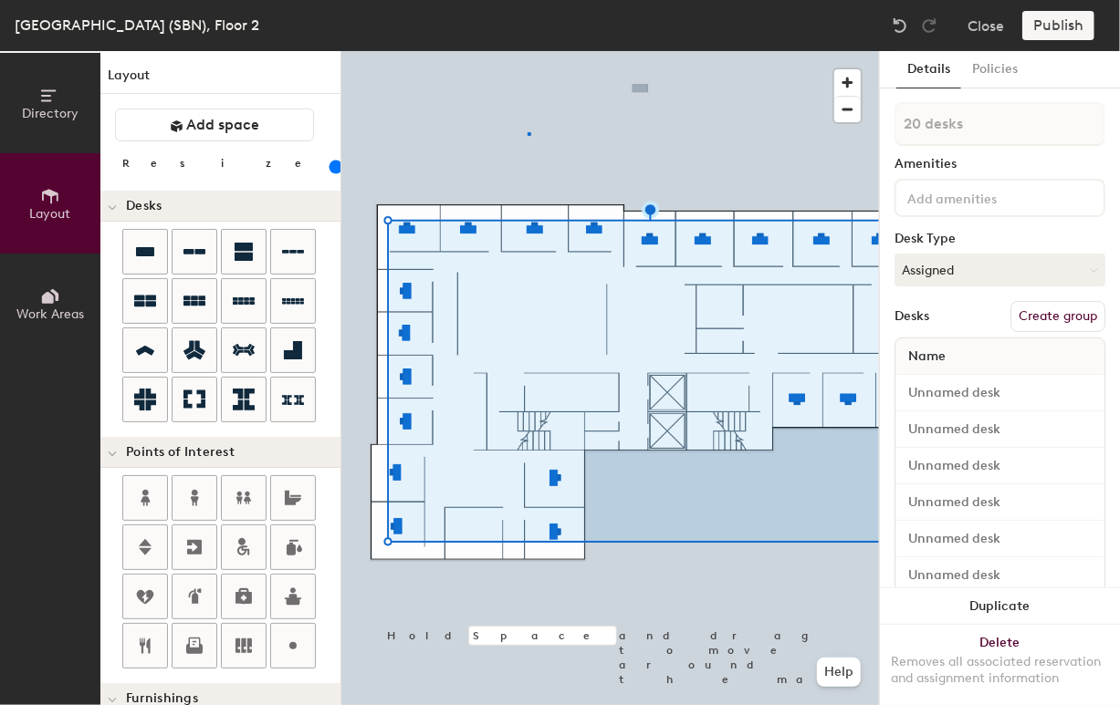
click at [527, 51] on div at bounding box center [609, 51] width 537 height 0
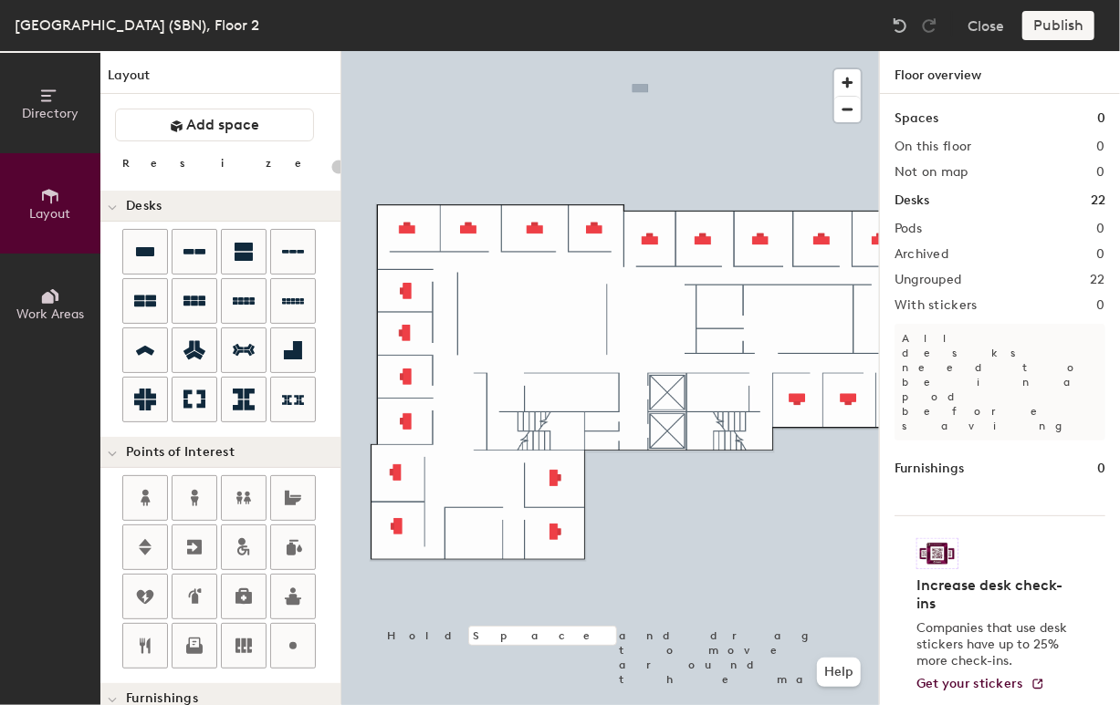
type input "140"
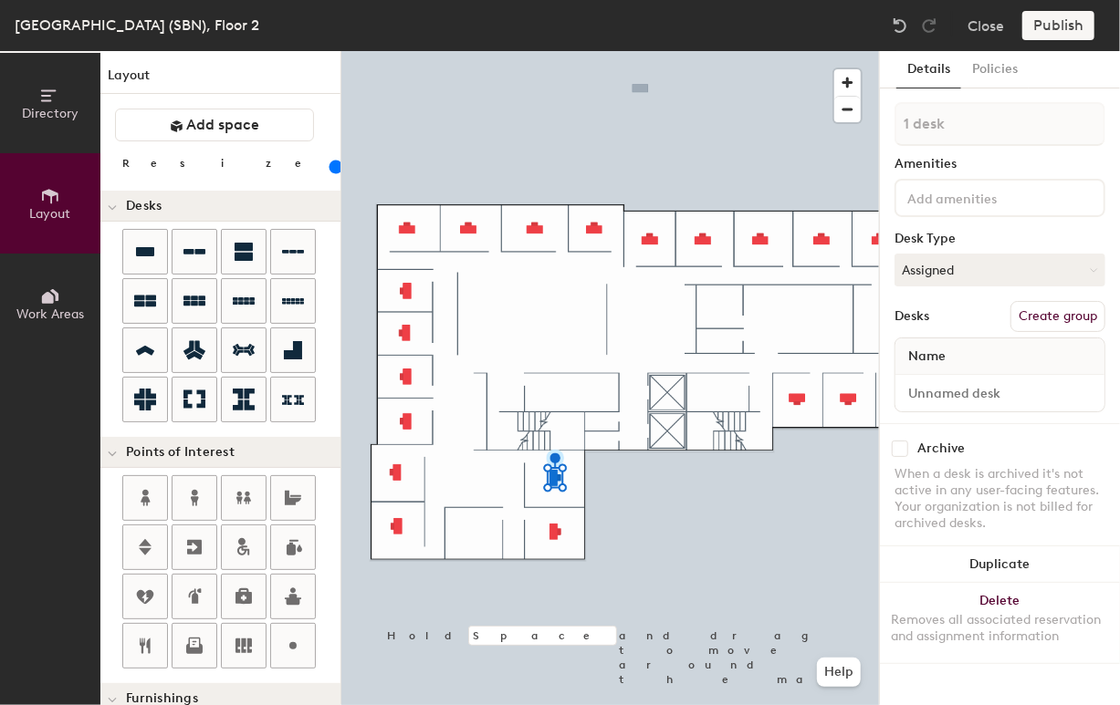
click at [938, 684] on div "Details Policies 1 desk Amenities Desk Type Assigned Desks Create group Name Ar…" at bounding box center [1000, 378] width 240 height 654
click at [960, 395] on input at bounding box center [1000, 393] width 202 height 26
type input "02-000"
click at [959, 391] on input at bounding box center [1000, 393] width 202 height 26
type input "0"
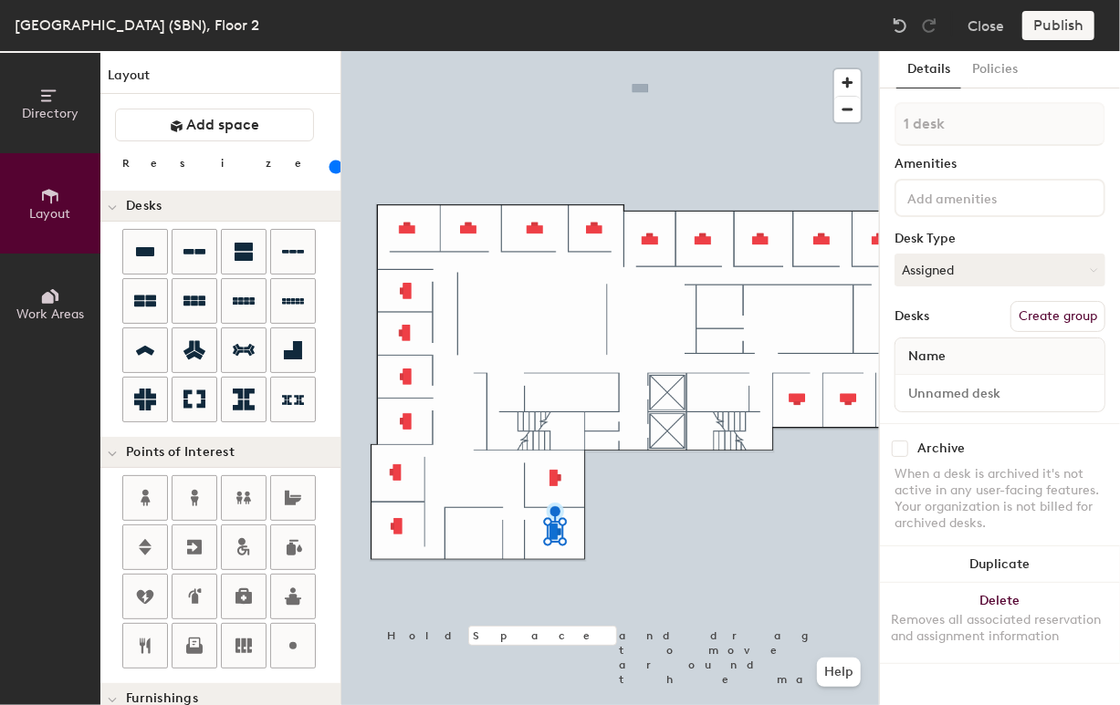
click at [686, 25] on div "South Bend (SBN), Floor 2 Close Publish" at bounding box center [560, 25] width 1120 height 51
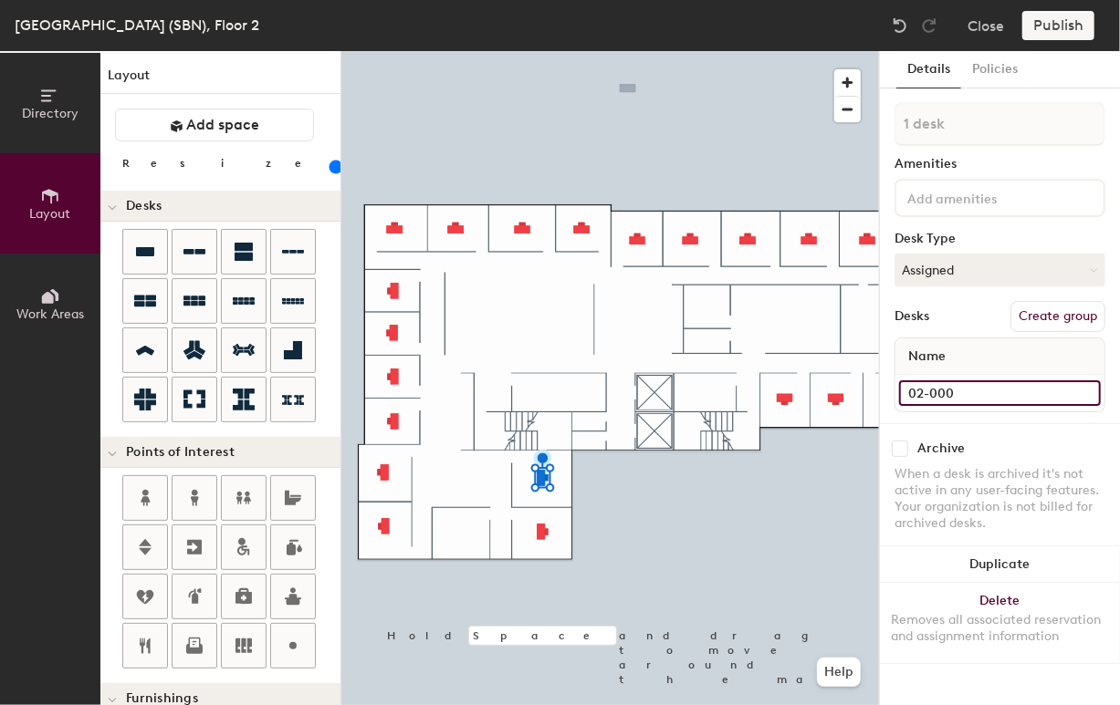
click at [962, 397] on input "02-000" at bounding box center [1000, 393] width 202 height 26
click at [950, 391] on input "02-000" at bounding box center [1000, 393] width 202 height 26
type input "02-006"
click at [979, 390] on input at bounding box center [1000, 393] width 202 height 26
type input "02-007"
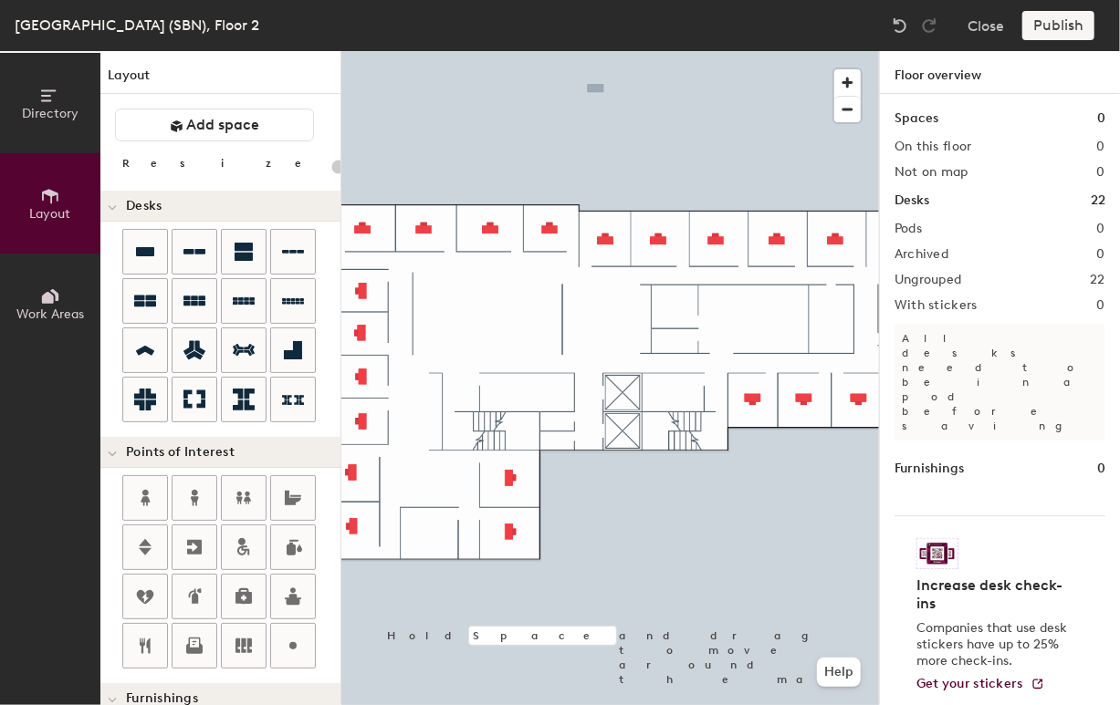
click at [516, 51] on div at bounding box center [609, 51] width 537 height 0
click at [507, 51] on div at bounding box center [609, 51] width 537 height 0
type input "140"
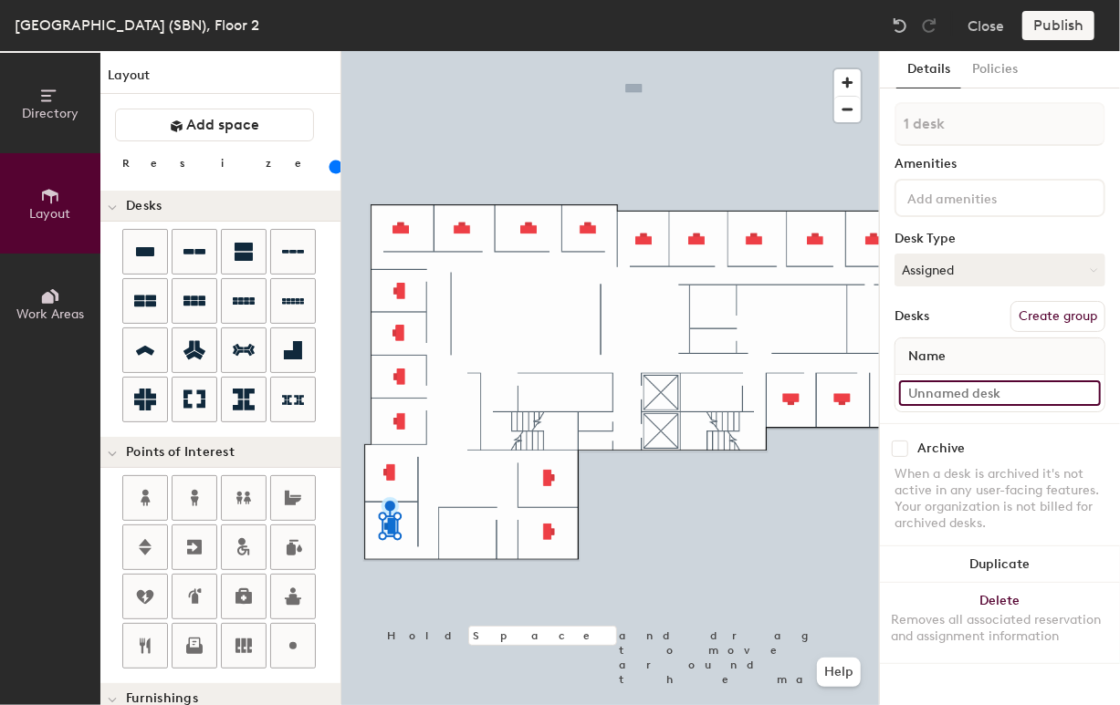
click at [934, 395] on input at bounding box center [1000, 393] width 202 height 26
type input "02-008"
click at [959, 395] on input at bounding box center [1000, 393] width 202 height 26
type input "02-009"
click at [959, 399] on input at bounding box center [1000, 393] width 202 height 26
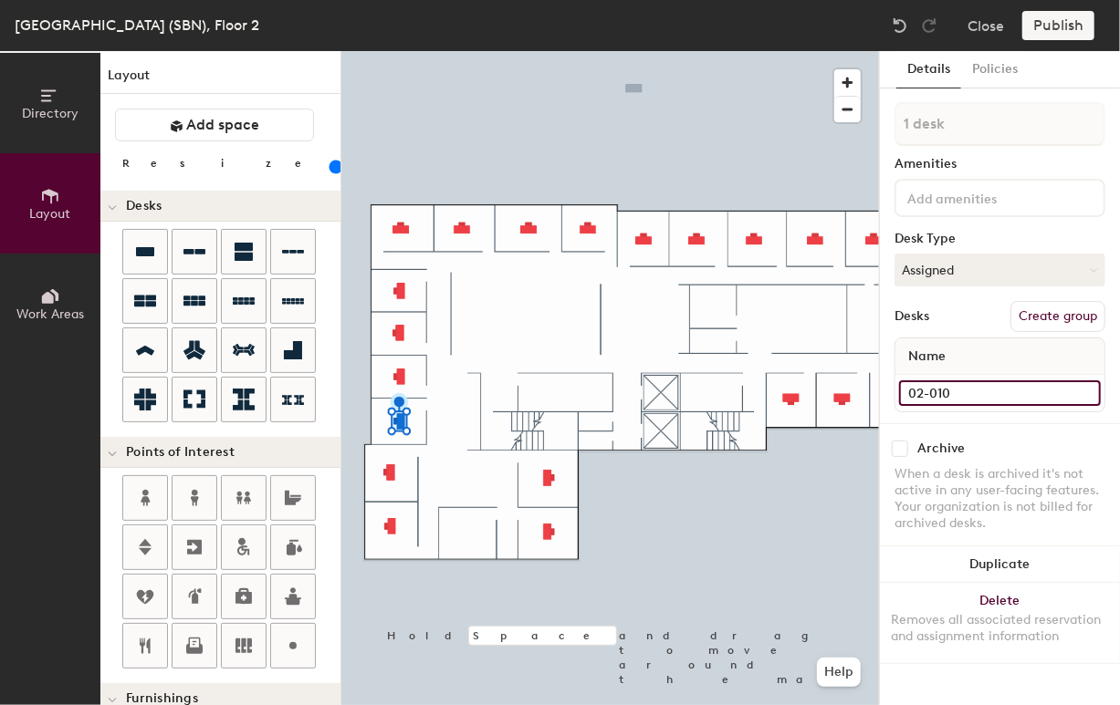
type input "02-010"
click at [398, 51] on div at bounding box center [609, 51] width 537 height 0
click at [954, 398] on input at bounding box center [1000, 393] width 202 height 26
type input "02-011"
click at [950, 394] on input at bounding box center [1000, 393] width 202 height 26
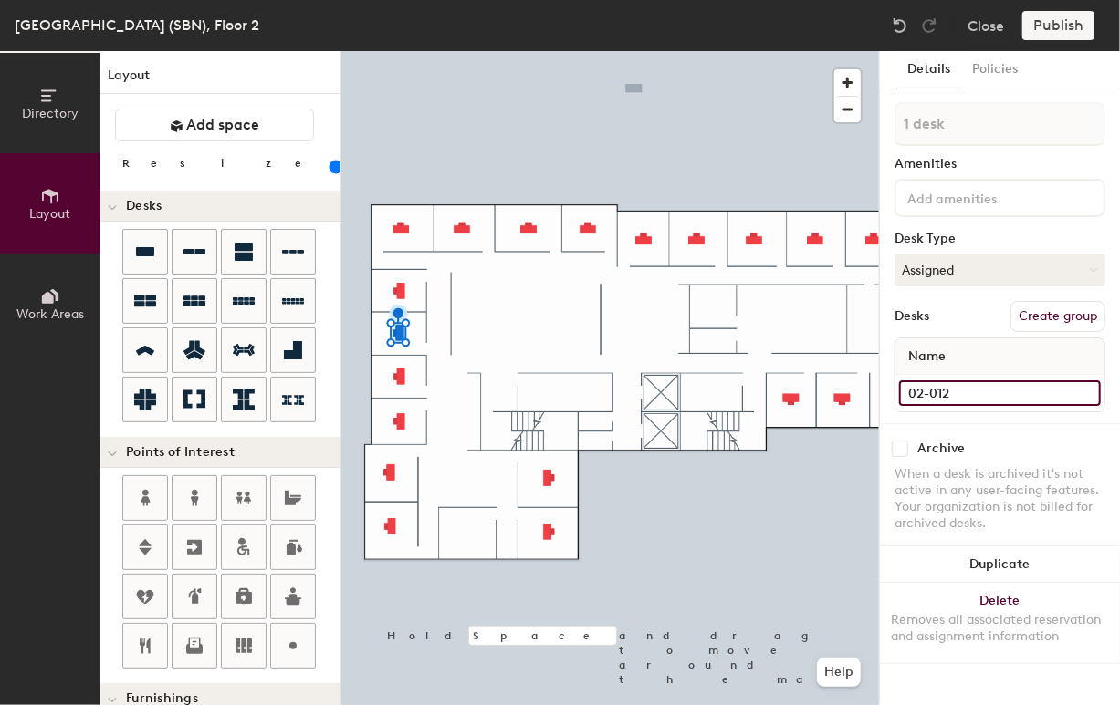
type input "02-012"
click at [400, 51] on div at bounding box center [609, 51] width 537 height 0
click at [946, 404] on input at bounding box center [1000, 393] width 202 height 26
type input "02-013"
click at [403, 51] on div at bounding box center [609, 51] width 537 height 0
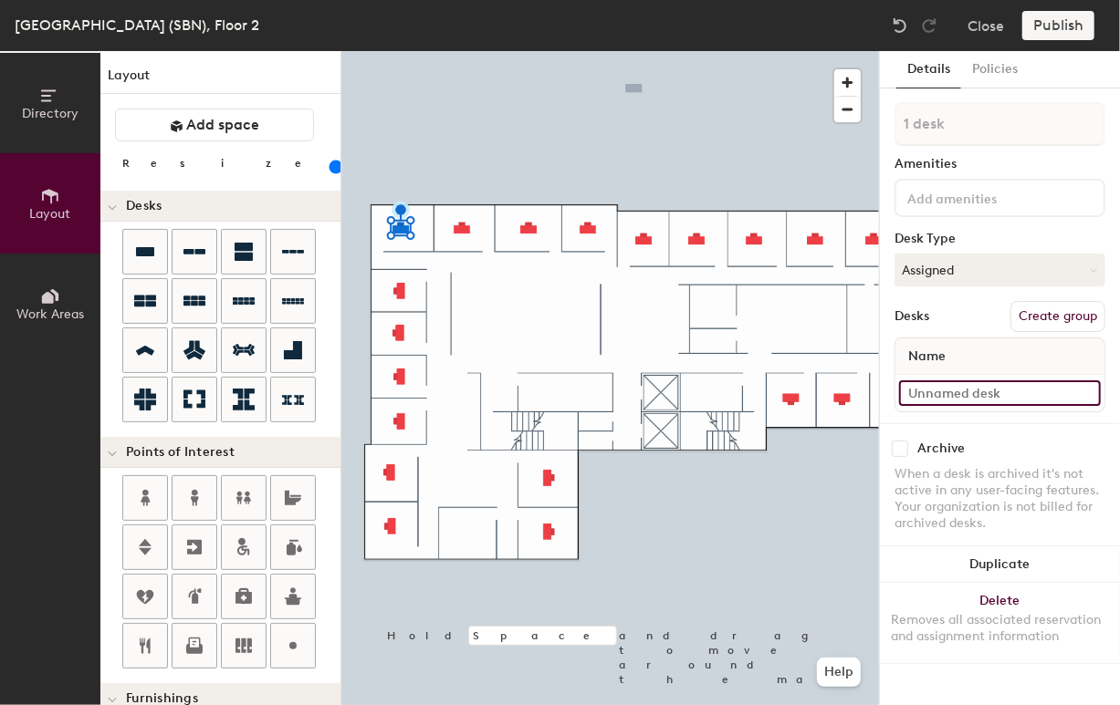
click at [1001, 397] on input at bounding box center [1000, 393] width 202 height 26
type input "02-014"
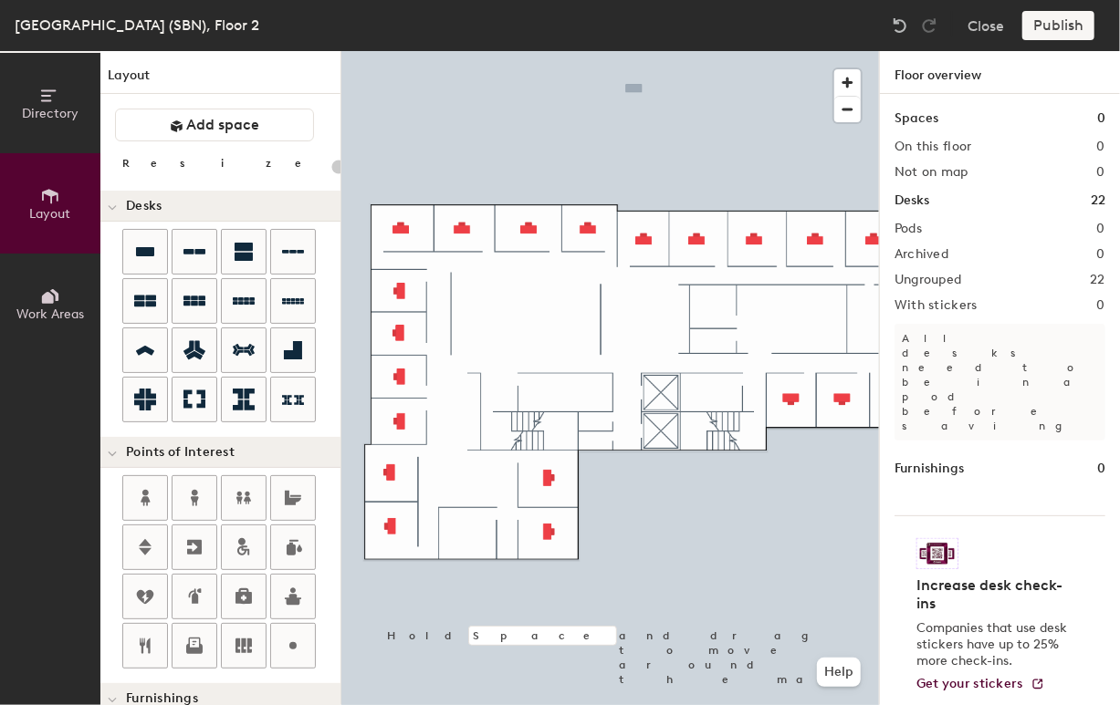
type input "140"
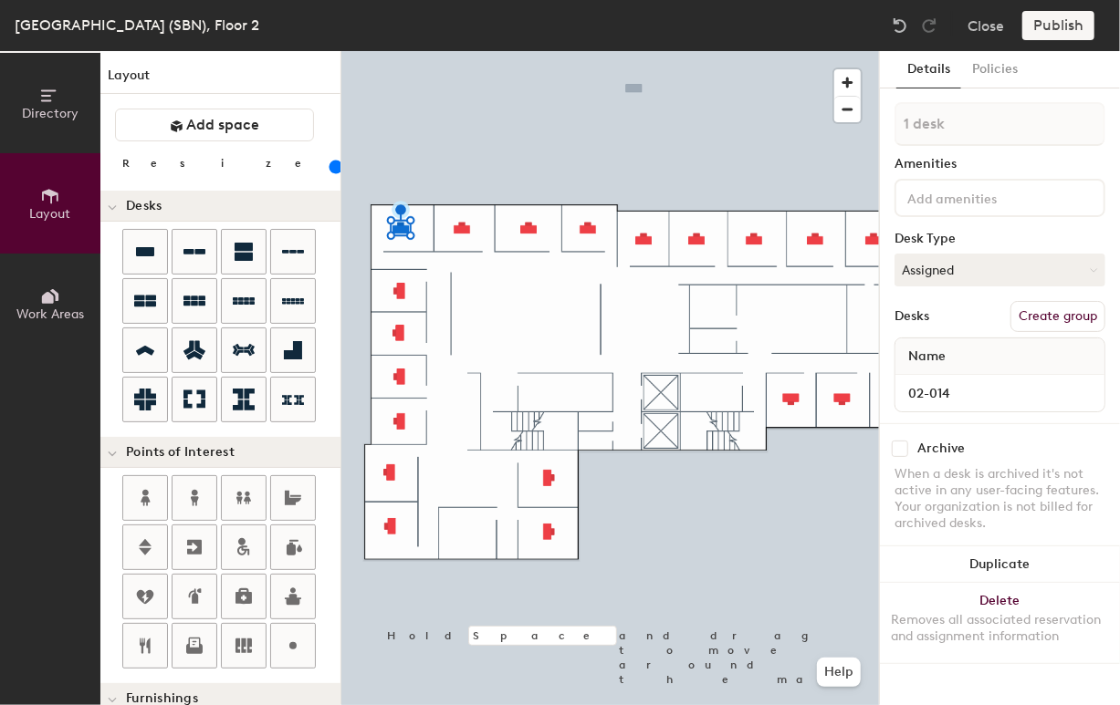
click at [464, 51] on div at bounding box center [609, 51] width 537 height 0
click at [956, 399] on input at bounding box center [1000, 393] width 202 height 26
type input "02-015"
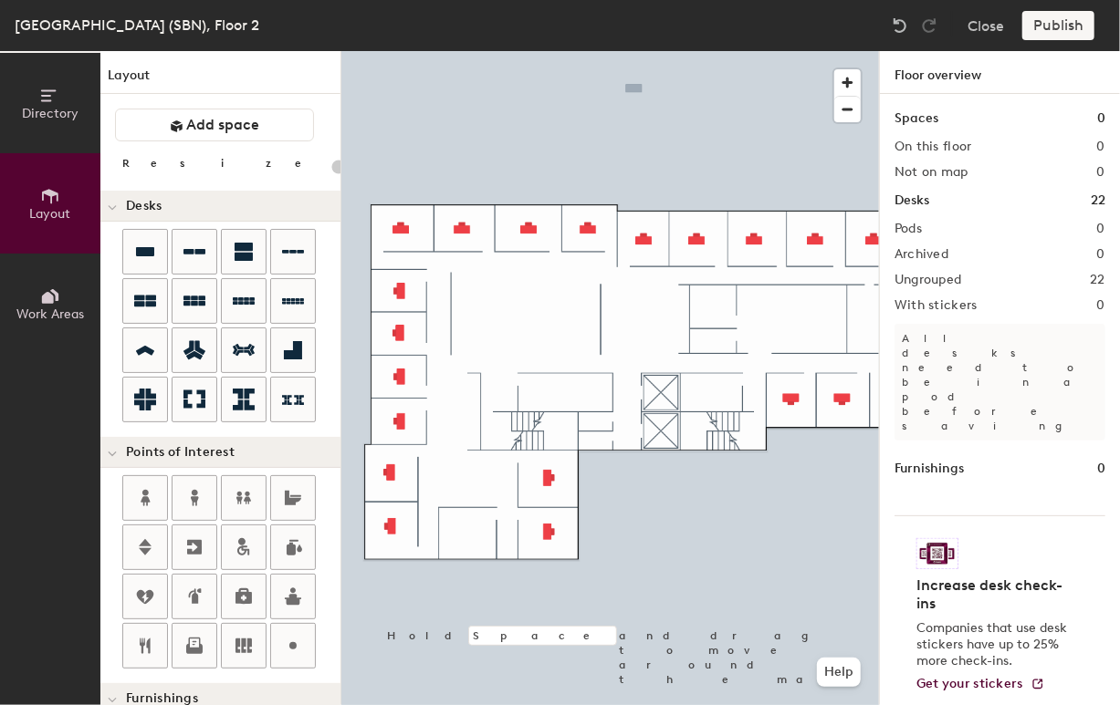
type input "140"
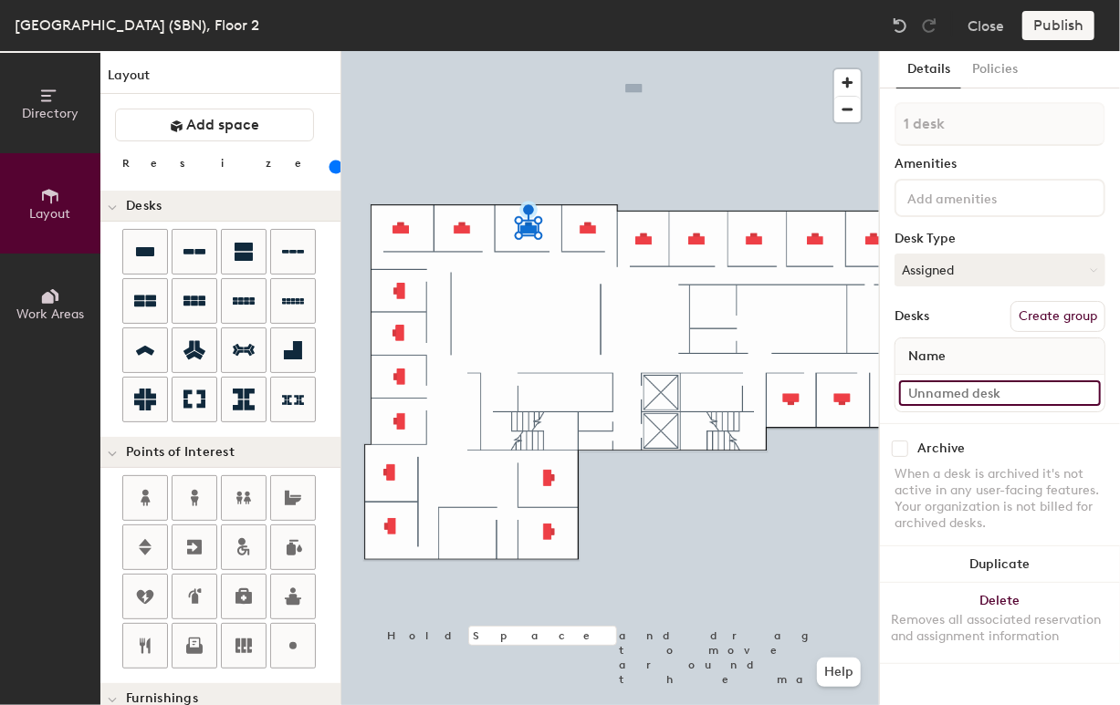
click at [982, 399] on input at bounding box center [1000, 393] width 202 height 26
type input "02"
click at [929, 395] on input "02" at bounding box center [1000, 393] width 202 height 26
click at [938, 397] on input "02" at bounding box center [1000, 393] width 202 height 26
type input "02-016"
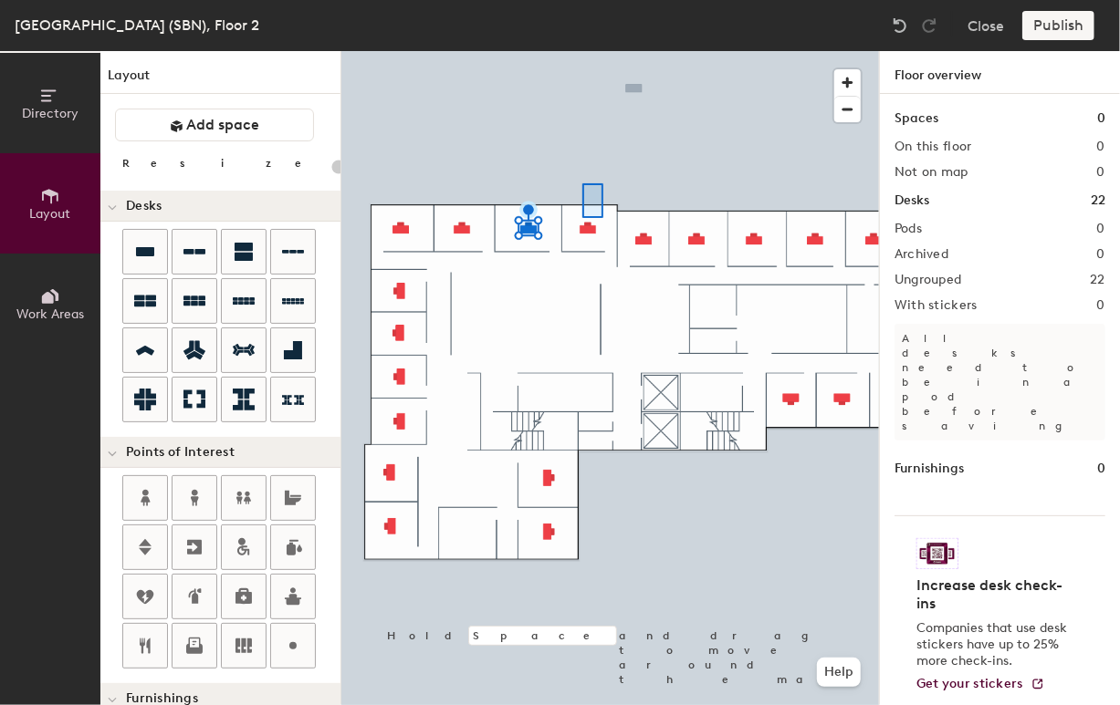
click at [548, 51] on div at bounding box center [609, 51] width 537 height 0
type input "140"
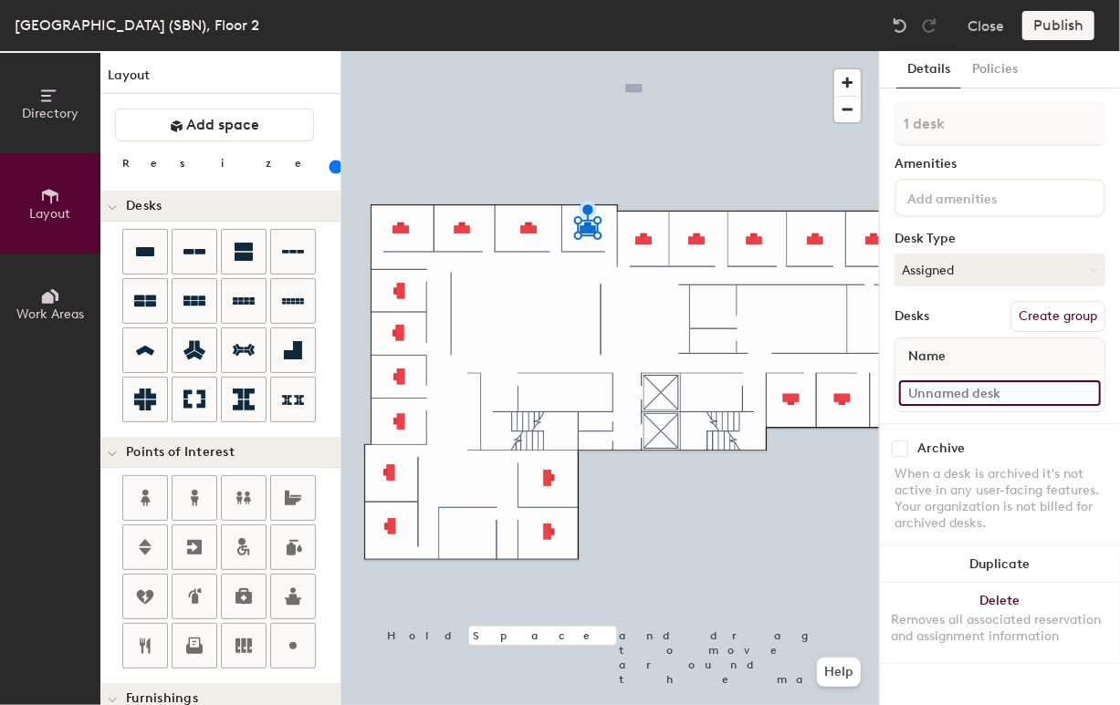
click at [922, 388] on input at bounding box center [1000, 393] width 202 height 26
type input "02-017"
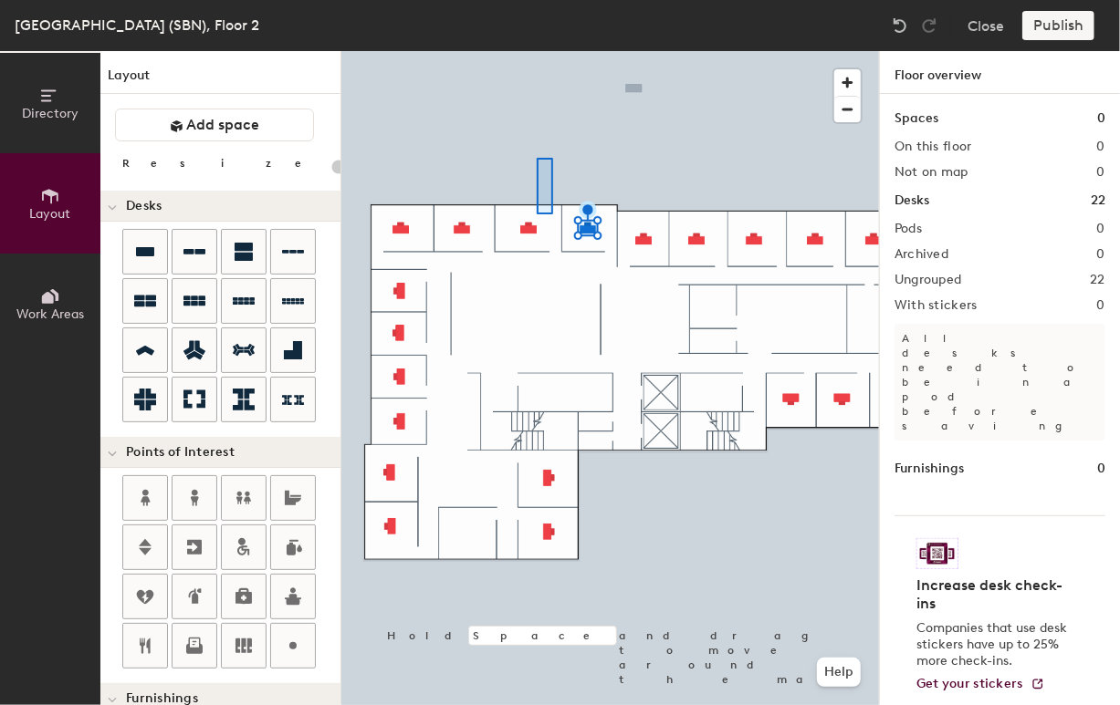
type input "140"
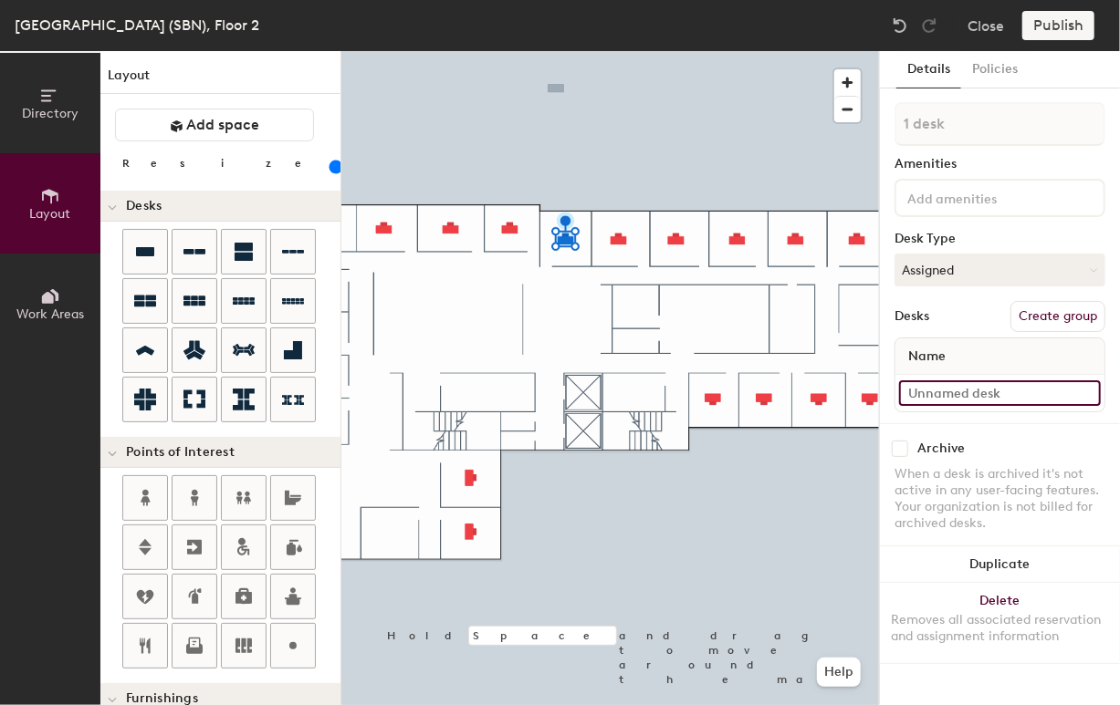
click at [984, 389] on input at bounding box center [1000, 393] width 202 height 26
type input "02-018"
click at [924, 391] on input at bounding box center [1000, 393] width 202 height 26
type input "02-019"
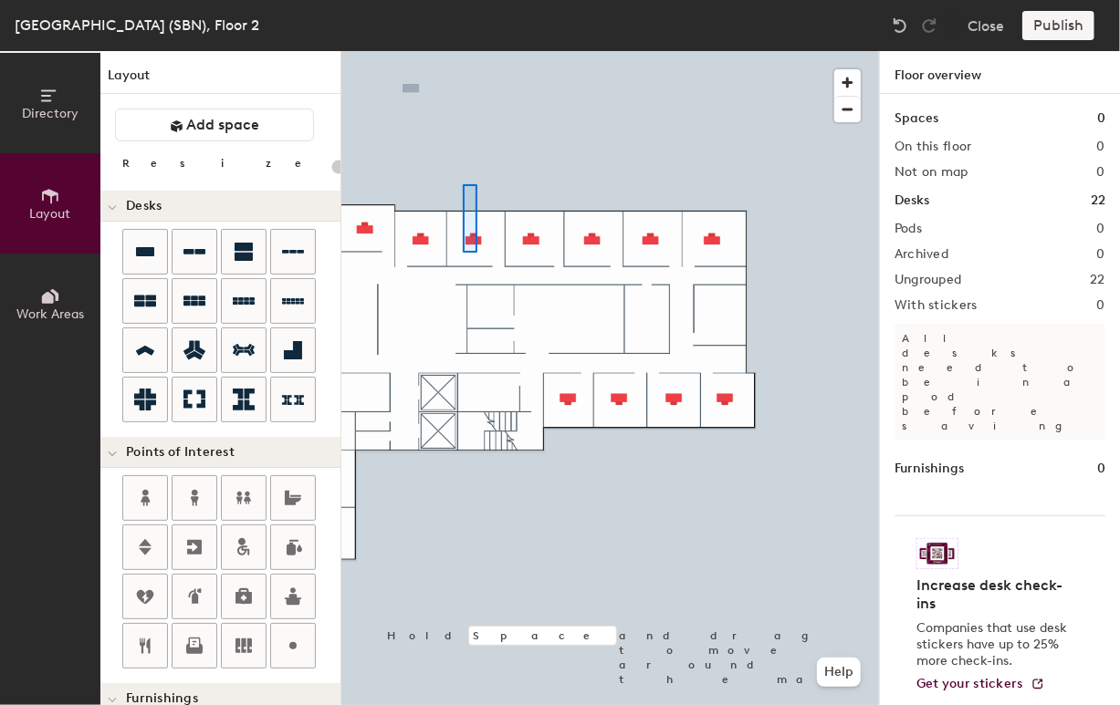
type input "140"
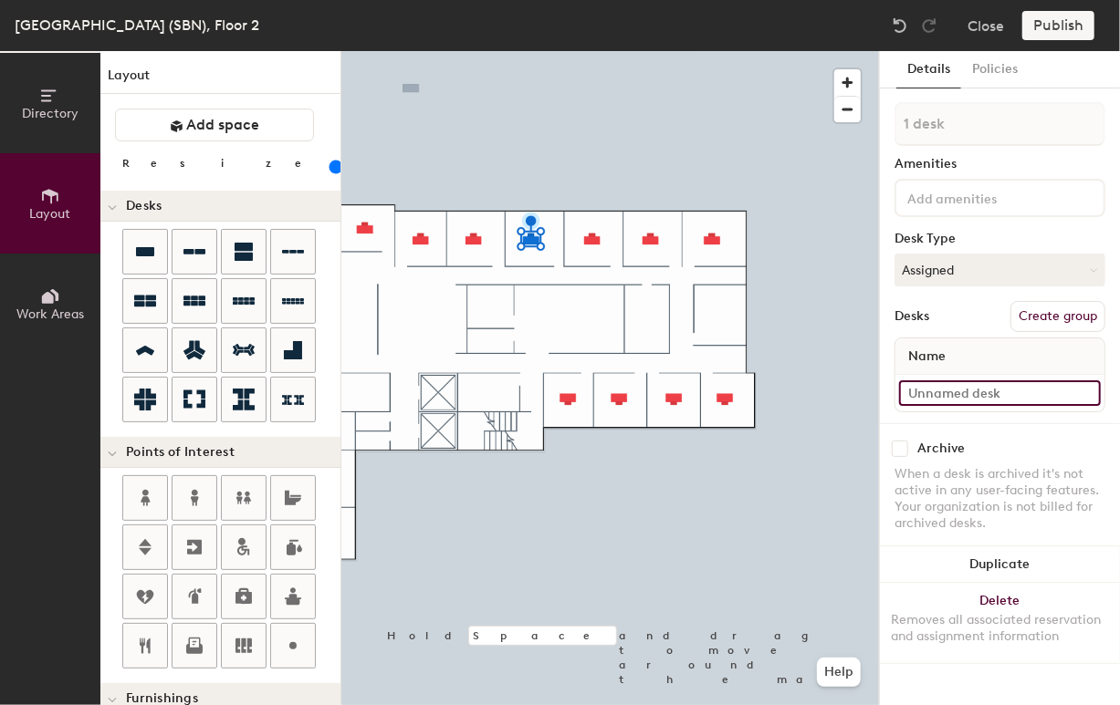
click at [964, 397] on input at bounding box center [1000, 393] width 202 height 26
type input "02-020"
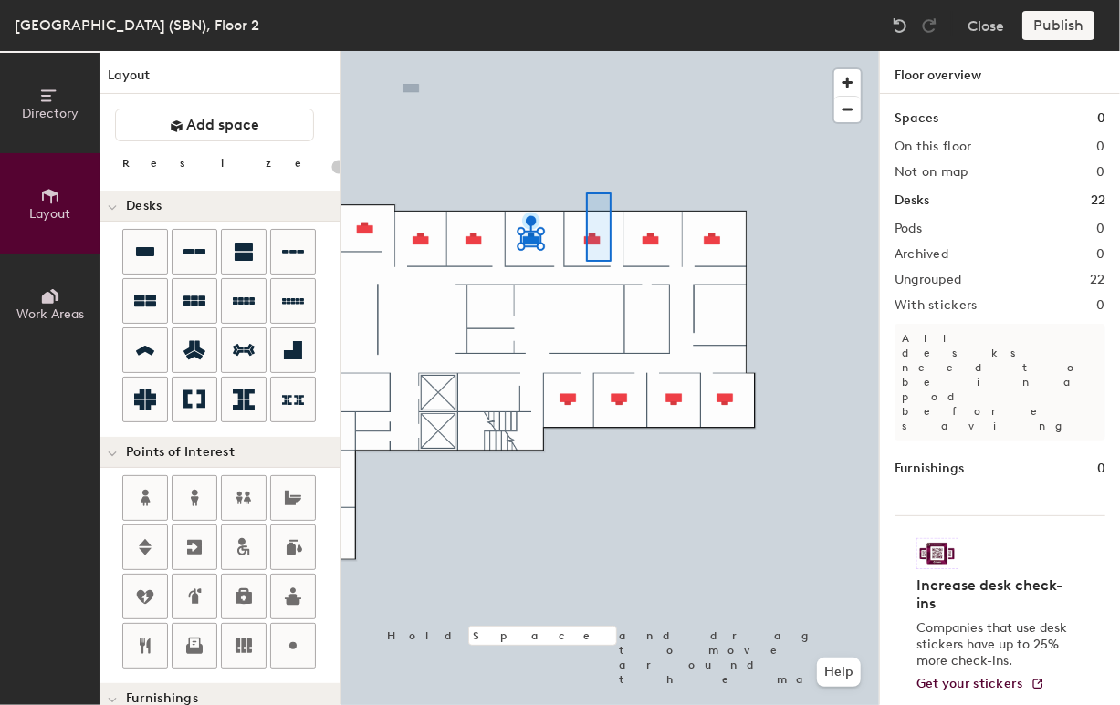
type input "140"
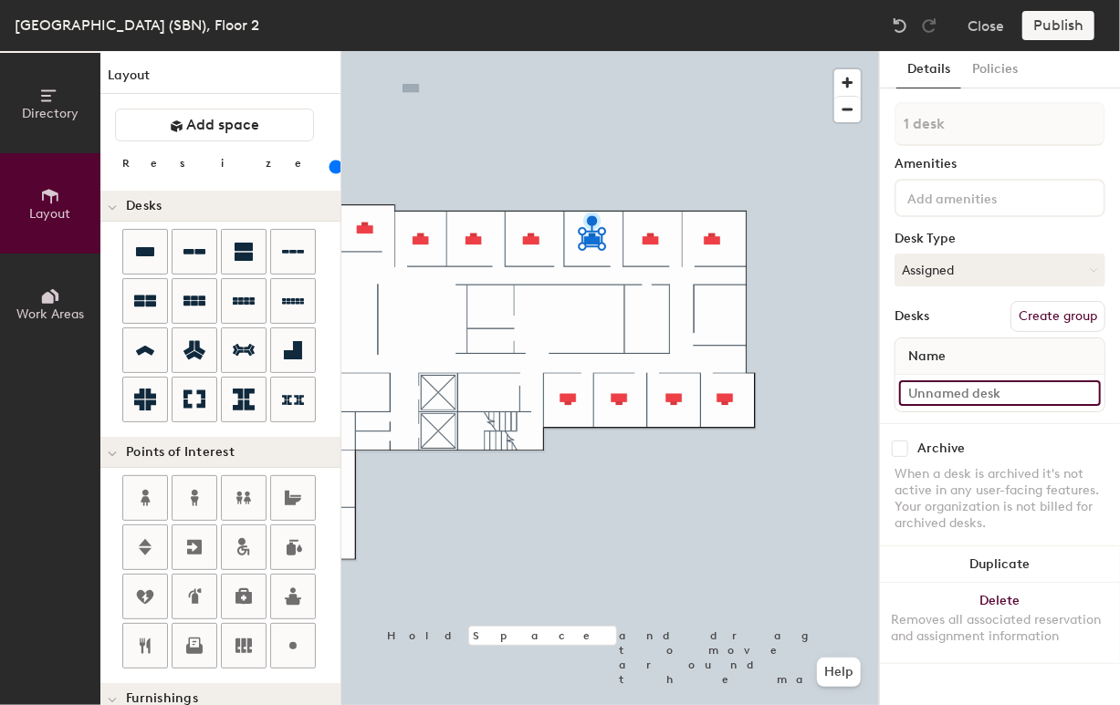
click at [943, 391] on input at bounding box center [1000, 393] width 202 height 26
type input "02-021"
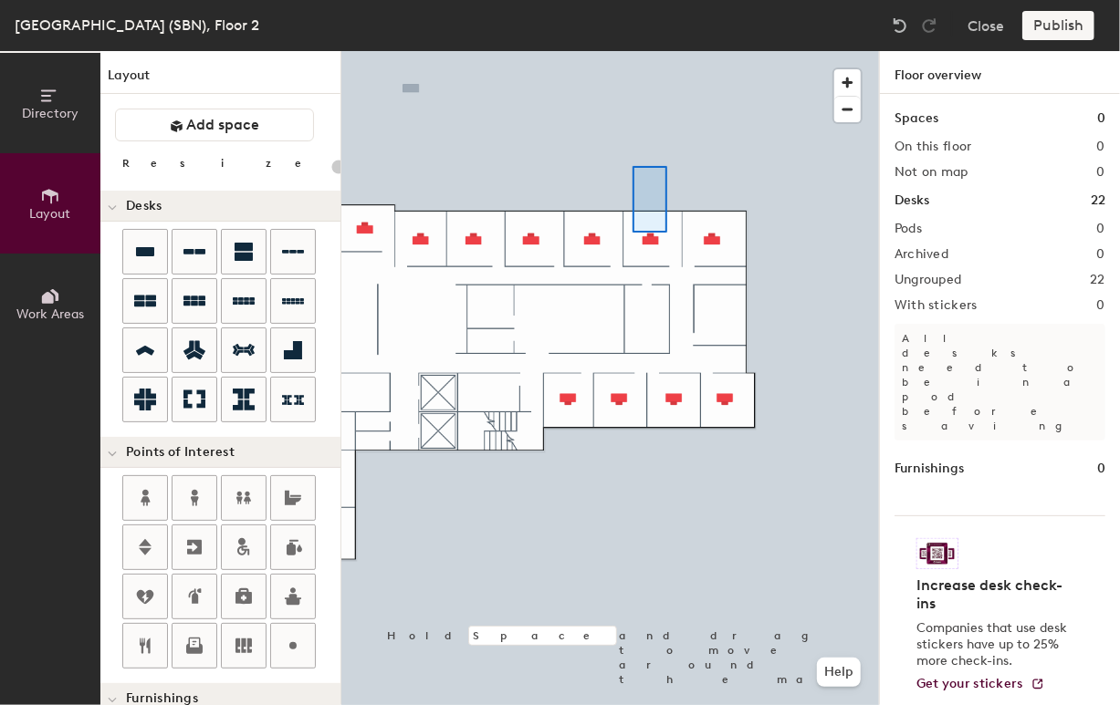
type input "140"
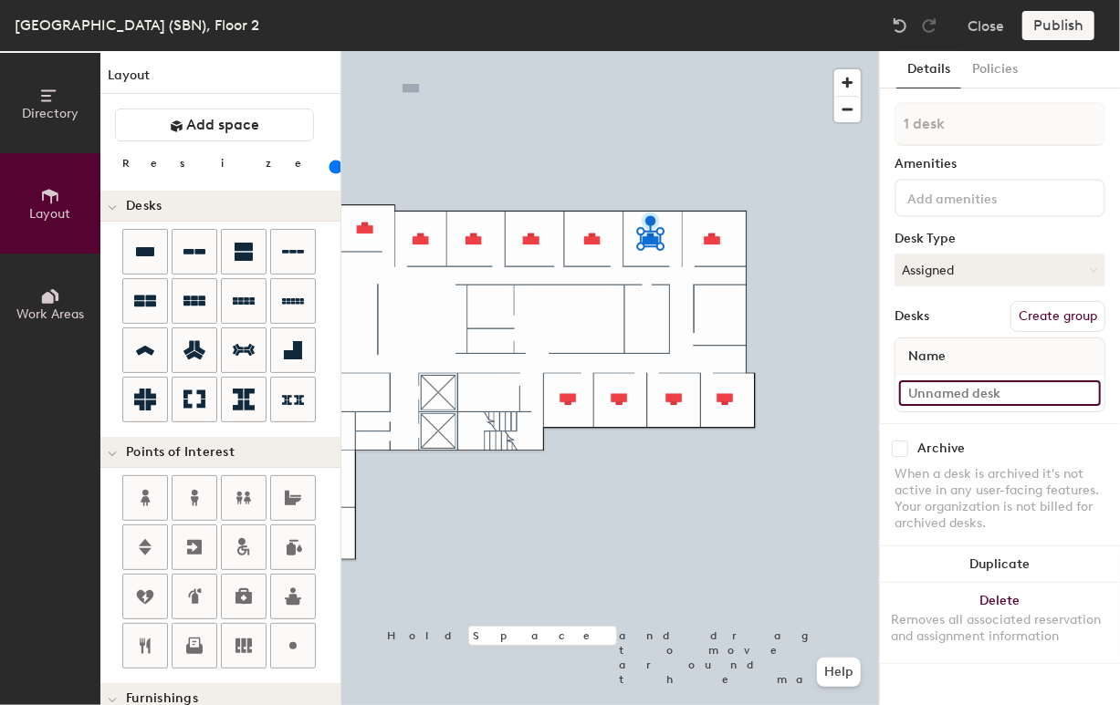
click at [952, 399] on input at bounding box center [1000, 393] width 202 height 26
type input "02-022"
click at [960, 397] on input at bounding box center [1000, 393] width 202 height 26
type input "02-023"
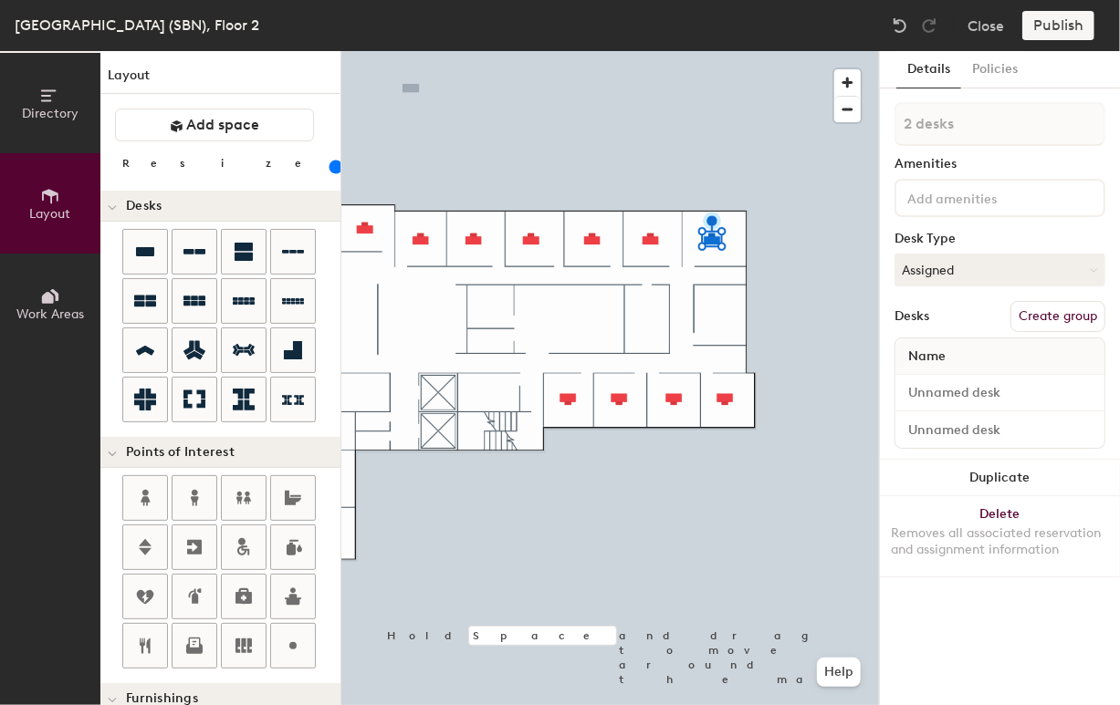
type input "2 desks"
click at [809, 51] on div at bounding box center [609, 51] width 537 height 0
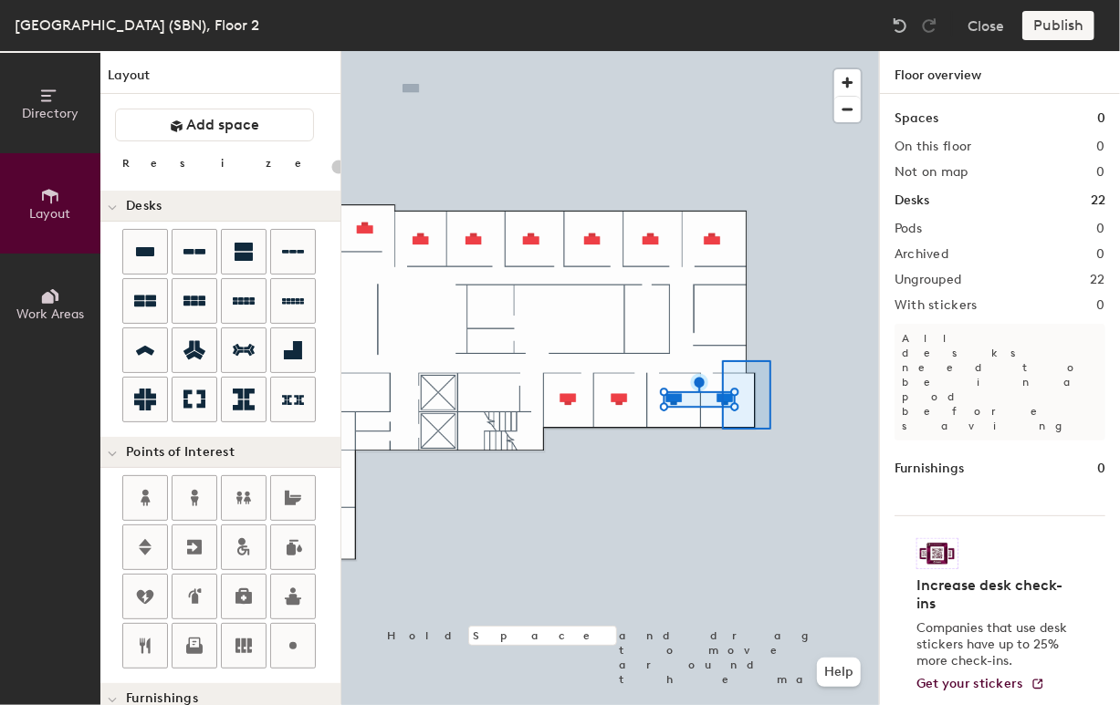
type input "140"
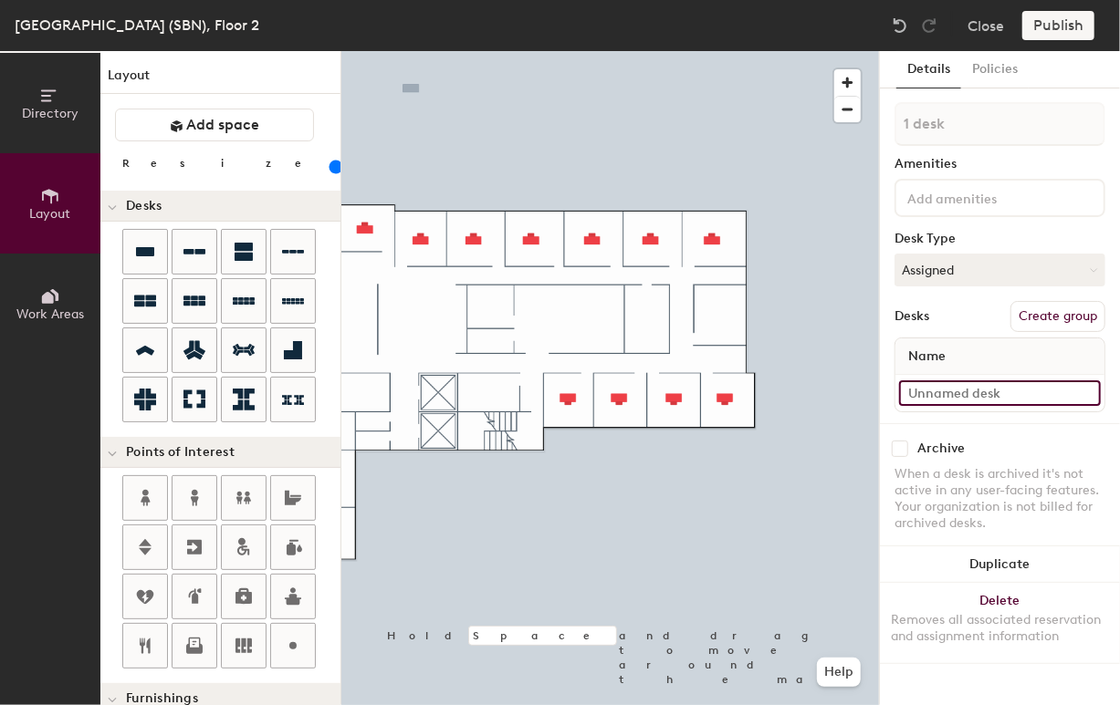
click at [974, 387] on input at bounding box center [1000, 393] width 202 height 26
type input "02-024"
click at [962, 390] on input at bounding box center [1000, 393] width 202 height 26
type input "02-025"
click at [617, 51] on div at bounding box center [609, 51] width 537 height 0
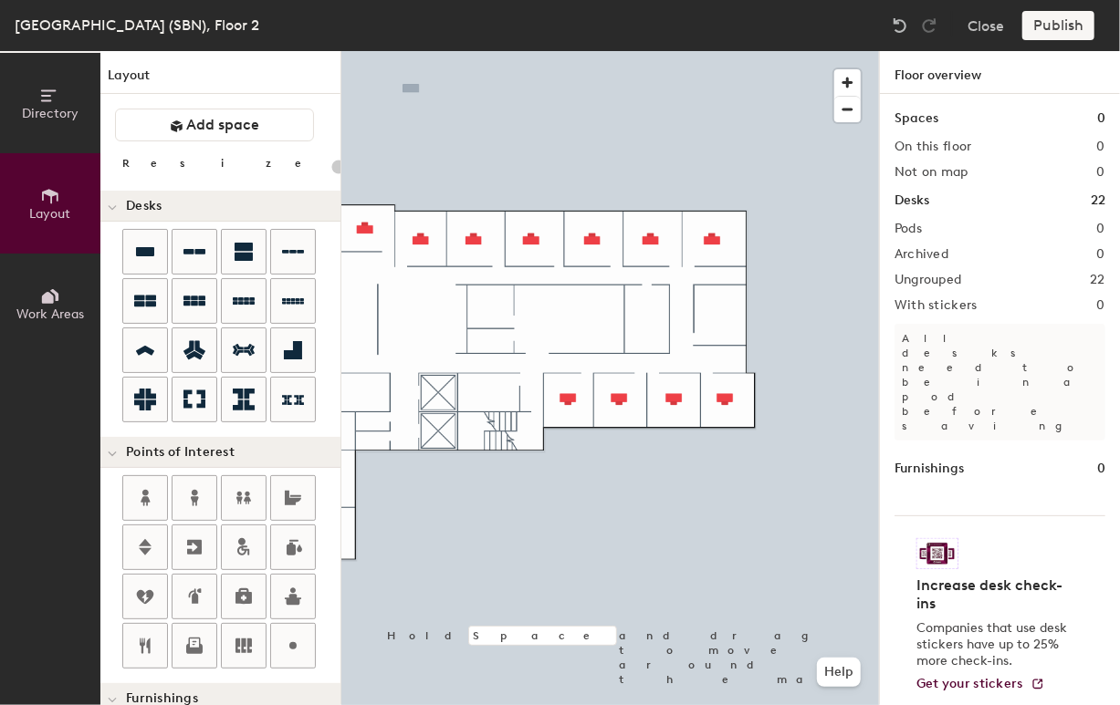
type input "140"
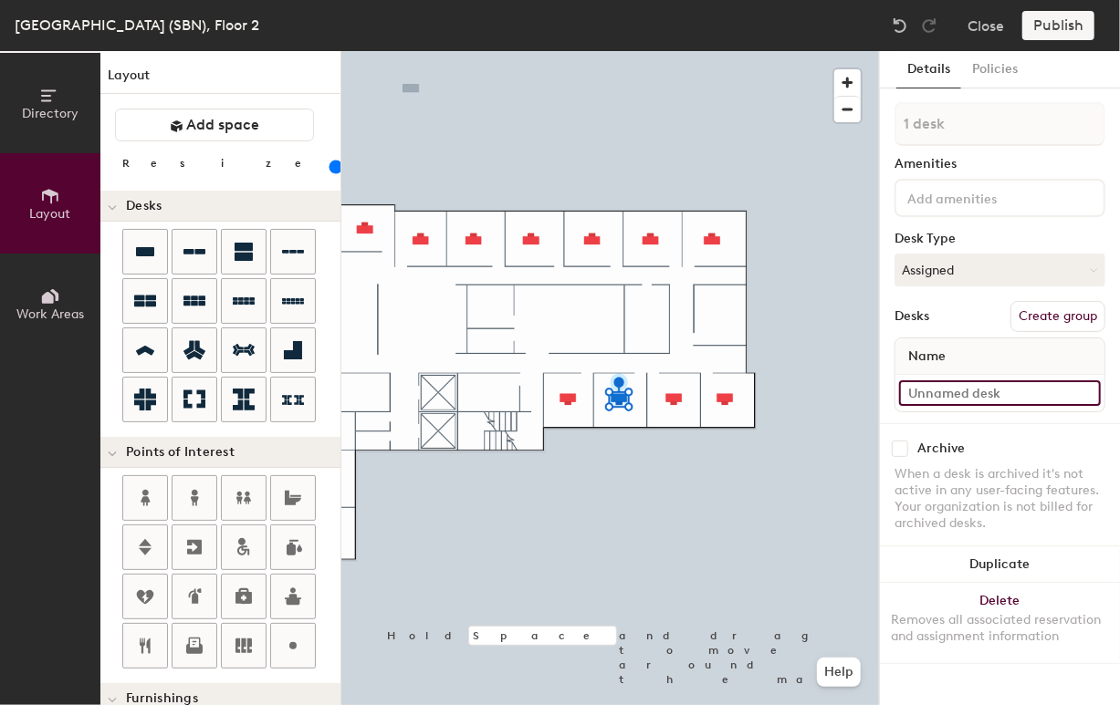
click at [962, 394] on input at bounding box center [1000, 393] width 202 height 26
type input "02-026"
click at [1009, 391] on input at bounding box center [1000, 393] width 202 height 26
type input "02-027"
click at [637, 51] on div at bounding box center [609, 51] width 537 height 0
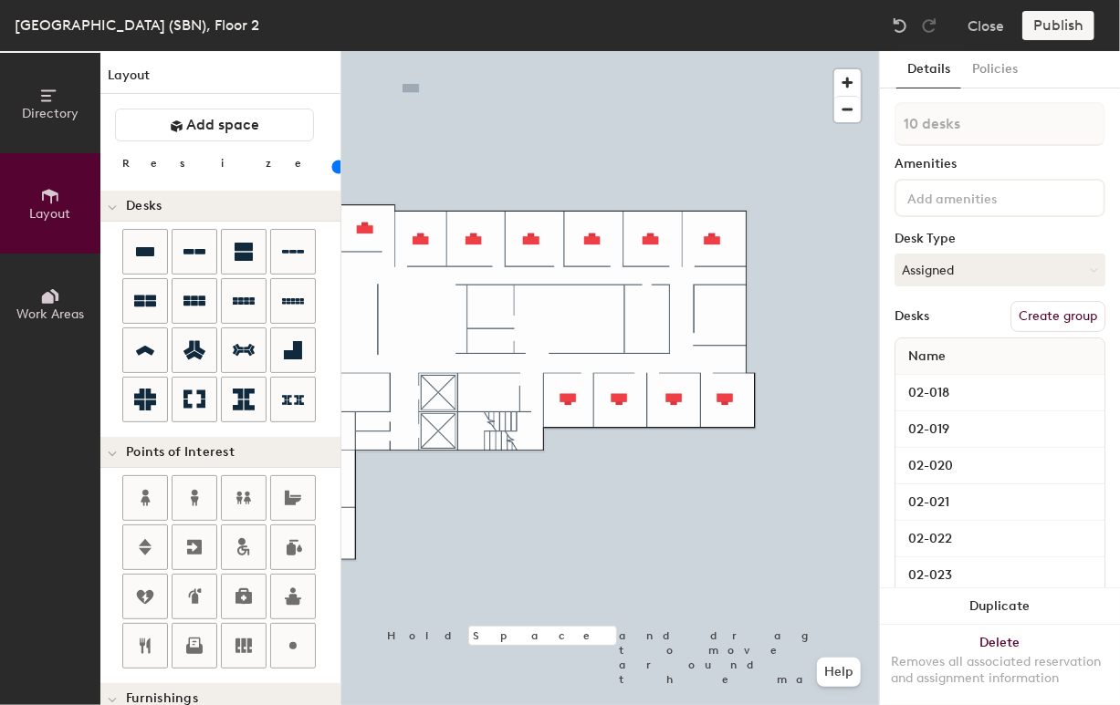
type input "140"
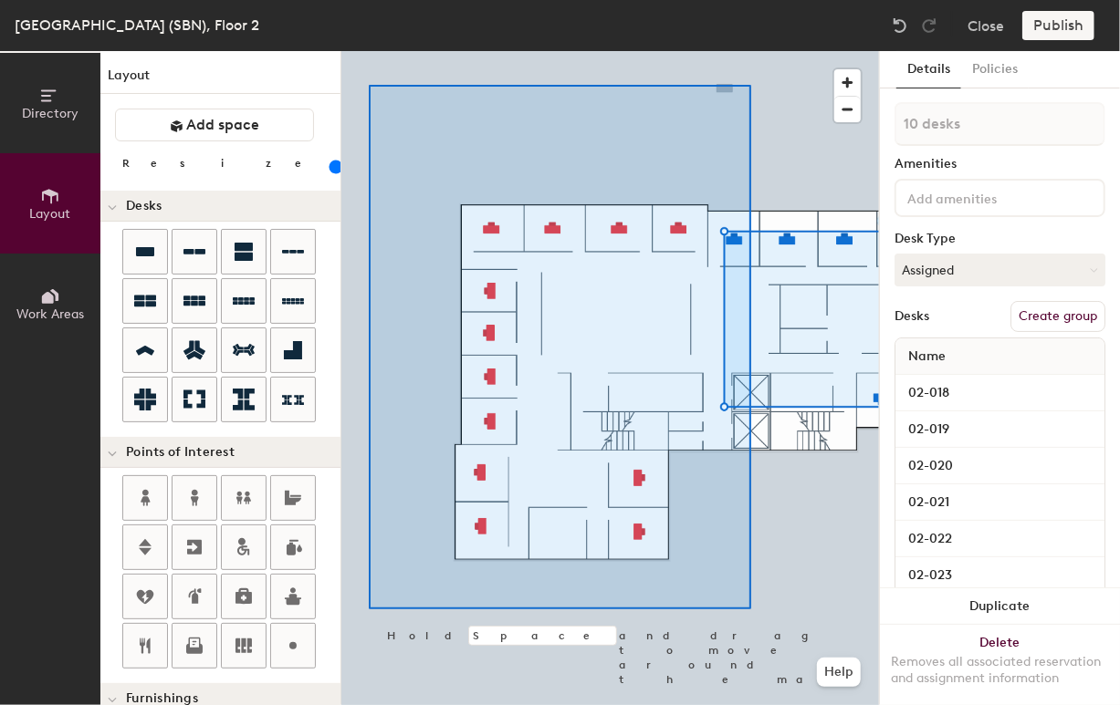
type input "13 desks"
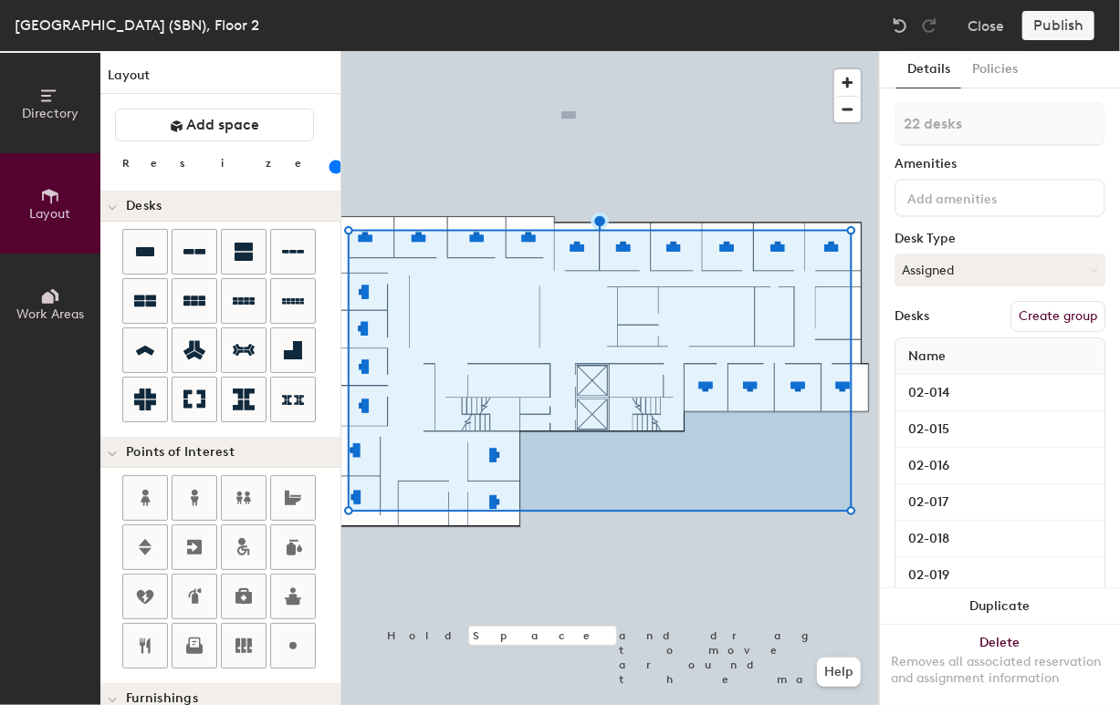
click at [540, 51] on div at bounding box center [609, 51] width 537 height 0
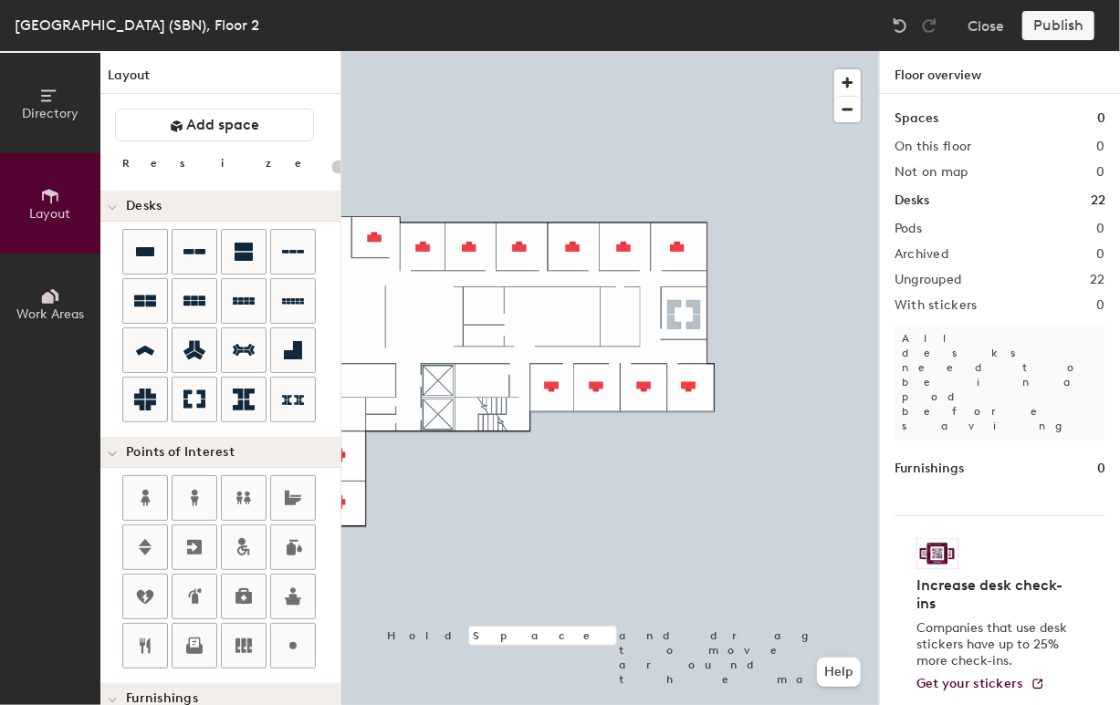
click at [682, 315] on div "Directory Layout Work Areas Layout Add space Resize Desks Points of Interest Fu…" at bounding box center [560, 378] width 1120 height 654
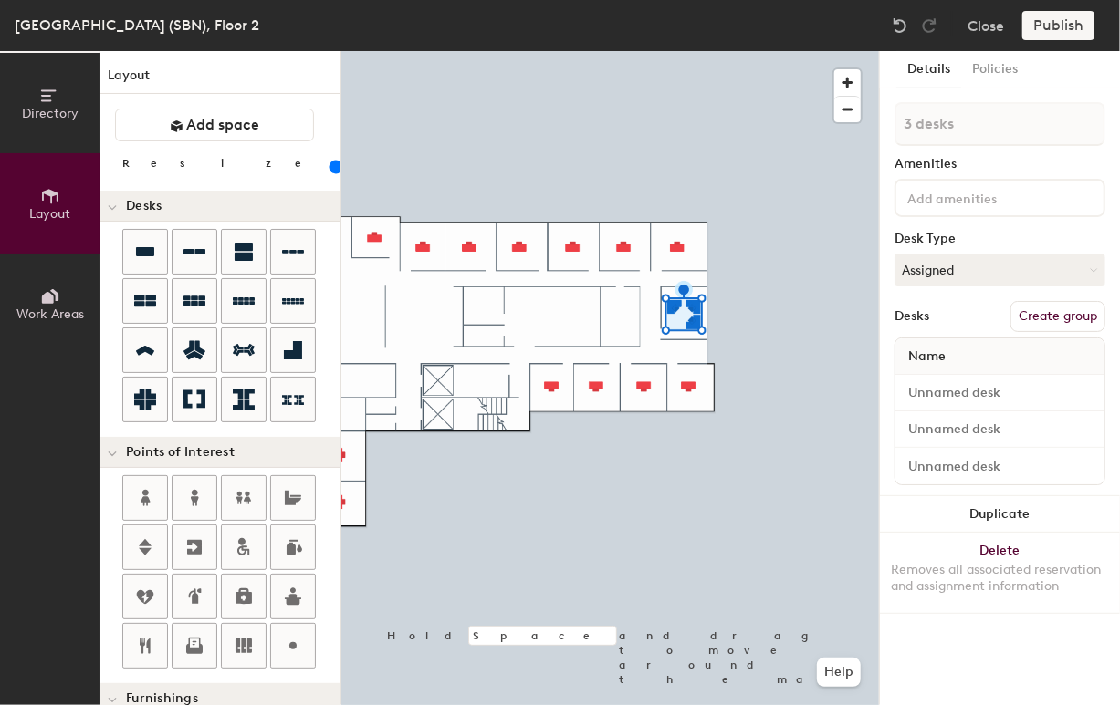
click at [758, 51] on div at bounding box center [609, 51] width 537 height 0
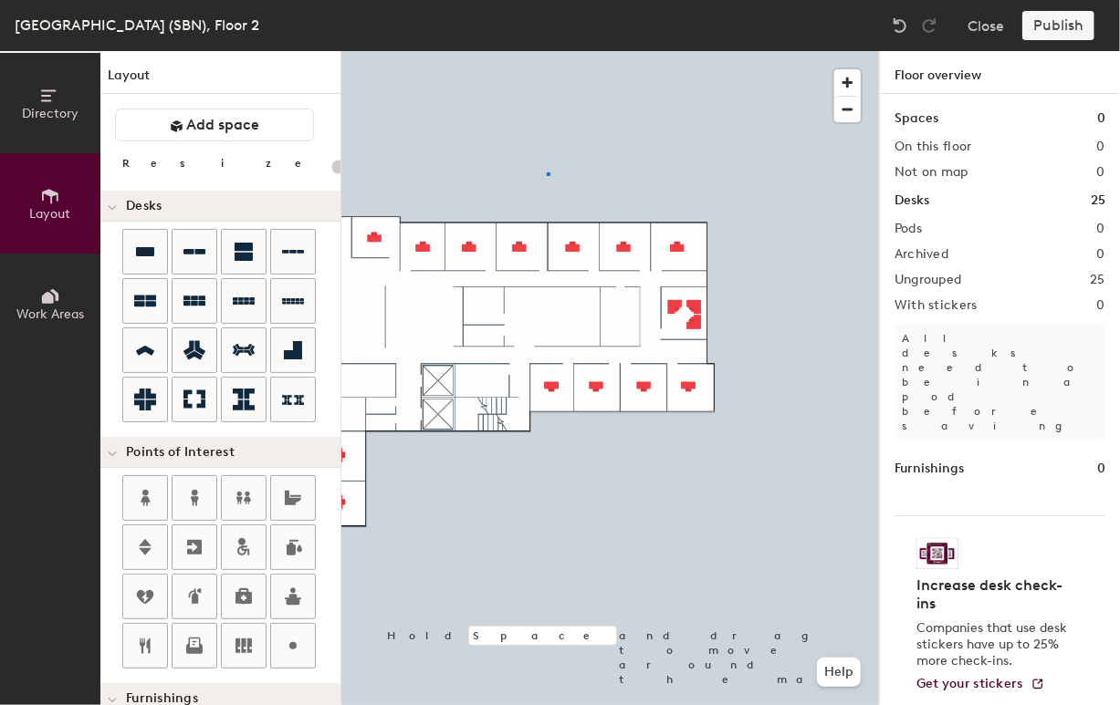
drag, startPoint x: 198, startPoint y: 397, endPoint x: 35, endPoint y: 89, distance: 348.2
click at [547, 51] on div at bounding box center [609, 51] width 537 height 0
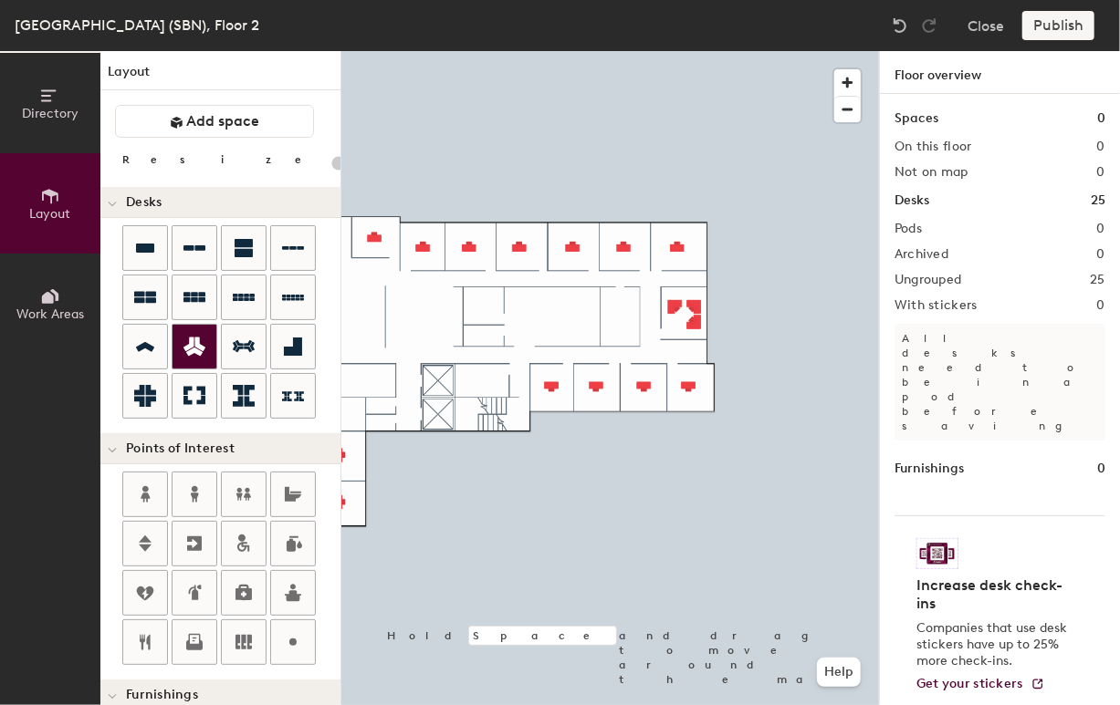
scroll to position [6, 0]
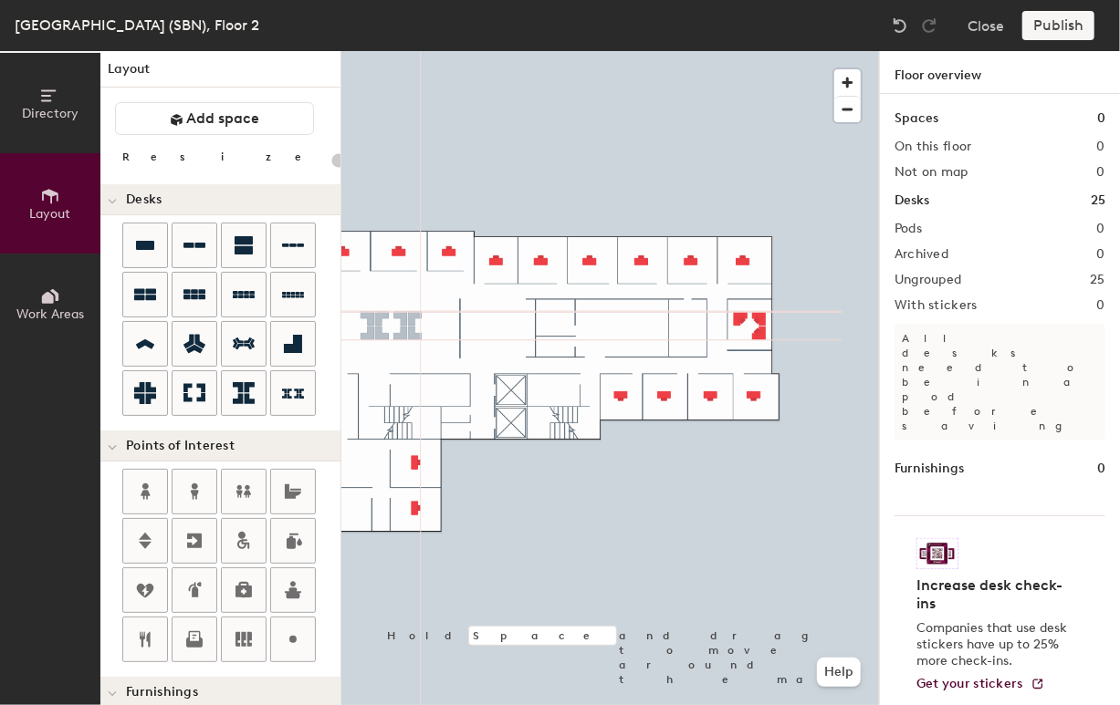
click at [392, 325] on div "Directory Layout Work Areas Layout Add space Resize Desks Points of Interest Fu…" at bounding box center [560, 378] width 1120 height 654
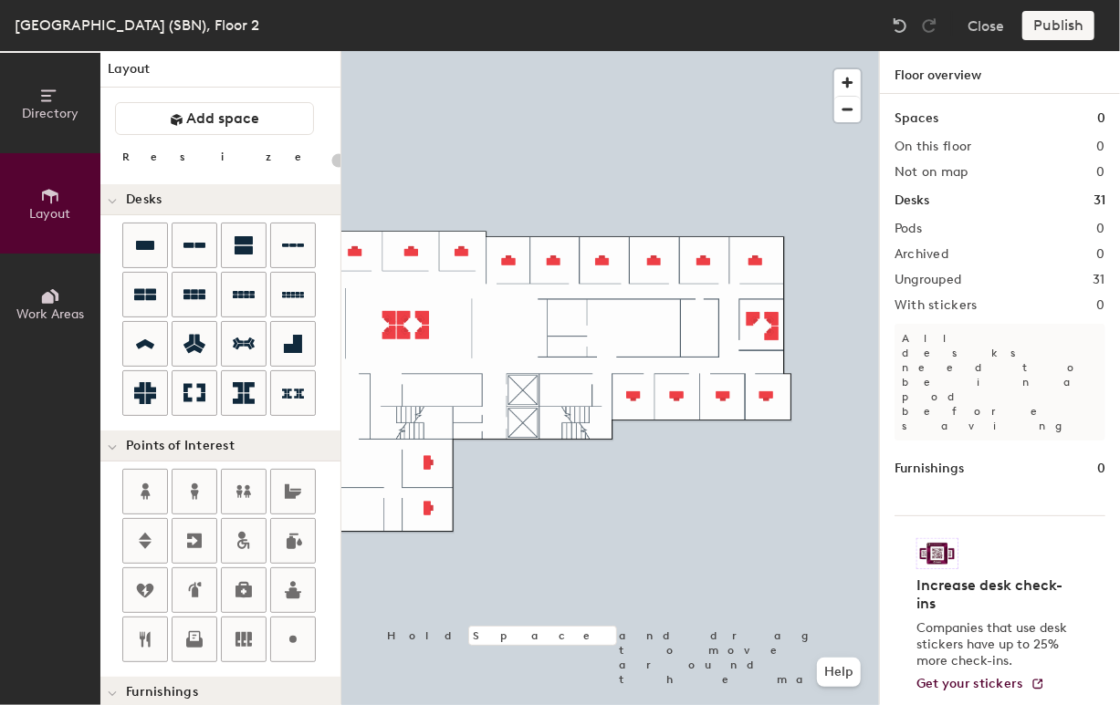
click at [390, 51] on div at bounding box center [609, 51] width 537 height 0
type input "140"
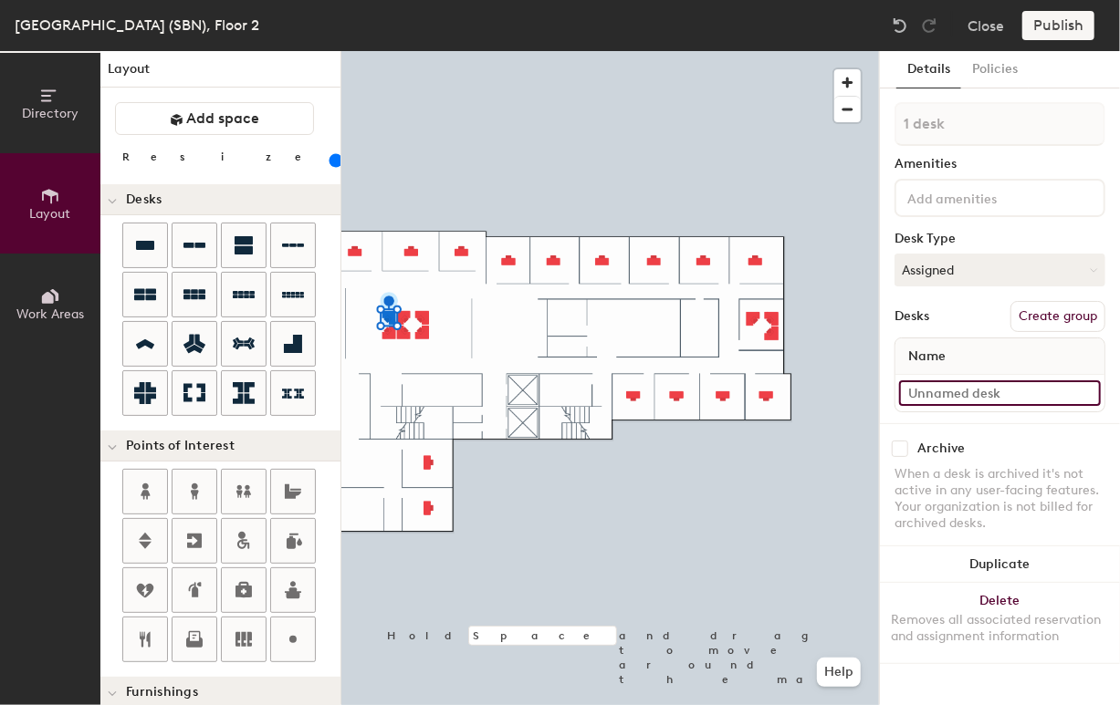
click at [945, 389] on input at bounding box center [1000, 393] width 202 height 26
type input "02-000.1"
click at [927, 387] on input at bounding box center [1000, 393] width 202 height 26
type input "02-000.2"
click at [974, 387] on input at bounding box center [1000, 393] width 202 height 26
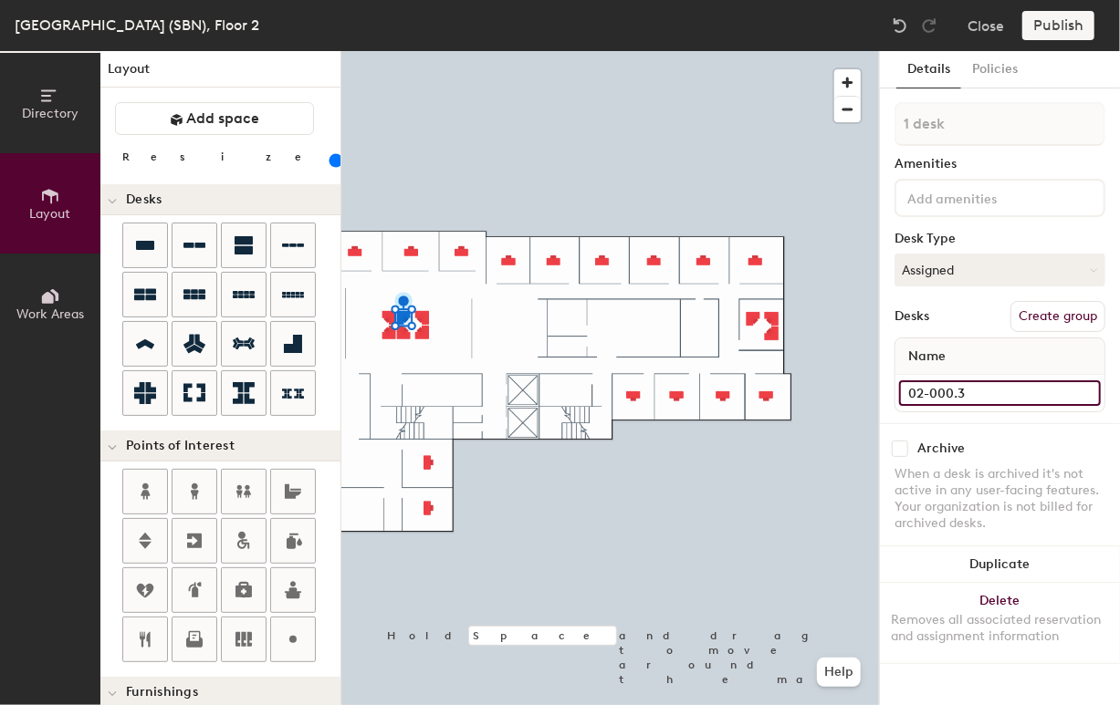
type input "02-000.3"
click at [943, 382] on input at bounding box center [1000, 393] width 202 height 26
click at [945, 386] on input "02.004" at bounding box center [1000, 393] width 202 height 26
click at [924, 388] on input "02.004" at bounding box center [1000, 393] width 202 height 26
drag, startPoint x: 943, startPoint y: 393, endPoint x: 919, endPoint y: 391, distance: 23.8
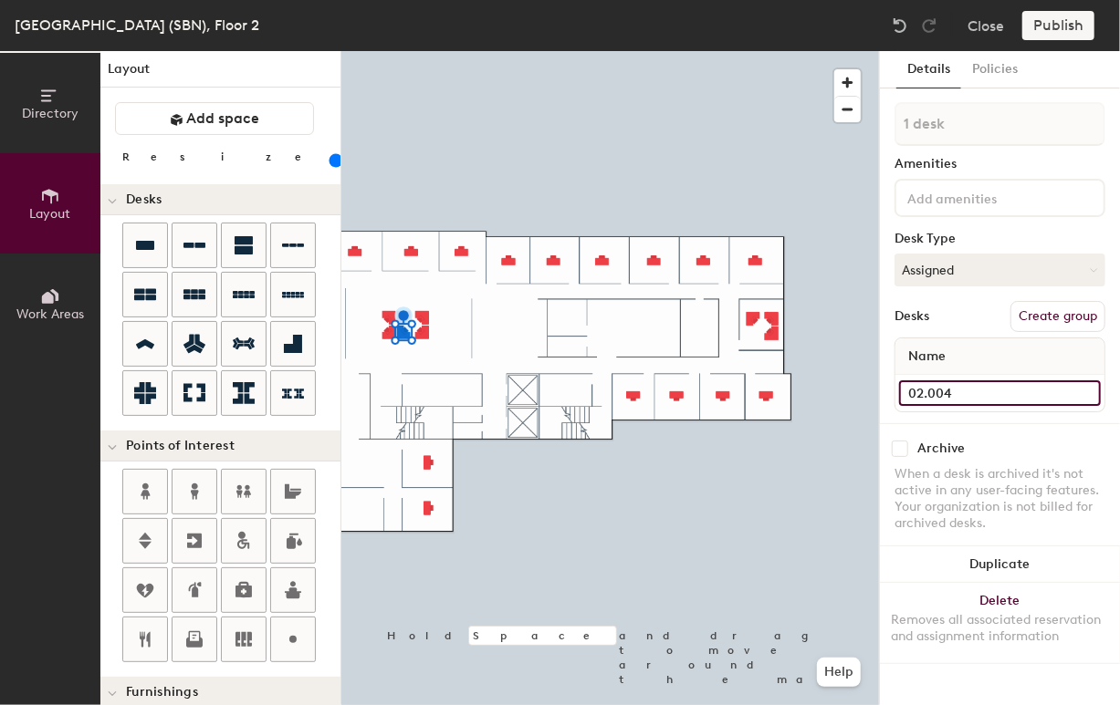
click at [919, 391] on input "02.004" at bounding box center [1000, 393] width 202 height 26
click at [943, 402] on input "02.004" at bounding box center [1000, 393] width 202 height 26
type input "02-000.4"
click at [916, 390] on input at bounding box center [1000, 393] width 202 height 26
type input "02-000.5"
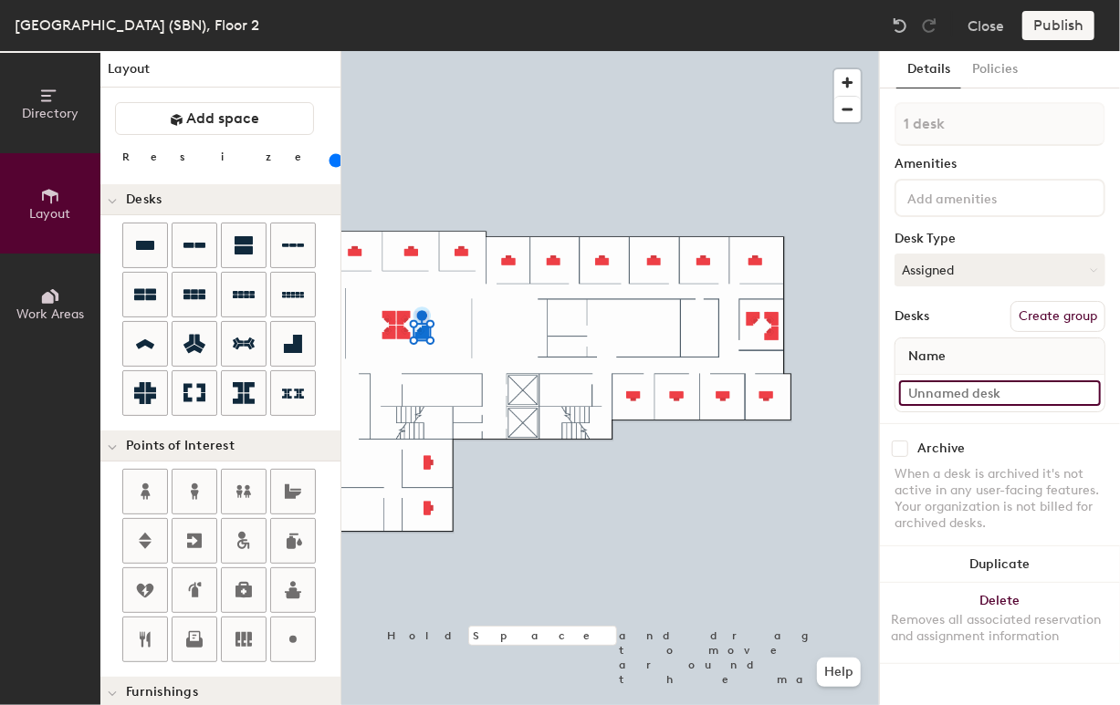
click at [1025, 399] on input at bounding box center [1000, 393] width 202 height 26
type input "02-000.6"
click at [954, 391] on input at bounding box center [1000, 393] width 202 height 26
type input "02-005.1"
click at [967, 395] on input at bounding box center [1000, 393] width 202 height 26
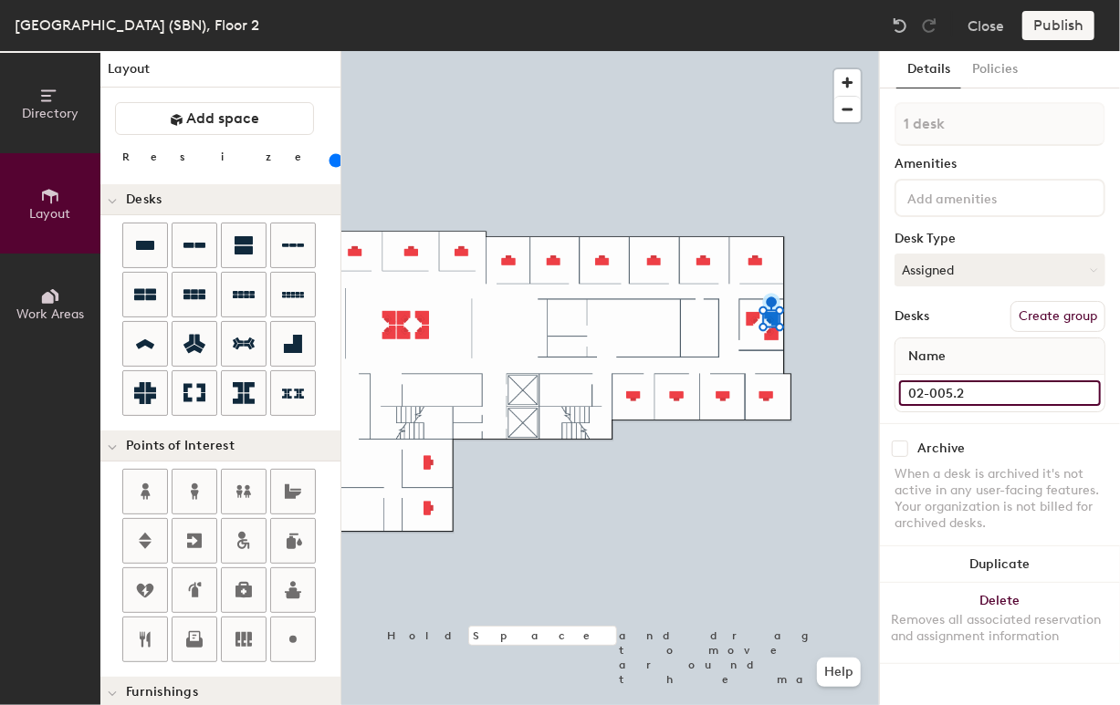
type input "02-005.2"
click at [927, 390] on input at bounding box center [1000, 393] width 202 height 26
type input "02-005.3"
click at [721, 51] on div at bounding box center [609, 51] width 537 height 0
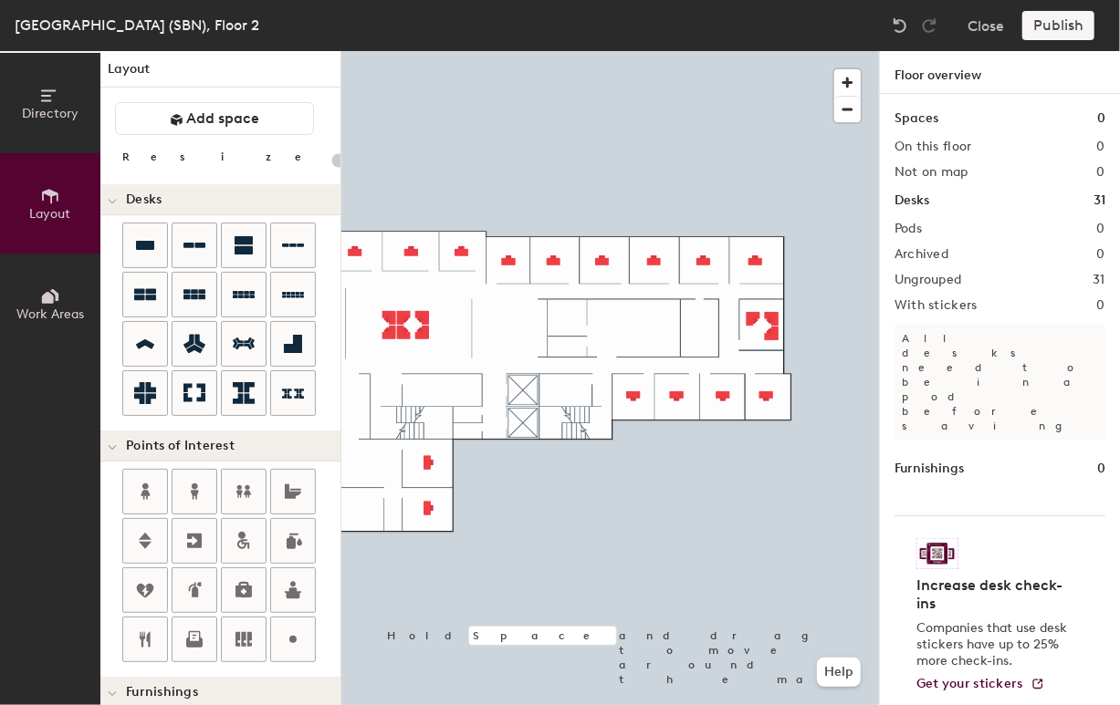
click at [730, 51] on div at bounding box center [609, 51] width 537 height 0
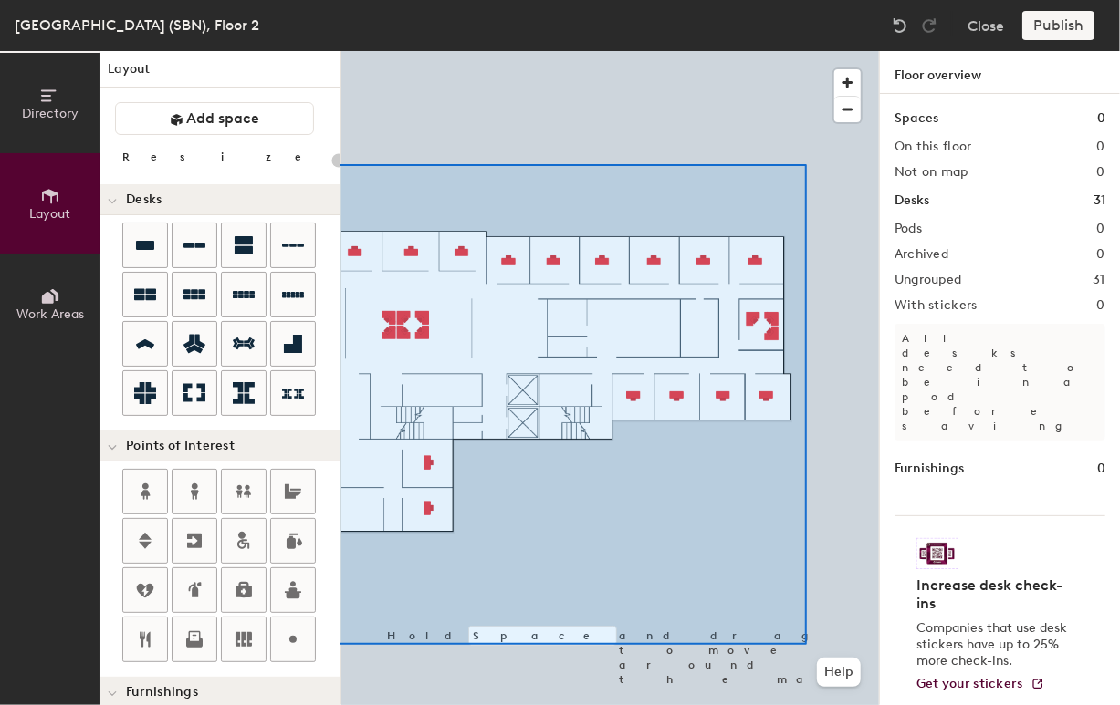
click at [0, 644] on html "Skip navigation Schedule Office People Analytics Visits Deliveries Services Man…" at bounding box center [560, 352] width 1120 height 705
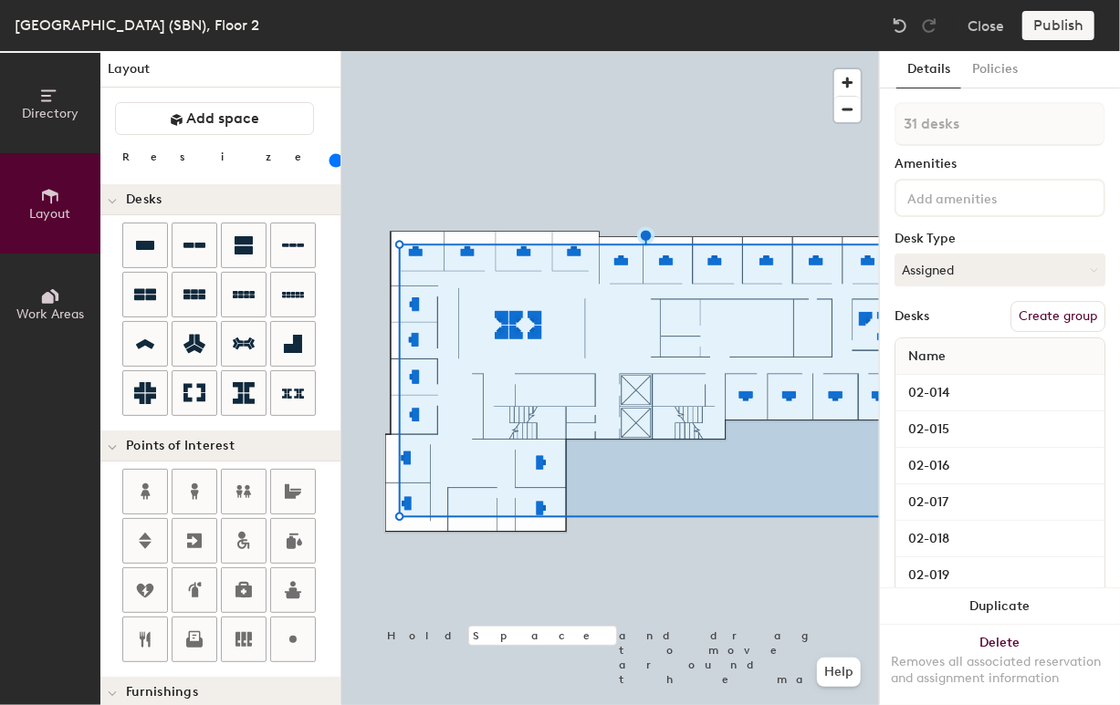
click at [938, 207] on input at bounding box center [985, 197] width 164 height 22
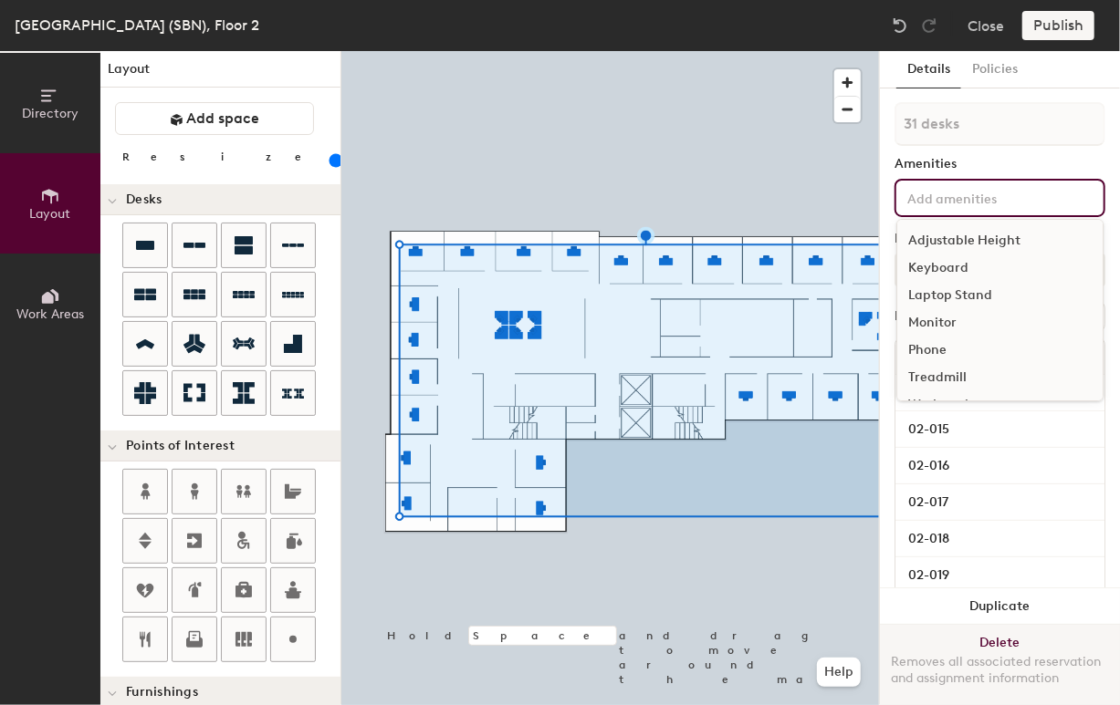
click at [913, 668] on div "Removes all associated reservation and assignment information" at bounding box center [1000, 670] width 218 height 33
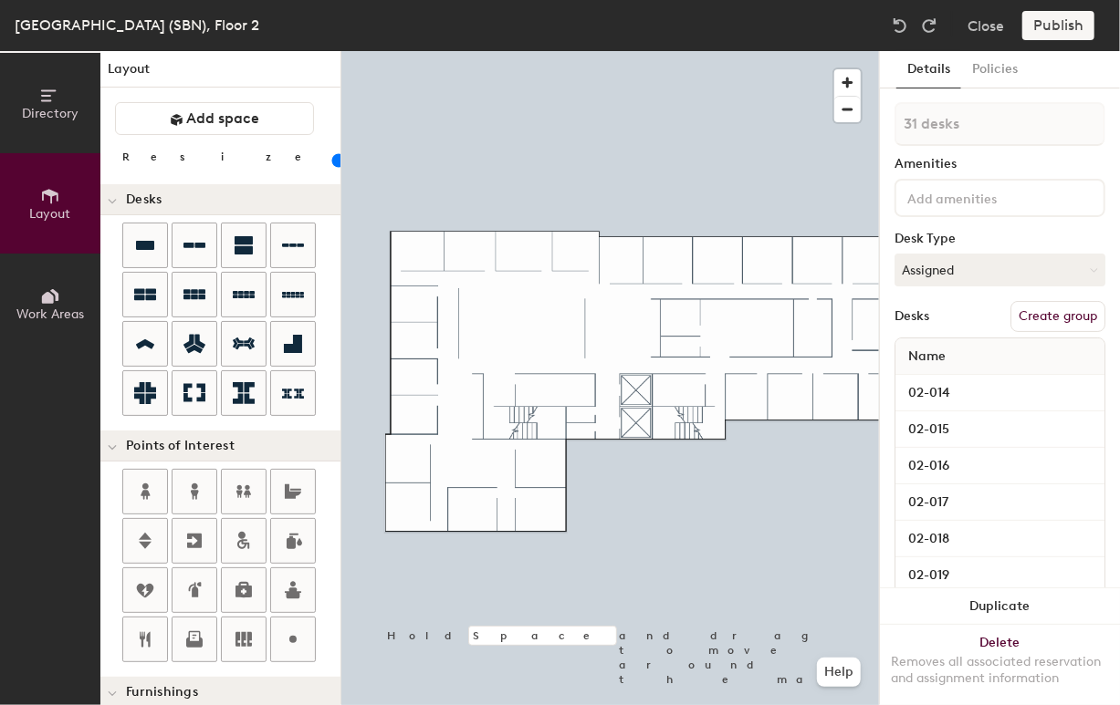
type input "140"
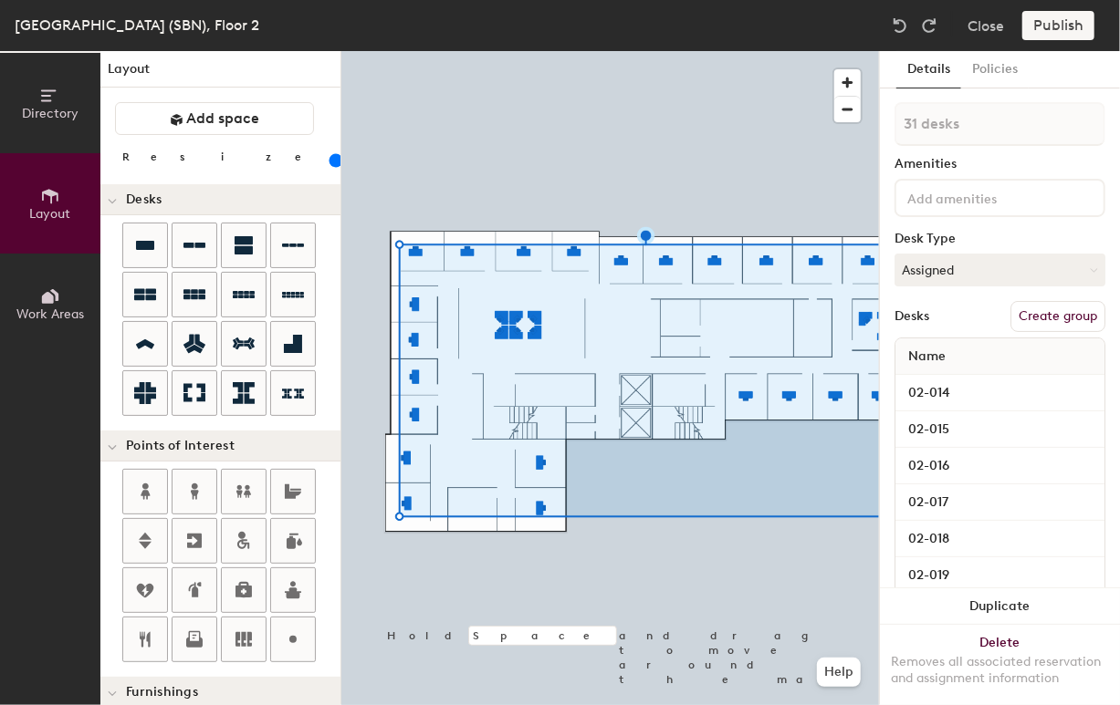
click at [1033, 318] on button "Create group" at bounding box center [1057, 316] width 95 height 31
click at [608, 121] on div "Directory Layout Work Areas Layout Add space Resize Desks Points of Interest Fu…" at bounding box center [560, 378] width 1120 height 654
type input "Offices"
click at [633, 51] on div at bounding box center [609, 51] width 537 height 0
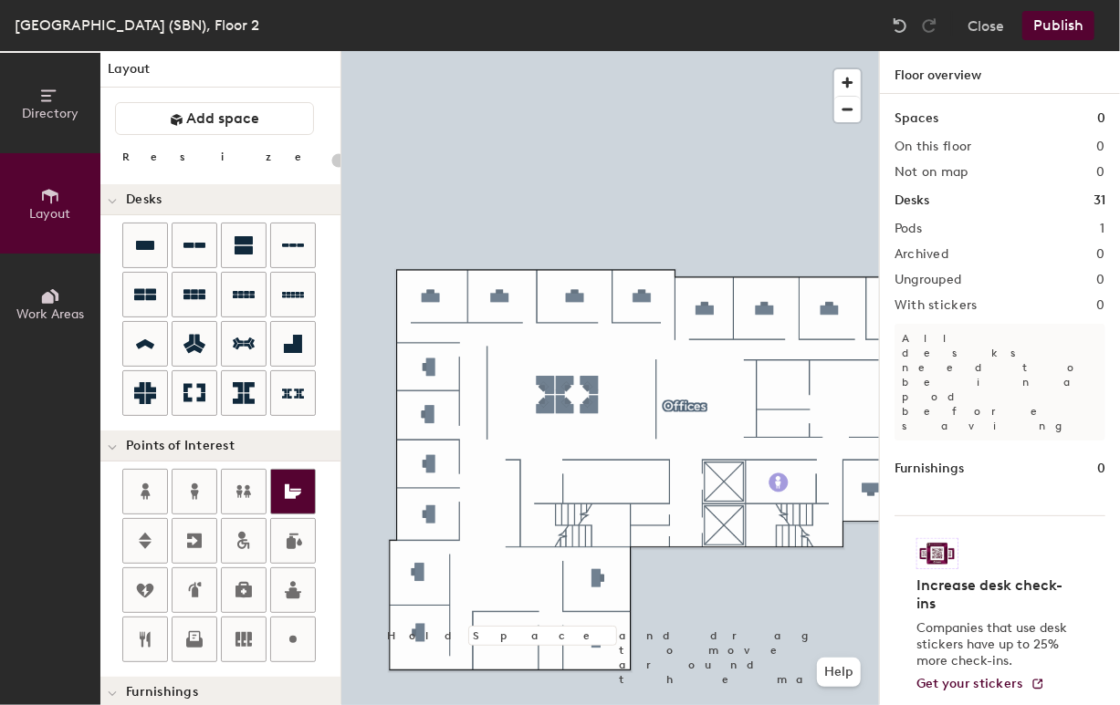
click at [779, 482] on div "Directory Layout Work Areas Layout Add space Resize Desks Points of Interest Fu…" at bounding box center [560, 378] width 1120 height 654
click at [614, 482] on div "Directory Layout Work Areas Layout Add space Resize Desks Points of Interest Fu…" at bounding box center [560, 378] width 1120 height 654
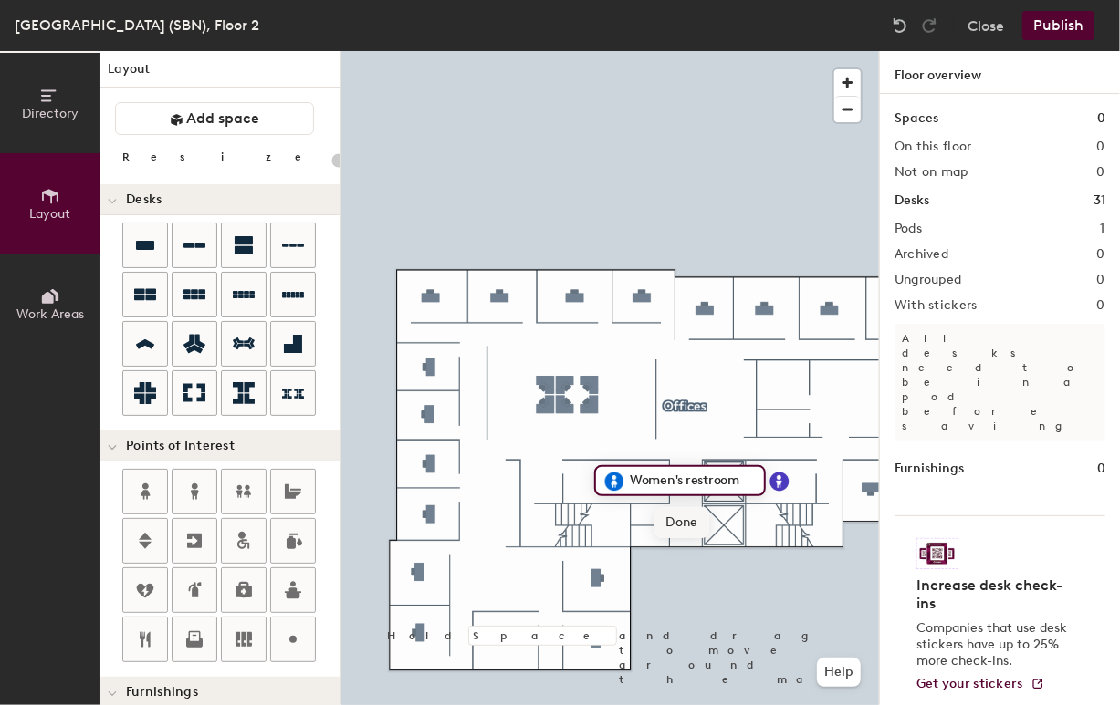
click at [827, 526] on div "Directory Layout Work Areas Layout Add space Resize Desks Points of Interest Fu…" at bounding box center [560, 378] width 1120 height 654
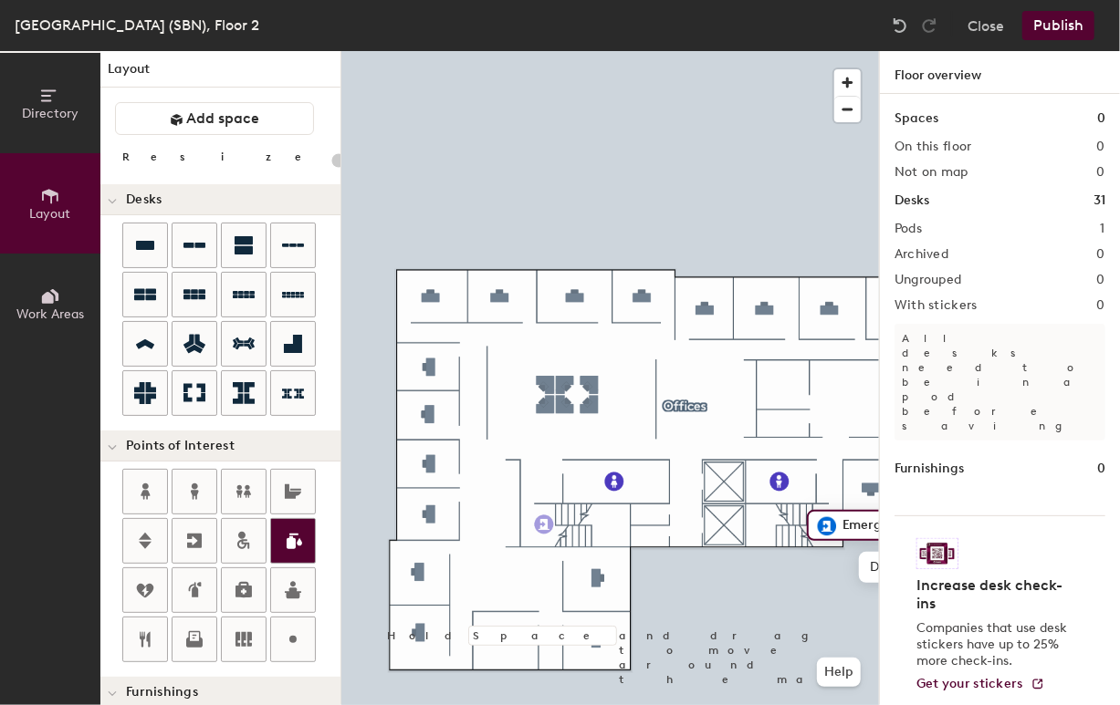
click at [539, 525] on div "Directory Layout Work Areas Layout Add space Resize Desks Points of Interest Fu…" at bounding box center [560, 378] width 1120 height 654
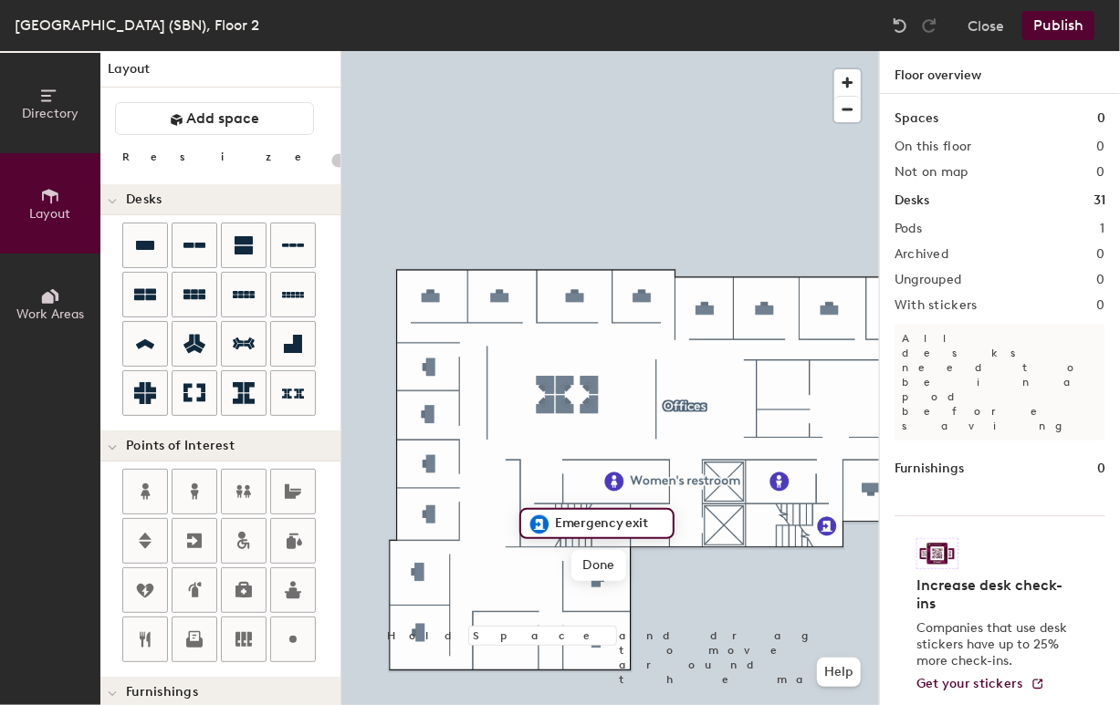
click at [19, 510] on div "Directory Layout Work Areas" at bounding box center [50, 378] width 100 height 654
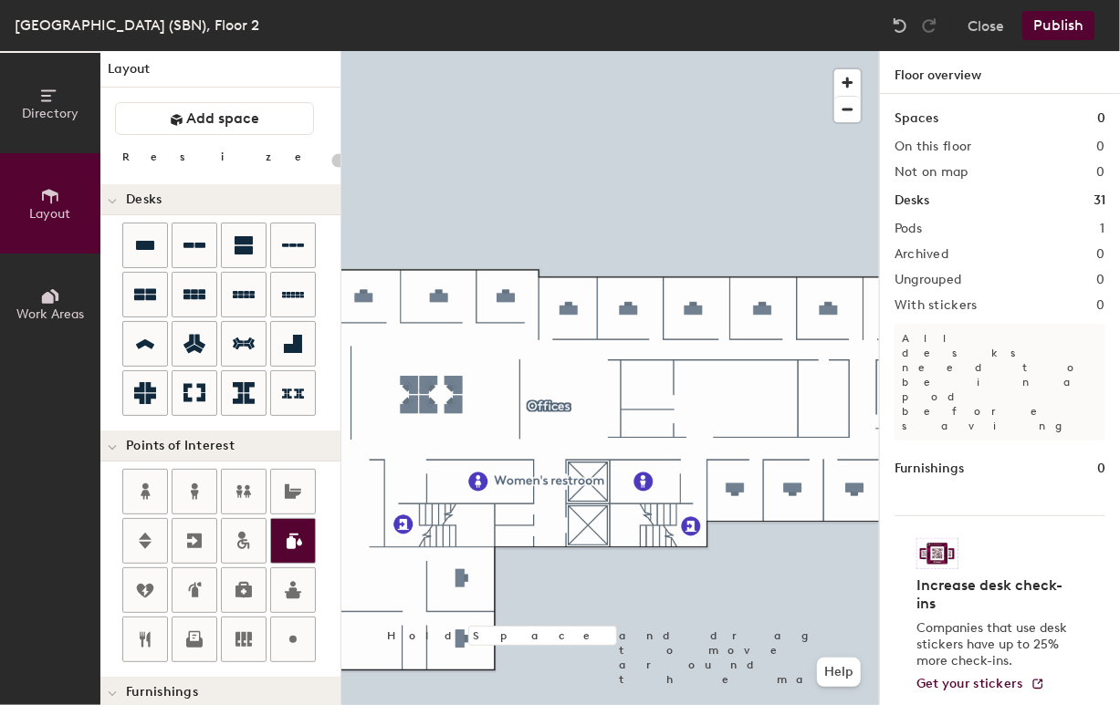
click at [589, 483] on div "Directory Layout Work Areas Layout Add space Resize Desks Points of Interest Fu…" at bounding box center [560, 378] width 1120 height 654
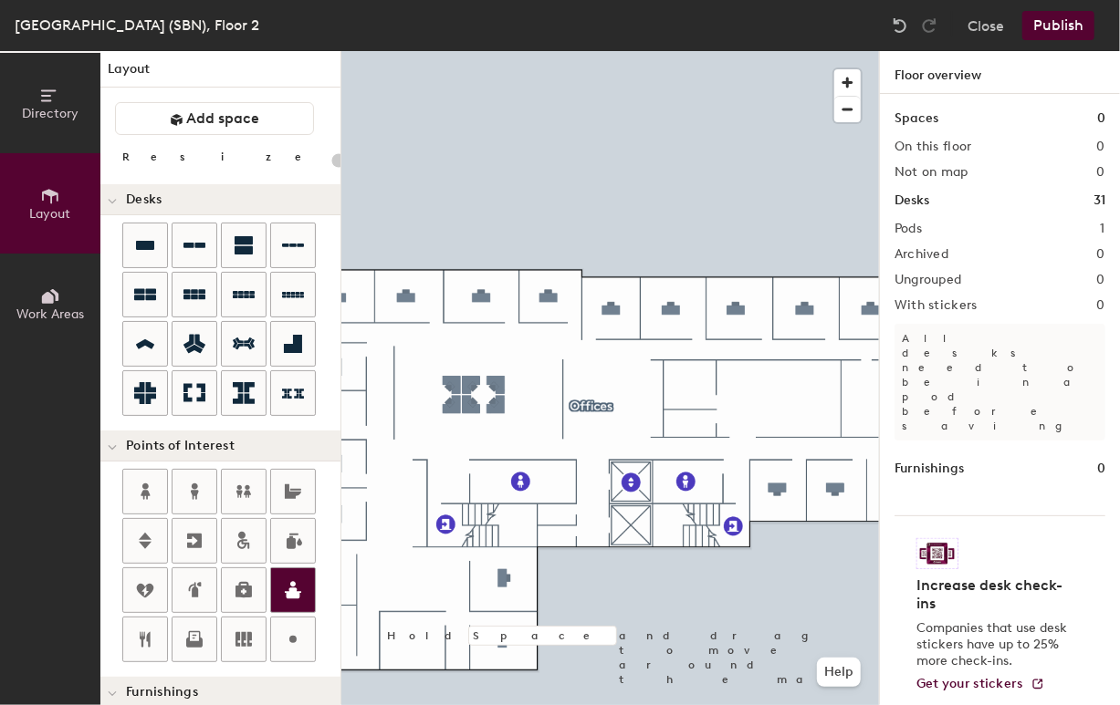
click at [645, 401] on div "Directory Layout Work Areas Layout Add space Resize Desks Points of Interest Fu…" at bounding box center [560, 378] width 1120 height 654
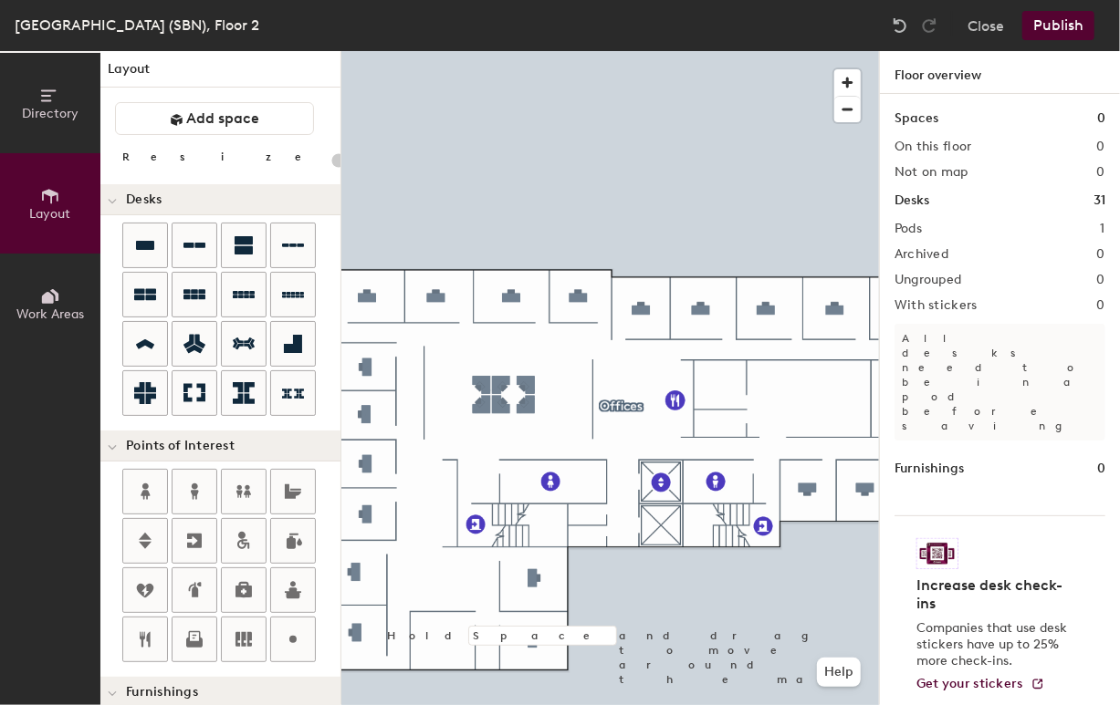
click at [1060, 26] on button "Publish" at bounding box center [1058, 25] width 72 height 29
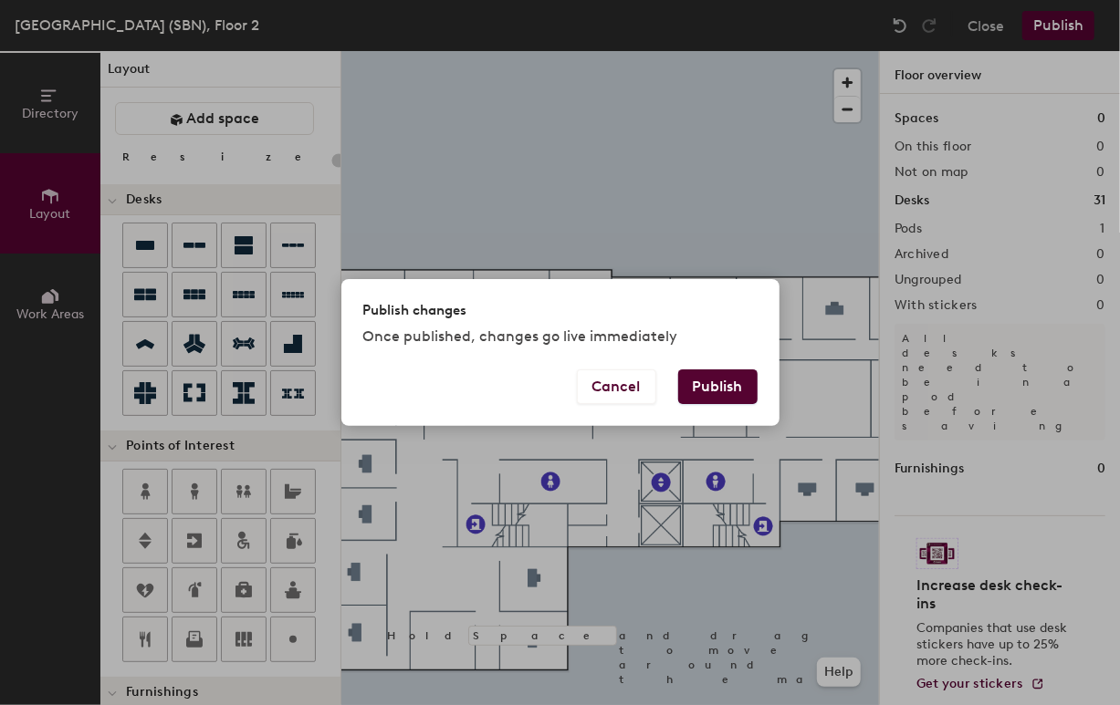
click at [704, 391] on button "Publish" at bounding box center [717, 387] width 79 height 35
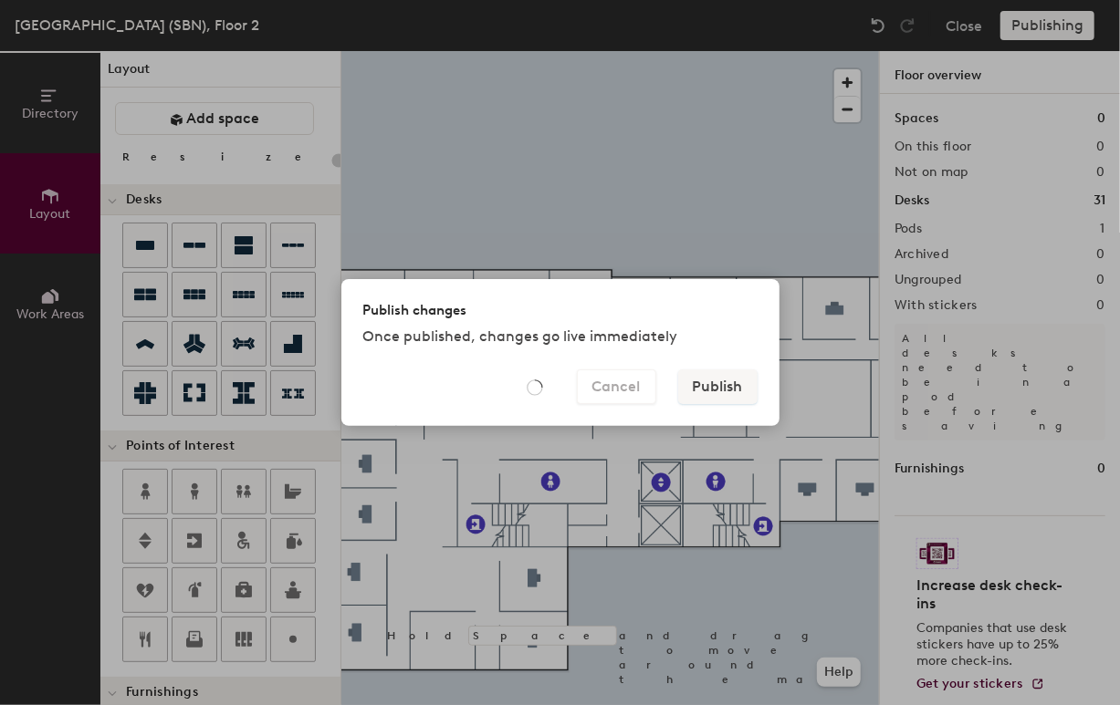
type input "20"
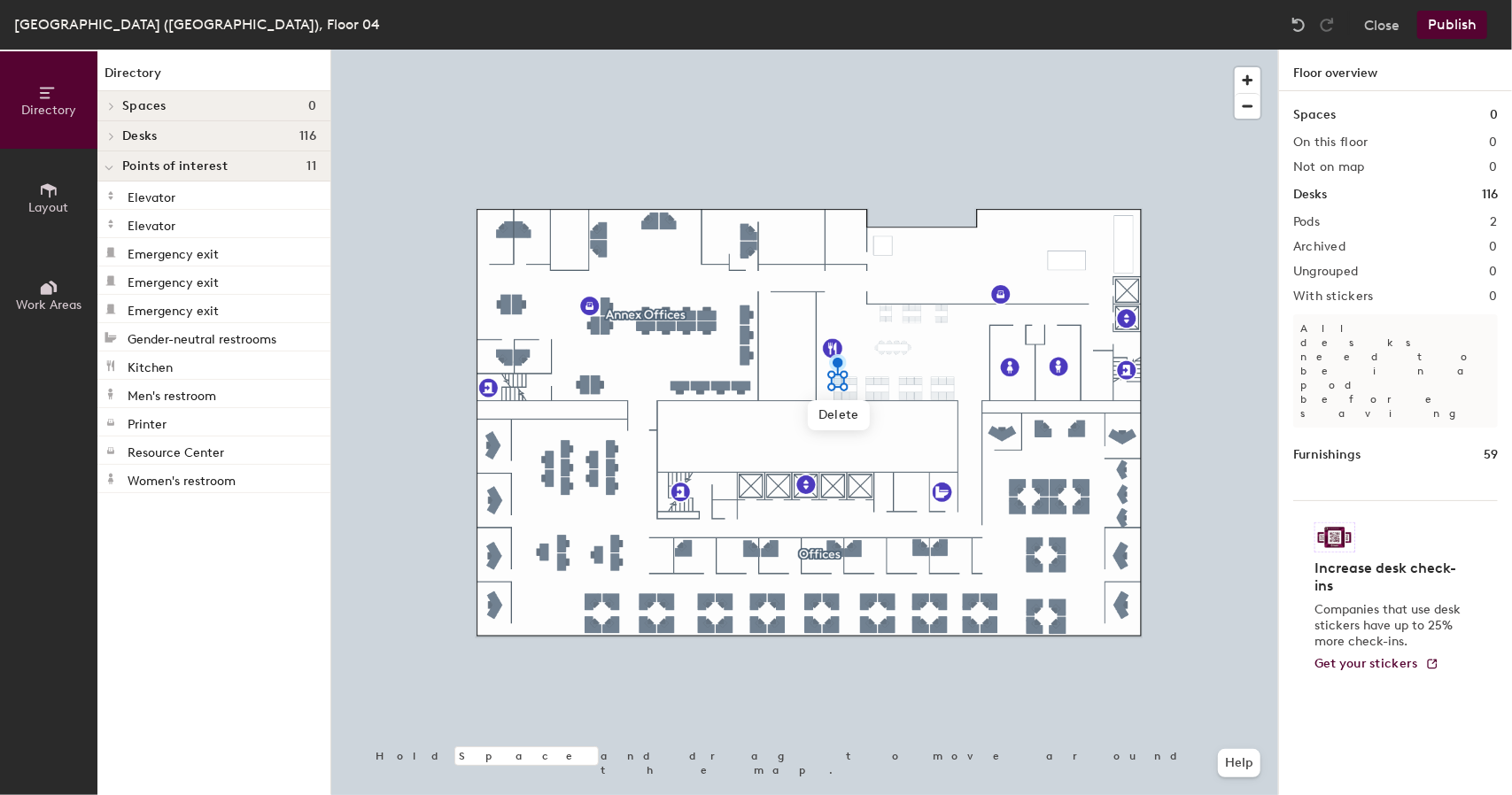
click at [1453, 26] on button "Publish" at bounding box center [1452, 24] width 70 height 28
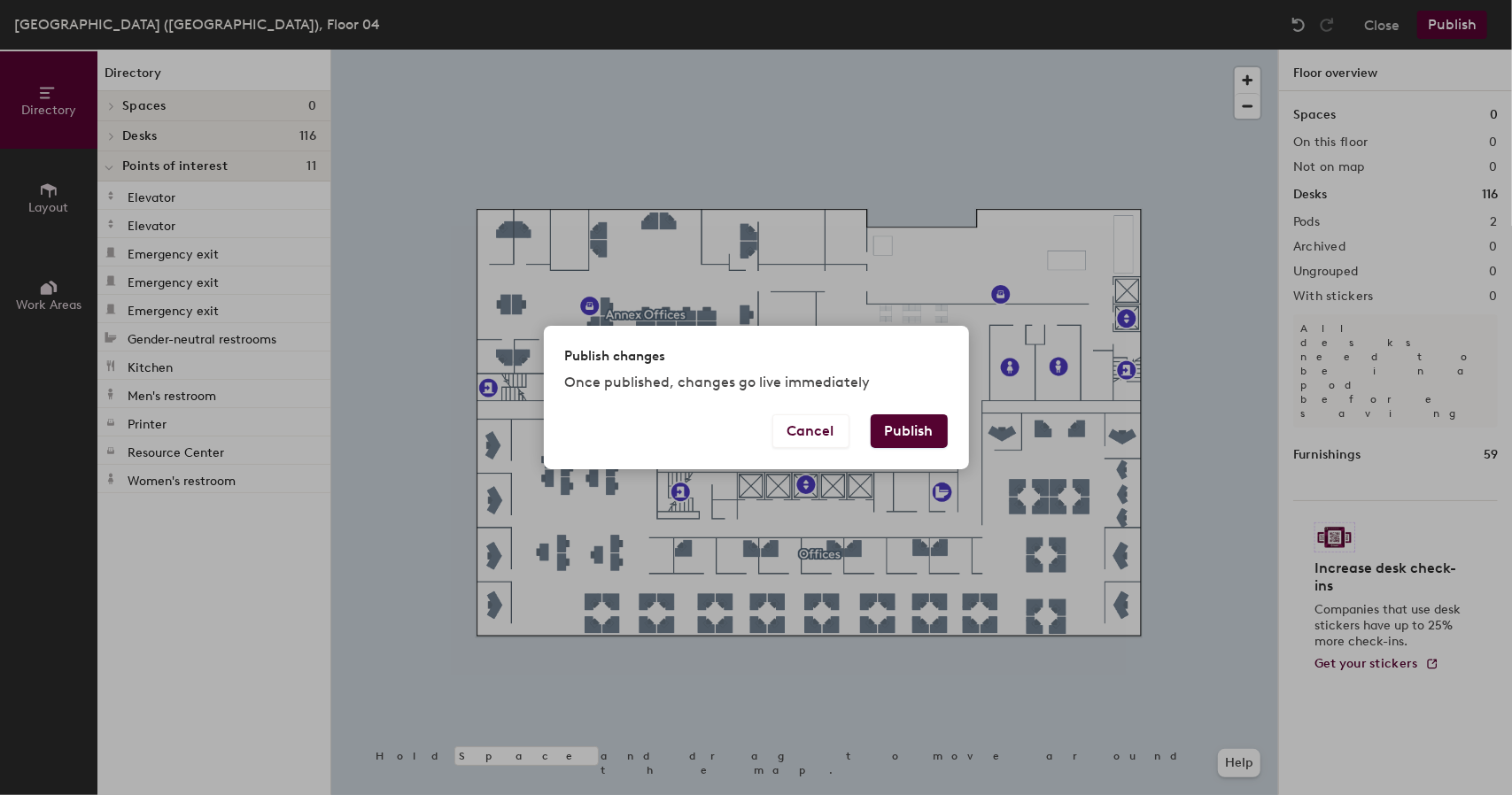
click at [915, 431] on button "Publish" at bounding box center [908, 431] width 77 height 34
